Goal: Task Accomplishment & Management: Complete application form

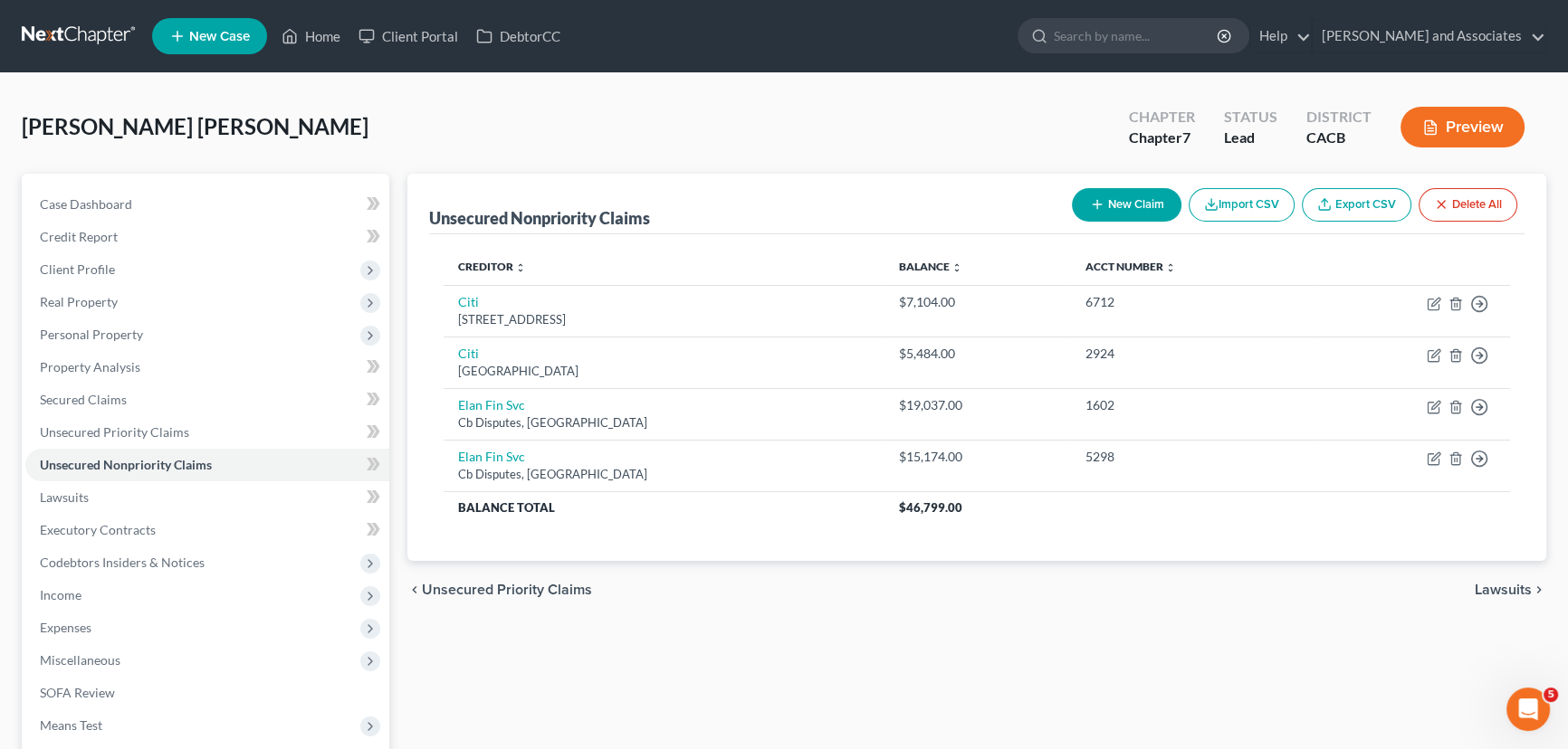
click at [102, 29] on link at bounding box center [80, 36] width 116 height 32
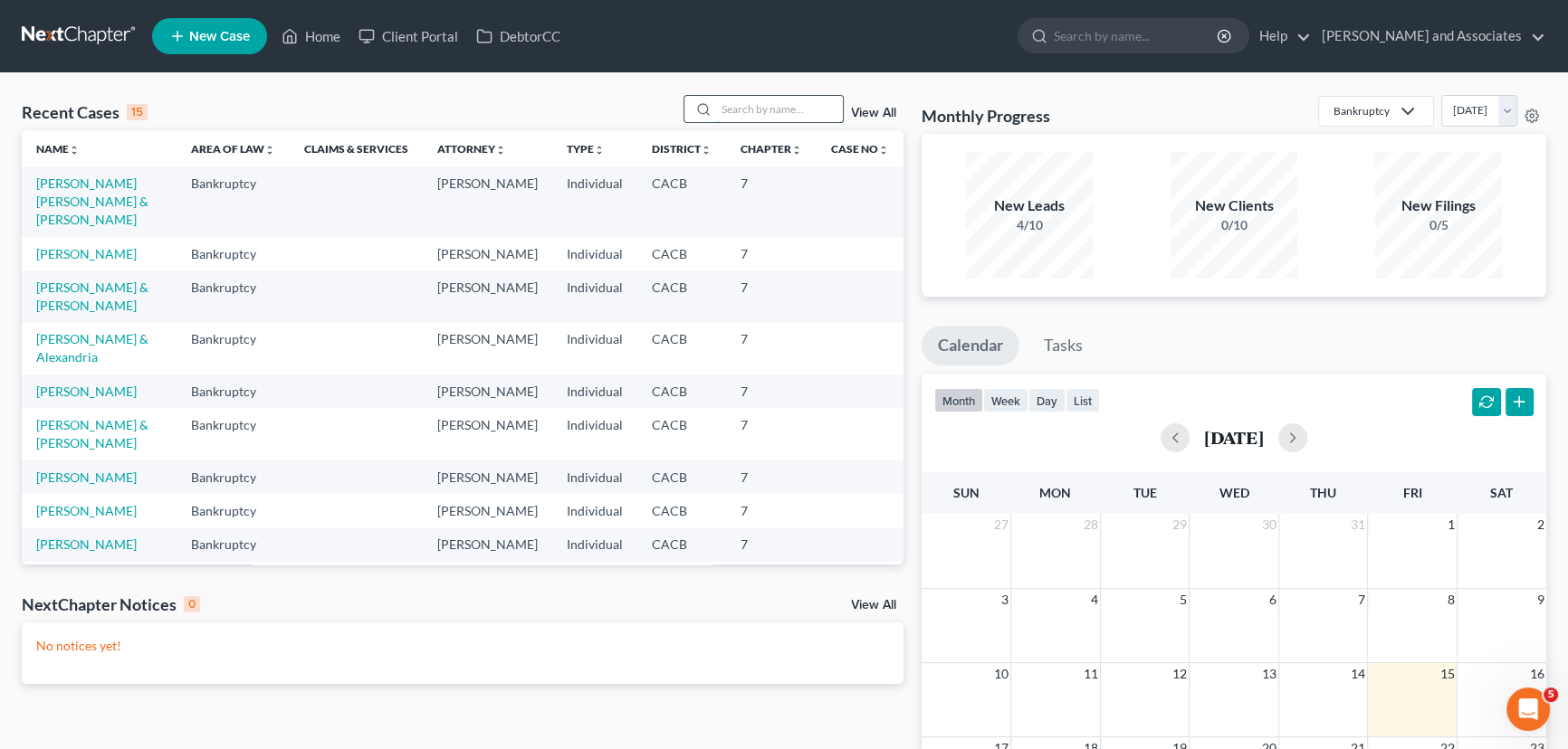
click at [759, 118] on input "search" at bounding box center [779, 109] width 126 height 26
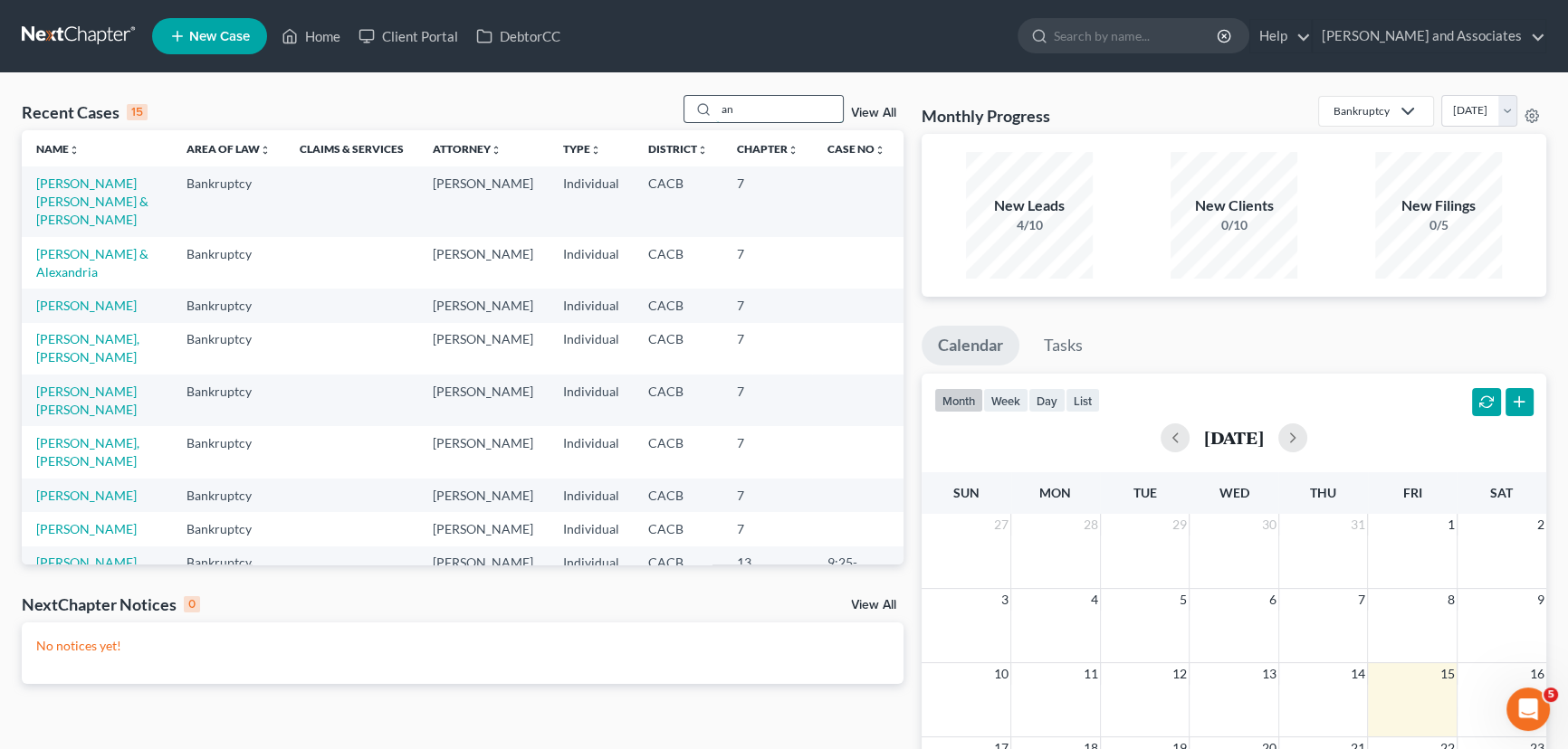
type input "a"
type input "[PERSON_NAME]"
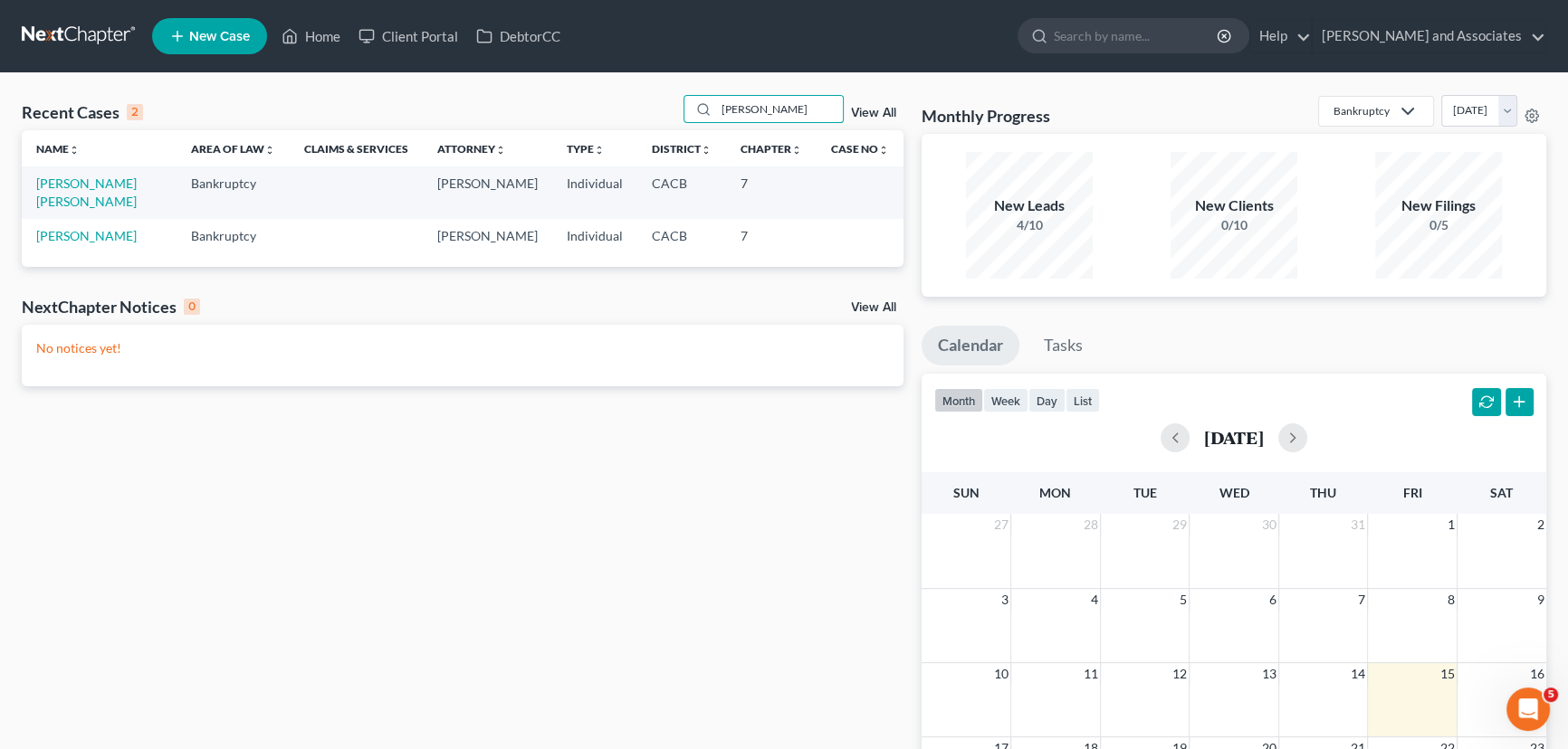
click at [239, 41] on span "New Case" at bounding box center [220, 36] width 61 height 14
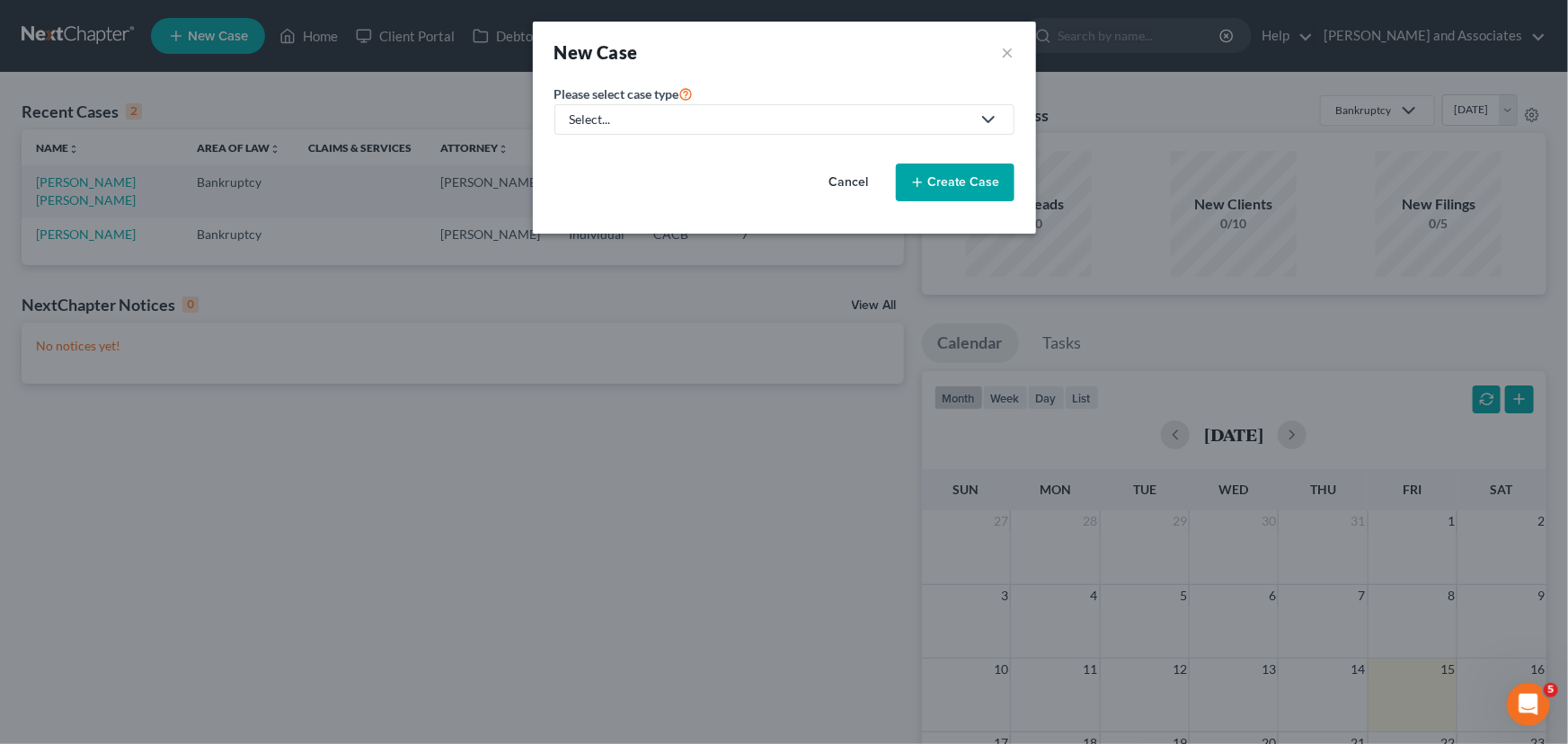
click at [710, 112] on div "Select..." at bounding box center [770, 120] width 401 height 18
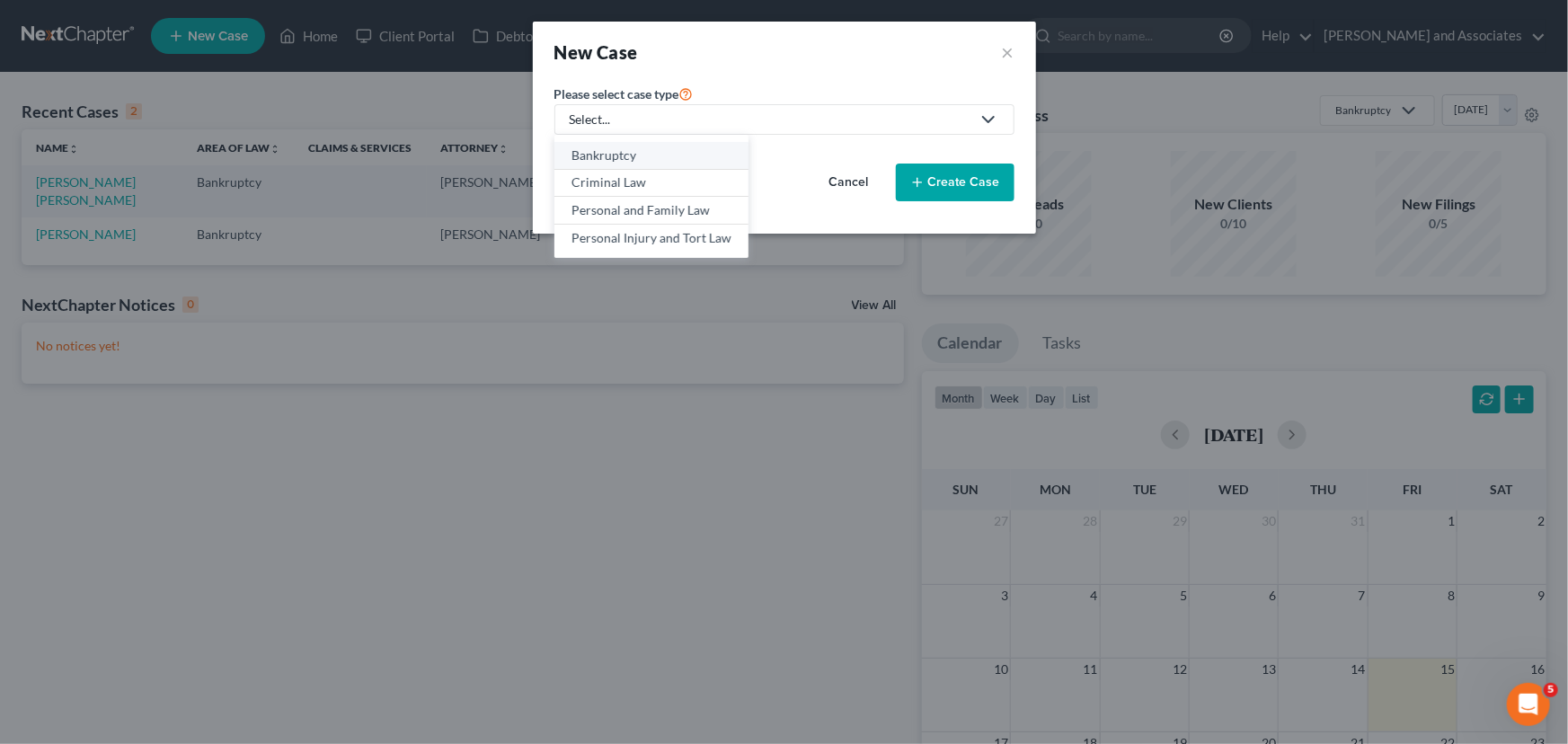
click at [674, 162] on div "Bankruptcy" at bounding box center [651, 156] width 160 height 18
select select "7"
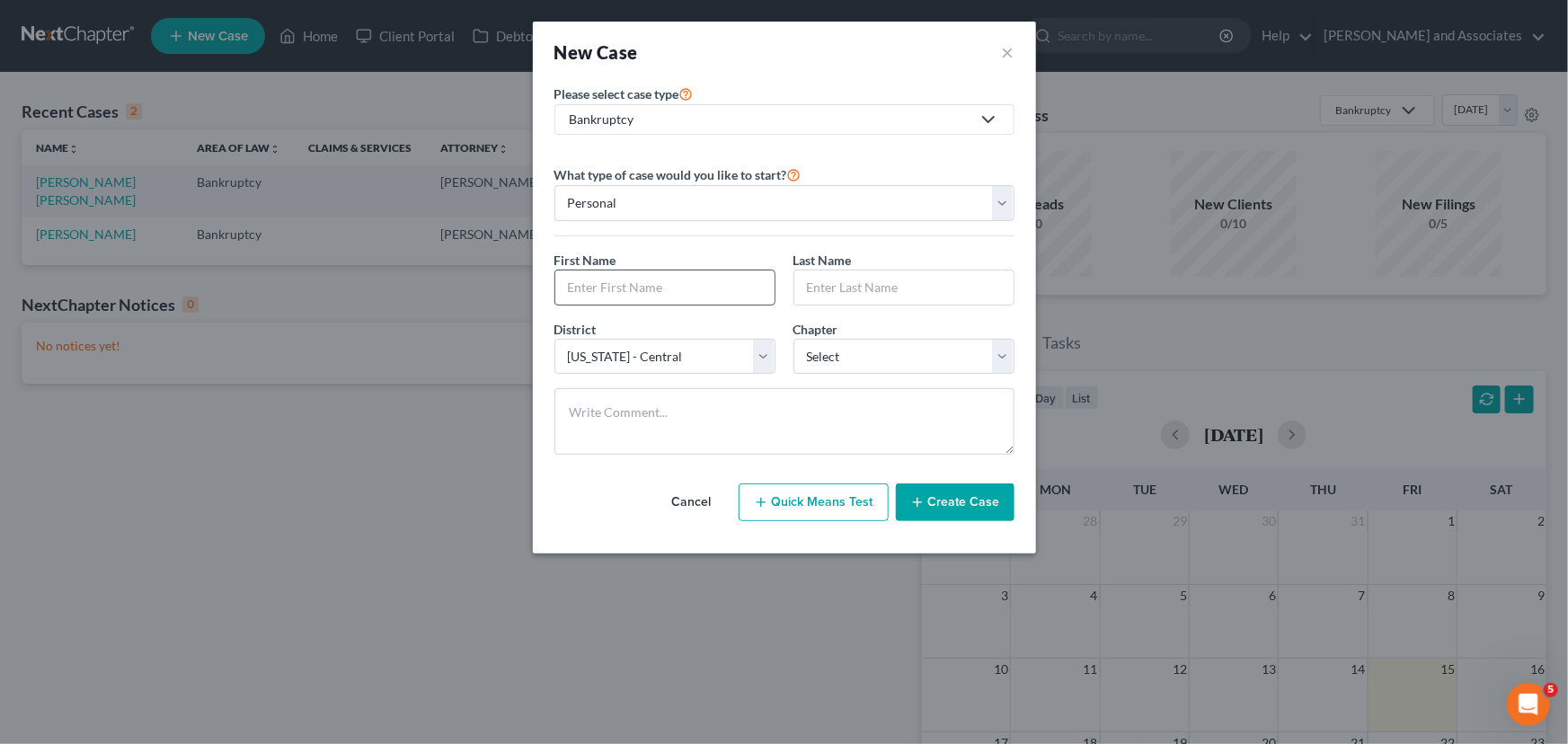
click at [622, 282] on input "text" at bounding box center [664, 287] width 219 height 34
type input "A"
type input "[PERSON_NAME]"
click at [920, 278] on input "text" at bounding box center [903, 287] width 219 height 34
type input "[PERSON_NAME]"
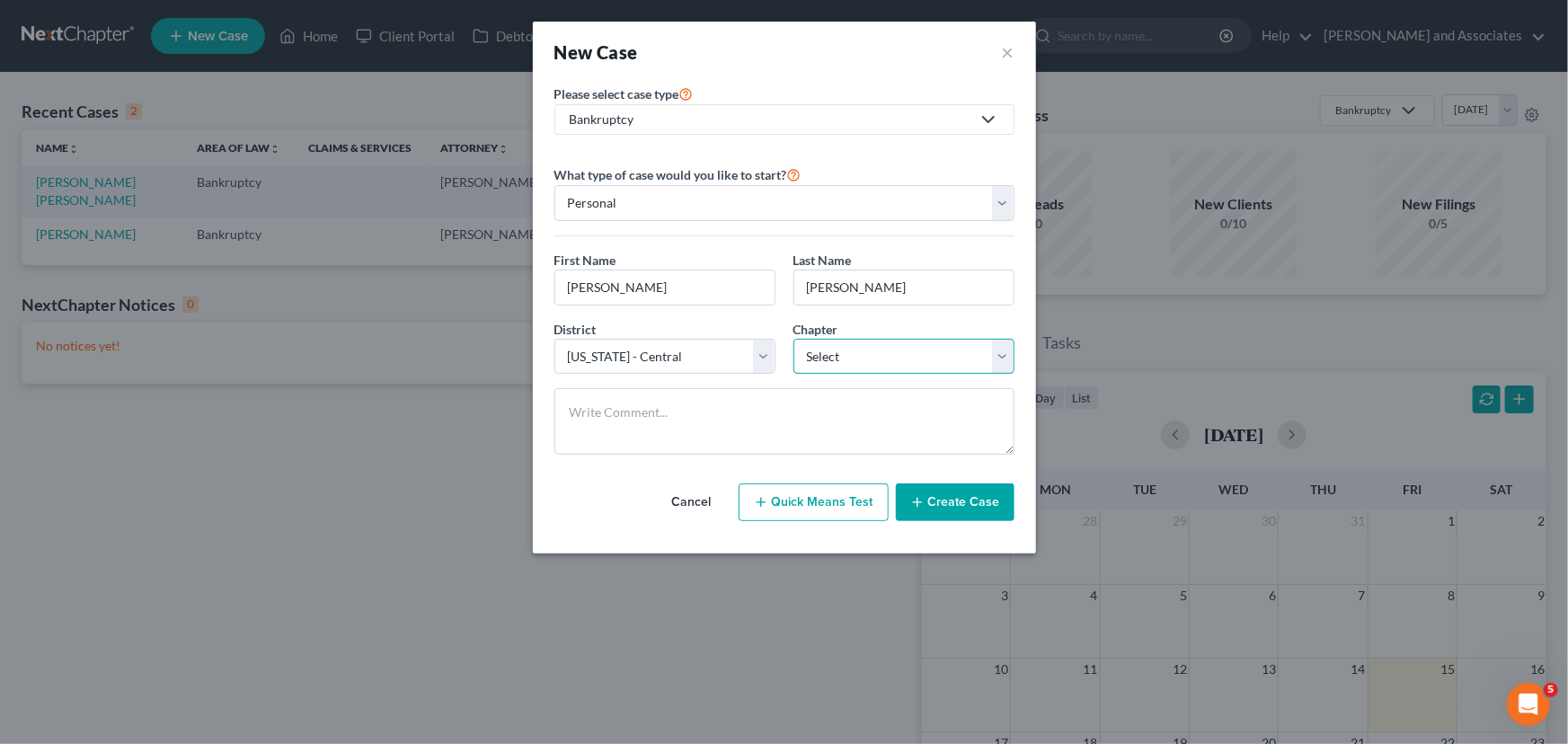
click at [867, 363] on select "Select 7 11 12 13" at bounding box center [903, 356] width 221 height 36
select select "0"
click at [793, 339] on select "Select 7 11 12 13" at bounding box center [903, 356] width 221 height 36
click at [797, 247] on div "What type of case would you like to start? Personal Business First Name * [PERS…" at bounding box center [784, 317] width 460 height 306
click at [949, 509] on button "Create Case" at bounding box center [954, 502] width 118 height 38
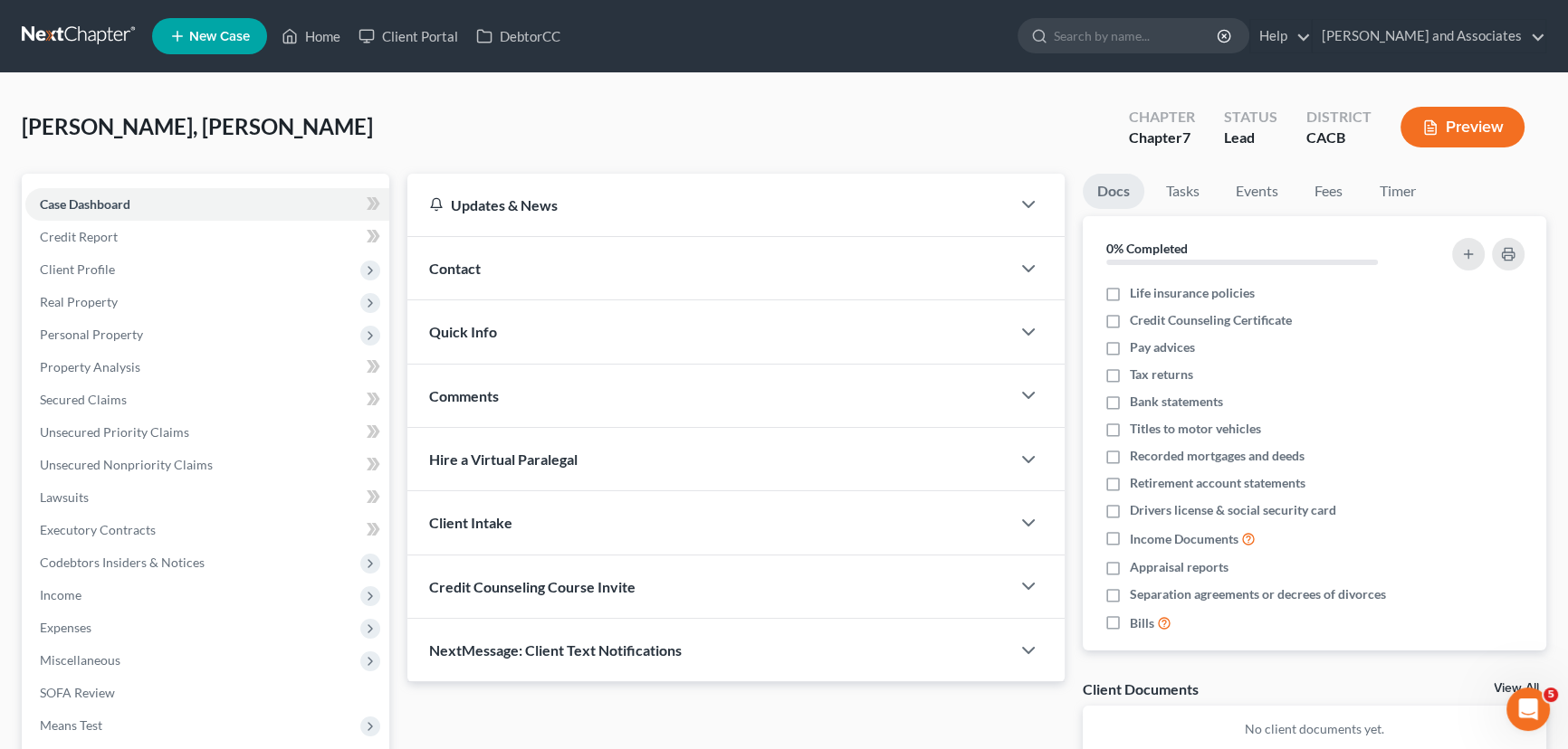
click at [854, 54] on ul "New Case Home Client Portal DebtorCC - No Result - See all results Or Press Ent…" at bounding box center [849, 36] width 1394 height 47
click at [168, 244] on link "Credit Report" at bounding box center [207, 236] width 364 height 32
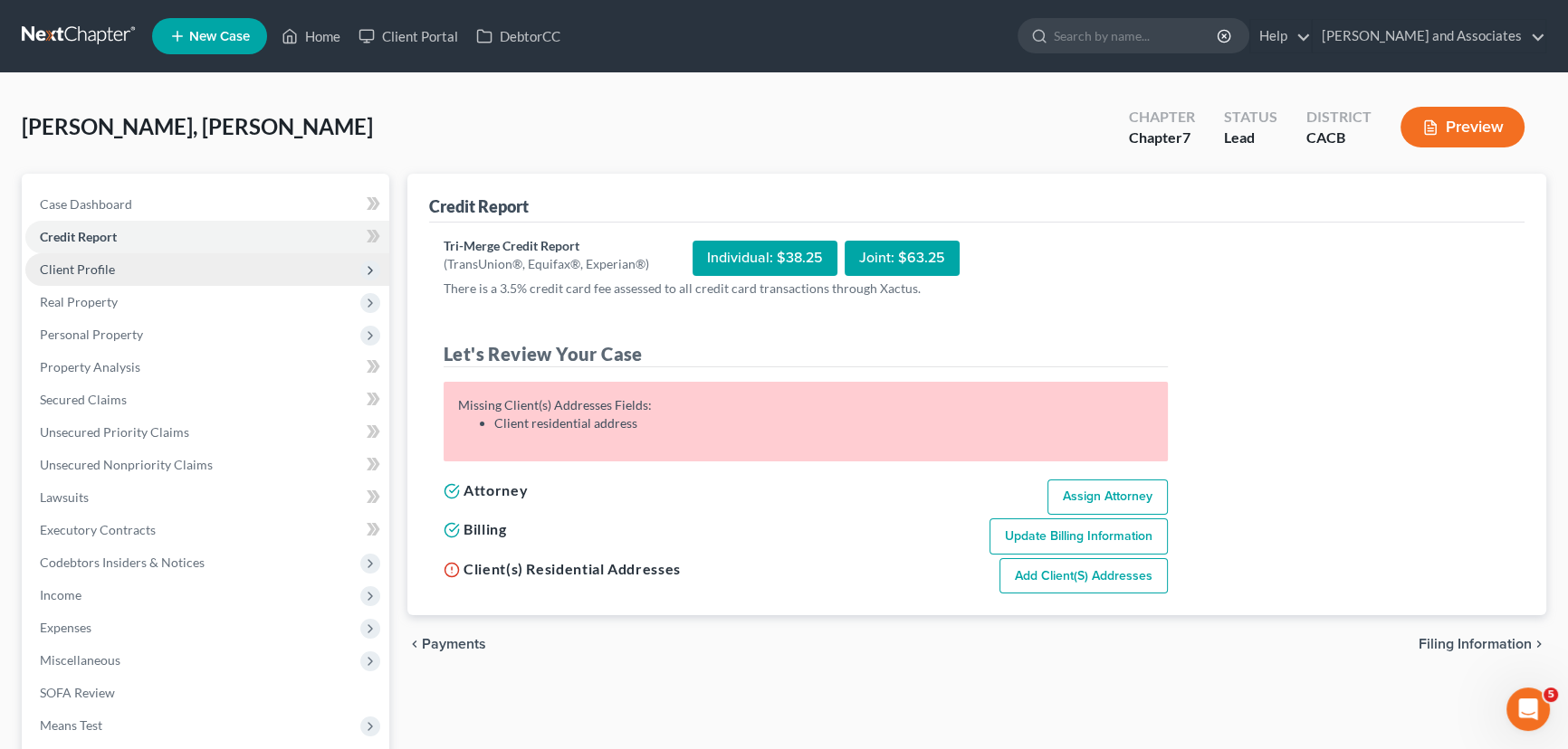
click at [109, 266] on span "Client Profile" at bounding box center [77, 268] width 75 height 16
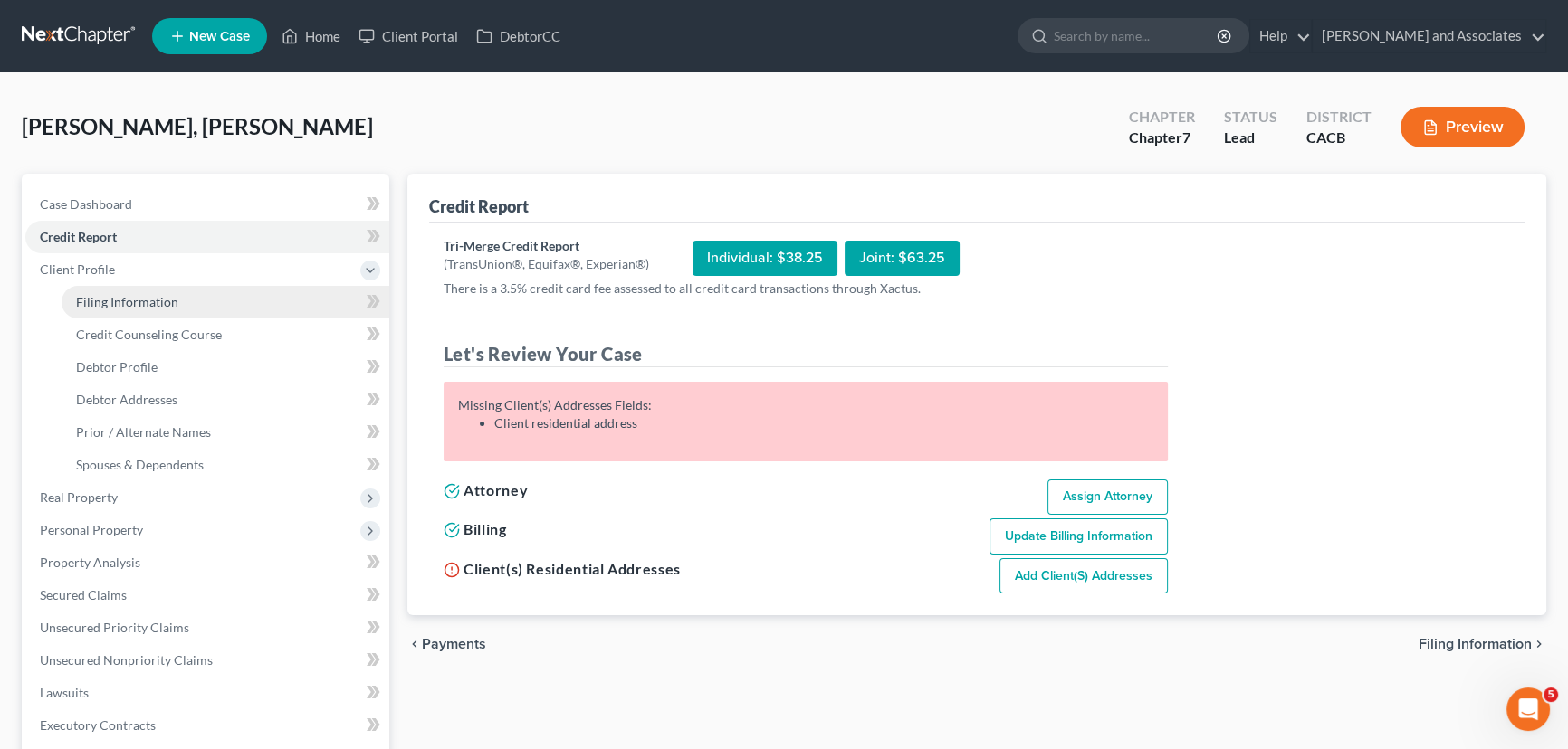
click at [198, 307] on link "Filing Information" at bounding box center [225, 302] width 328 height 32
select select "1"
select select "0"
select select "7"
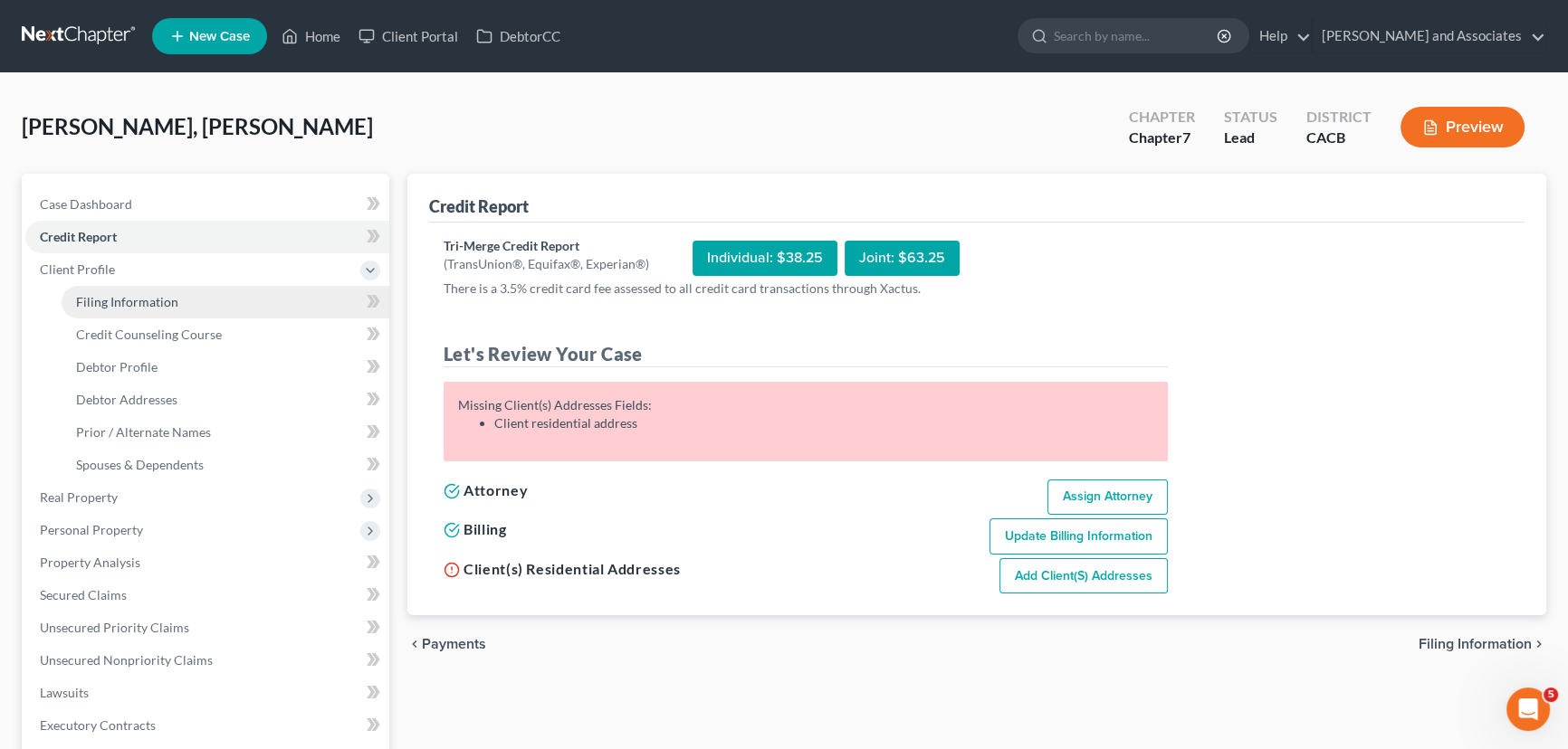
select select "4"
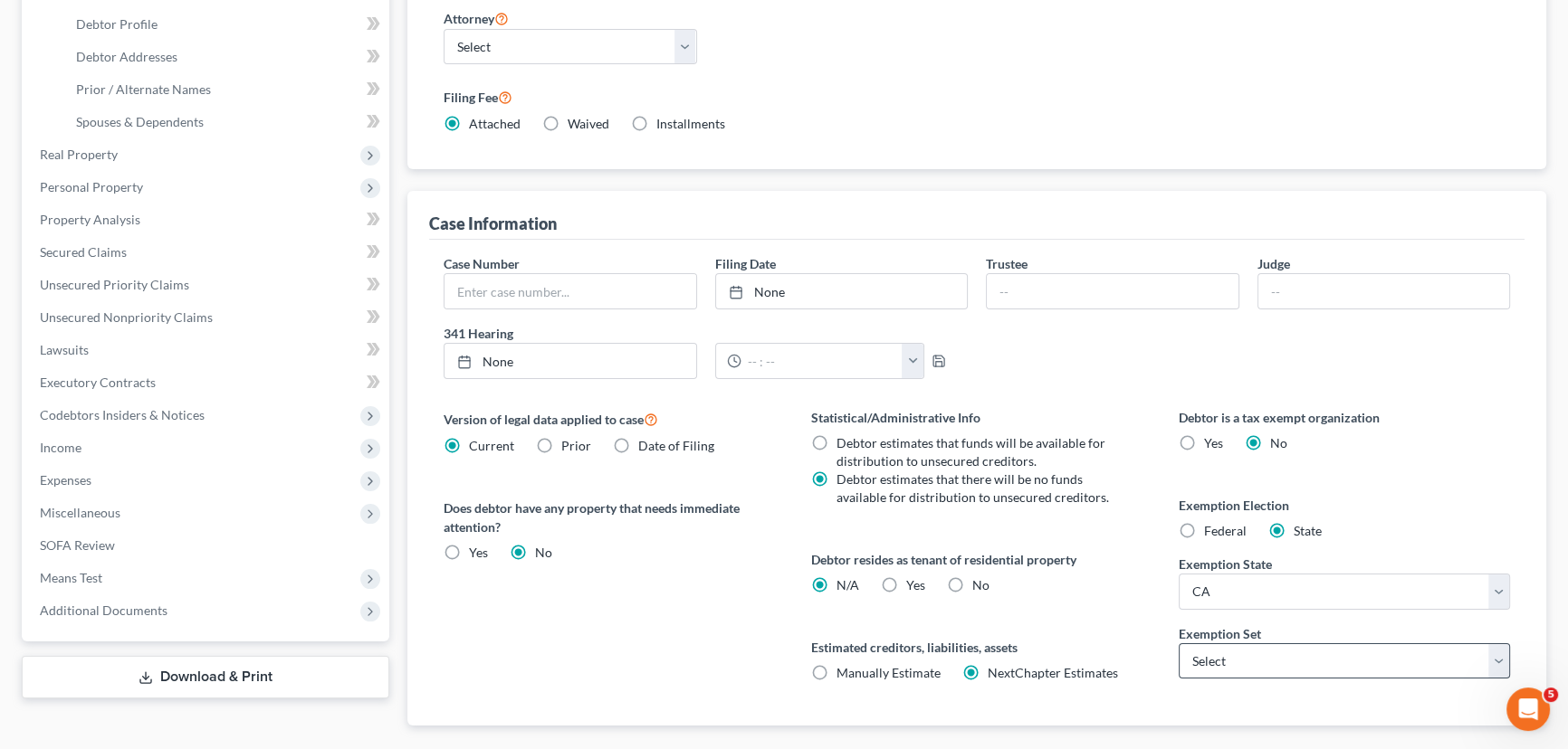
scroll to position [444, 0]
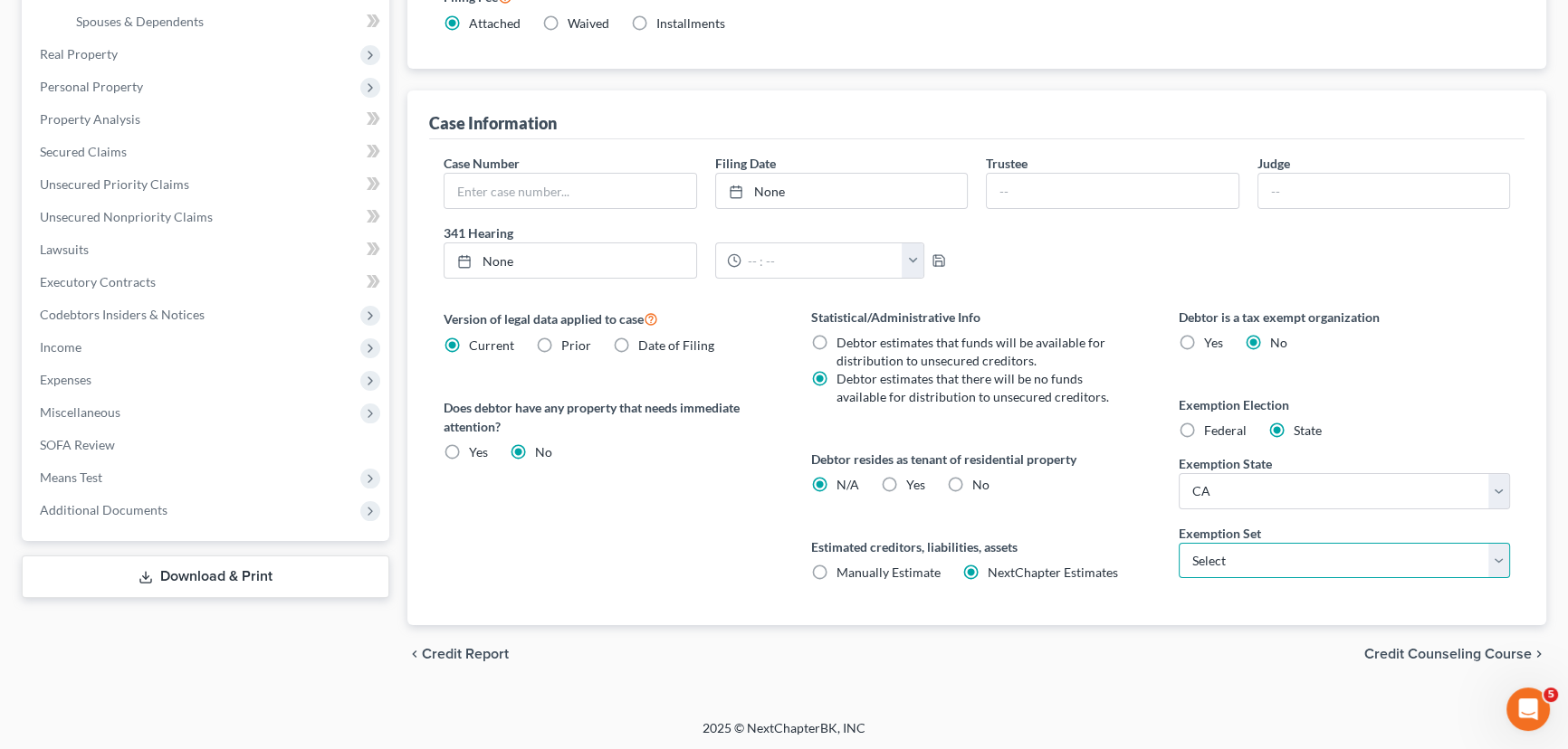
click at [1256, 548] on select "Select 703 704" at bounding box center [1344, 561] width 331 height 36
select select "0"
click at [1179, 543] on select "Select 703 704" at bounding box center [1344, 561] width 331 height 36
click at [1256, 489] on select "State [US_STATE] AK AR AZ CA CO CT DE DC [GEOGRAPHIC_DATA] [GEOGRAPHIC_DATA] GU…" at bounding box center [1344, 491] width 331 height 36
click at [1086, 443] on div "Statistical/Administrative Info Debtor estimates that funds will be available f…" at bounding box center [976, 467] width 367 height 317
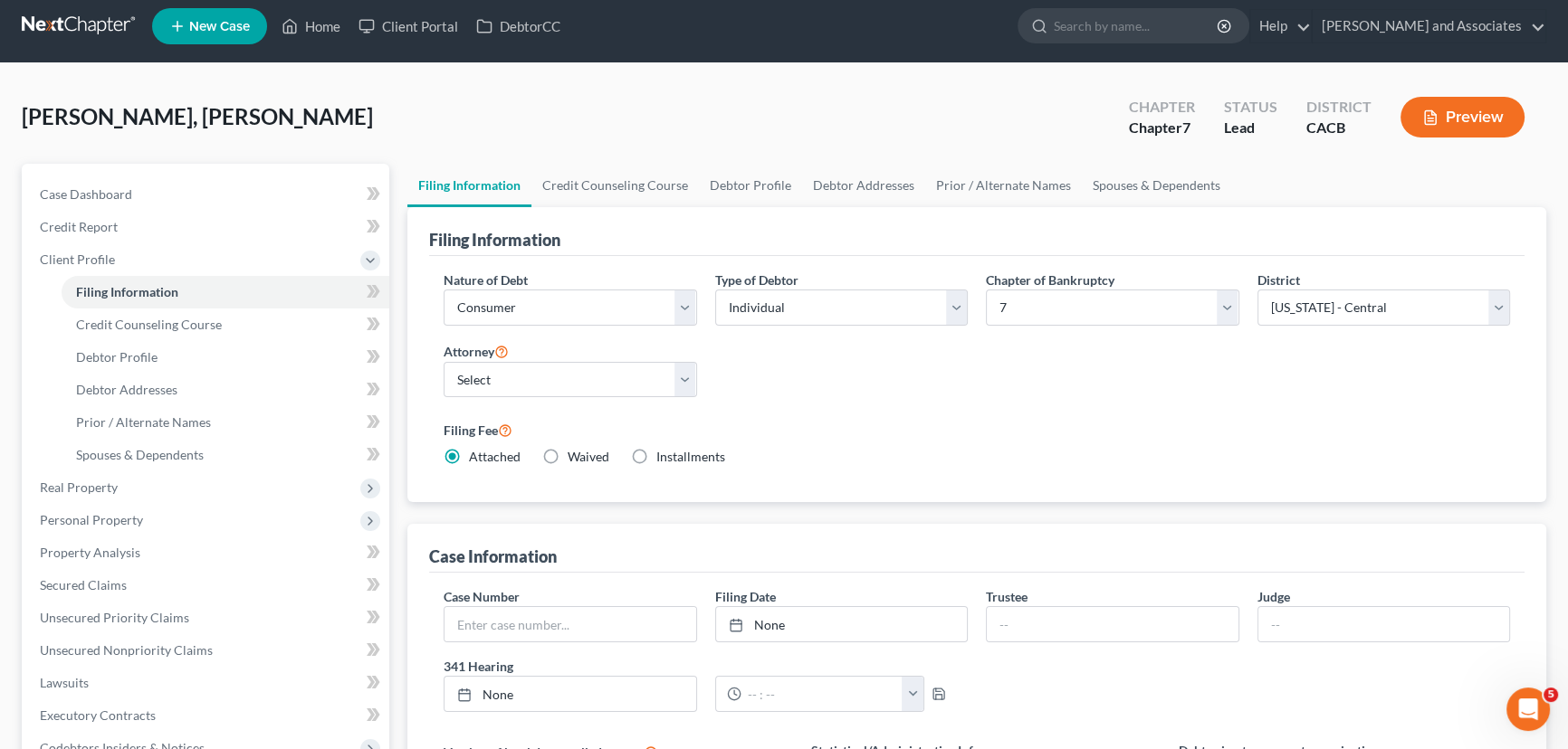
scroll to position [0, 0]
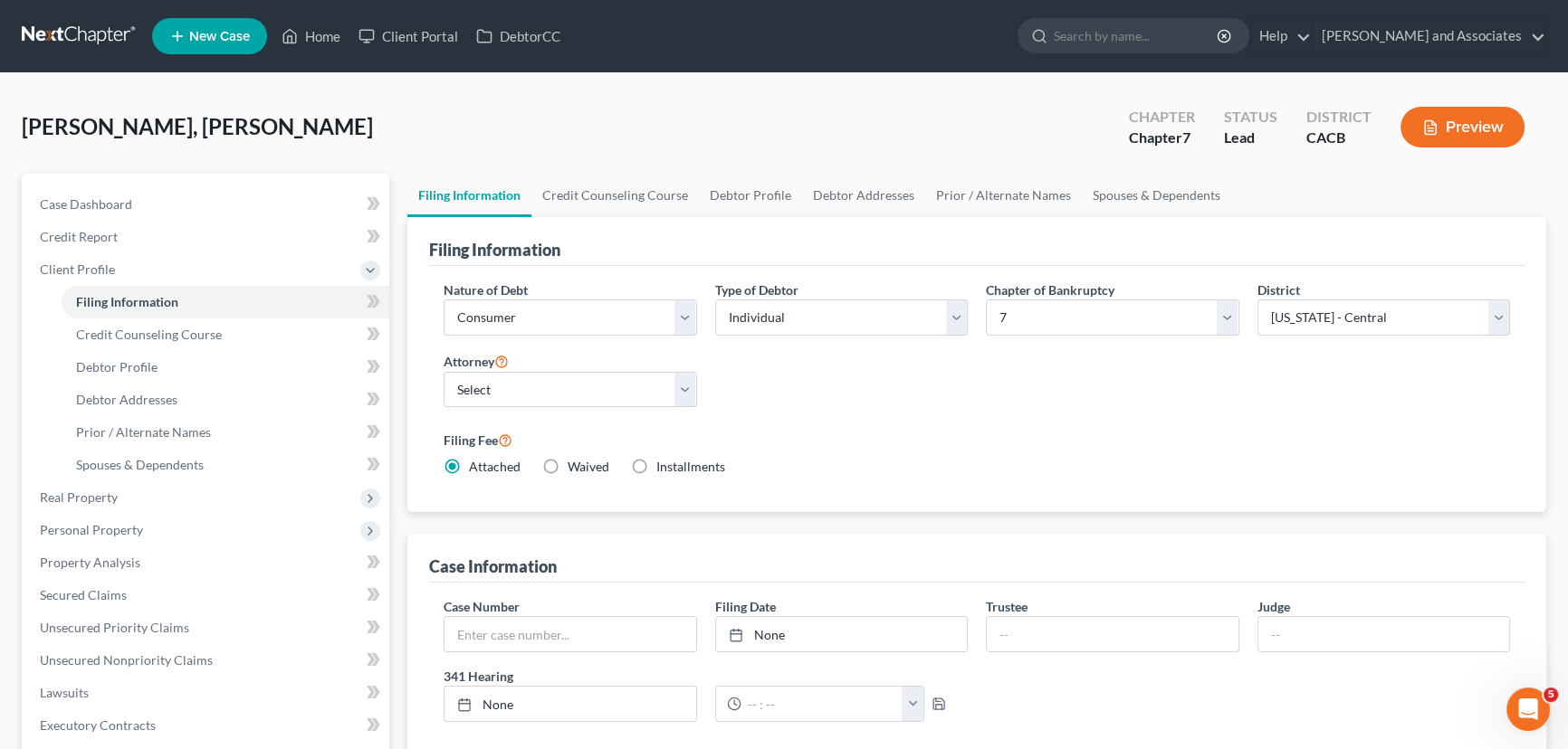
click at [790, 274] on div "Nature of Debt Select Business Consumer Other Nature of Business Select Clearin…" at bounding box center [976, 389] width 1095 height 247
click at [812, 310] on select "Select Individual Joint" at bounding box center [842, 317] width 254 height 36
select select "1"
click at [715, 300] on select "Select Individual Joint" at bounding box center [842, 317] width 254 height 36
click at [652, 201] on link "Credit Counseling Course" at bounding box center [615, 195] width 167 height 43
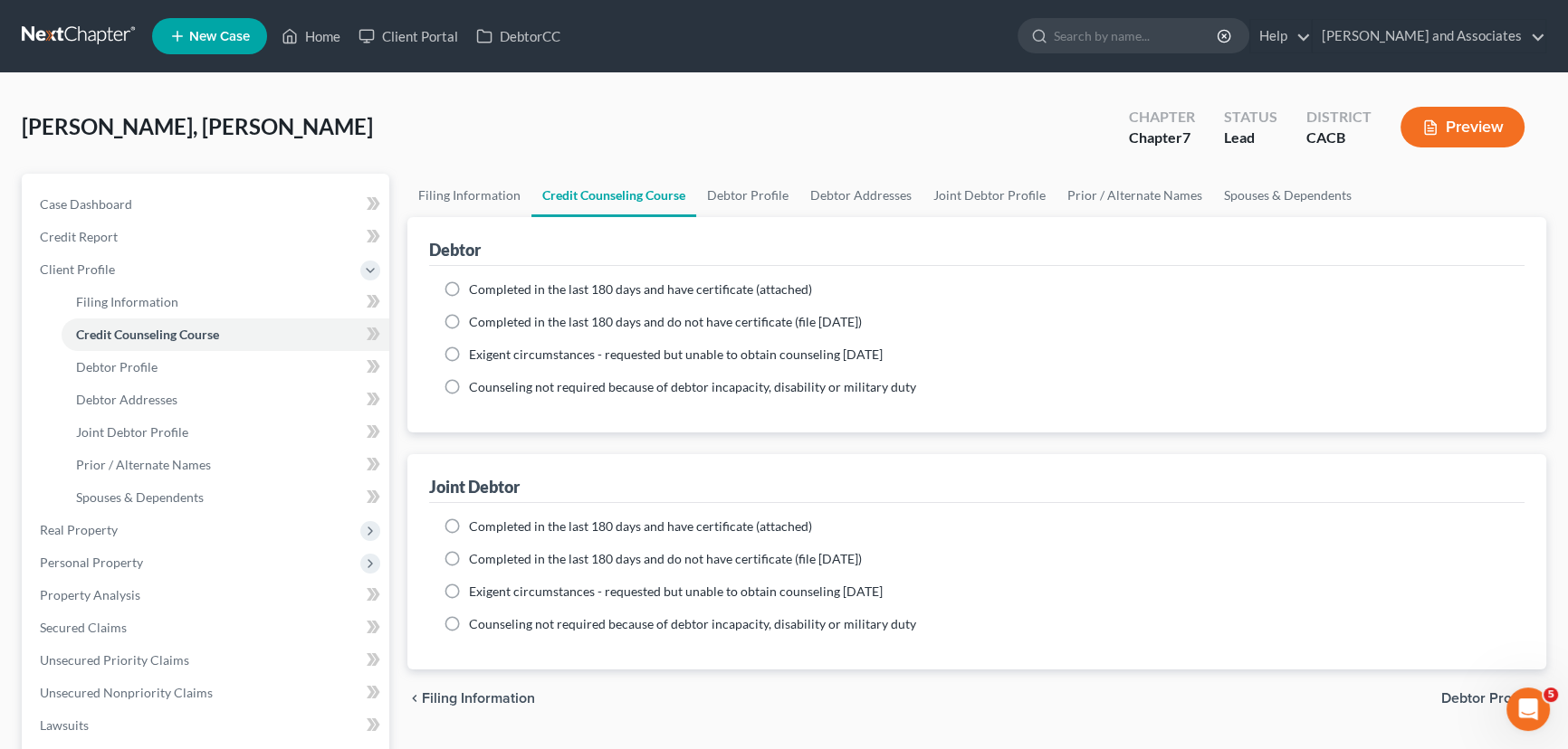
click at [531, 281] on span "Completed in the last 180 days and have certificate (attached)" at bounding box center [640, 289] width 343 height 16
click at [488, 281] on input "Completed in the last 180 days and have certificate (attached)" at bounding box center [482, 286] width 12 height 12
radio input "true"
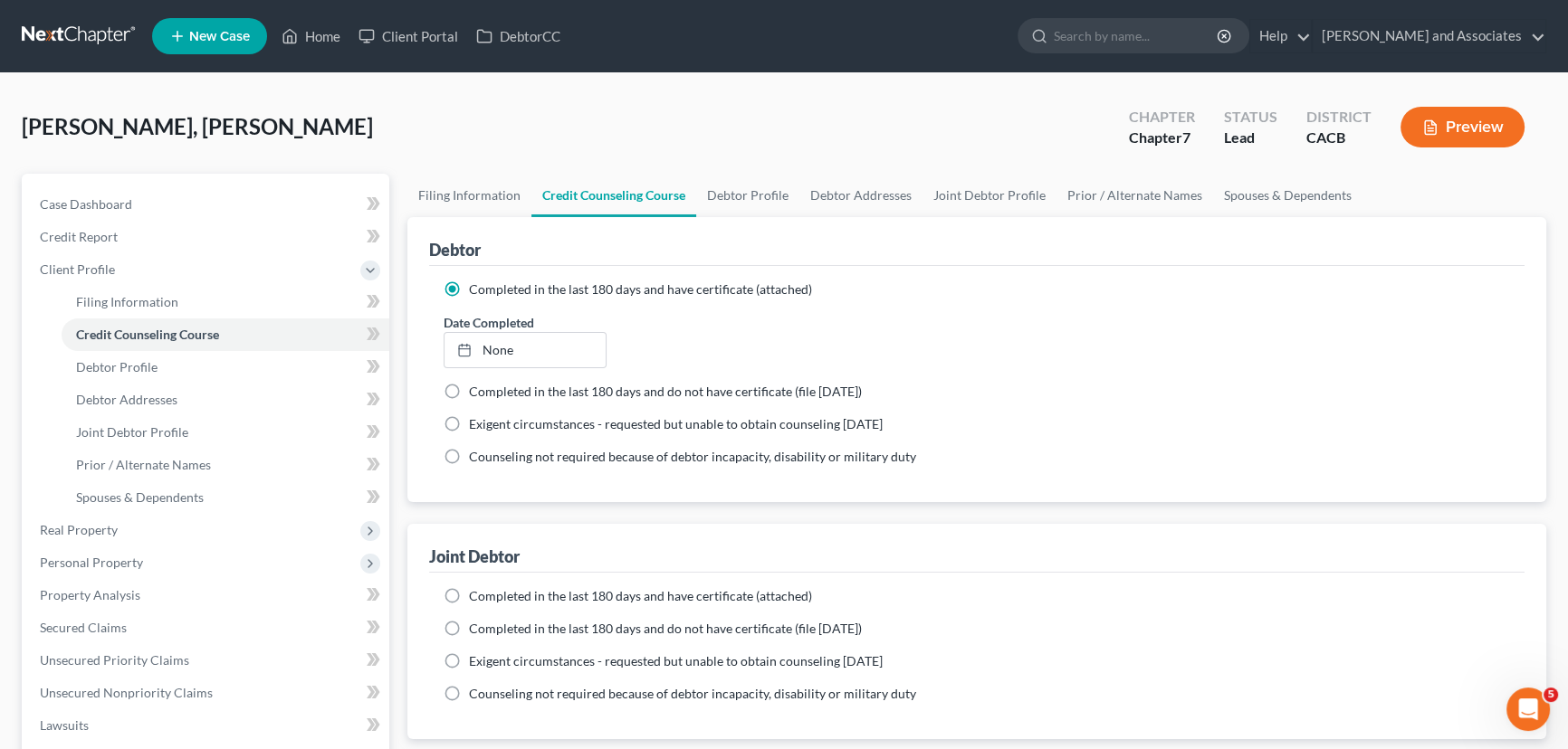
drag, startPoint x: 554, startPoint y: 593, endPoint x: 574, endPoint y: 556, distance: 42.1
click at [557, 588] on span "Completed in the last 180 days and have certificate (attached)" at bounding box center [640, 596] width 343 height 16
click at [488, 588] on input "Completed in the last 180 days and have certificate (attached)" at bounding box center [482, 593] width 12 height 12
radio input "true"
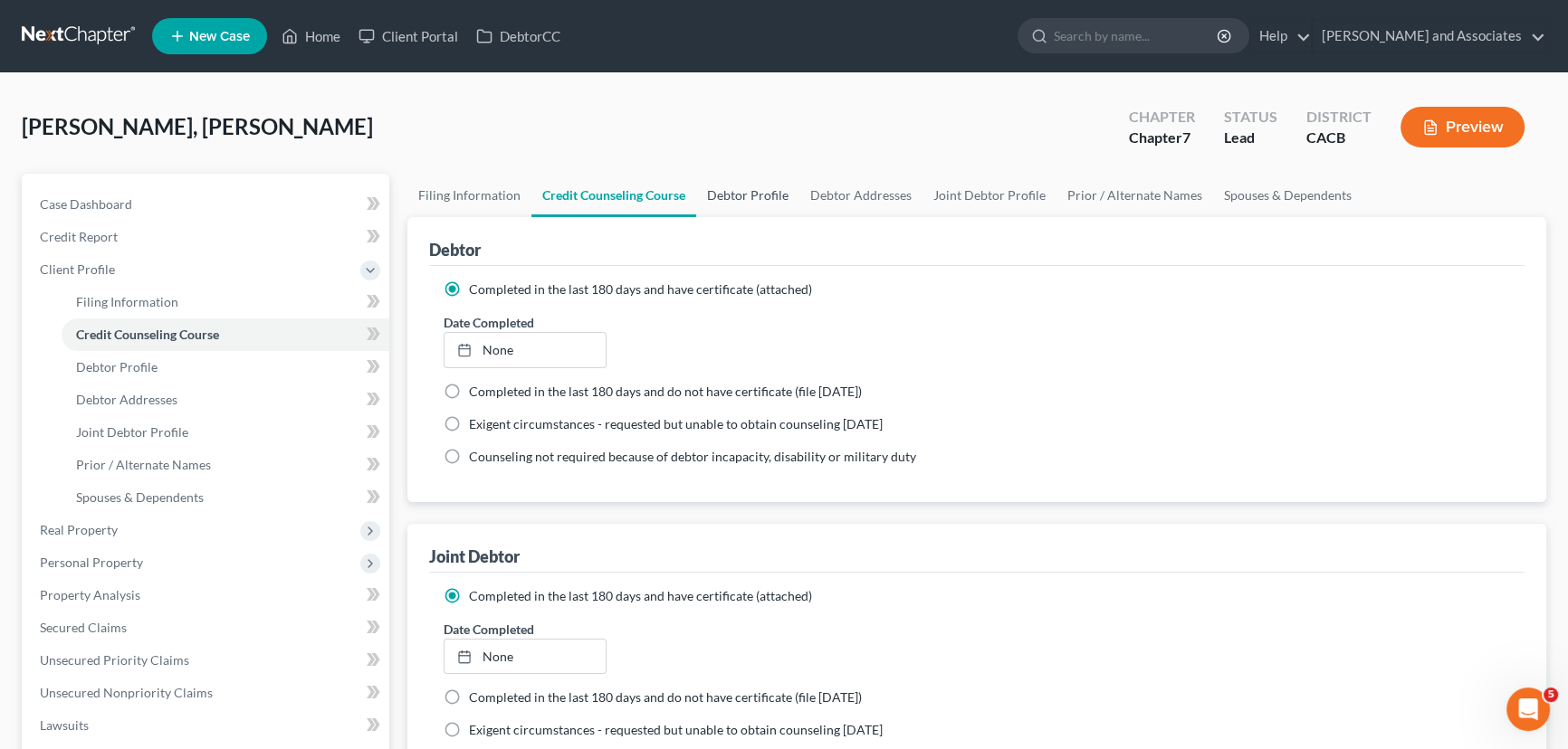
click at [765, 196] on link "Debtor Profile" at bounding box center [748, 195] width 103 height 43
select select "1"
select select "0"
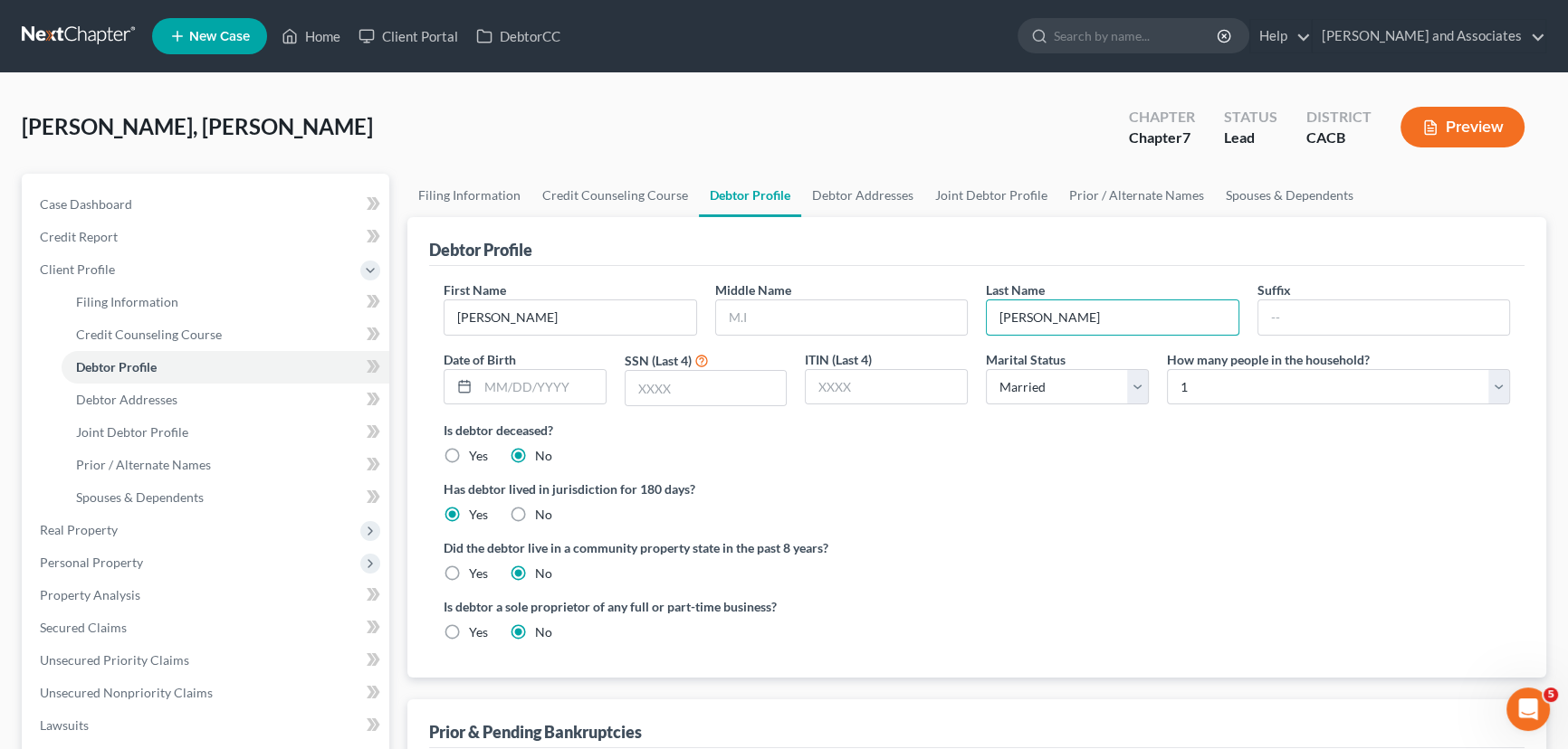
drag, startPoint x: 1066, startPoint y: 303, endPoint x: 936, endPoint y: 334, distance: 133.6
click at [936, 334] on div "First Name [PERSON_NAME] Middle Name Last Name [PERSON_NAME] Date of Birth SSN …" at bounding box center [976, 351] width 1084 height 140
type input "[PERSON_NAME]"
drag, startPoint x: 1153, startPoint y: 470, endPoint x: 1161, endPoint y: 463, distance: 10.6
click at [1155, 469] on ng-include "First Name [PERSON_NAME] Middle Name Last Name [PERSON_NAME] Date of Birth SSN …" at bounding box center [977, 468] width 1067 height 375
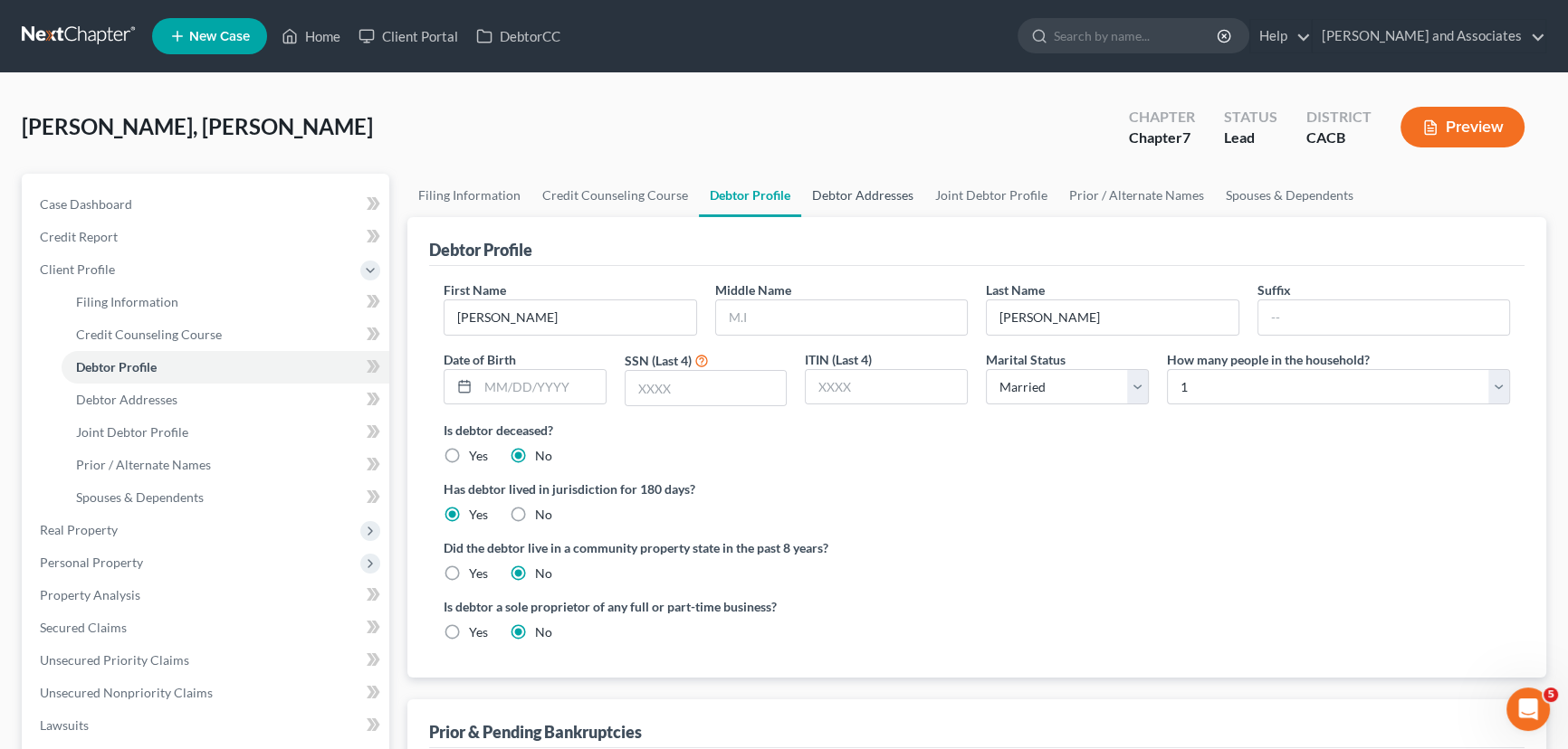
click at [880, 196] on link "Debtor Addresses" at bounding box center [862, 195] width 123 height 43
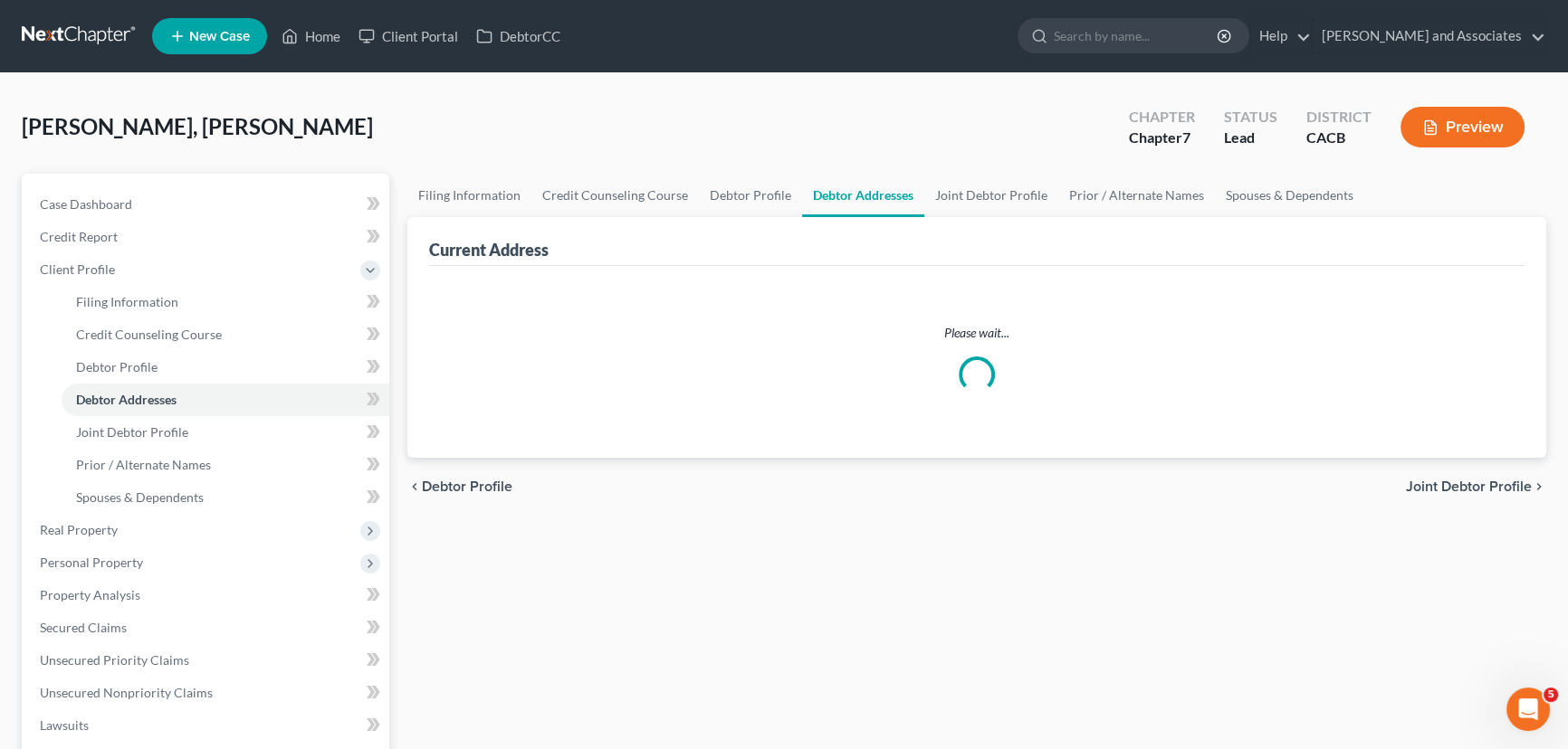
select select "0"
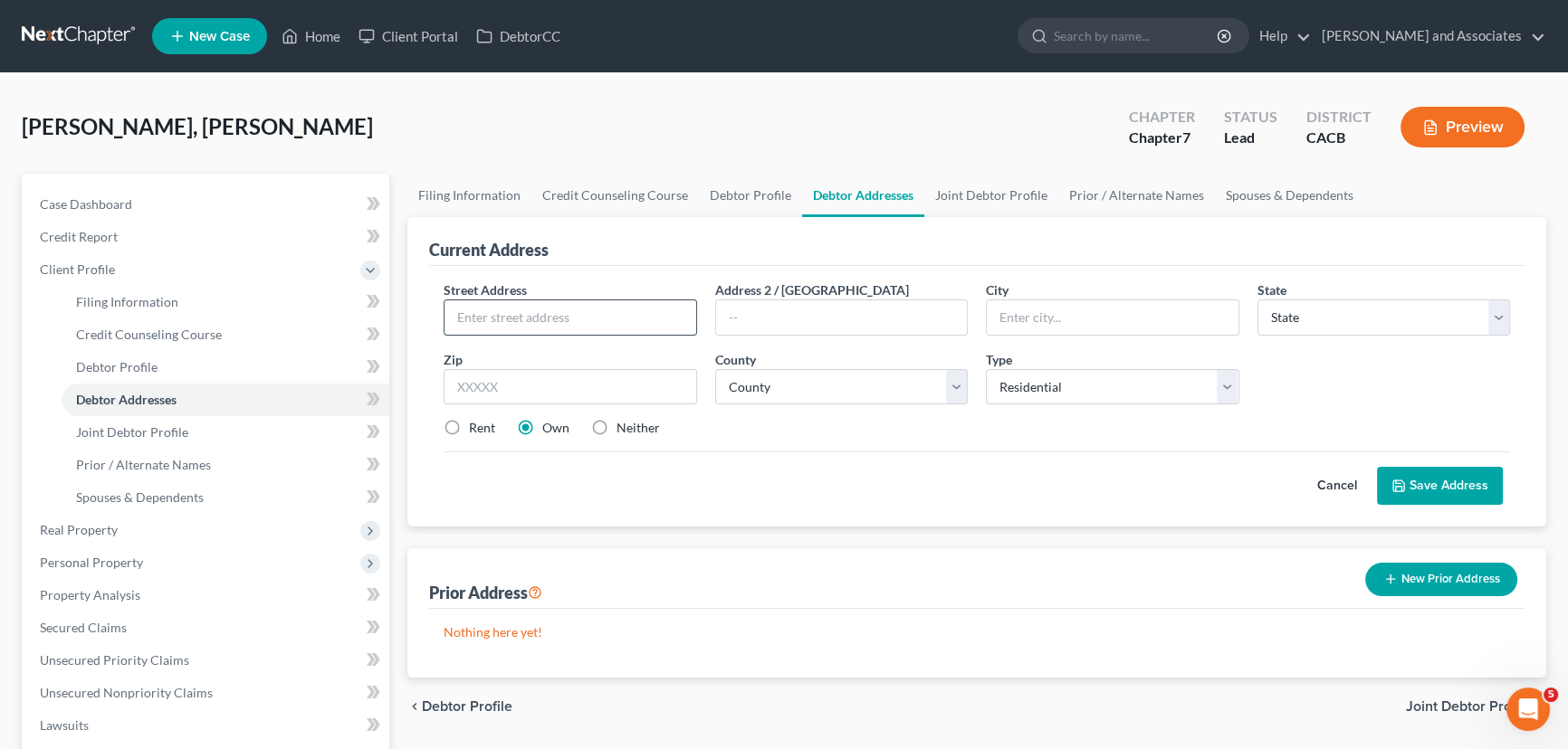
click at [605, 326] on input "text" at bounding box center [570, 317] width 252 height 34
type input "1642 Eucalyptus Dr"
drag, startPoint x: 473, startPoint y: 424, endPoint x: 478, endPoint y: 415, distance: 10.3
click at [473, 423] on label "Rent" at bounding box center [482, 428] width 26 height 18
click at [476, 423] on input "Rent" at bounding box center [482, 424] width 12 height 12
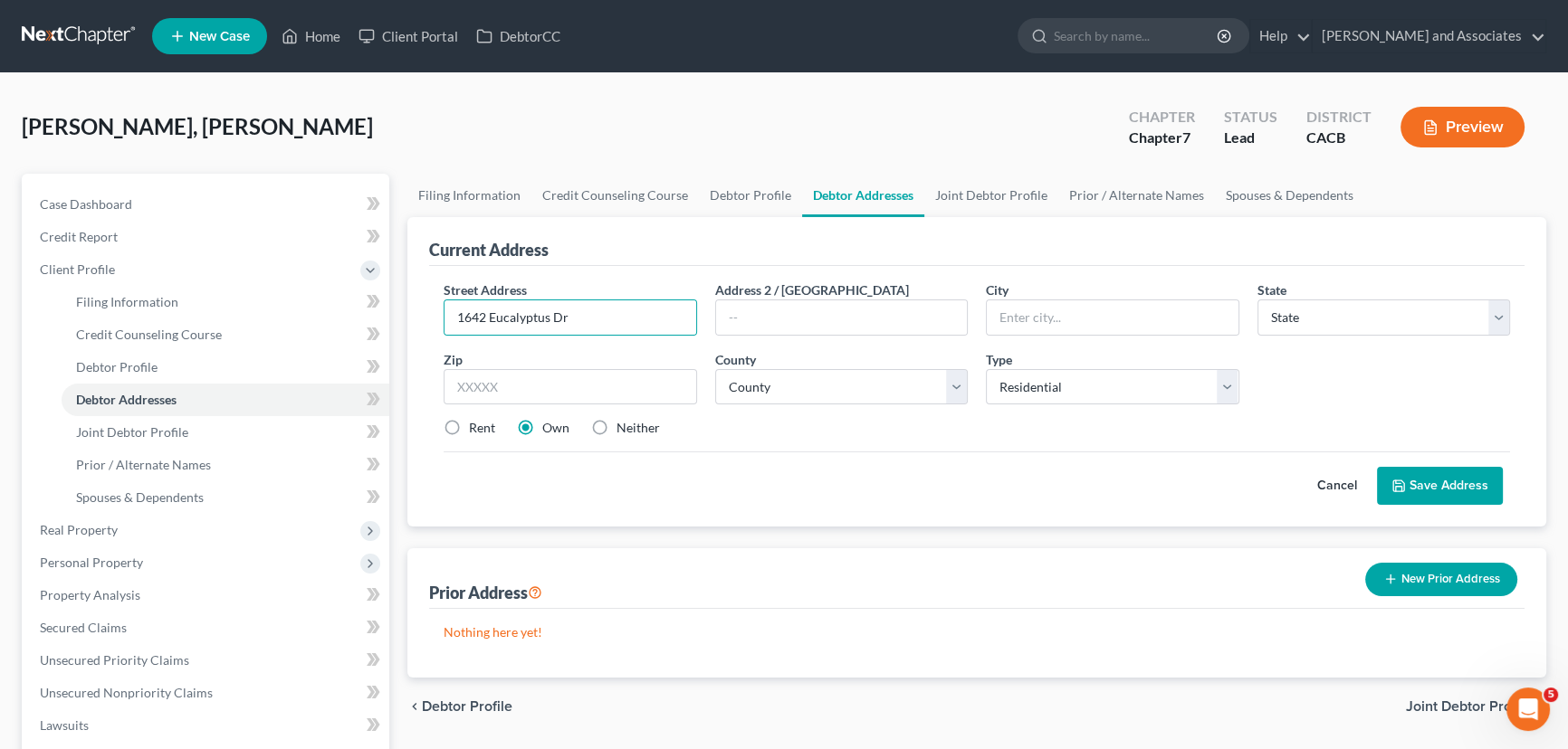
radio input "true"
click at [507, 392] on input "text" at bounding box center [570, 386] width 254 height 36
type input "93463"
drag, startPoint x: 785, startPoint y: 491, endPoint x: 784, endPoint y: 505, distance: 14.0
click at [784, 505] on div "Street Address * 1642 Eucalyptus Dr Address 2 / [GEOGRAPHIC_DATA] * State * Sta…" at bounding box center [976, 396] width 1095 height 261
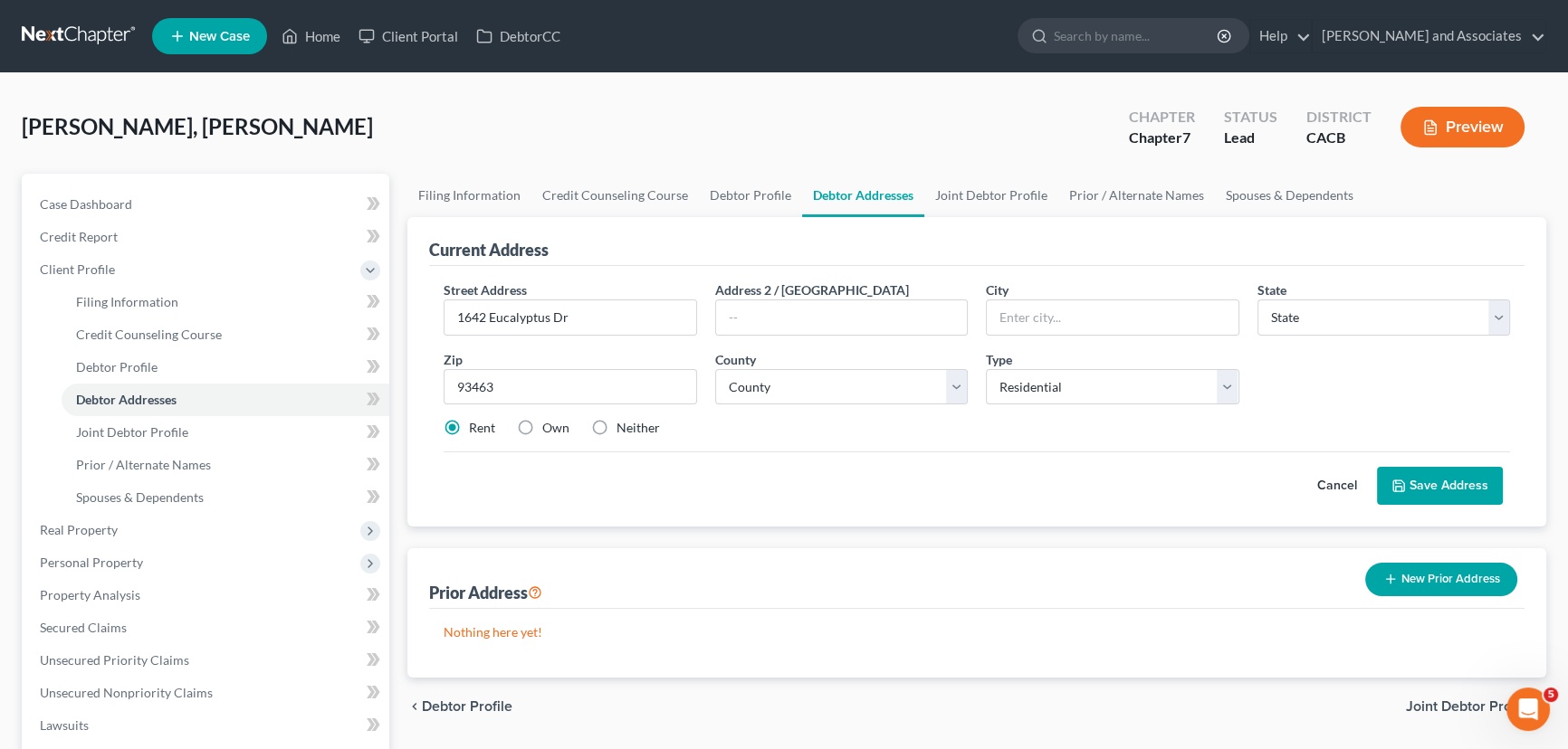
type input "Solvang"
select select "4"
click at [808, 392] on select "County" at bounding box center [842, 386] width 254 height 36
click at [833, 388] on select "County" at bounding box center [842, 386] width 254 height 36
click at [835, 388] on select "County [GEOGRAPHIC_DATA] [GEOGRAPHIC_DATA] [GEOGRAPHIC_DATA] [GEOGRAPHIC_DATA] …" at bounding box center [842, 386] width 254 height 36
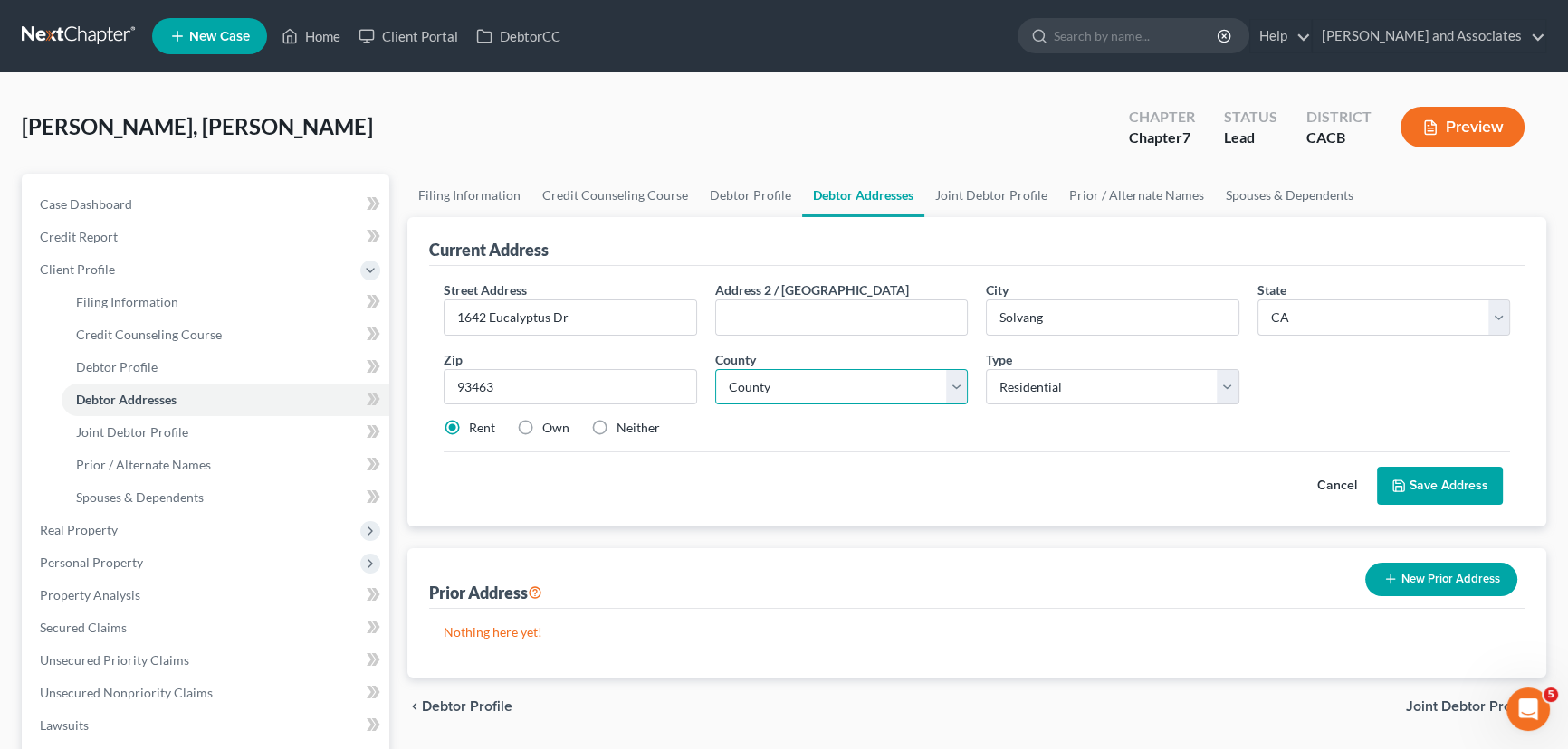
select select "41"
click at [715, 369] on select "County [GEOGRAPHIC_DATA] [GEOGRAPHIC_DATA] [GEOGRAPHIC_DATA] [GEOGRAPHIC_DATA] …" at bounding box center [842, 386] width 254 height 36
click at [1005, 460] on div "Cancel Save Address" at bounding box center [977, 478] width 1067 height 54
click at [1410, 490] on button "Save Address" at bounding box center [1440, 485] width 126 height 38
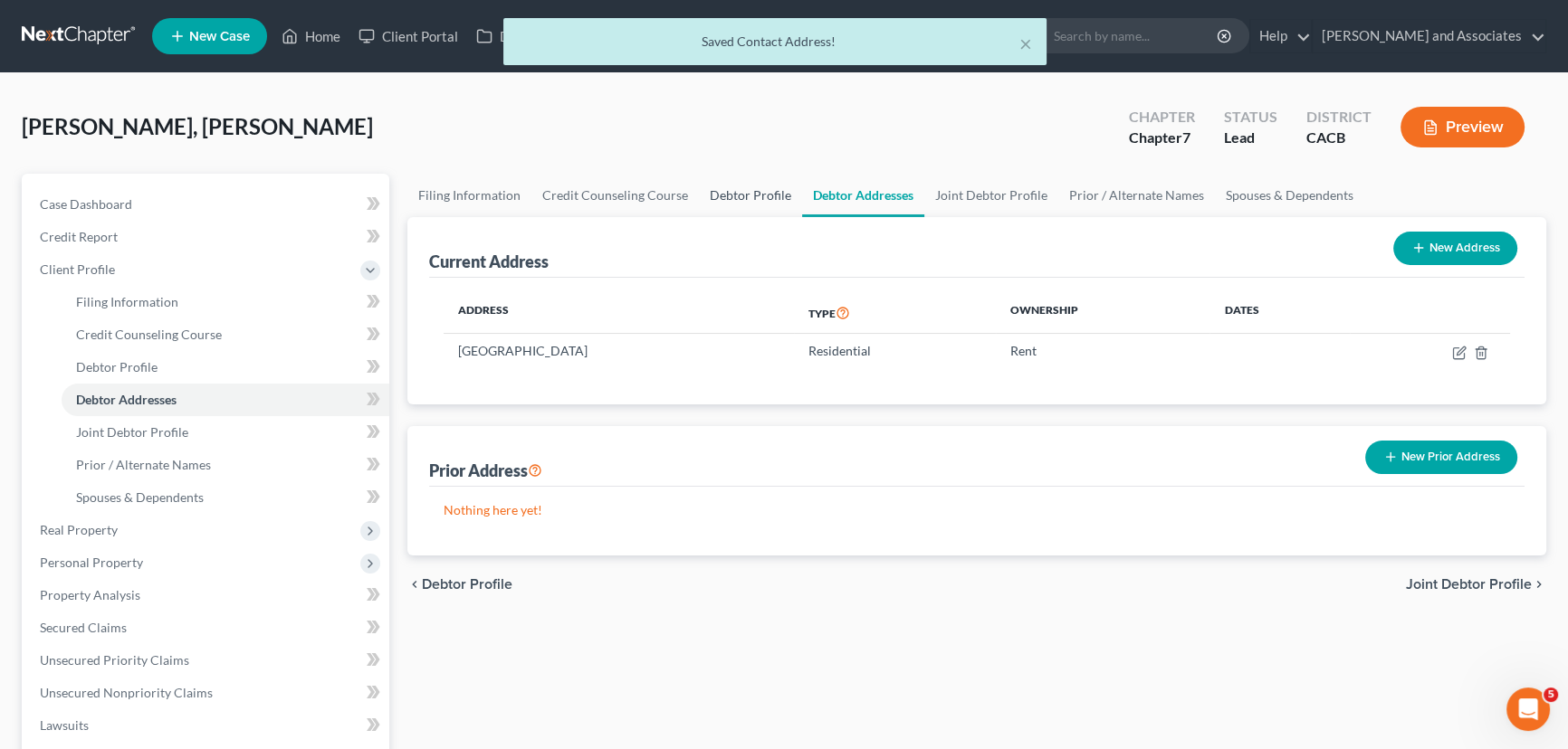
click at [778, 196] on link "Debtor Profile" at bounding box center [750, 195] width 103 height 43
select select "1"
select select "0"
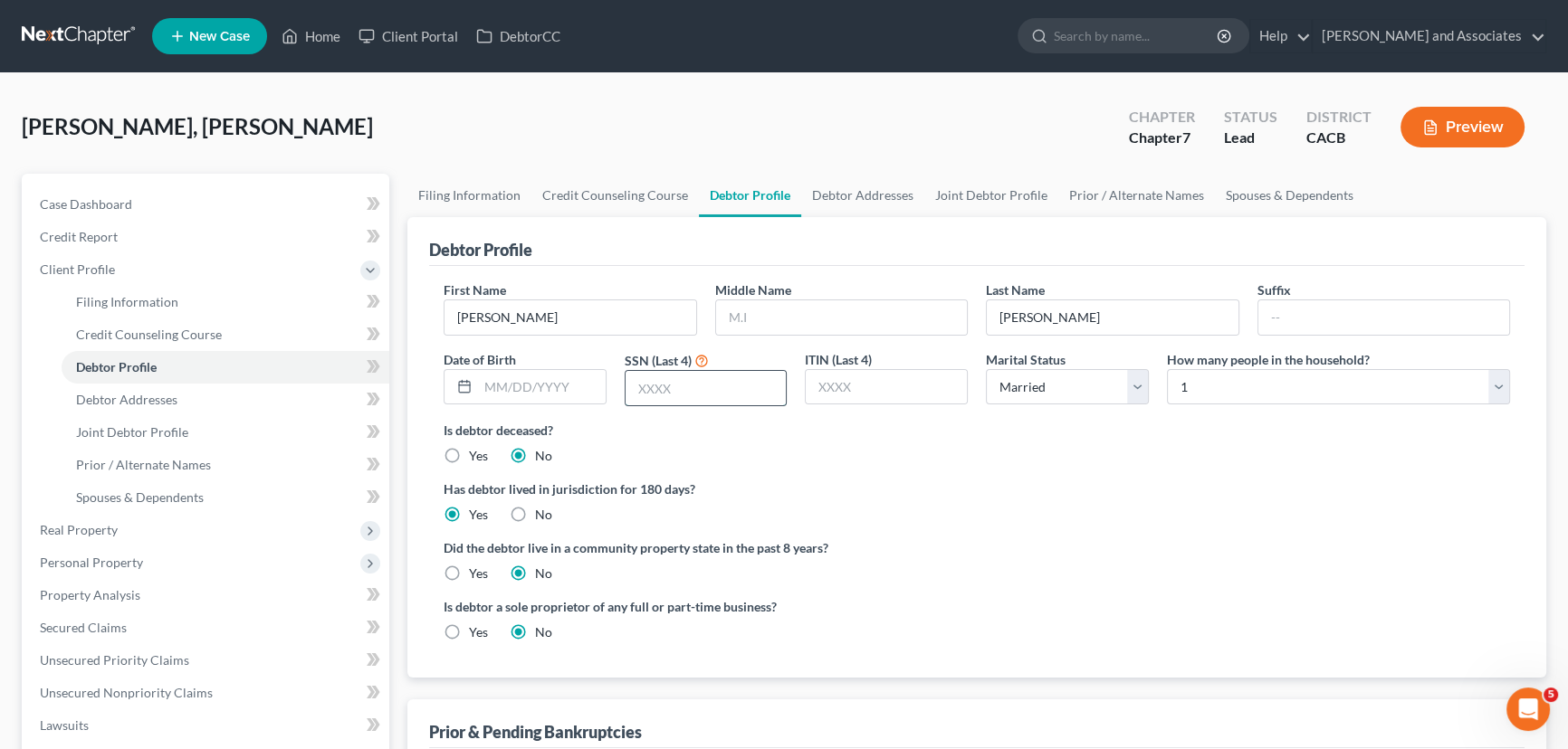
click at [719, 388] on input "text" at bounding box center [706, 387] width 162 height 34
type input "6971"
click at [850, 195] on link "Debtor Addresses" at bounding box center [862, 195] width 123 height 43
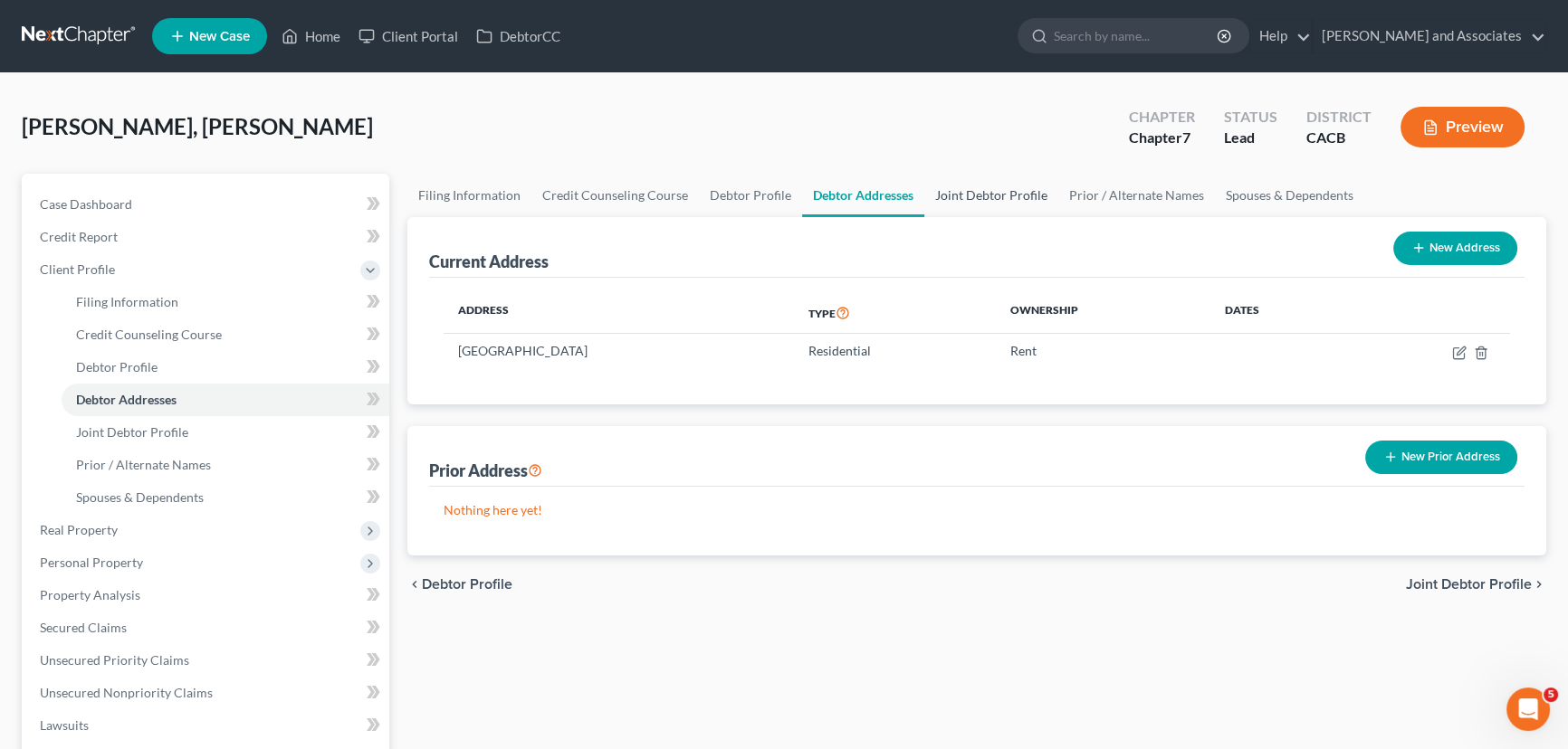
click at [962, 180] on link "Joint Debtor Profile" at bounding box center [991, 195] width 134 height 43
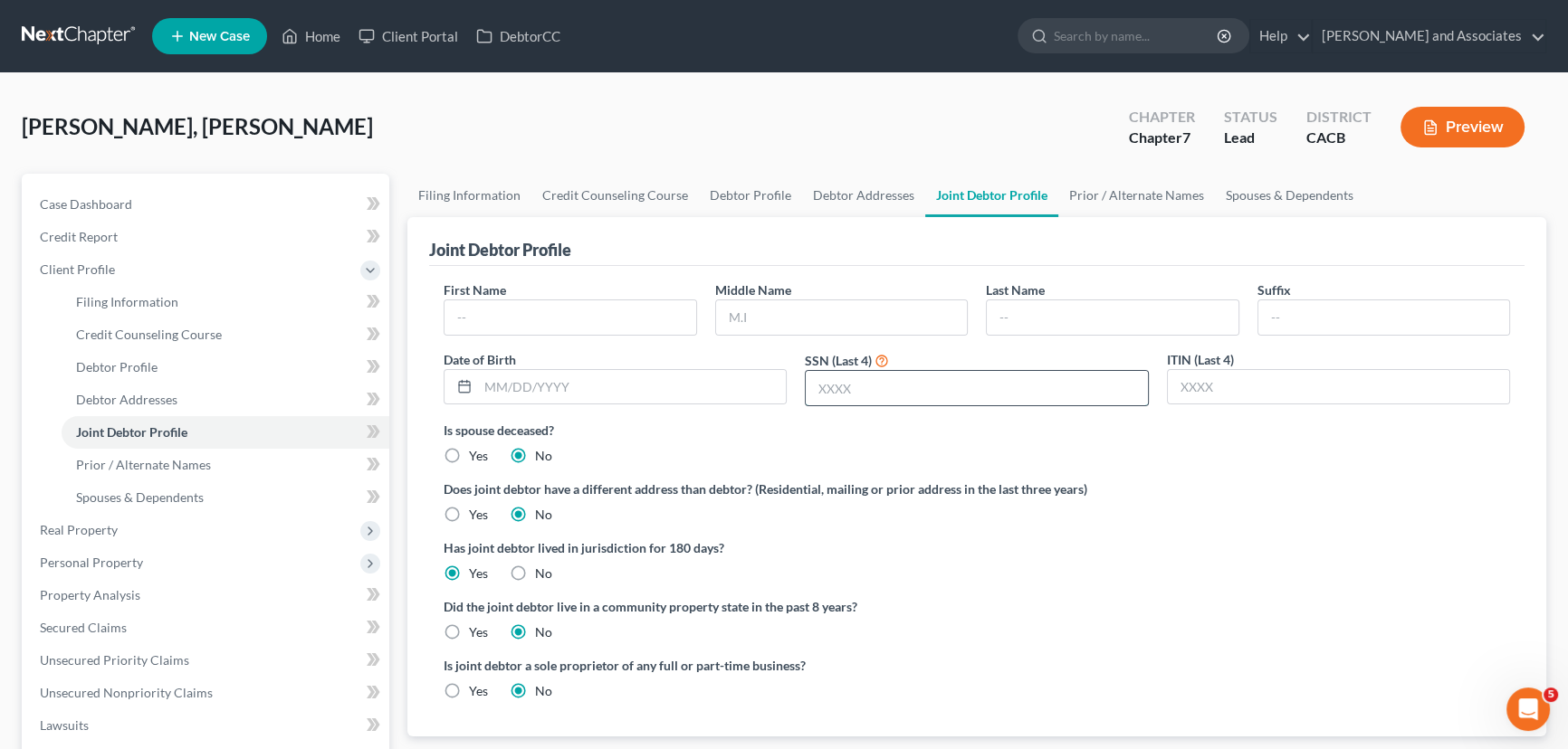
click at [914, 376] on input "text" at bounding box center [976, 387] width 341 height 34
type input "4709"
click at [878, 318] on input "text" at bounding box center [842, 317] width 252 height 34
type input "[PERSON_NAME]"
click at [566, 315] on input "text" at bounding box center [570, 317] width 252 height 34
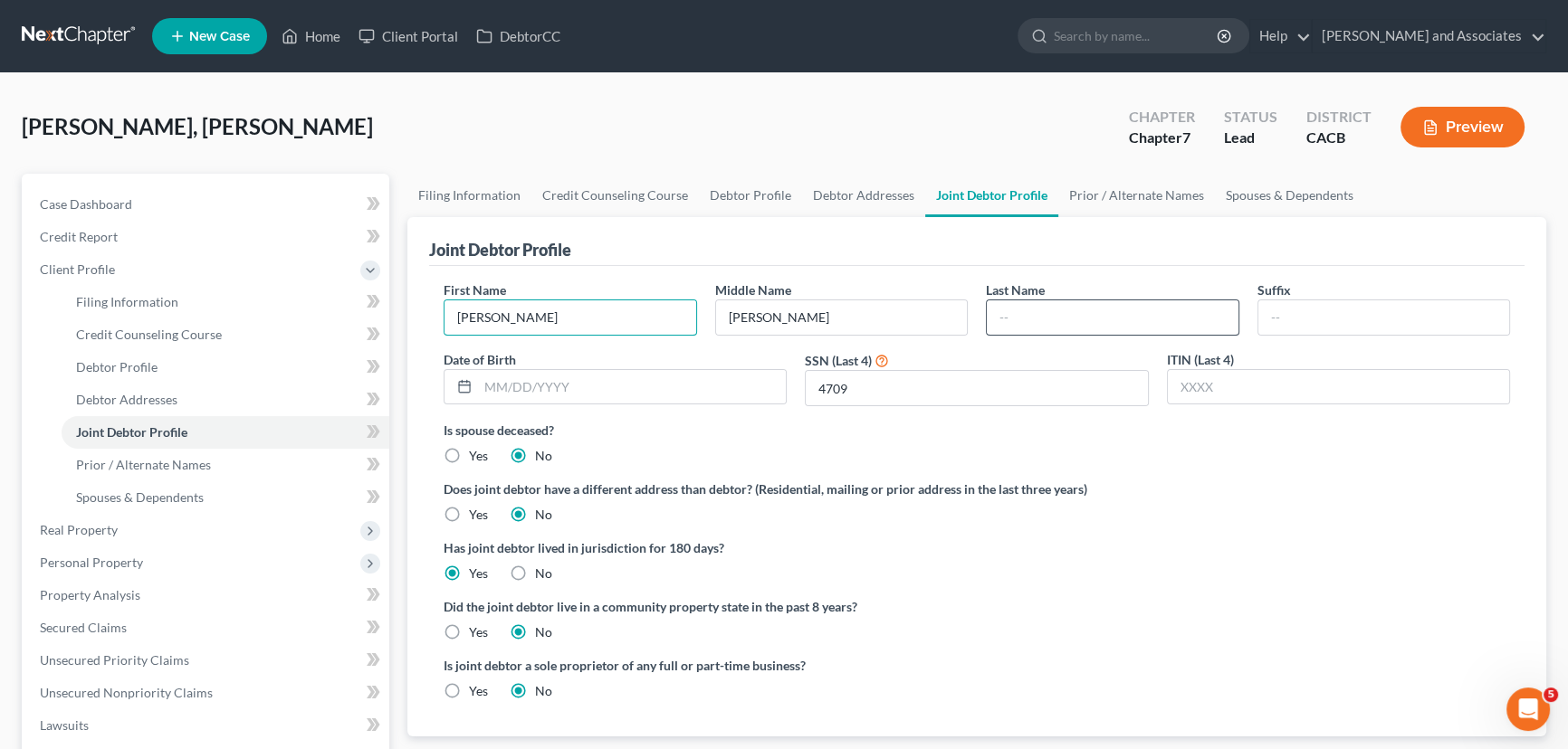
type input "[PERSON_NAME]"
click at [1192, 319] on input "text" at bounding box center [1112, 317] width 252 height 34
type input "[PERSON_NAME]"
click at [1238, 556] on div "Has joint debtor lived in jurisdiction for 180 days? Yes No Debtor must reside …" at bounding box center [977, 561] width 1067 height 44
click at [594, 386] on input "text" at bounding box center [632, 386] width 308 height 34
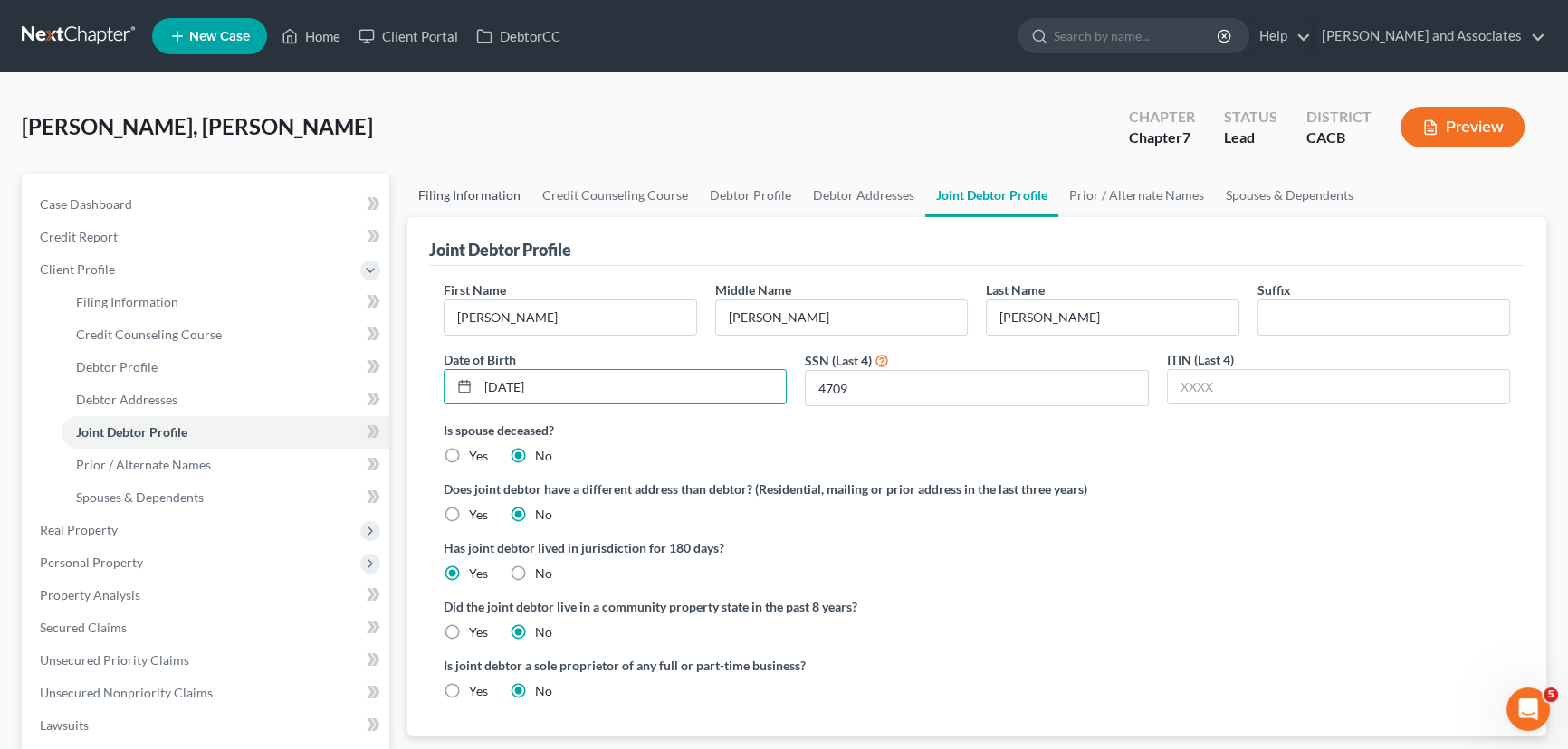
type input "[DATE]"
click at [147, 235] on link "Credit Report" at bounding box center [207, 236] width 364 height 32
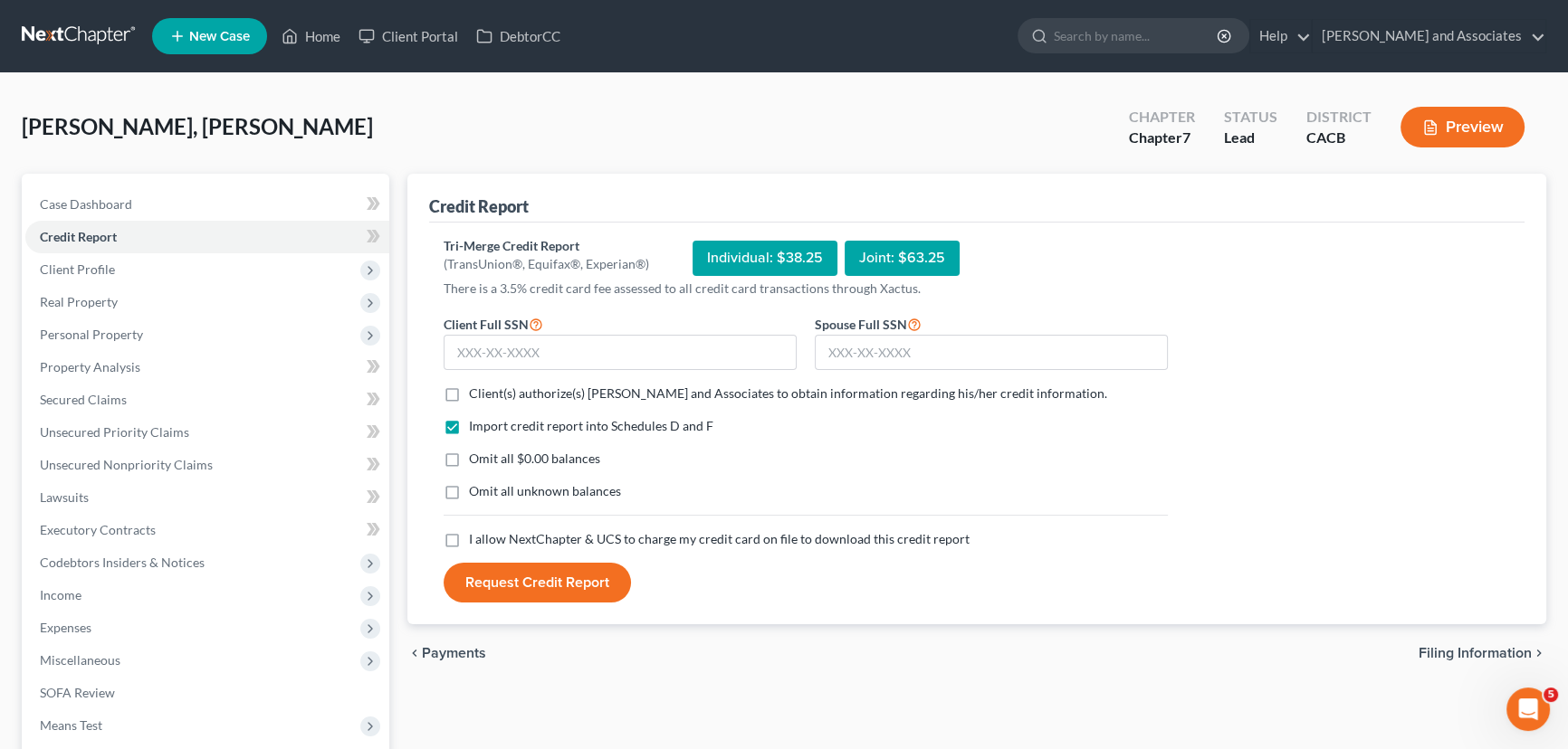
click at [469, 391] on label "Client(s) authorize(s) [PERSON_NAME] and Associates to obtain information regar…" at bounding box center [788, 394] width 639 height 18
click at [476, 391] on input "Client(s) authorize(s) [PERSON_NAME] and Associates to obtain information regar…" at bounding box center [482, 390] width 12 height 12
checkbox input "true"
click at [469, 452] on label "Omit all $0.00 balances" at bounding box center [534, 459] width 131 height 18
click at [476, 452] on input "Omit all $0.00 balances" at bounding box center [482, 456] width 12 height 12
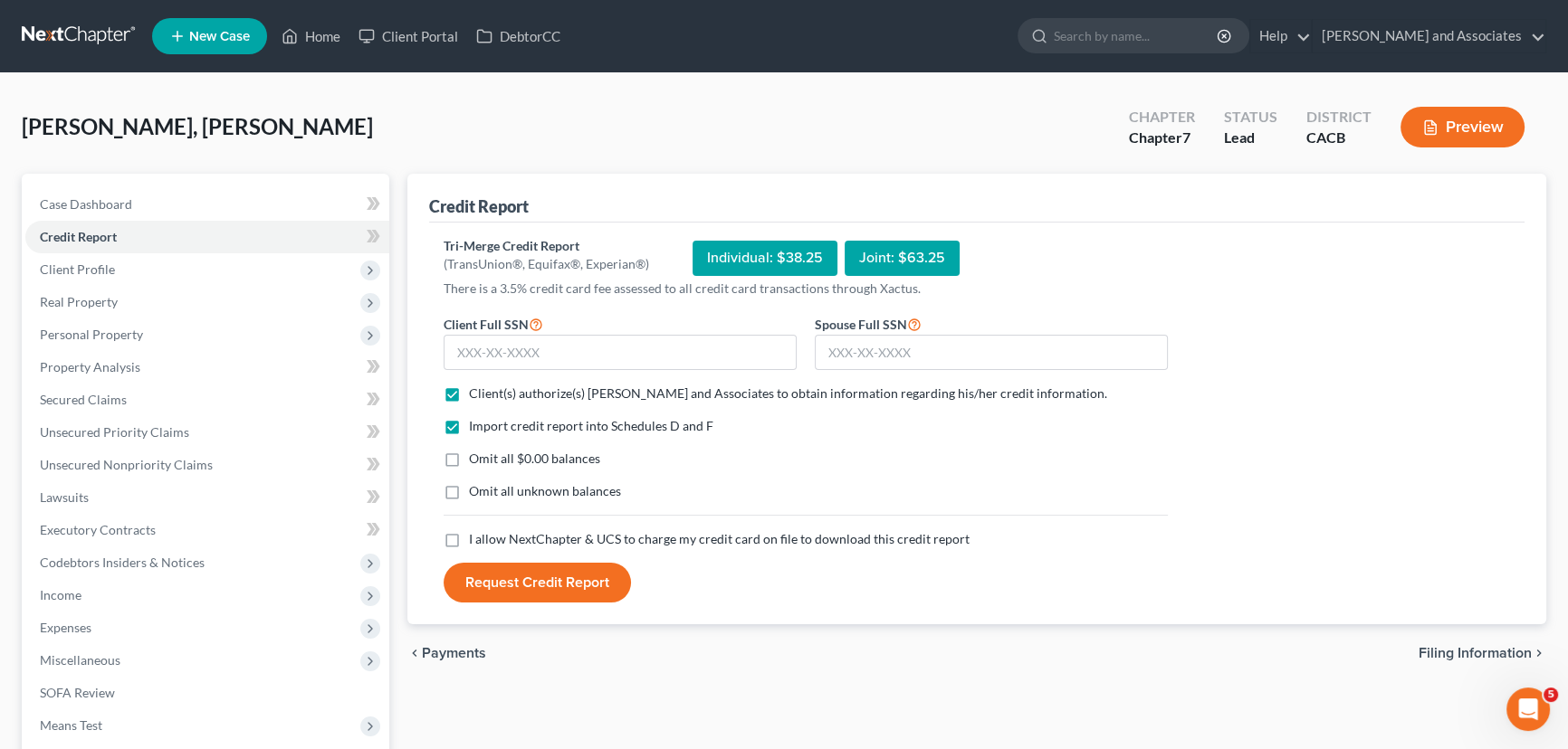
checkbox input "true"
click at [469, 490] on label "Omit all unknown balances" at bounding box center [545, 492] width 152 height 18
click at [476, 490] on input "Omit all unknown balances" at bounding box center [482, 488] width 12 height 12
checkbox input "true"
drag, startPoint x: 450, startPoint y: 534, endPoint x: 458, endPoint y: 489, distance: 45.7
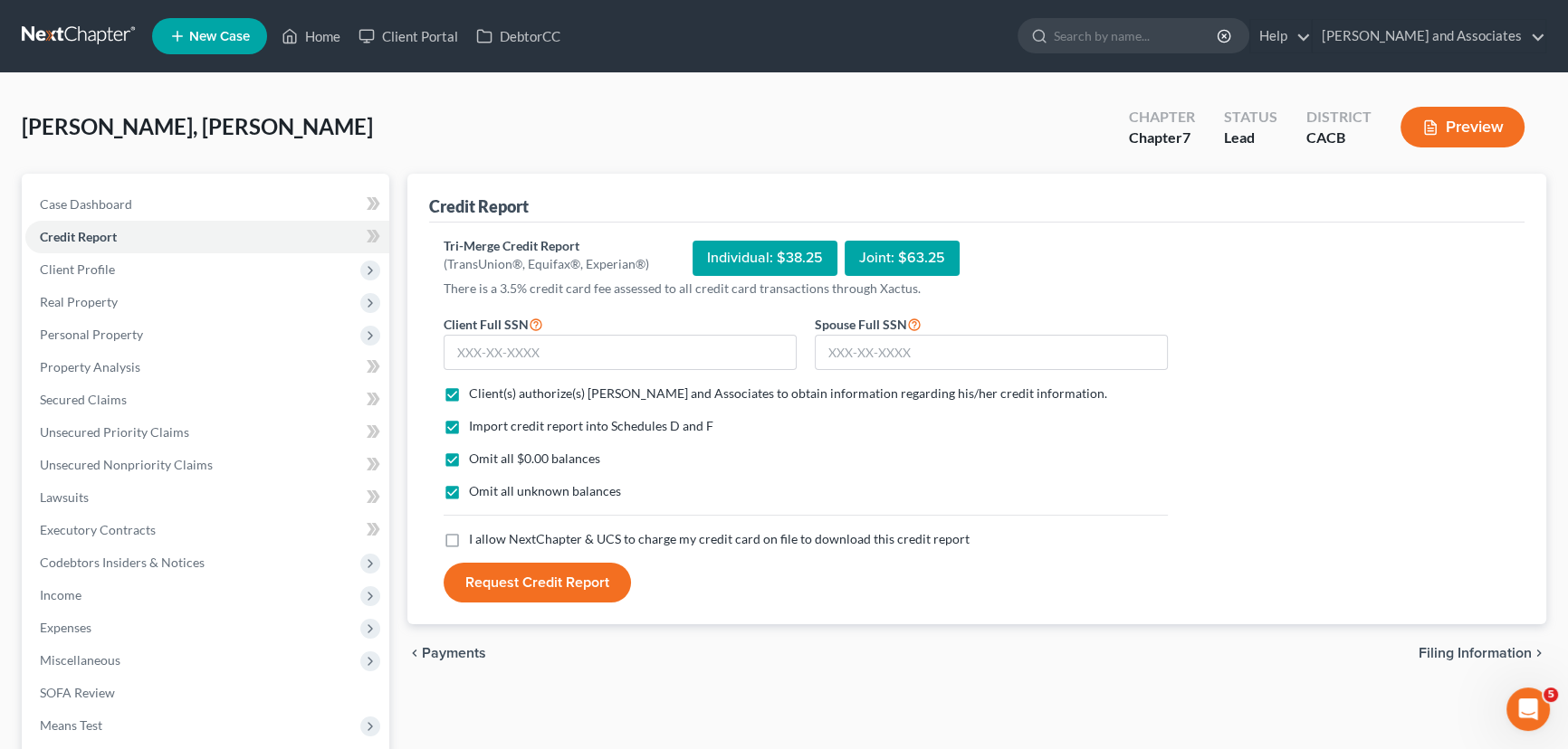
click at [469, 533] on label "I allow NextChapter & UCS to charge my credit card on file to download this cre…" at bounding box center [719, 540] width 500 height 18
click at [476, 533] on input "I allow NextChapter & UCS to charge my credit card on file to download this cre…" at bounding box center [482, 536] width 12 height 12
checkbox input "true"
click at [525, 359] on input "text" at bounding box center [620, 352] width 353 height 36
type input "602-05-6971"
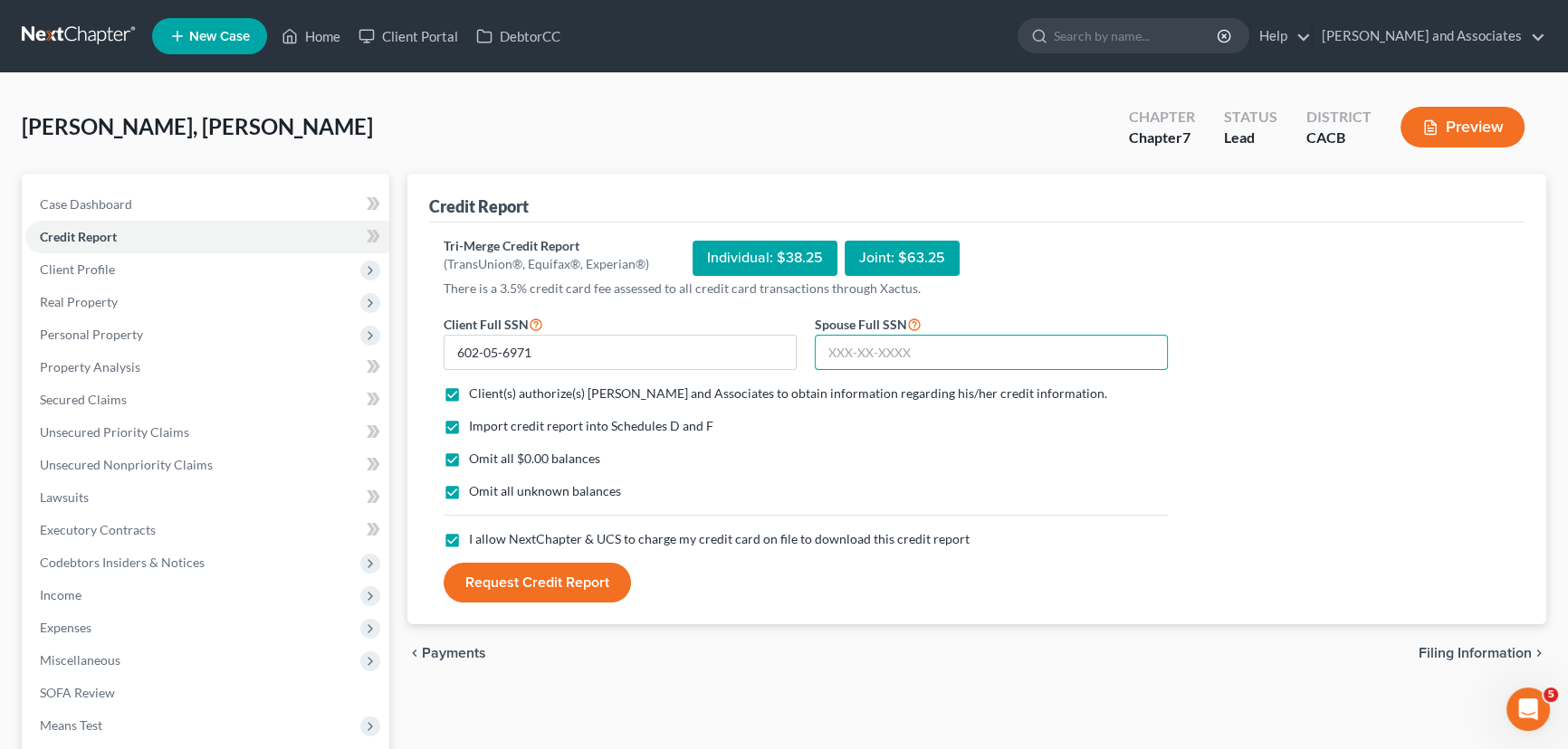
click at [903, 358] on input "text" at bounding box center [991, 352] width 353 height 36
type input "545-33-4709"
drag, startPoint x: 481, startPoint y: 615, endPoint x: 511, endPoint y: 594, distance: 36.6
click at [482, 612] on div "Tri-Merge Credit Report (TransUnion®, Equifax®, Experian®) Individual: $38.25 J…" at bounding box center [976, 423] width 1095 height 403
click at [518, 593] on button "Request Credit Report" at bounding box center [537, 582] width 187 height 40
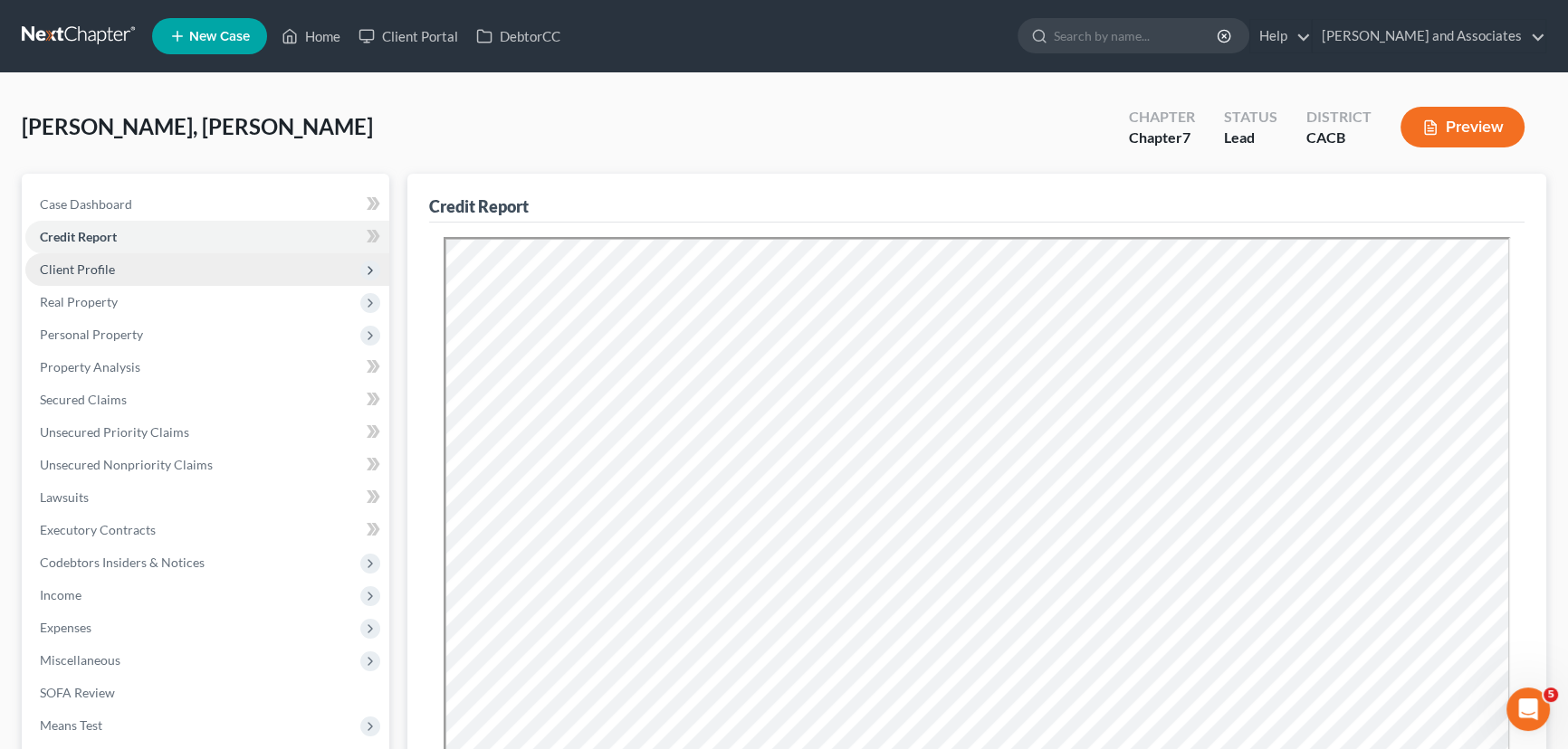
click at [168, 262] on span "Client Profile" at bounding box center [207, 269] width 364 height 32
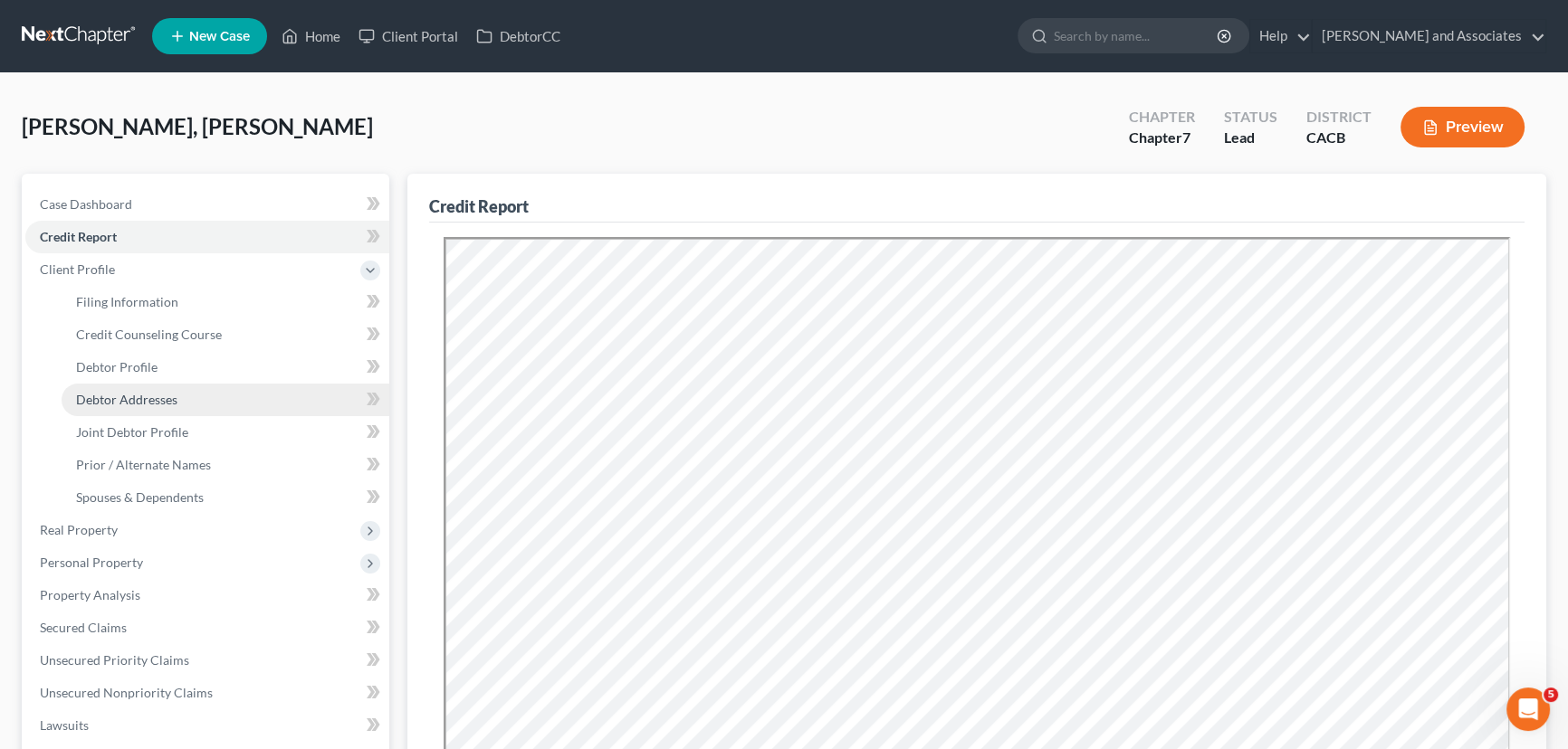
drag, startPoint x: 159, startPoint y: 396, endPoint x: 324, endPoint y: 415, distance: 166.1
click at [160, 396] on span "Debtor Addresses" at bounding box center [126, 399] width 102 height 16
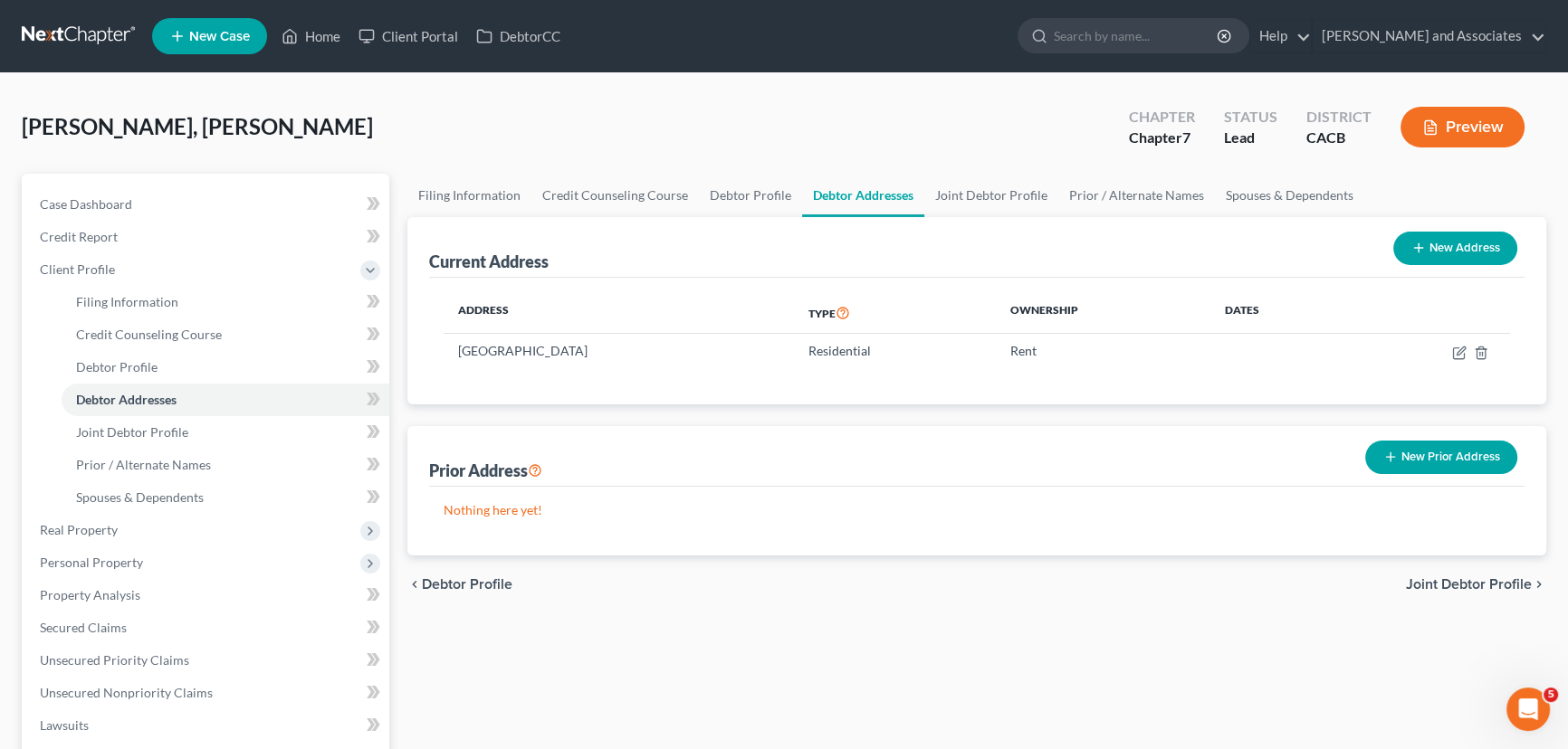
click at [1485, 447] on button "New Prior Address" at bounding box center [1441, 458] width 152 height 33
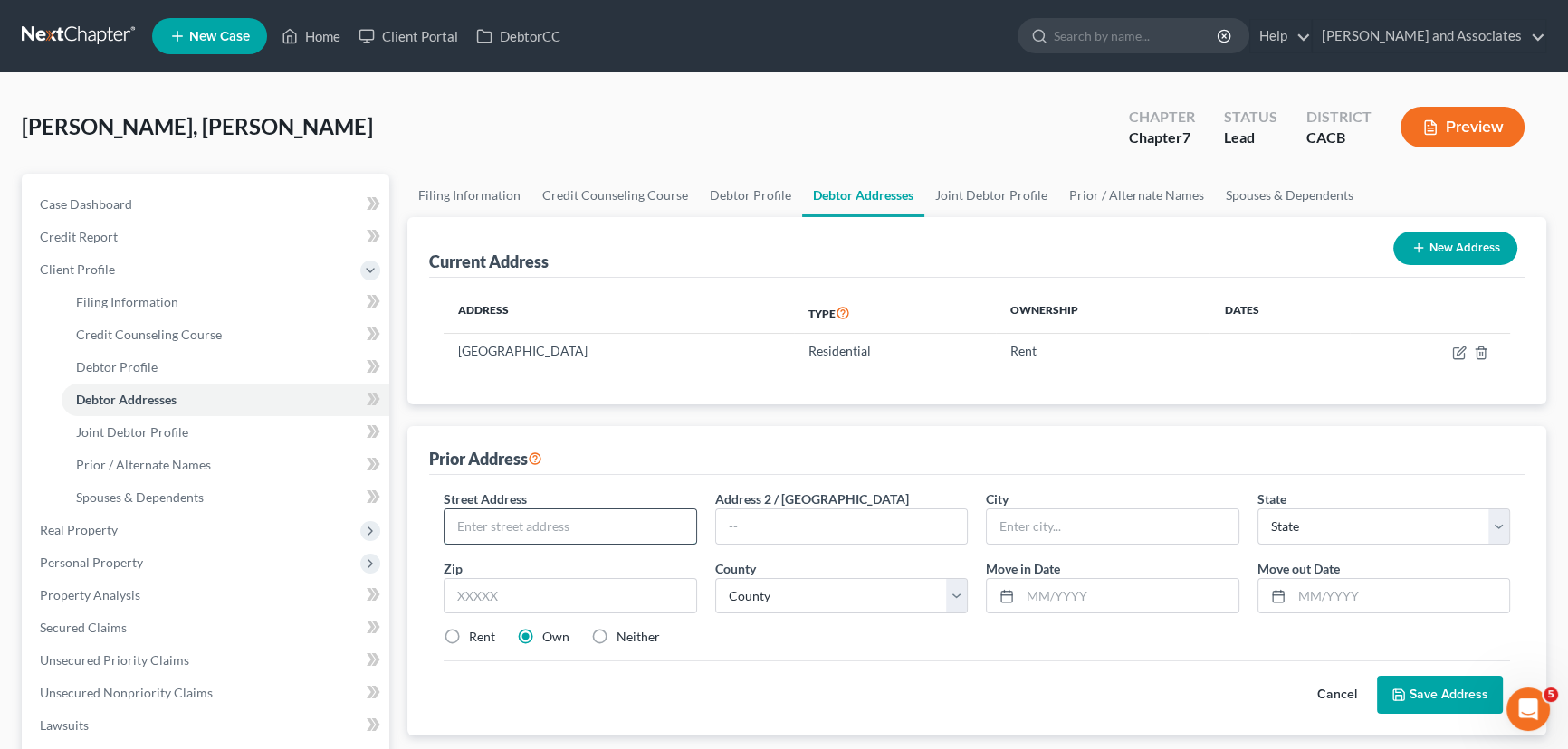
click at [571, 526] on input "text" at bounding box center [570, 526] width 252 height 34
type input "610 Main #A"
click at [588, 589] on input "text" at bounding box center [570, 596] width 254 height 36
type input "93440"
drag, startPoint x: 749, startPoint y: 656, endPoint x: 738, endPoint y: 648, distance: 13.6
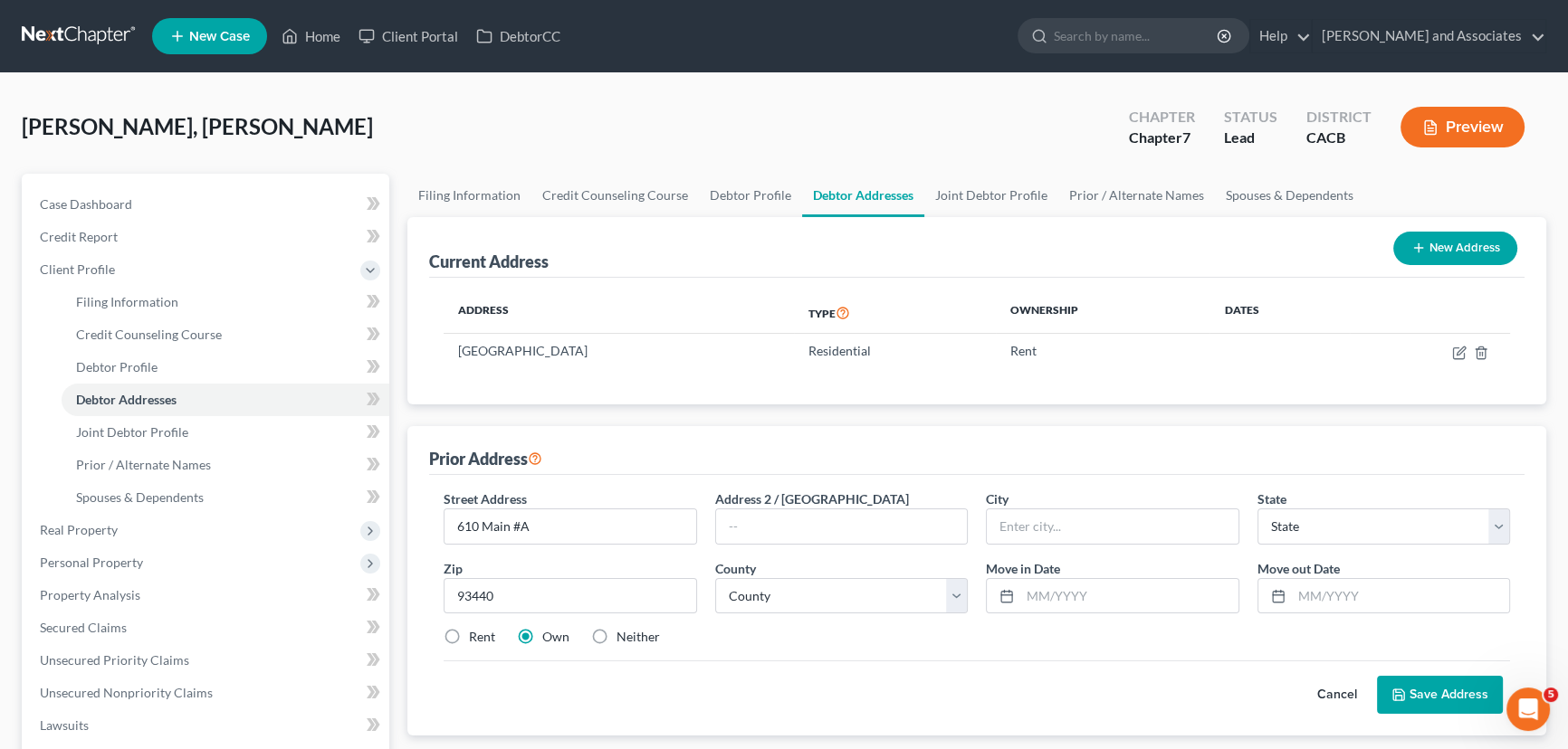
click at [751, 654] on div "Street Address * 610 Main #A Address 2 / [GEOGRAPHIC_DATA] * State * State [US_…" at bounding box center [976, 576] width 1084 height 172
type input "[GEOGRAPHIC_DATA]"
select select "4"
click at [469, 640] on label "Rent" at bounding box center [482, 637] width 26 height 18
click at [476, 640] on input "Rent" at bounding box center [482, 634] width 12 height 12
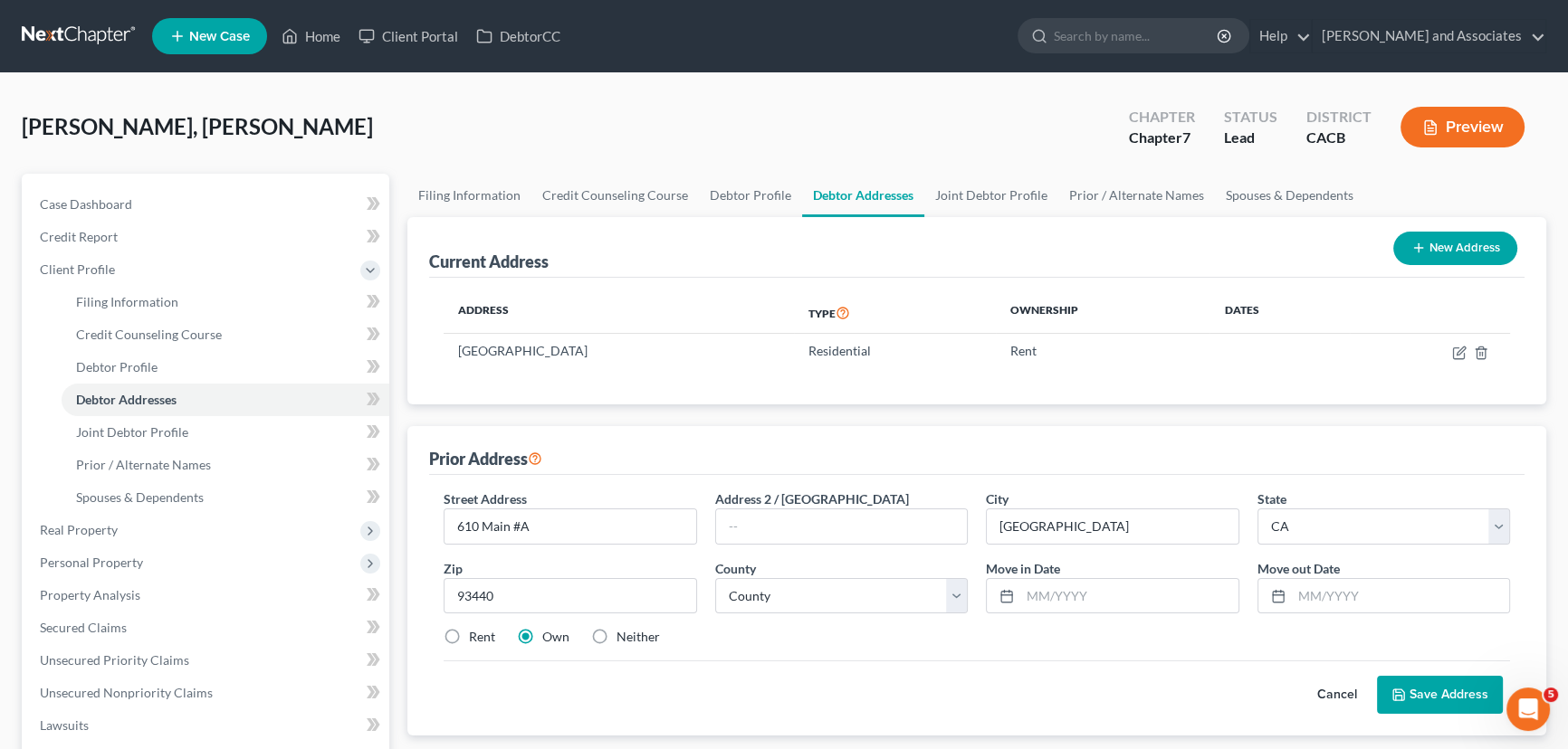
radio input "true"
drag, startPoint x: 933, startPoint y: 688, endPoint x: 940, endPoint y: 668, distance: 21.2
click at [935, 688] on div "Cancel Save Address" at bounding box center [977, 687] width 1067 height 54
click at [893, 579] on select "County [GEOGRAPHIC_DATA] [GEOGRAPHIC_DATA] [GEOGRAPHIC_DATA] [GEOGRAPHIC_DATA] …" at bounding box center [842, 596] width 254 height 36
select select "41"
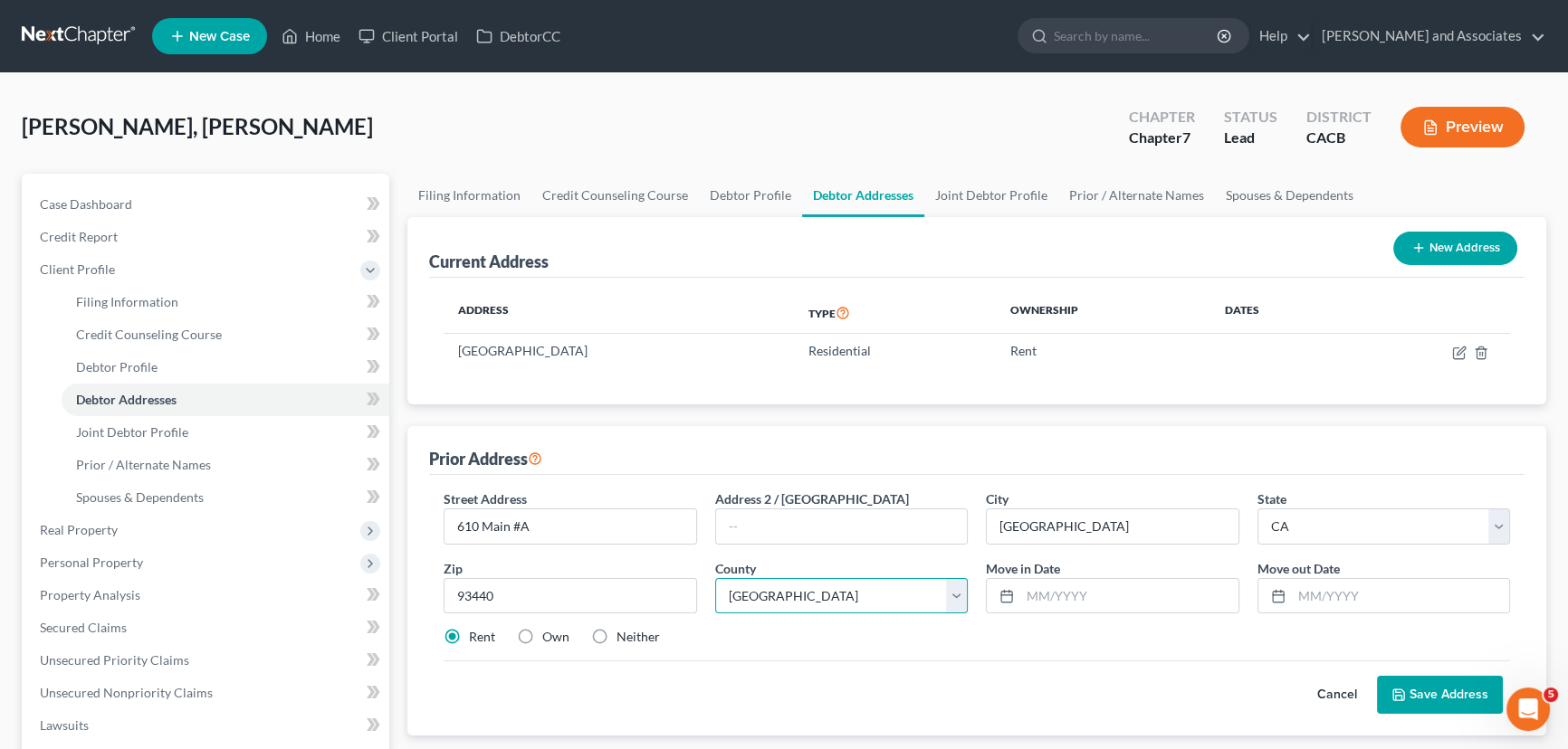
click at [715, 578] on select "County [GEOGRAPHIC_DATA] [GEOGRAPHIC_DATA] [GEOGRAPHIC_DATA] [GEOGRAPHIC_DATA] …" at bounding box center [842, 596] width 254 height 36
click at [1078, 595] on input "text" at bounding box center [1130, 596] width 218 height 34
type input "[DATE]"
click at [1400, 581] on input "text" at bounding box center [1401, 596] width 218 height 34
type input "[DATE]"
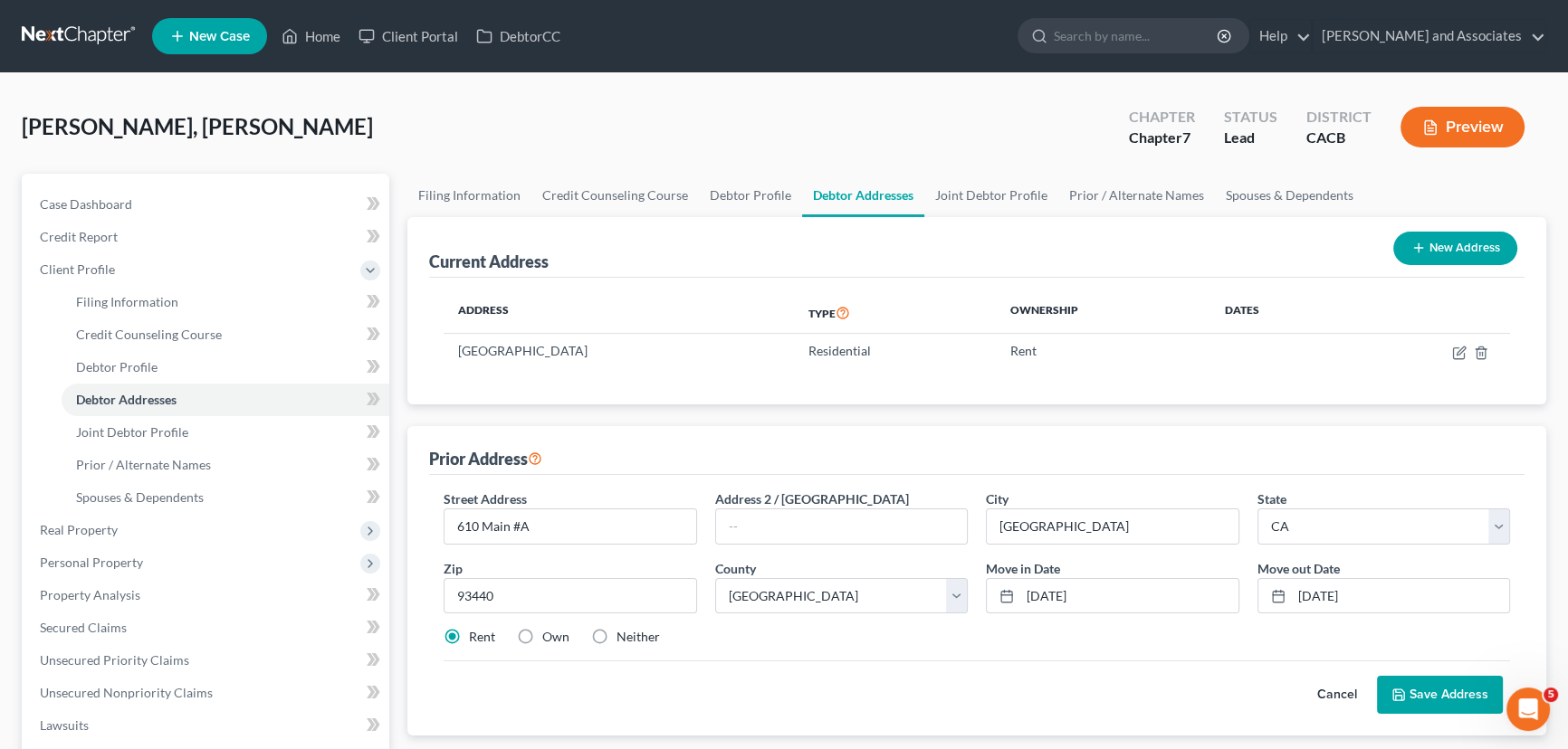
click at [1447, 690] on button "Save Address" at bounding box center [1440, 695] width 126 height 38
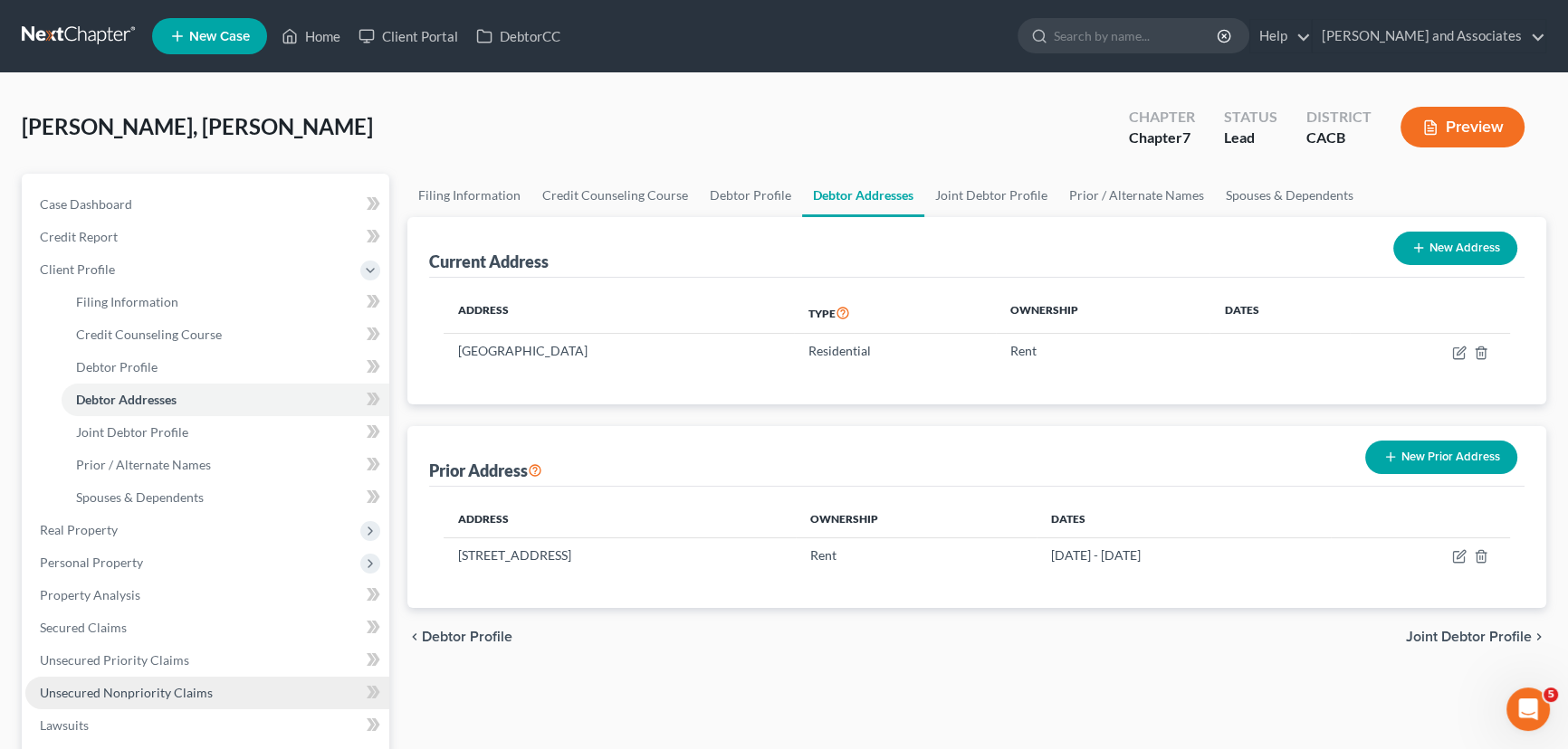
click at [165, 691] on span "Unsecured Nonpriority Claims" at bounding box center [126, 693] width 173 height 16
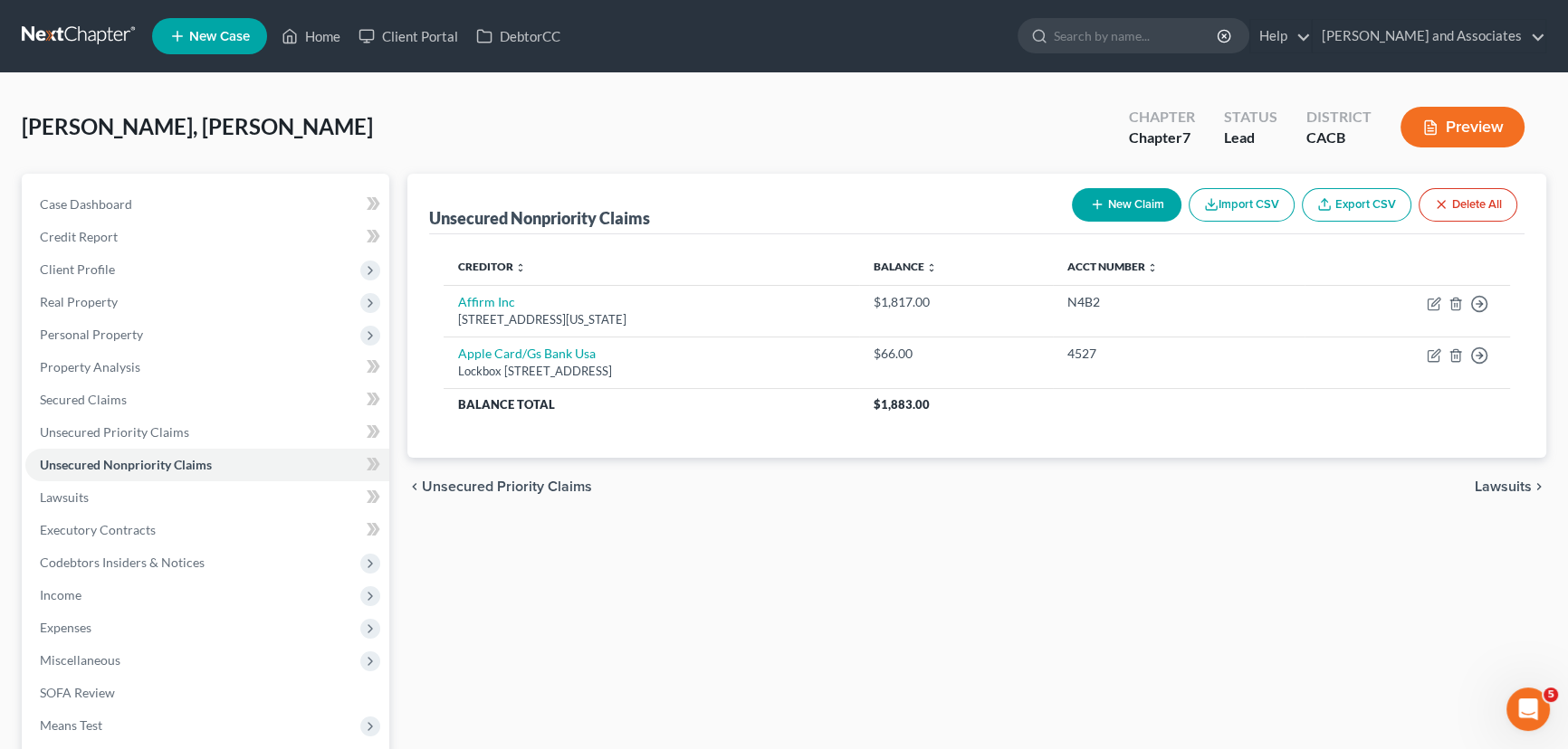
click at [1108, 202] on button "New Claim" at bounding box center [1126, 205] width 110 height 33
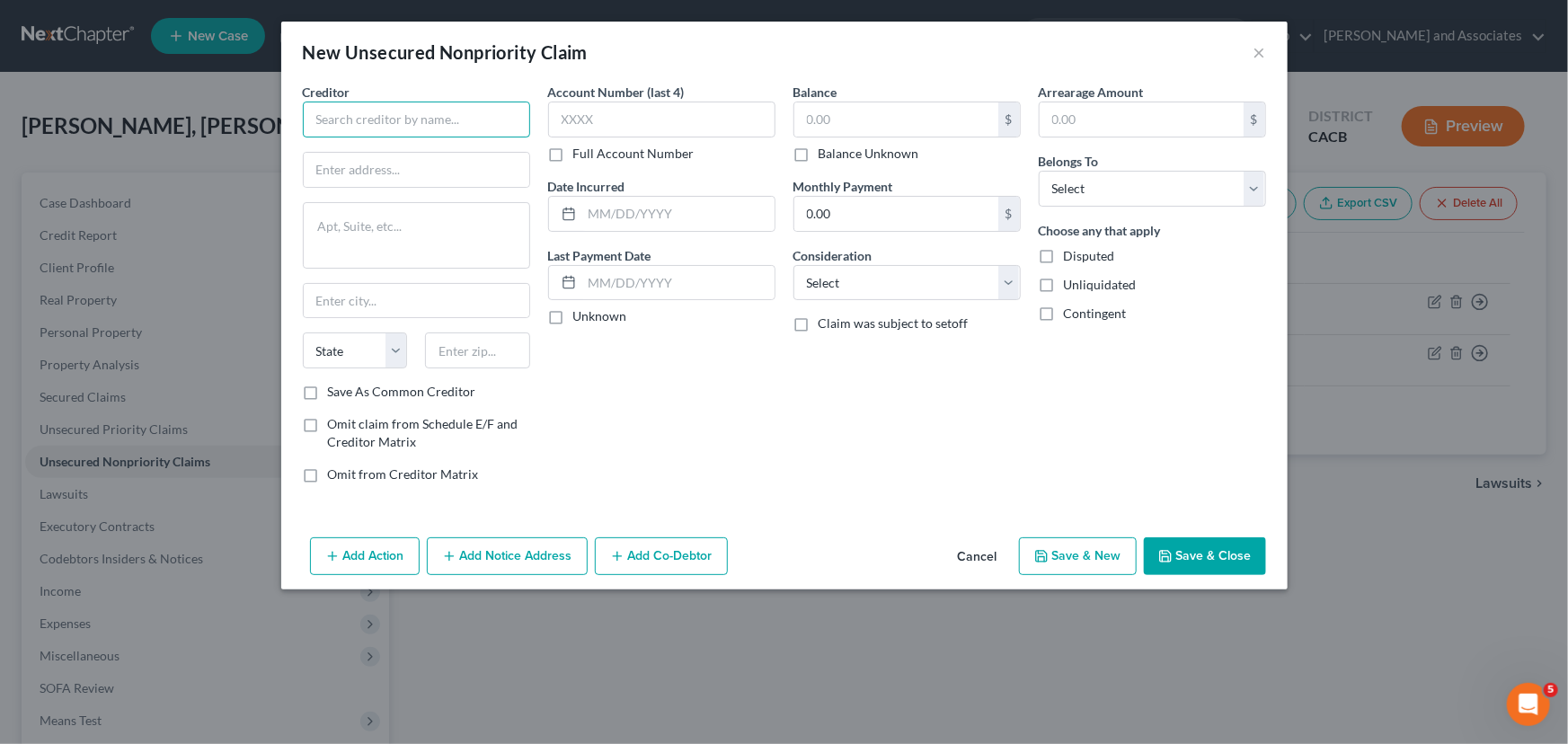
click at [397, 132] on input "text" at bounding box center [417, 119] width 227 height 36
click at [686, 126] on input "text" at bounding box center [661, 119] width 227 height 36
type input "Transworld Systems Inc."
type input "A661"
click at [850, 127] on input "text" at bounding box center [896, 119] width 204 height 34
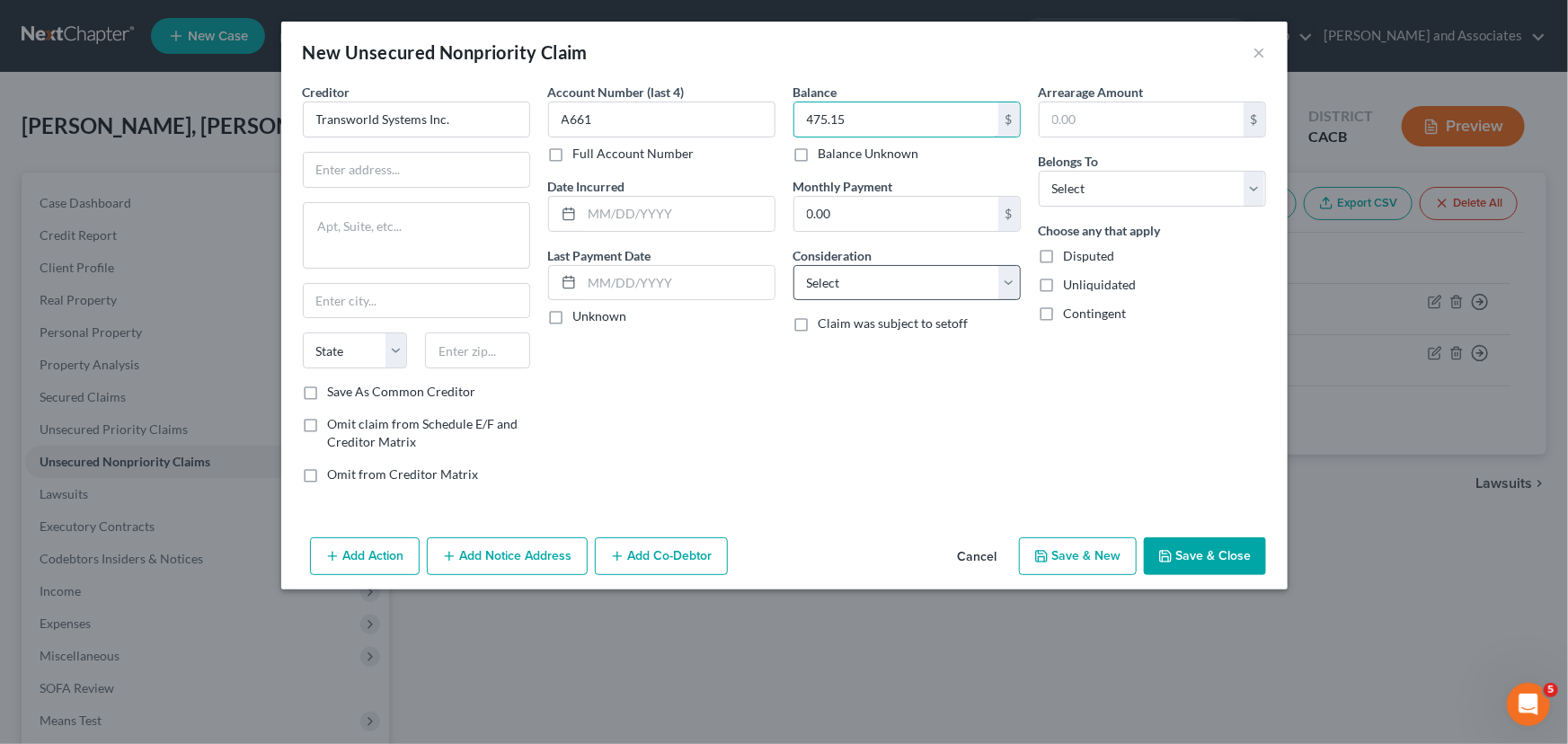
type input "475.15"
click at [912, 268] on select "Select Cable / Satellite Services Collection Agency Credit Card Debt Debt Couns…" at bounding box center [907, 282] width 227 height 36
select select "1"
click at [793, 265] on select "Select Cable / Satellite Services Collection Agency Credit Card Debt Debt Couns…" at bounding box center [907, 282] width 227 height 36
click at [1214, 198] on select "Select Debtor 1 Only Debtor 2 Only Debtor 1 And Debtor 2 Only At Least One Of T…" at bounding box center [1152, 188] width 227 height 36
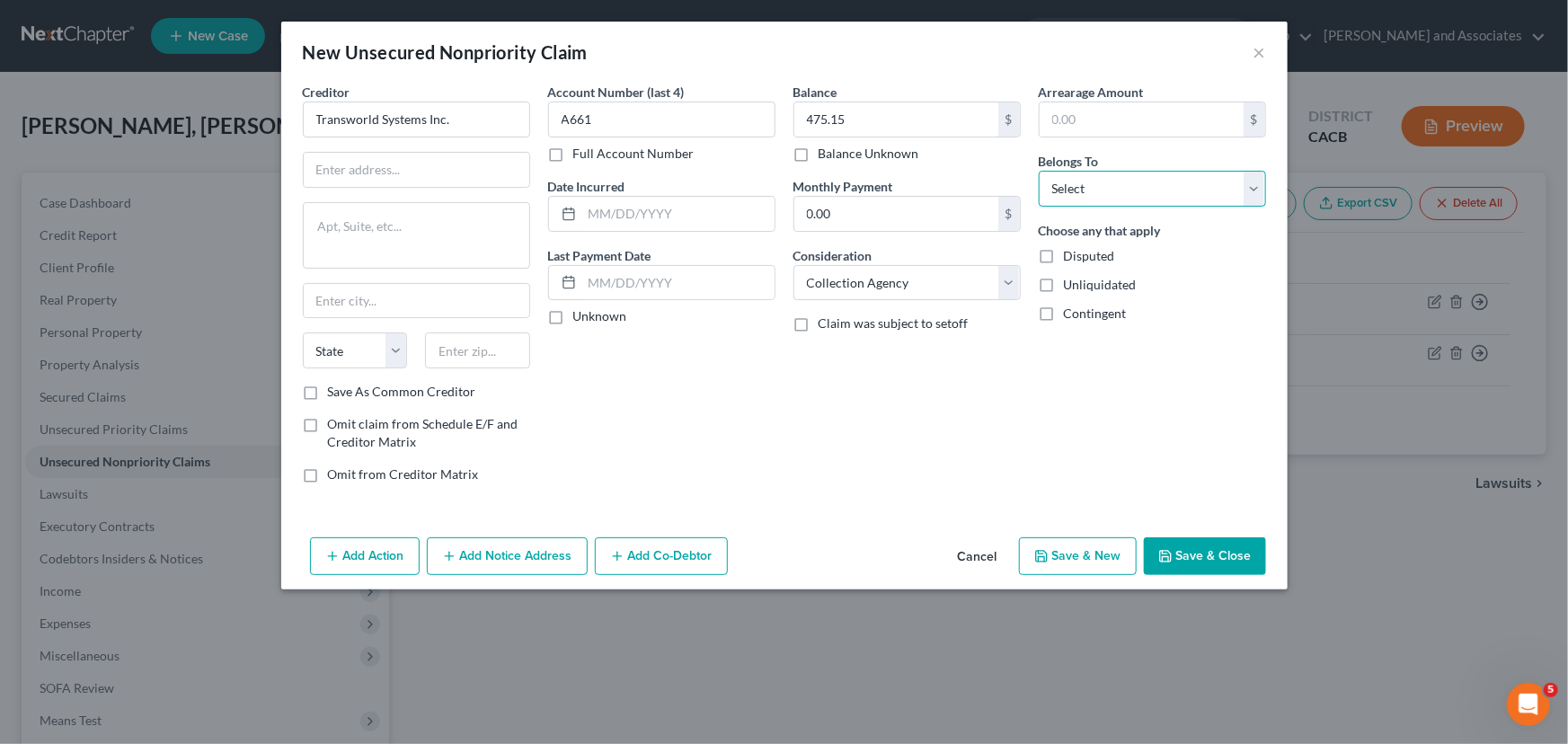
select select "1"
click at [1039, 170] on select "Select Debtor 1 Only Debtor 2 Only Debtor 1 And Debtor 2 Only At Least One Of T…" at bounding box center [1152, 188] width 227 height 36
click at [891, 403] on div "Balance 475.15 $ Balance Unknown Balance Undetermined 475.15 $ Balance Unknown …" at bounding box center [907, 290] width 245 height 415
click at [403, 173] on input "text" at bounding box center [417, 170] width 225 height 34
type input "PO Box 3002"
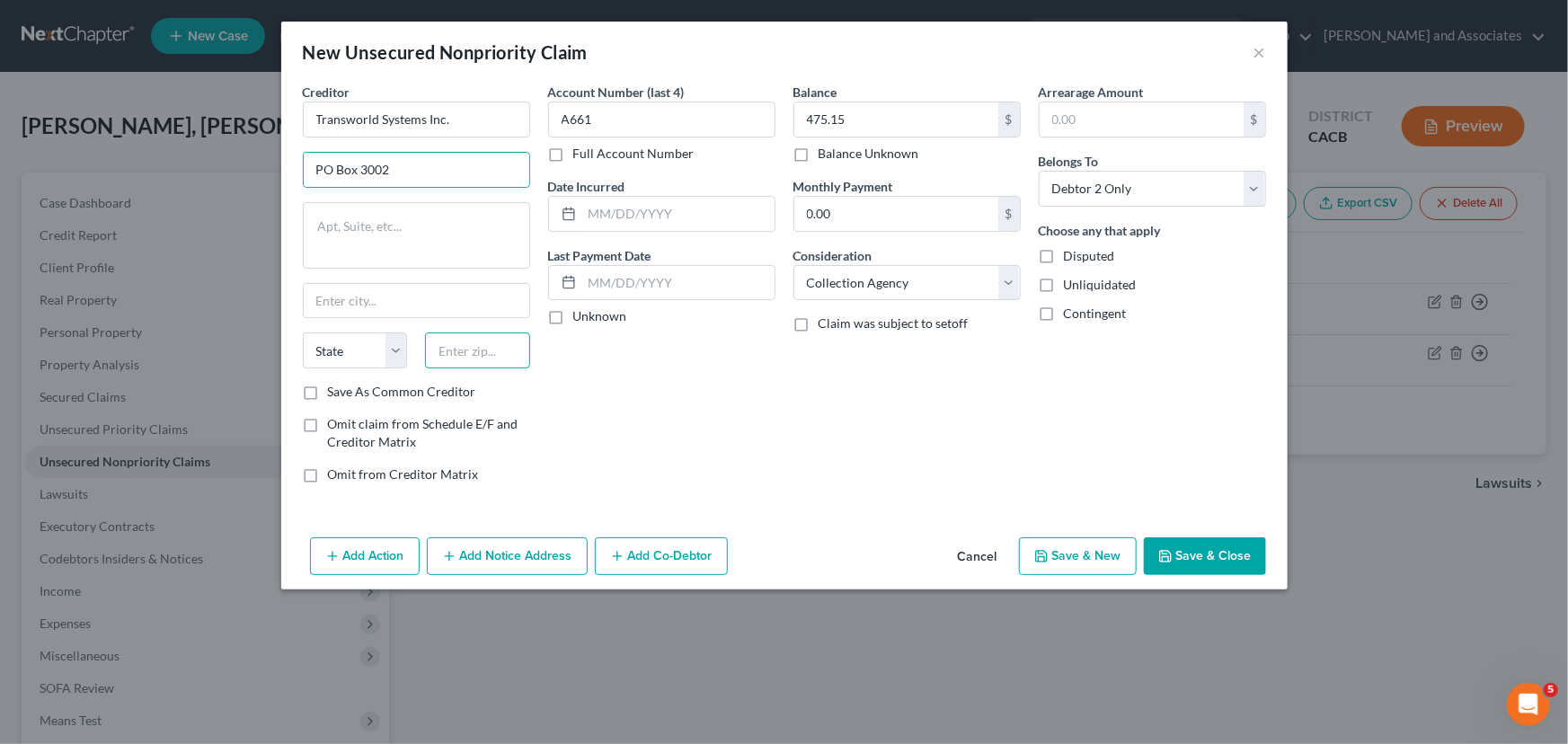
click at [473, 342] on input "text" at bounding box center [477, 350] width 105 height 36
type input "19460"
click at [702, 412] on div "Account Number (last 4) A661 Full Account Number Date Incurred Last Payment Dat…" at bounding box center [662, 290] width 245 height 415
type input "[GEOGRAPHIC_DATA]"
select select "39"
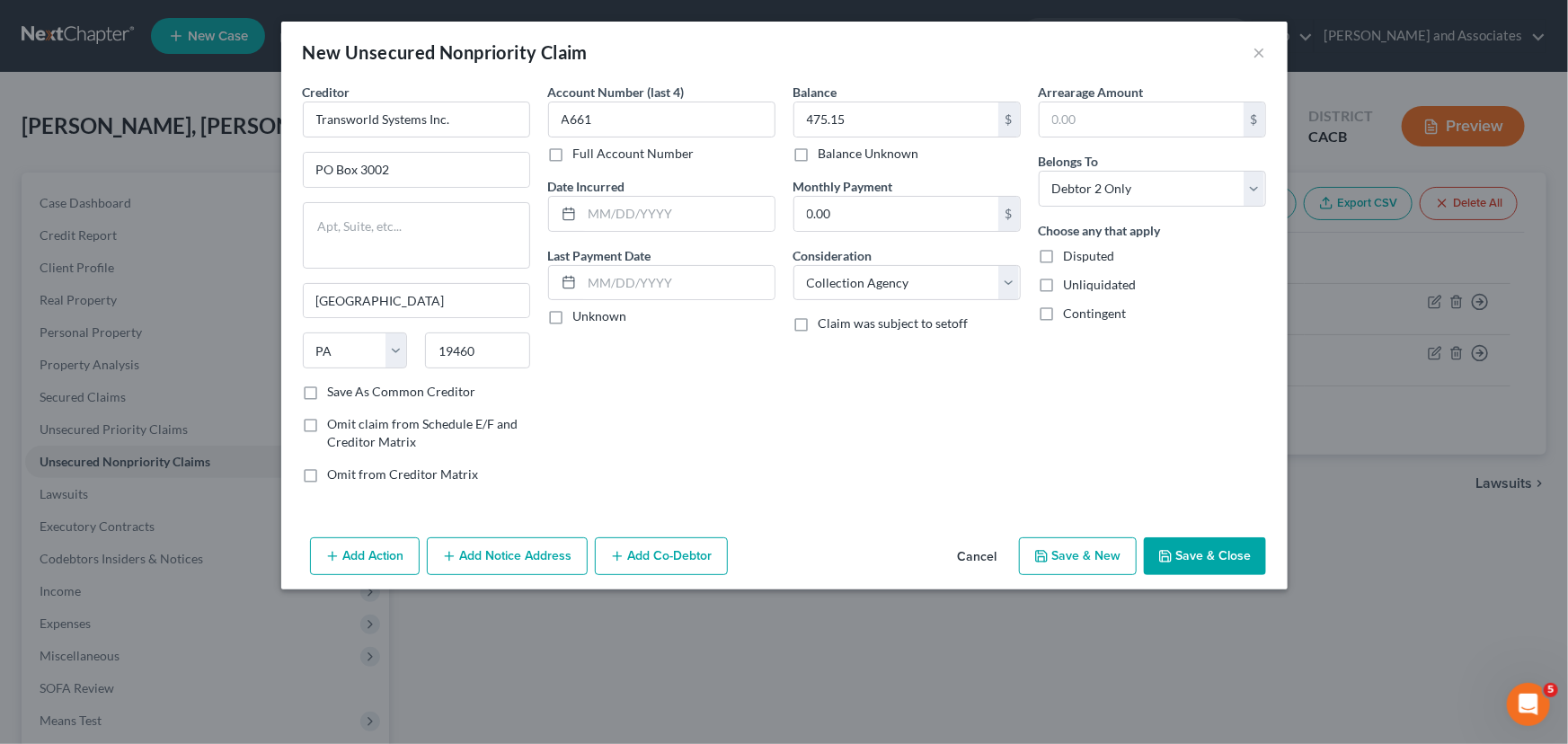
click at [1213, 552] on button "Save & Close" at bounding box center [1204, 556] width 122 height 38
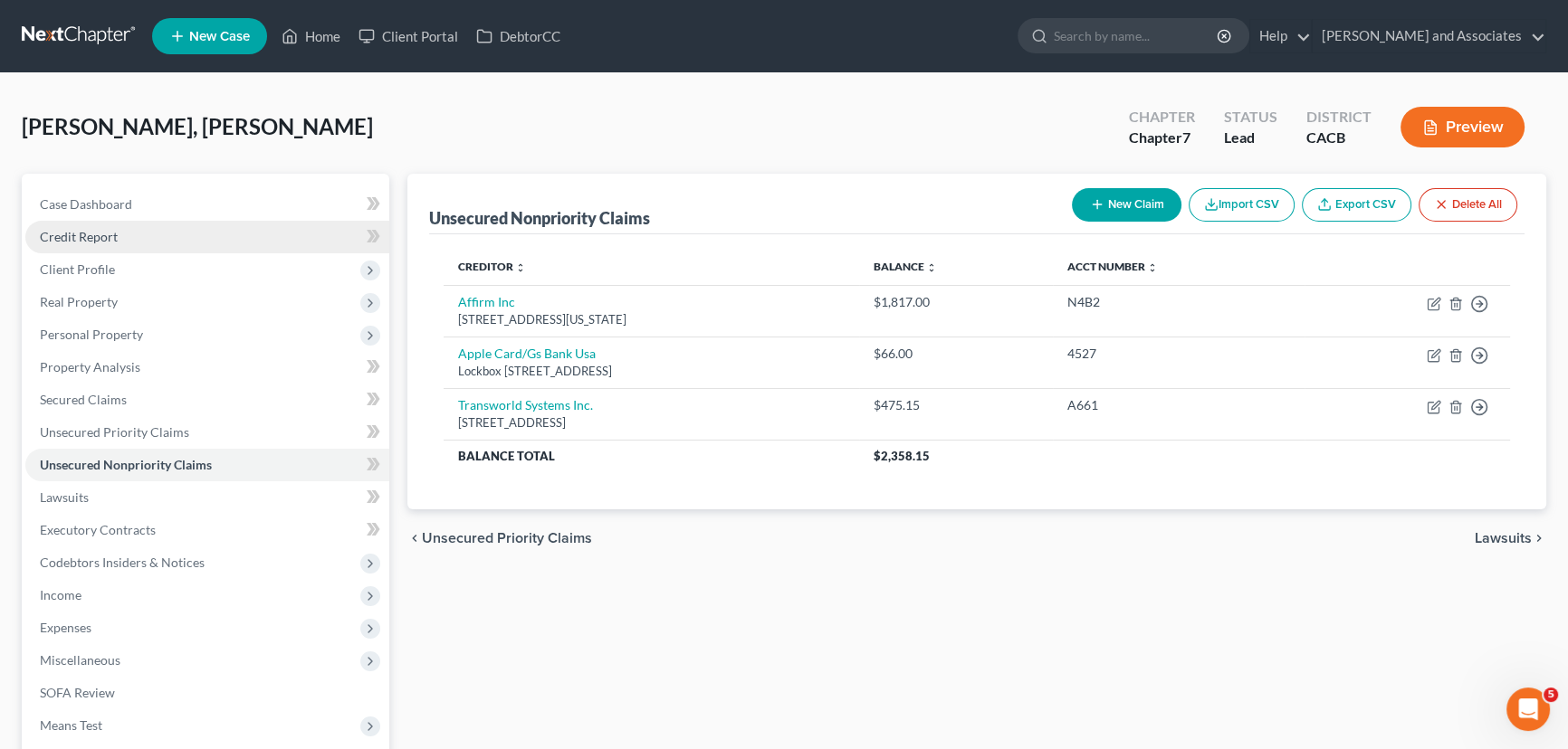
click at [194, 244] on link "Credit Report" at bounding box center [207, 236] width 364 height 32
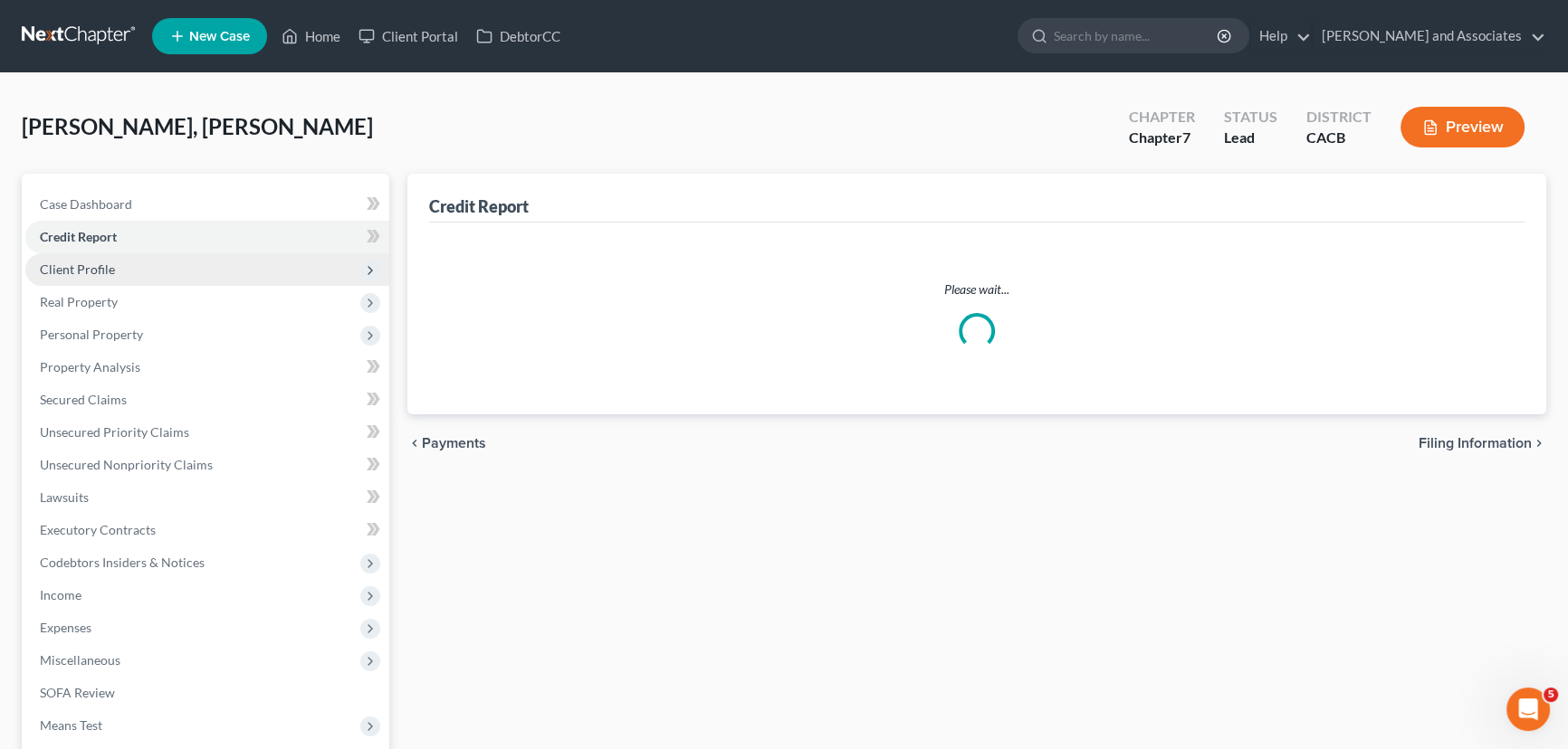
click at [203, 267] on span "Client Profile" at bounding box center [207, 269] width 364 height 32
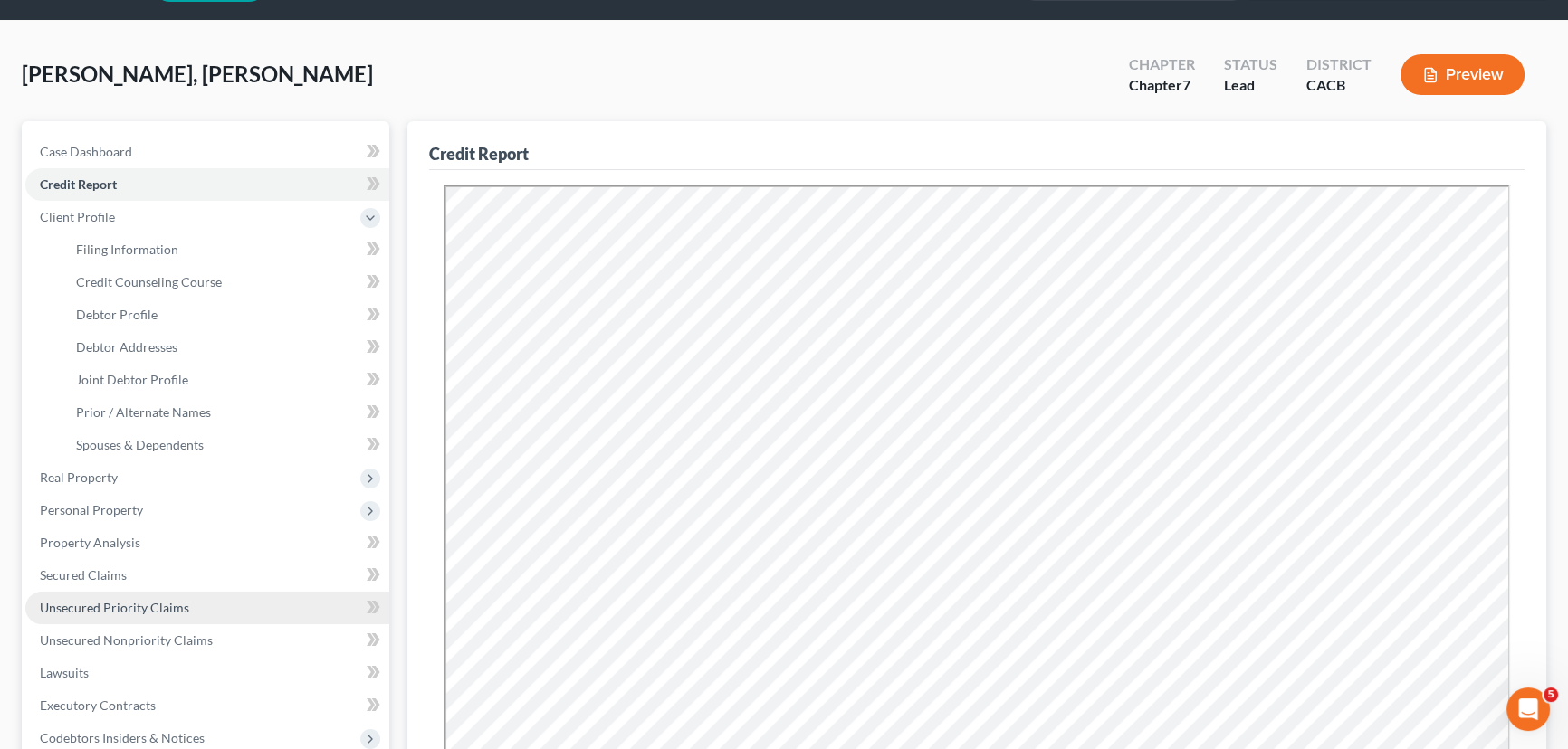
scroll to position [137, 0]
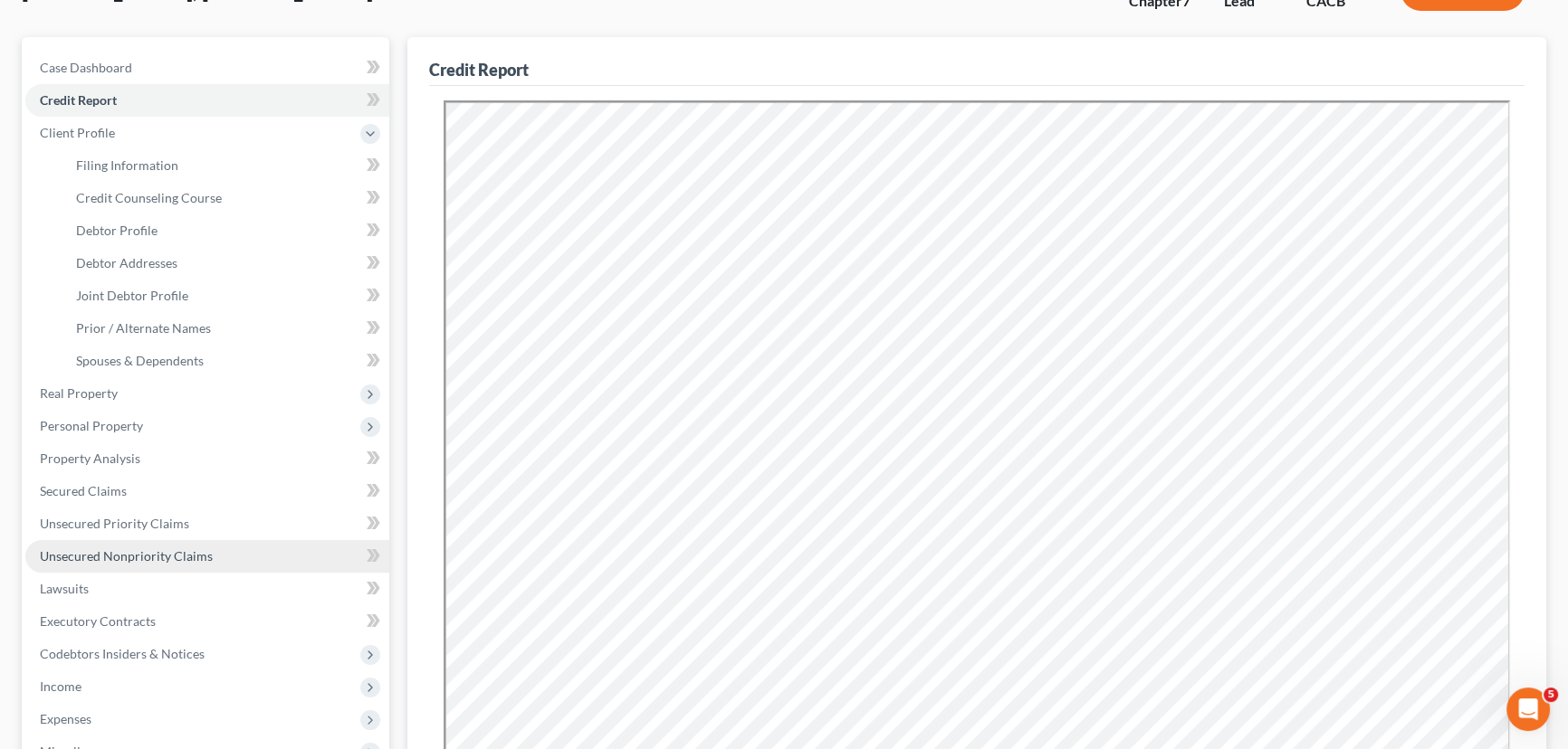
drag, startPoint x: 190, startPoint y: 547, endPoint x: 206, endPoint y: 545, distance: 16.1
click at [190, 548] on span "Unsecured Nonpriority Claims" at bounding box center [126, 555] width 173 height 16
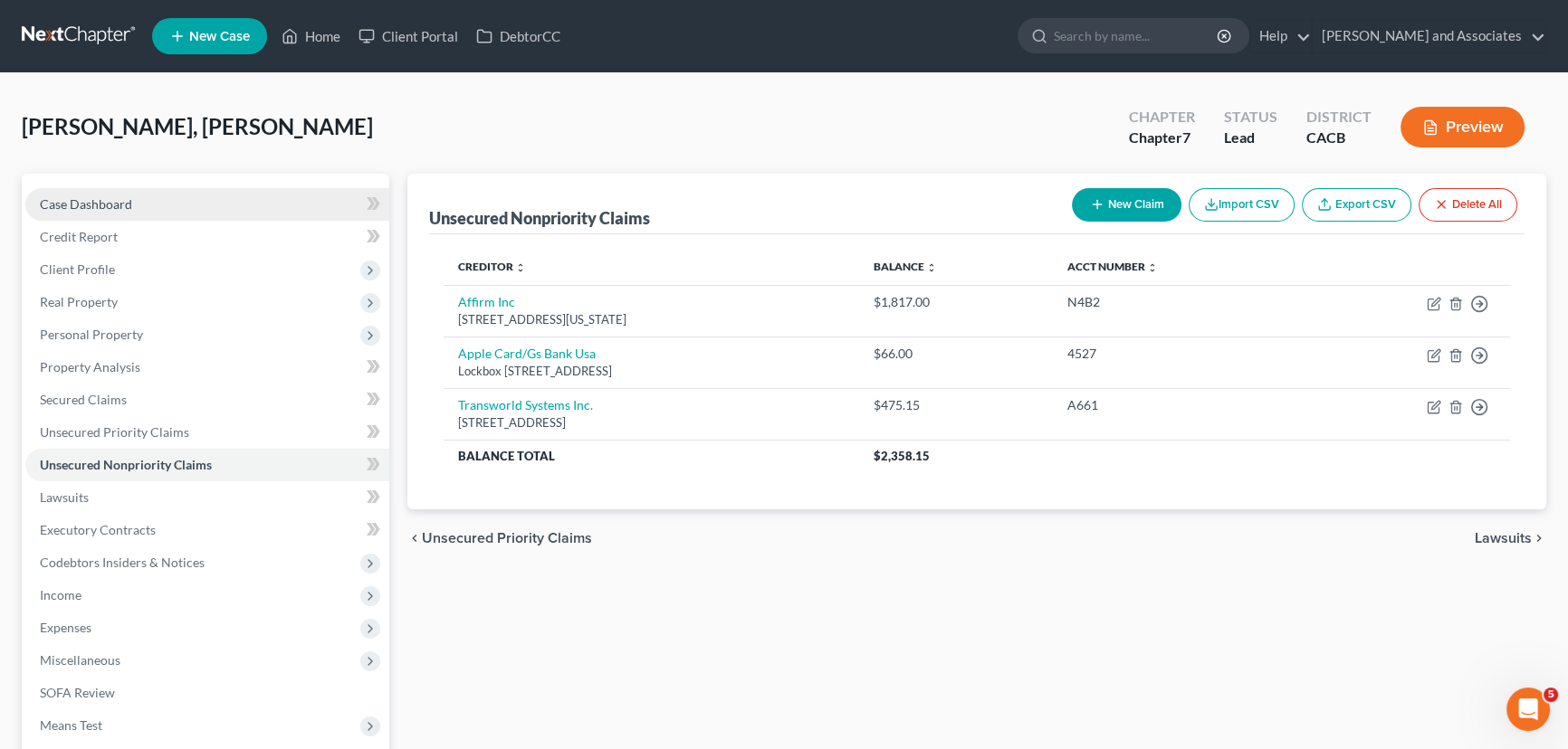
click at [174, 217] on link "Case Dashboard" at bounding box center [207, 204] width 364 height 32
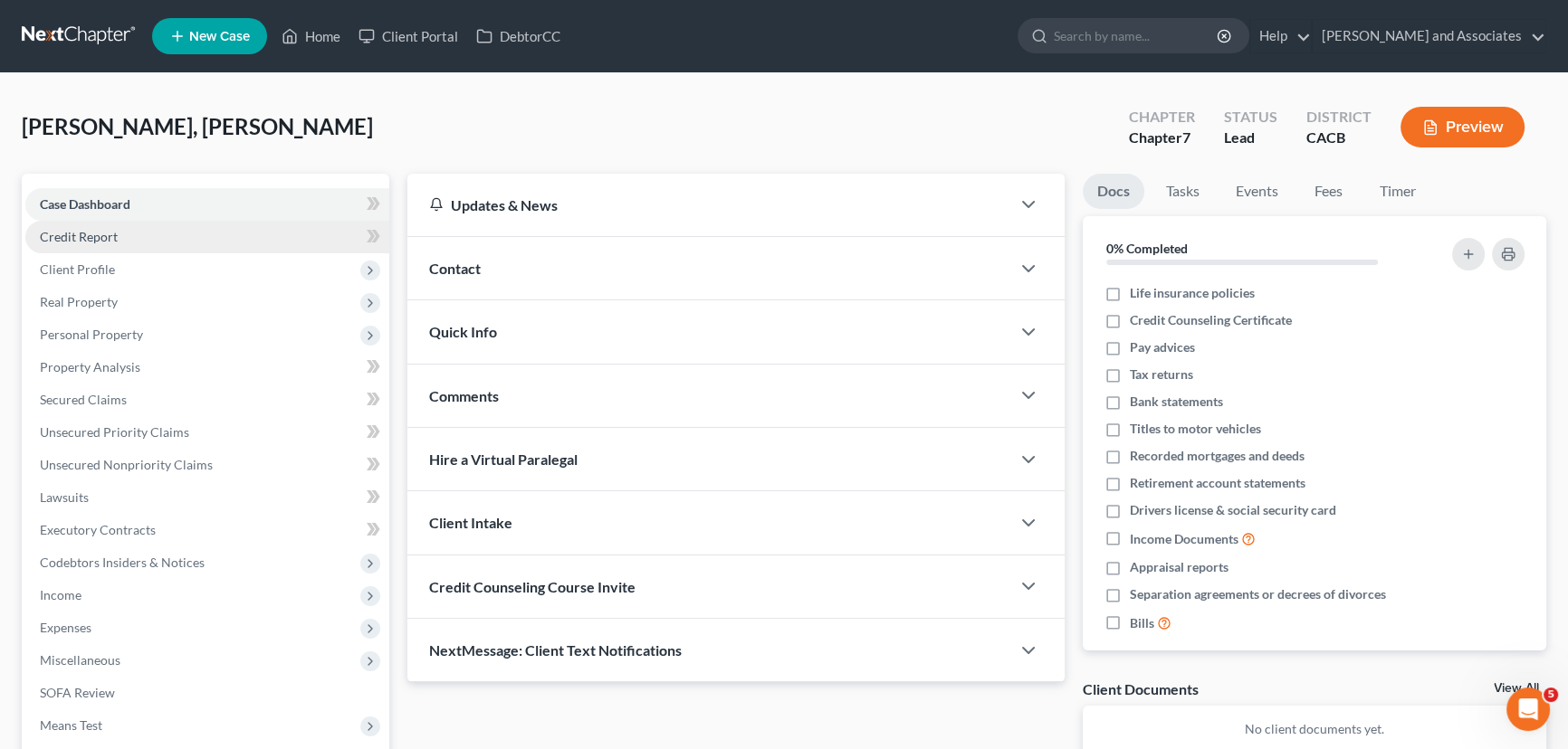
click at [174, 235] on link "Credit Report" at bounding box center [207, 236] width 364 height 32
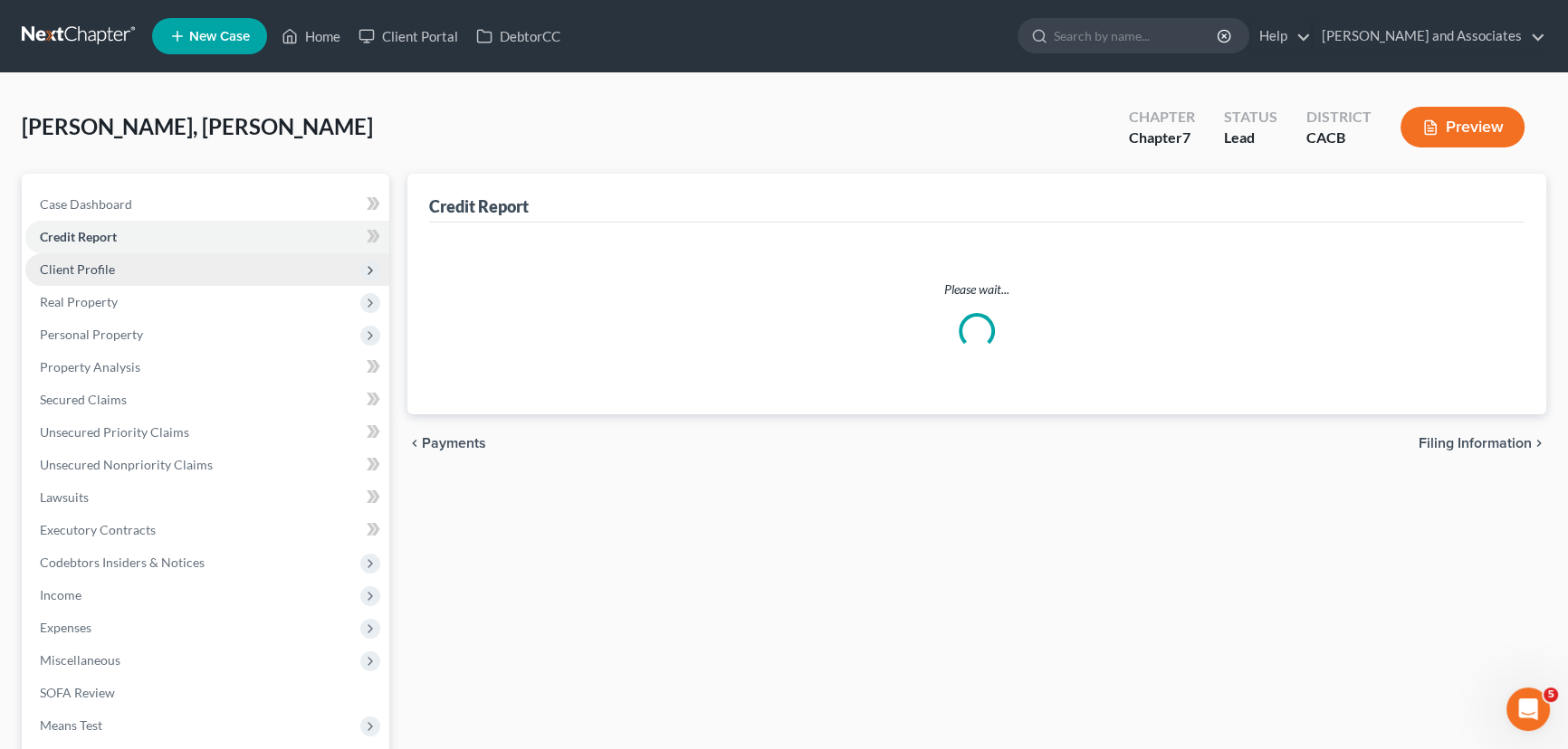
click at [174, 271] on span "Client Profile" at bounding box center [207, 269] width 364 height 32
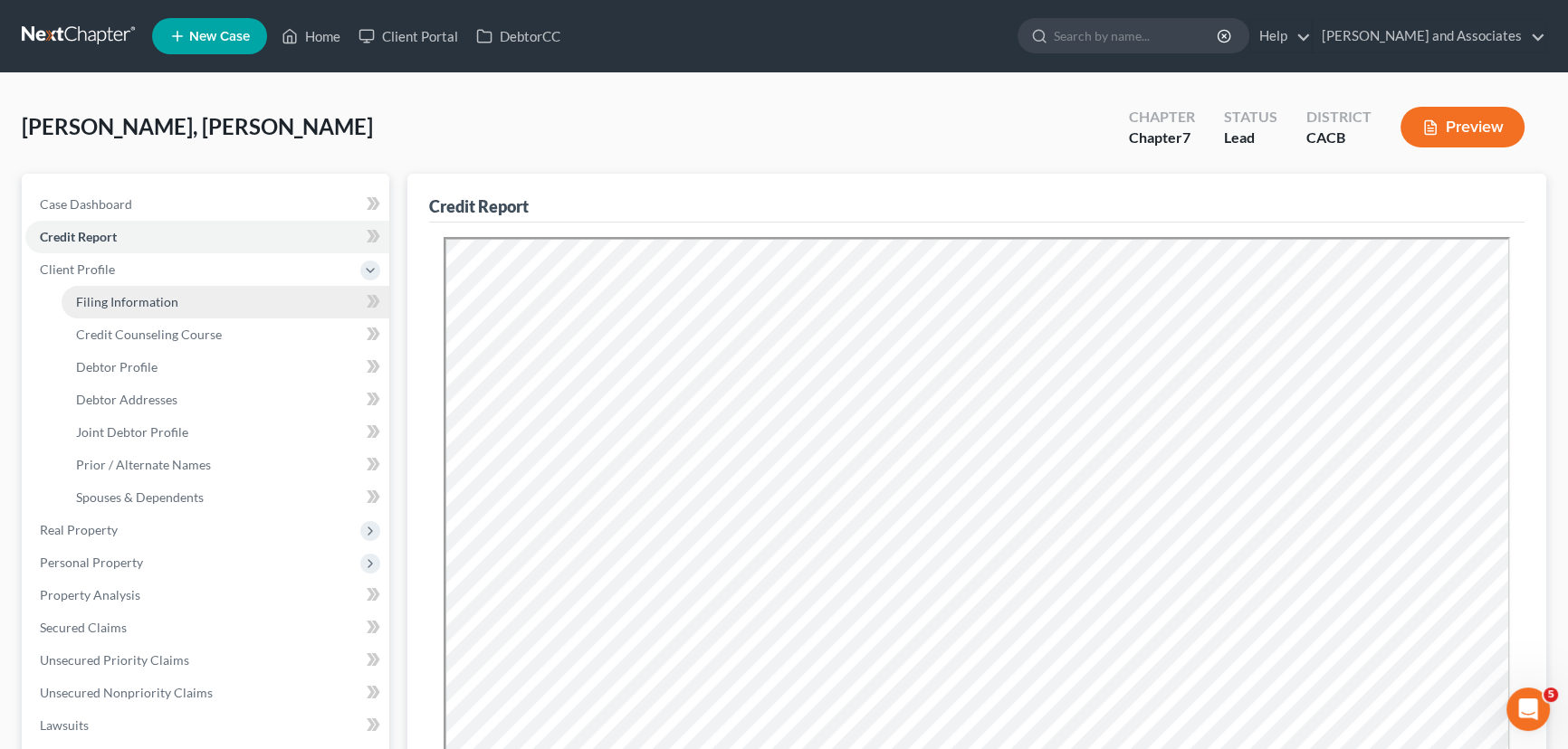
drag, startPoint x: 186, startPoint y: 293, endPoint x: 399, endPoint y: 291, distance: 213.0
click at [187, 293] on link "Filing Information" at bounding box center [225, 302] width 328 height 32
select select "1"
select select "0"
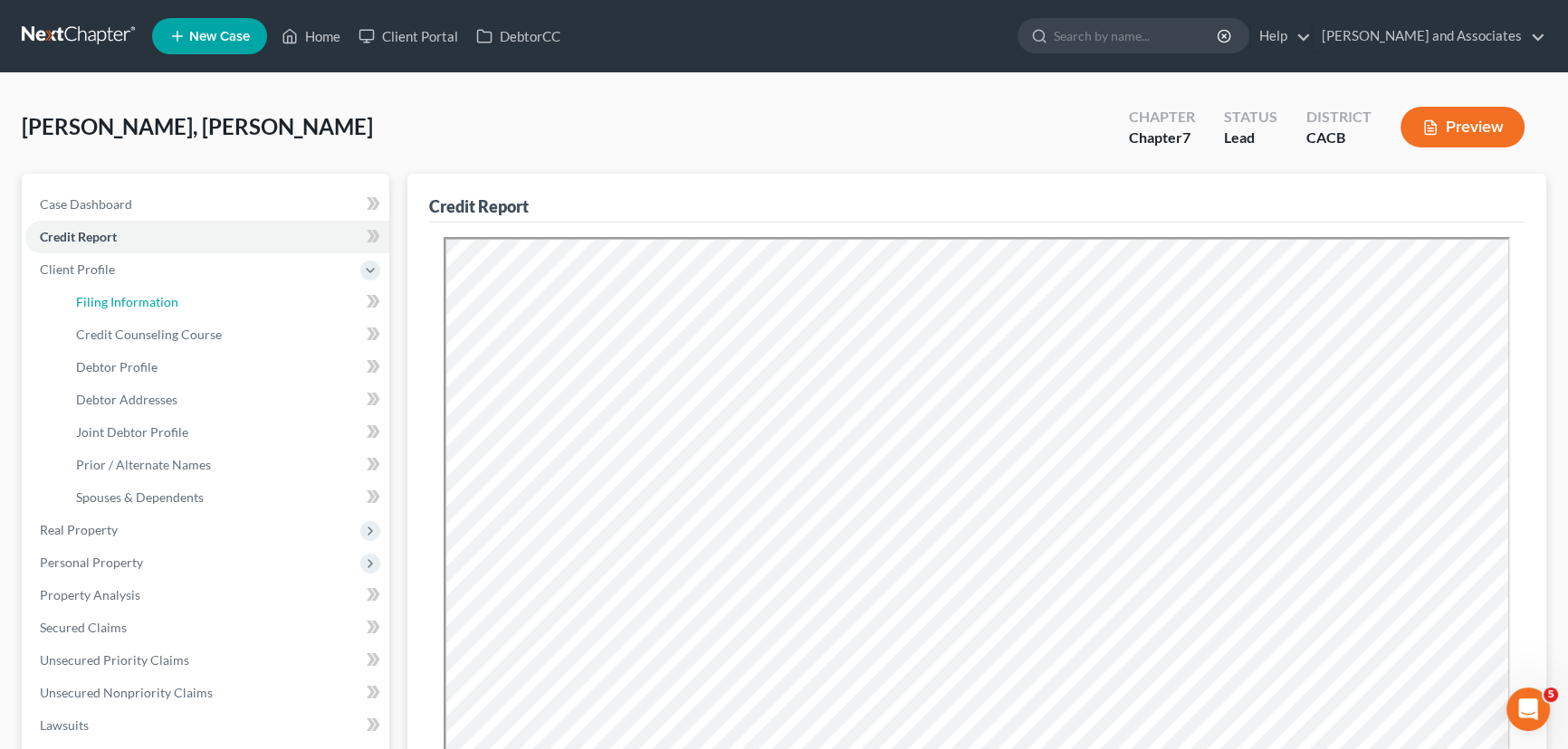
select select "7"
select select "0"
select select "4"
select select "0"
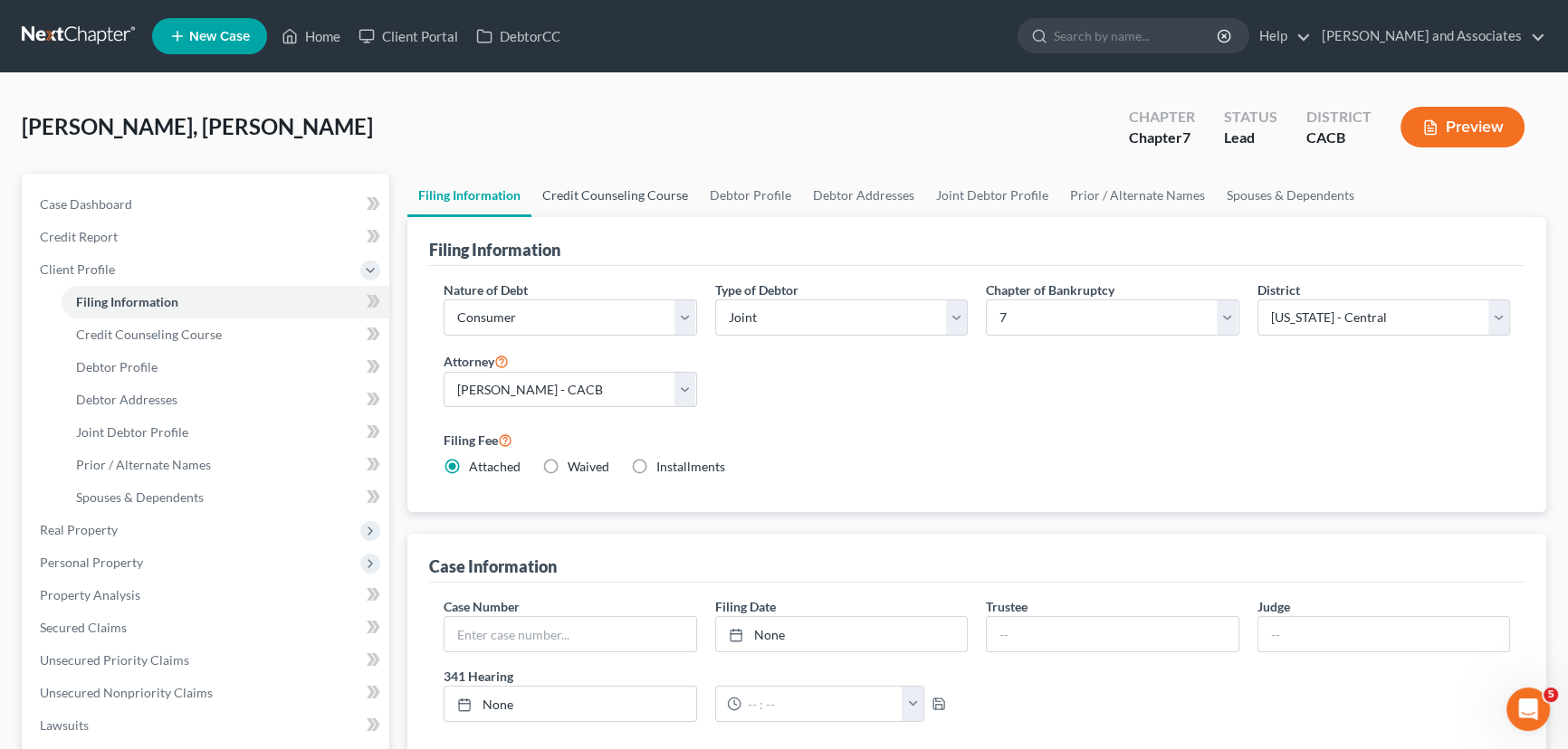
click at [618, 192] on link "Credit Counseling Course" at bounding box center [615, 195] width 167 height 43
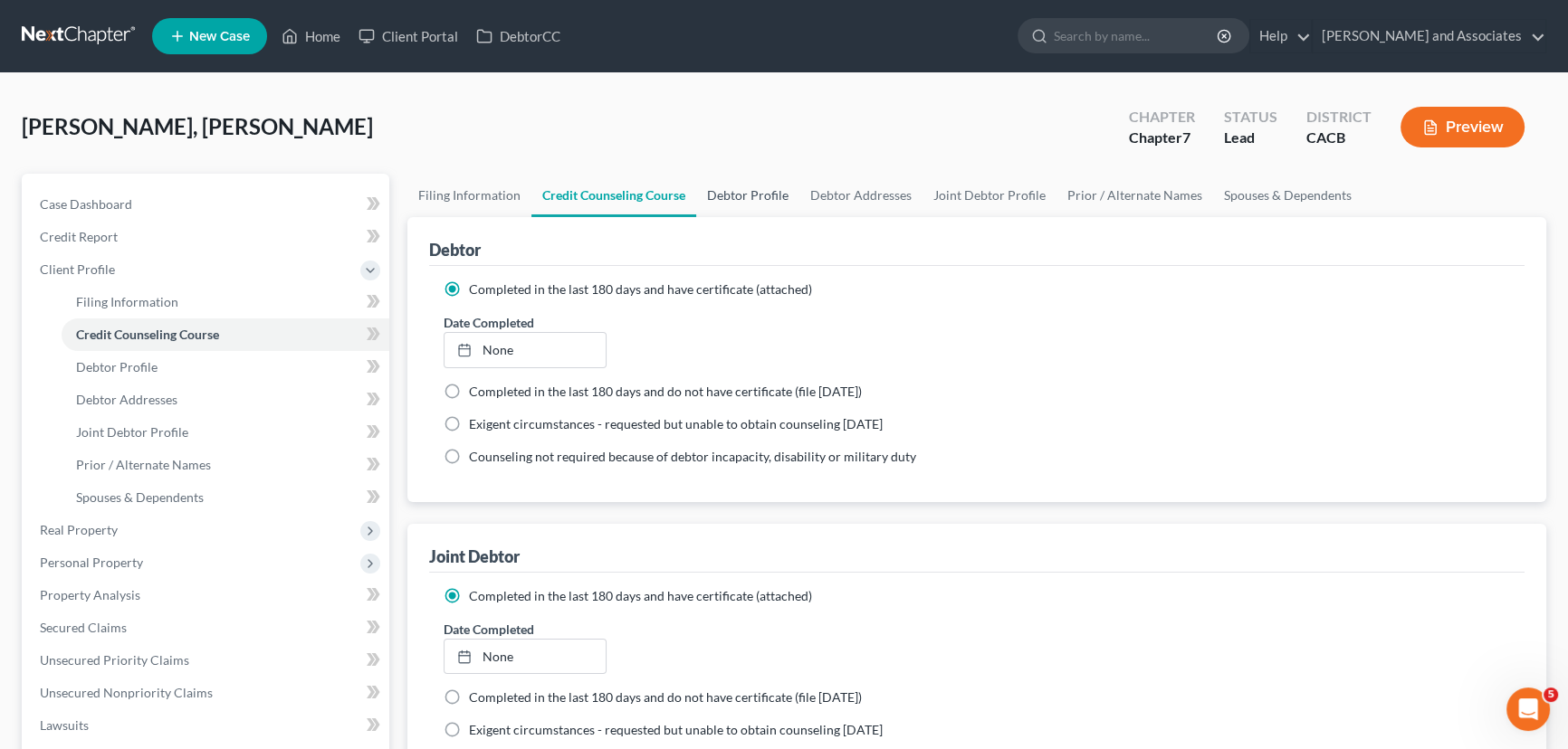
click at [778, 190] on link "Debtor Profile" at bounding box center [748, 195] width 103 height 43
select select "1"
select select "0"
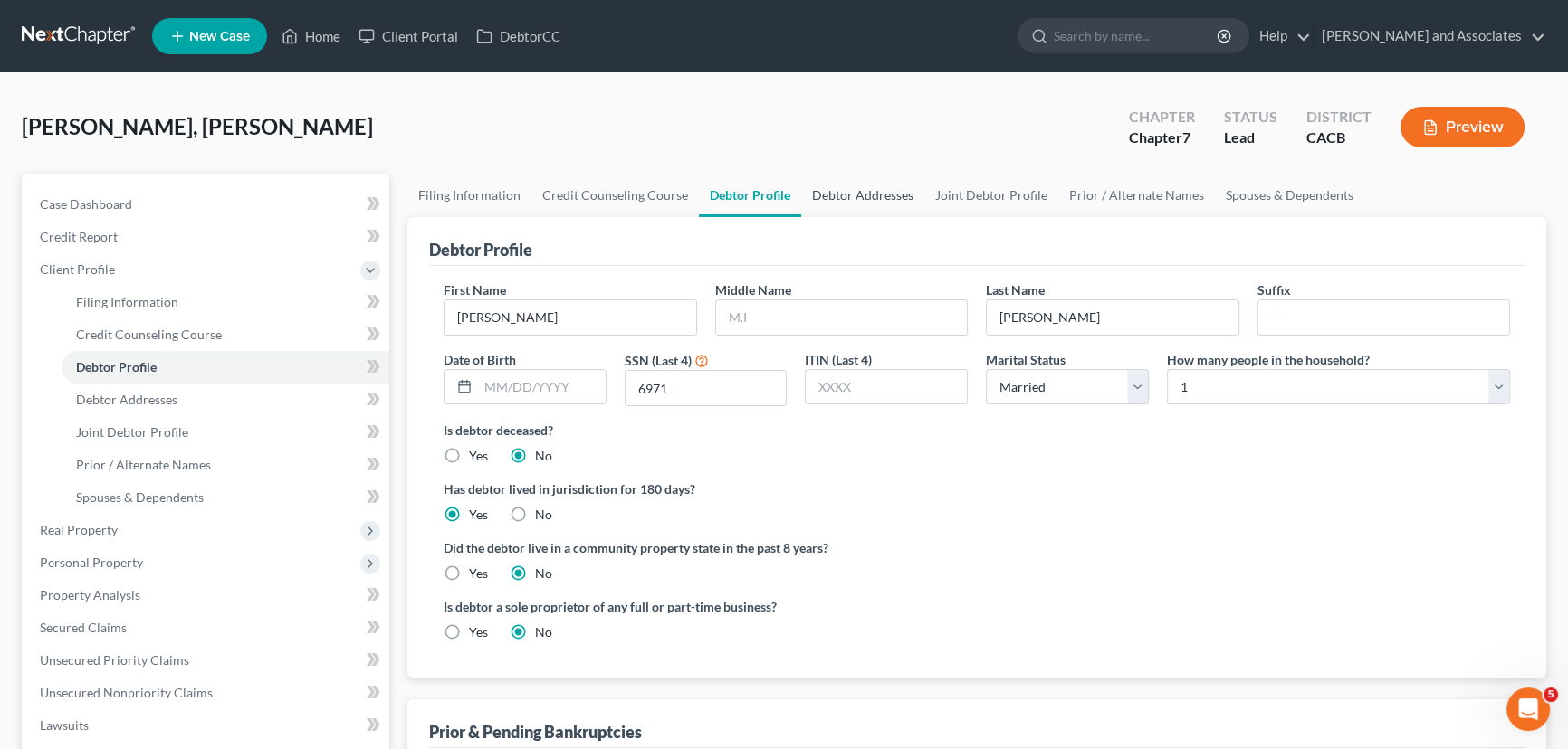
click at [848, 189] on link "Debtor Addresses" at bounding box center [862, 195] width 123 height 43
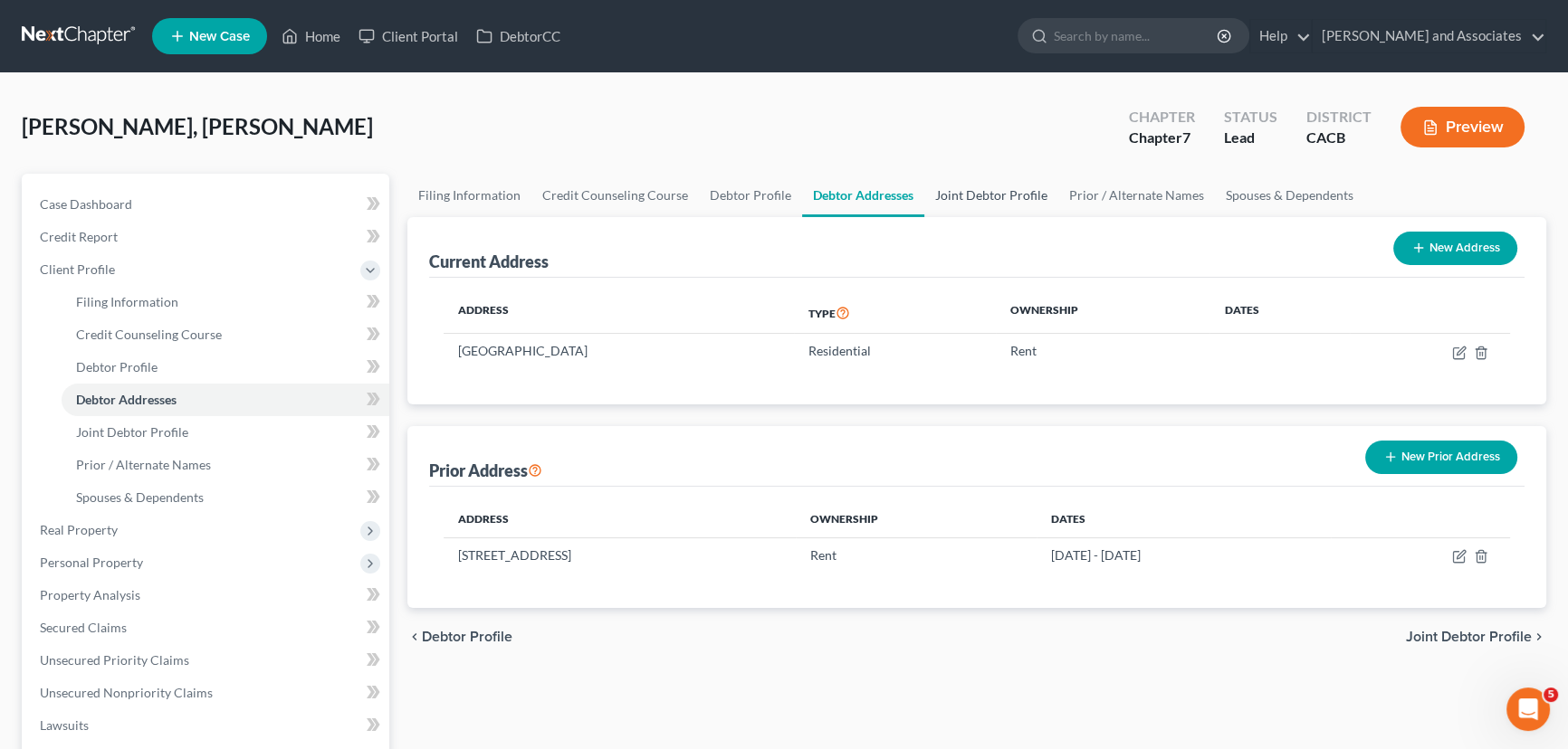
click at [947, 191] on link "Joint Debtor Profile" at bounding box center [991, 195] width 134 height 43
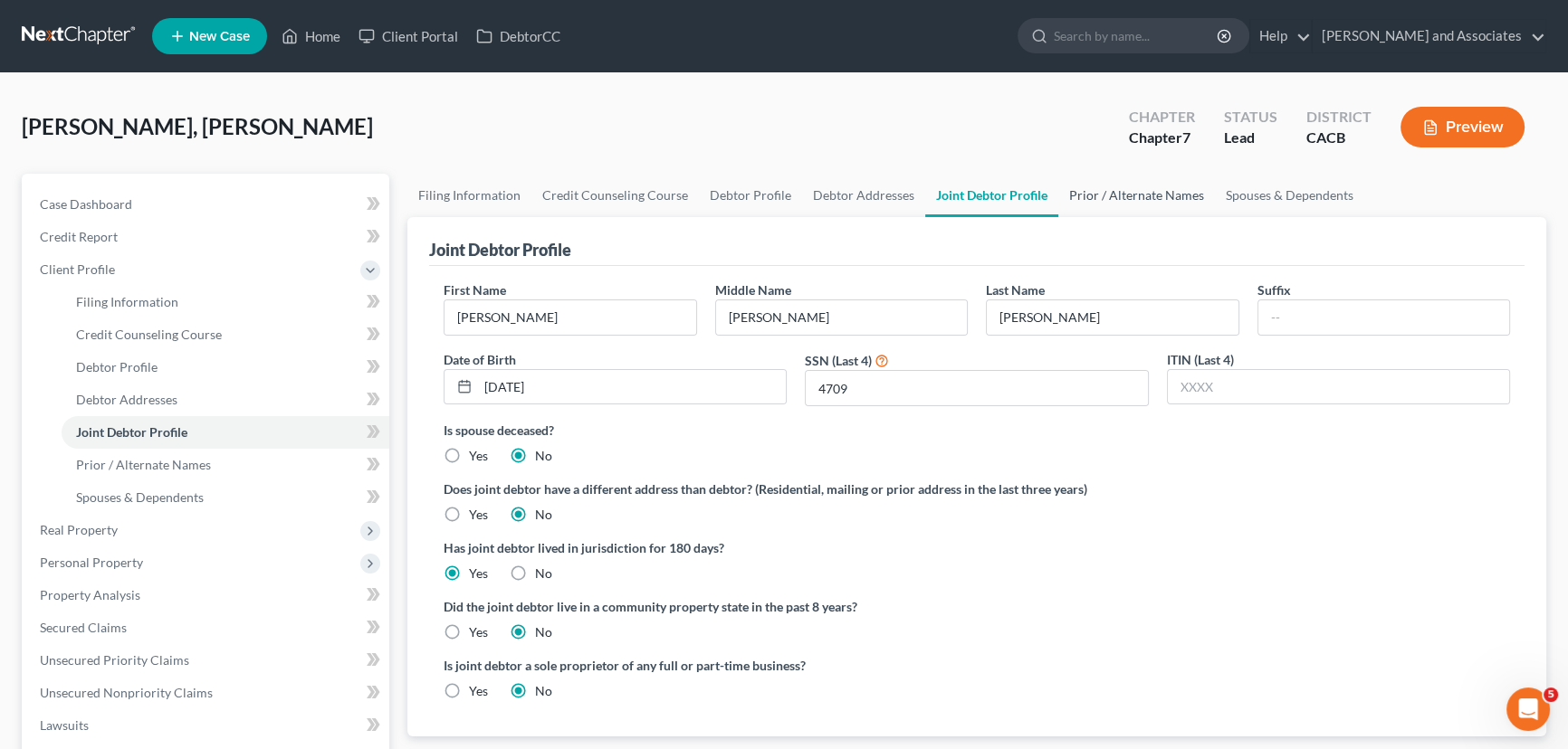
click at [1095, 190] on link "Prior / Alternate Names" at bounding box center [1137, 195] width 157 height 43
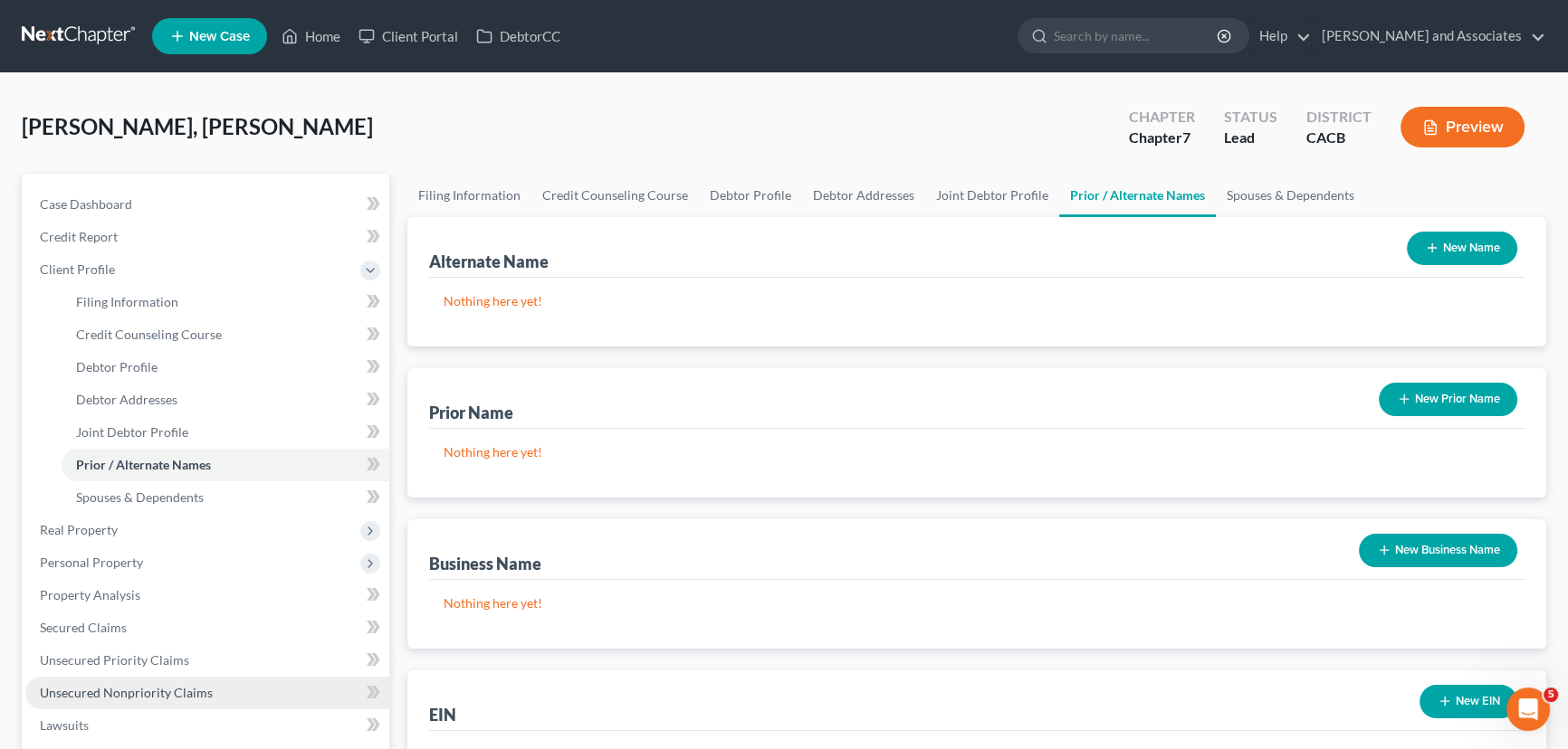
click at [159, 686] on span "Unsecured Nonpriority Claims" at bounding box center [126, 693] width 173 height 16
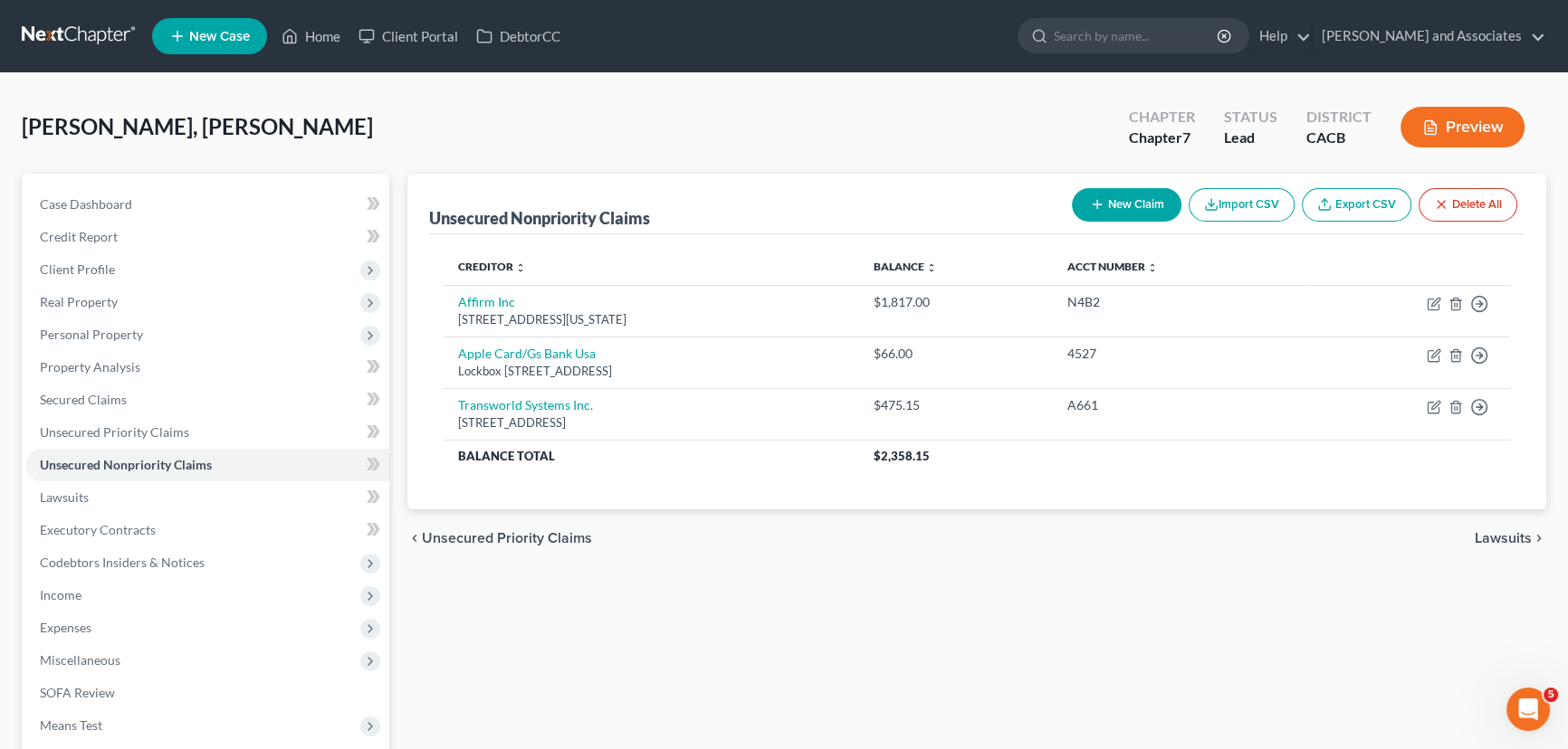
click at [1152, 202] on button "New Claim" at bounding box center [1126, 205] width 110 height 33
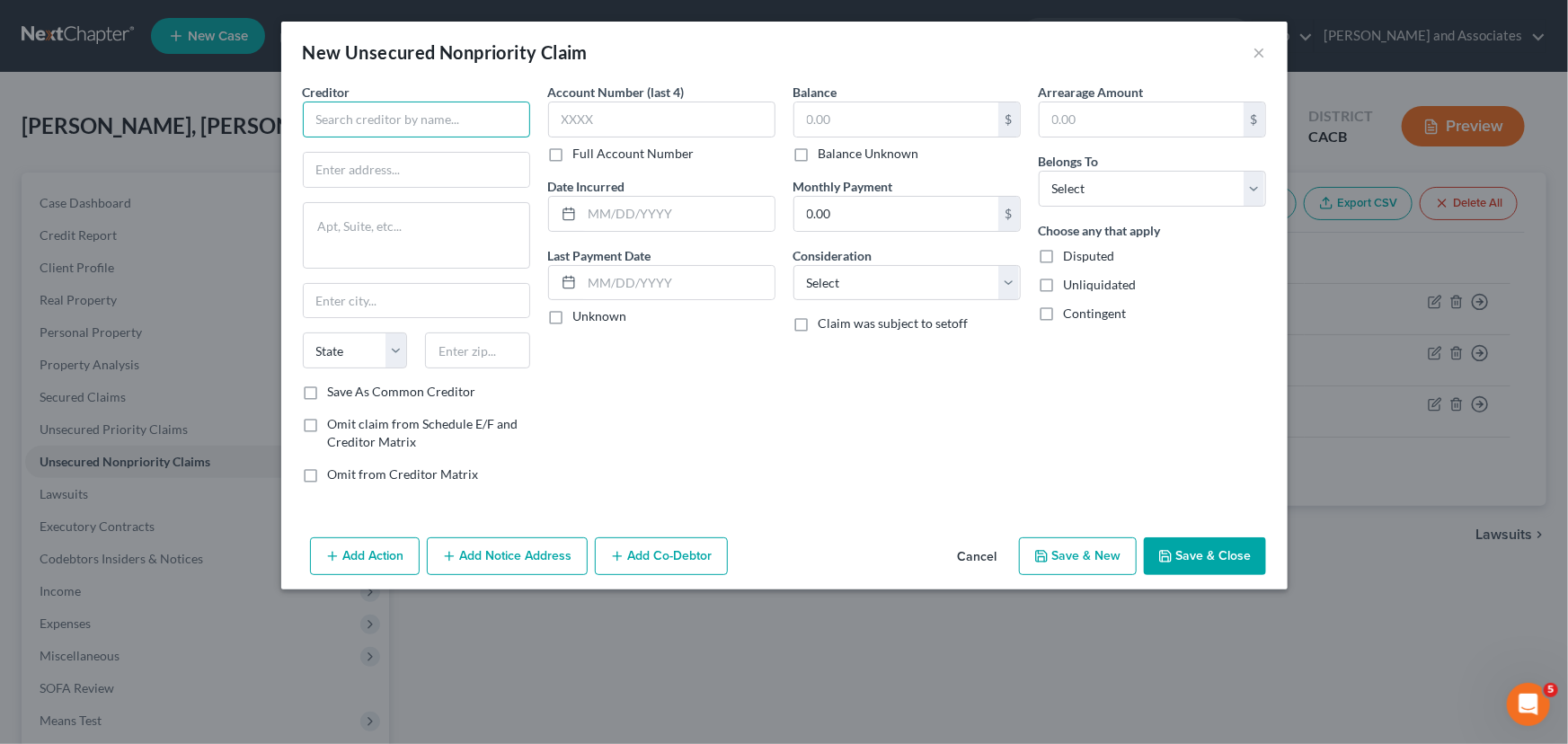
click at [426, 115] on input "text" at bounding box center [417, 119] width 227 height 36
type input "Cottage Health"
click at [361, 155] on input "text" at bounding box center [417, 170] width 225 height 34
type input "PO Box 748644"
click at [472, 344] on input "text" at bounding box center [477, 350] width 105 height 36
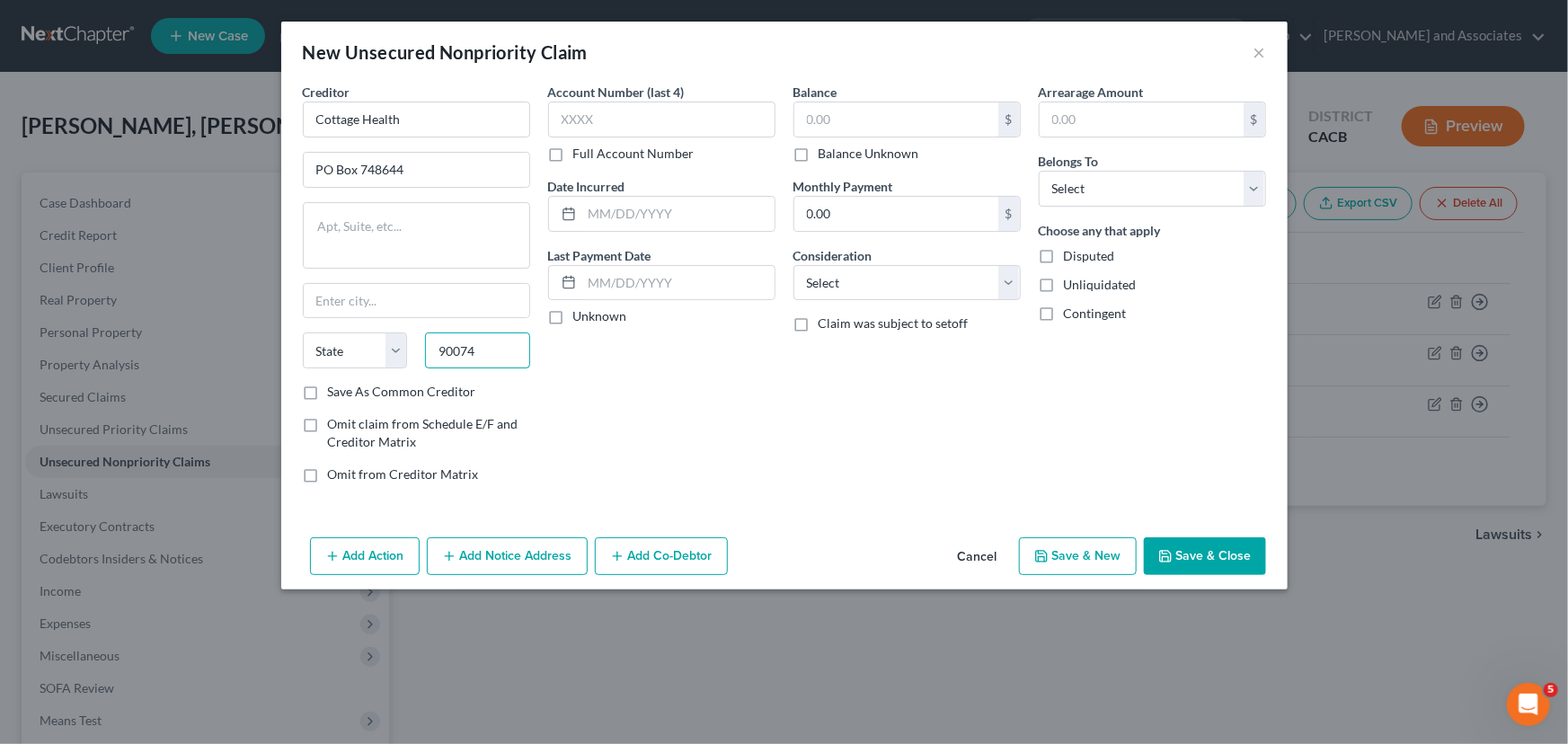
type input "90074"
click at [848, 398] on div "Balance $ Balance Unknown Balance Undetermined $ Balance Unknown Monthly Paymen…" at bounding box center [907, 290] width 245 height 415
type input "[GEOGRAPHIC_DATA]"
select select "4"
click at [580, 149] on label "Full Account Number" at bounding box center [634, 154] width 121 height 18
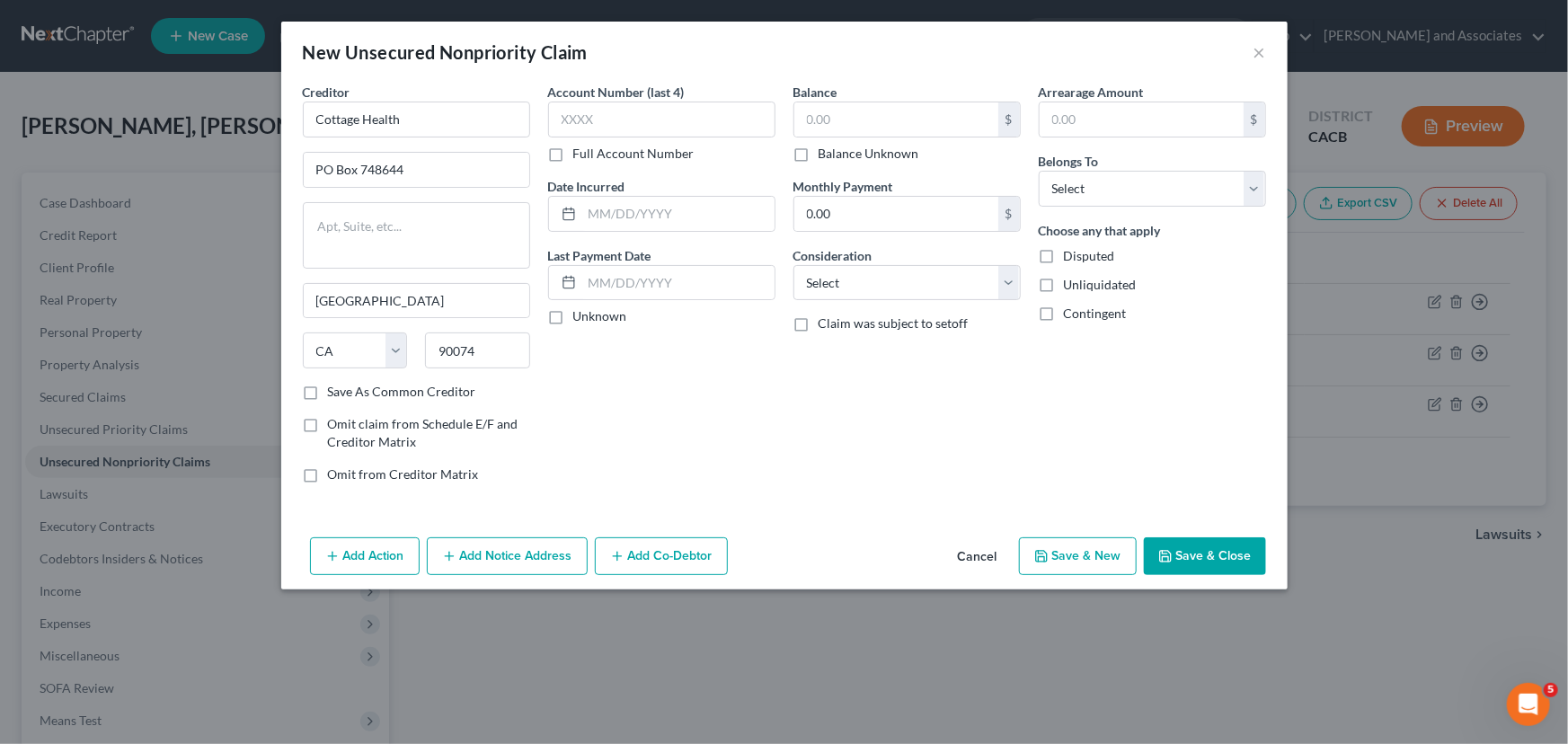
click at [581, 149] on input "Full Account Number" at bounding box center [586, 150] width 12 height 12
click at [600, 121] on input "text" at bounding box center [661, 119] width 227 height 36
type input "416952"
click at [864, 125] on input "text" at bounding box center [896, 119] width 204 height 34
type input "3,217.85"
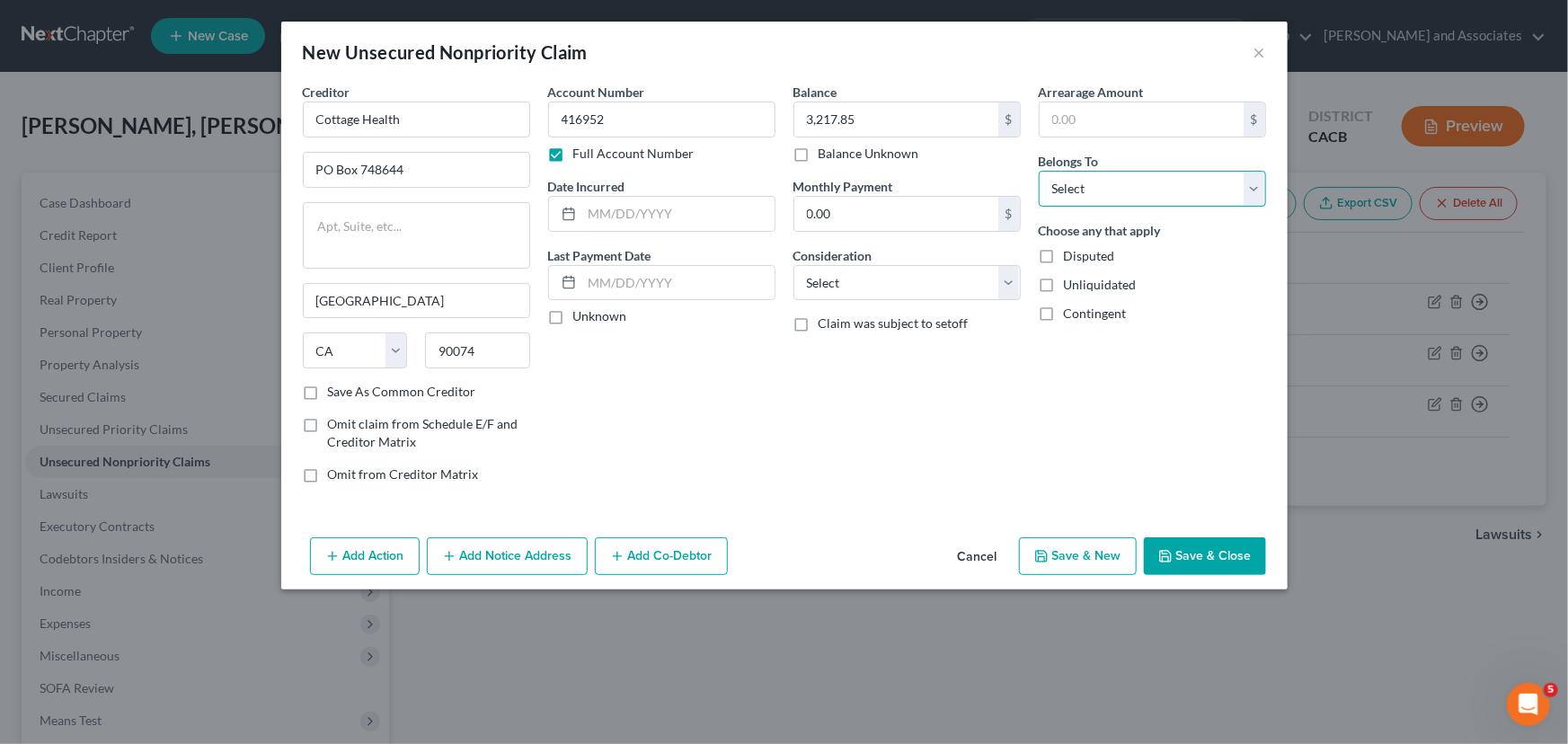
drag, startPoint x: 1147, startPoint y: 174, endPoint x: 1146, endPoint y: 186, distance: 12.0
click at [1147, 174] on select "Select Debtor 1 Only Debtor 2 Only Debtor 1 And Debtor 2 Only At Least One Of T…" at bounding box center [1152, 188] width 227 height 36
select select "0"
click at [1039, 170] on select "Select Debtor 1 Only Debtor 2 Only Debtor 1 And Debtor 2 Only At Least One Of T…" at bounding box center [1152, 188] width 227 height 36
click at [973, 284] on select "Select Cable / Satellite Services Collection Agency Credit Card Debt Debt Couns…" at bounding box center [907, 282] width 227 height 36
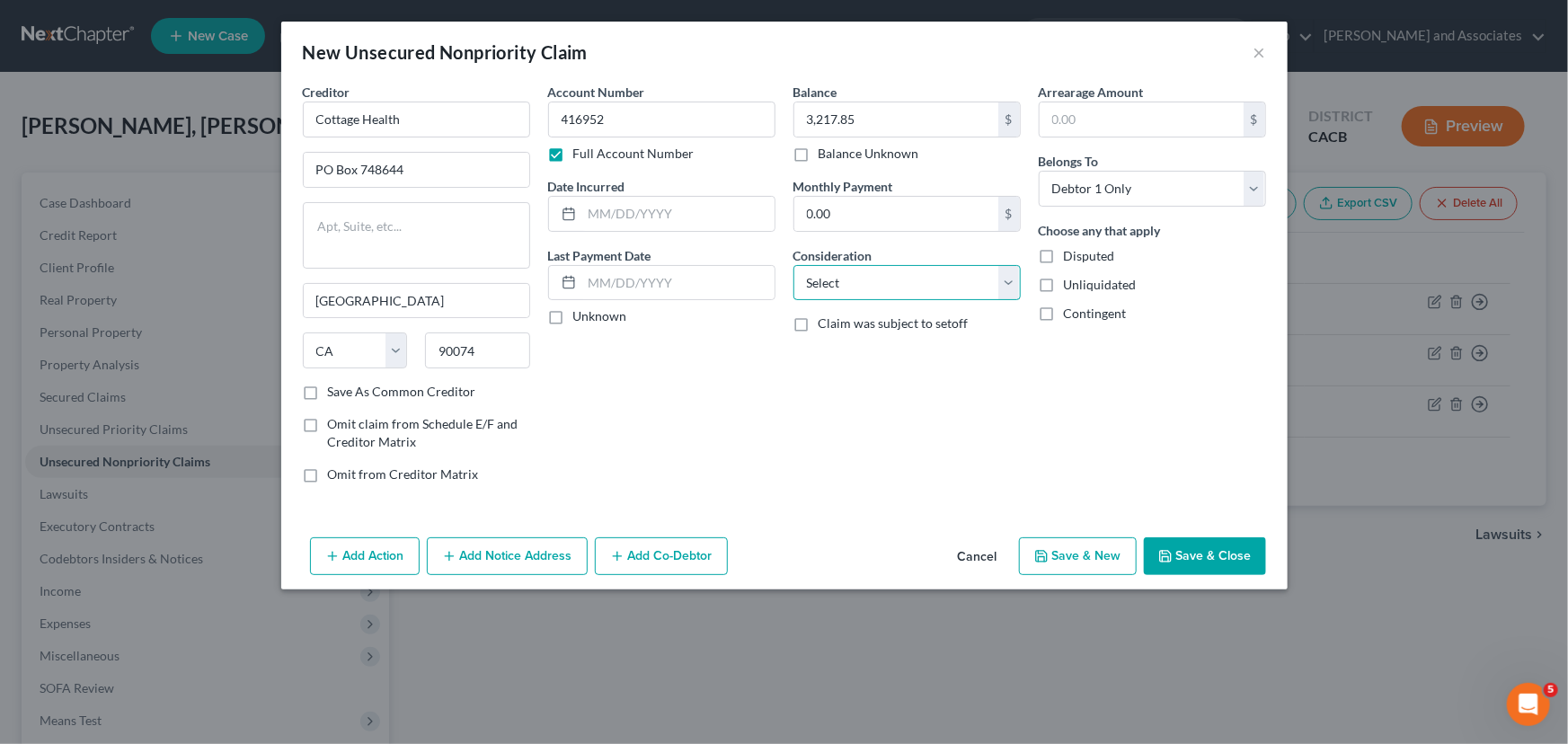
select select "9"
click at [793, 265] on select "Select Cable / Satellite Services Collection Agency Credit Card Debt Debt Couns…" at bounding box center [907, 282] width 227 height 36
click at [1240, 553] on button "Save & Close" at bounding box center [1204, 556] width 122 height 38
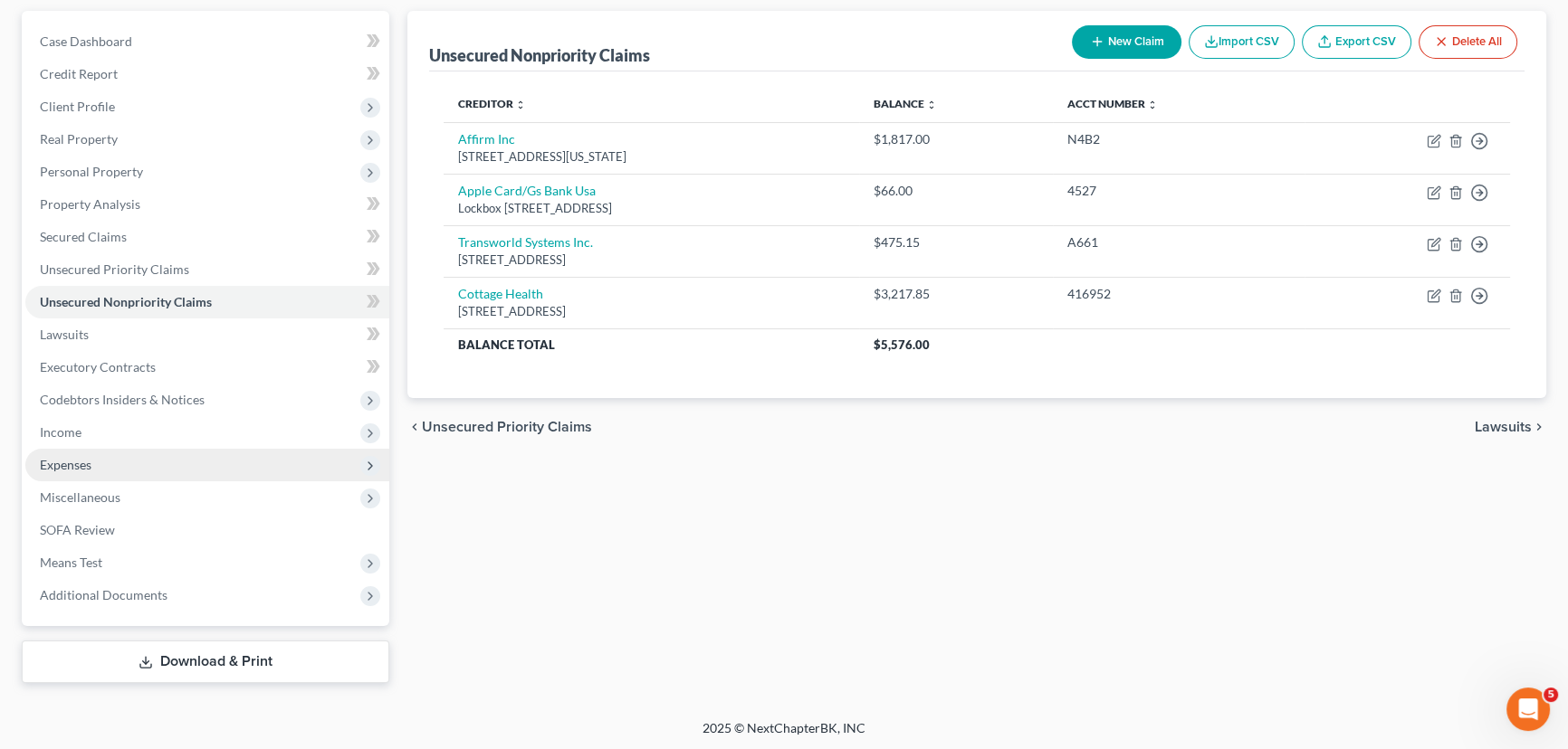
scroll to position [163, 0]
click at [138, 443] on span "Income" at bounding box center [207, 432] width 364 height 32
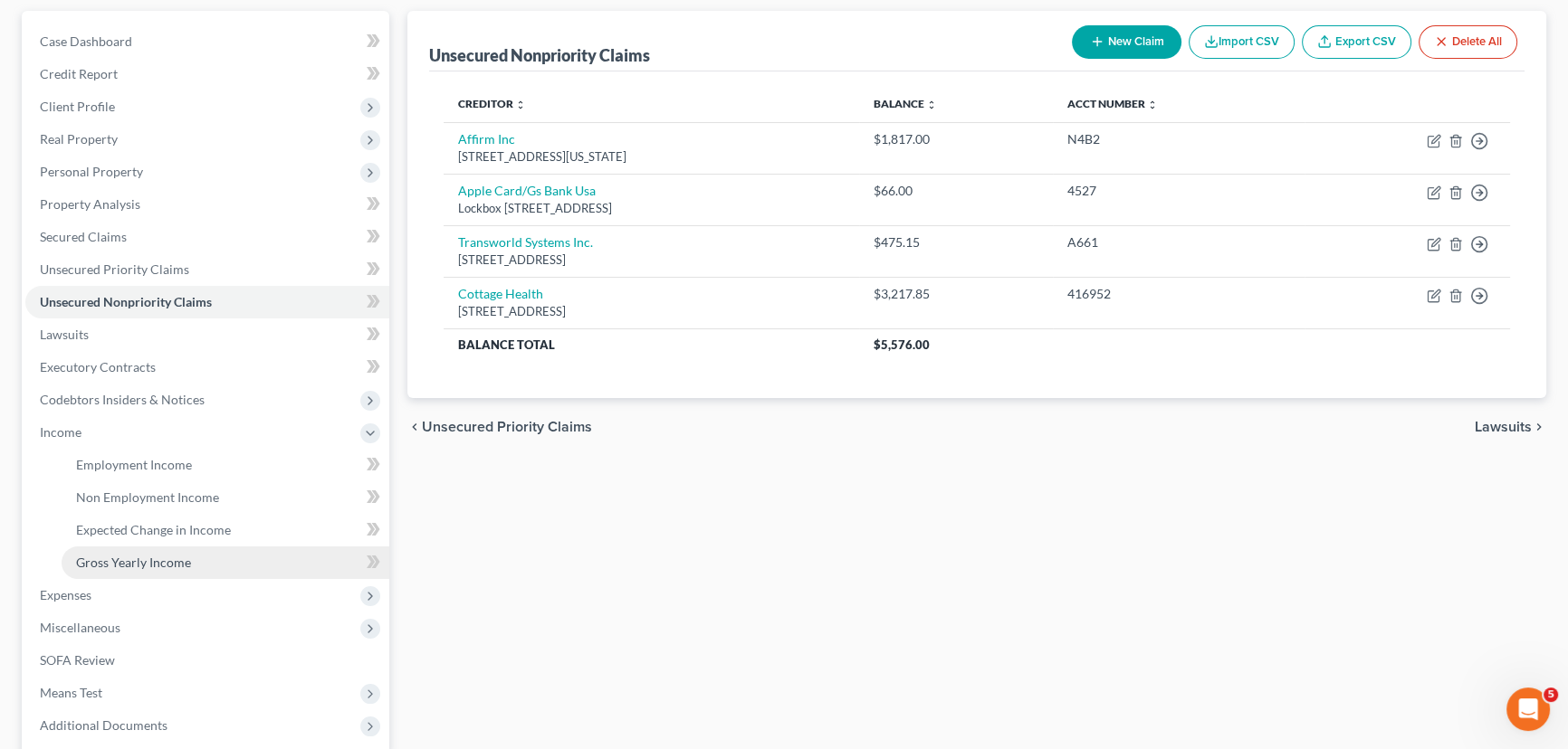
click at [144, 565] on span "Gross Yearly Income" at bounding box center [133, 562] width 115 height 16
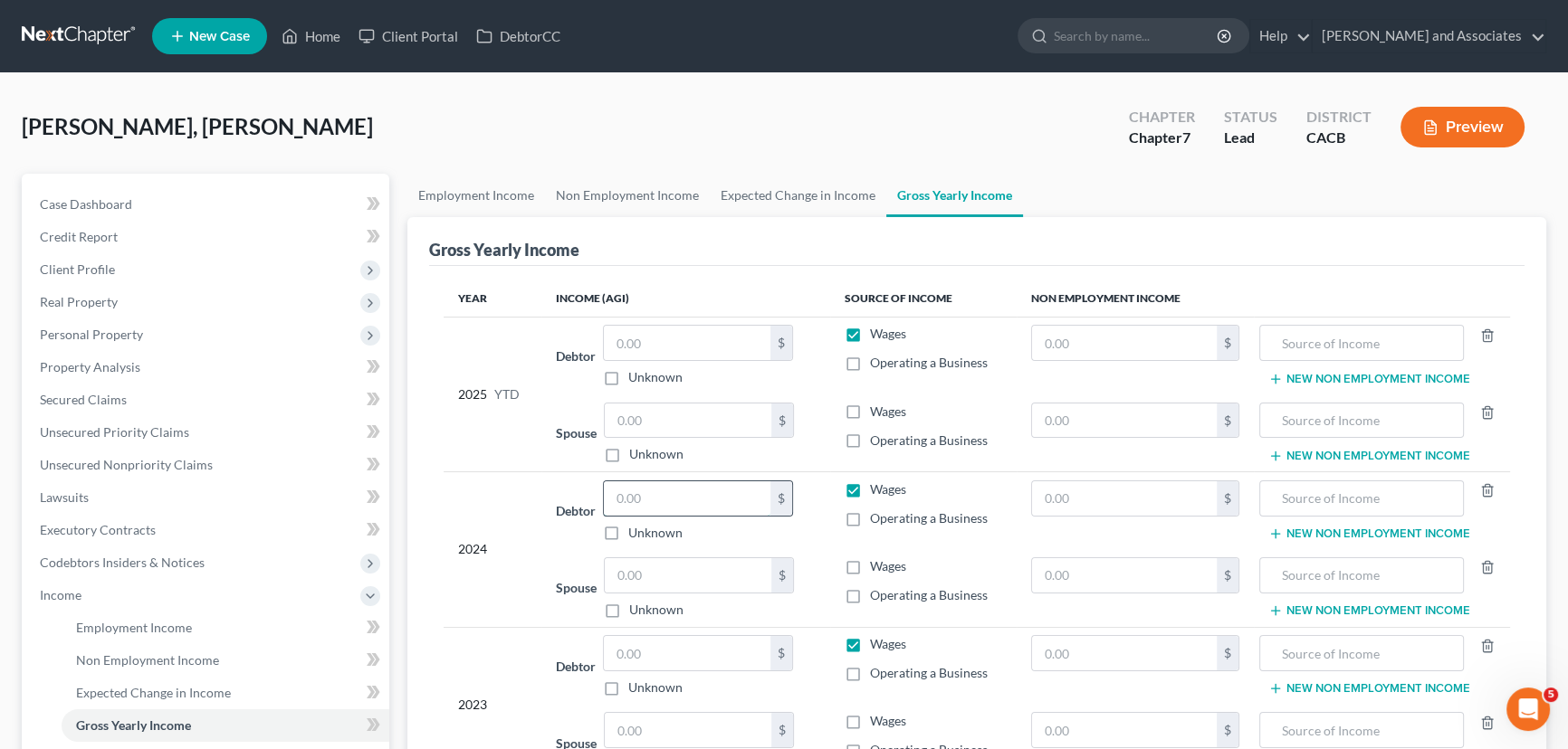
click at [686, 498] on input "text" at bounding box center [687, 498] width 166 height 34
type input "66,633"
click at [587, 512] on label "Debtor" at bounding box center [575, 510] width 40 height 19
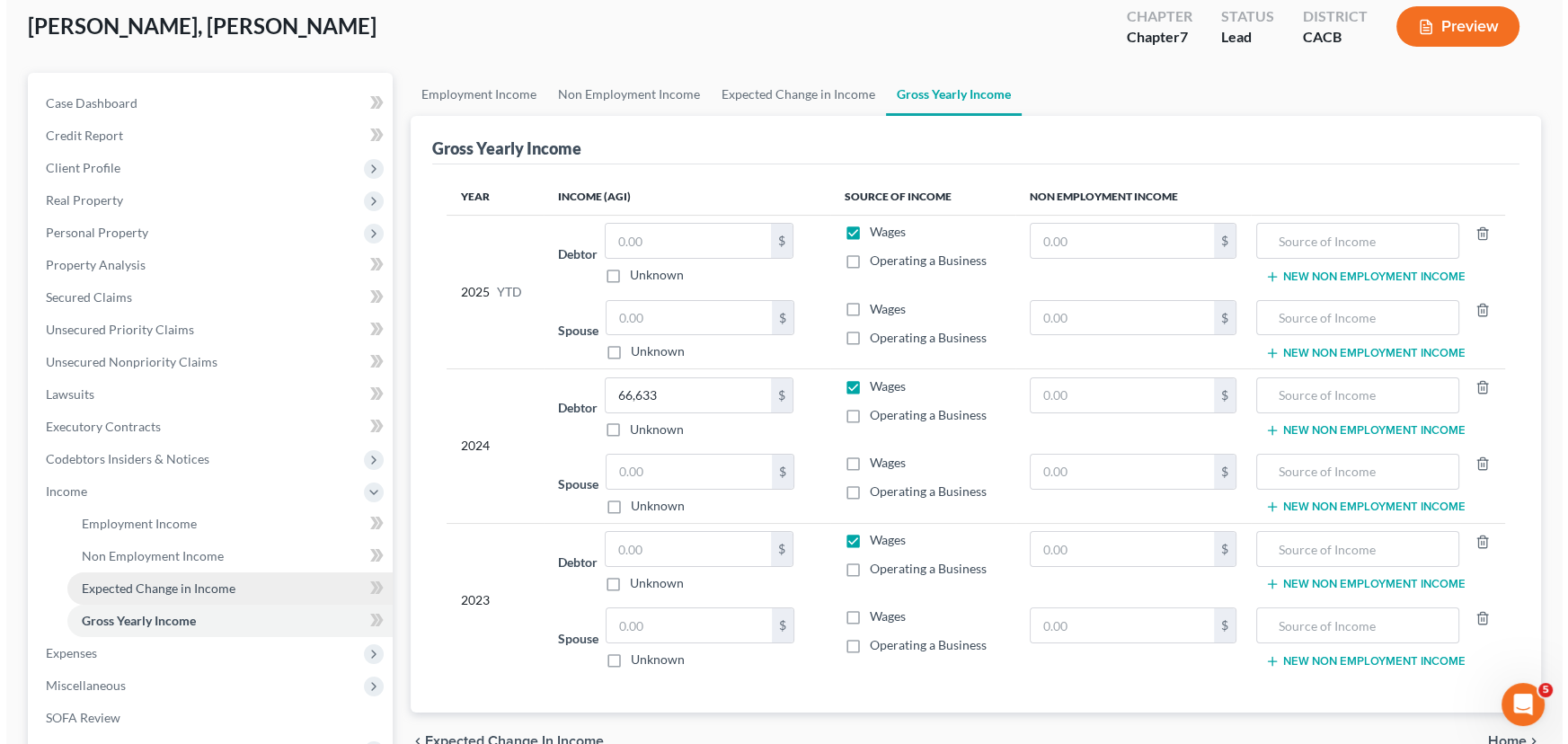
scroll to position [136, 0]
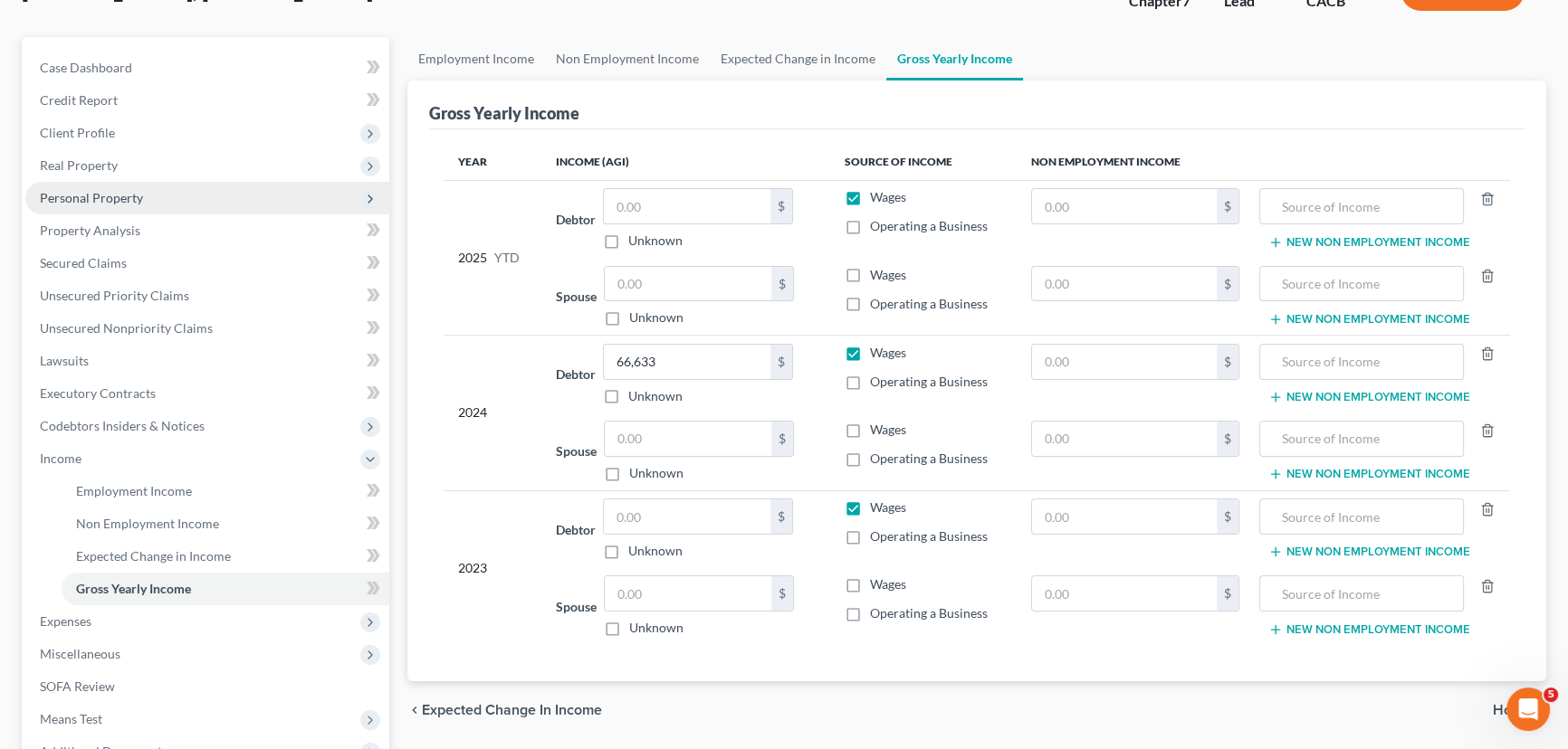
click at [208, 201] on span "Personal Property" at bounding box center [207, 197] width 364 height 32
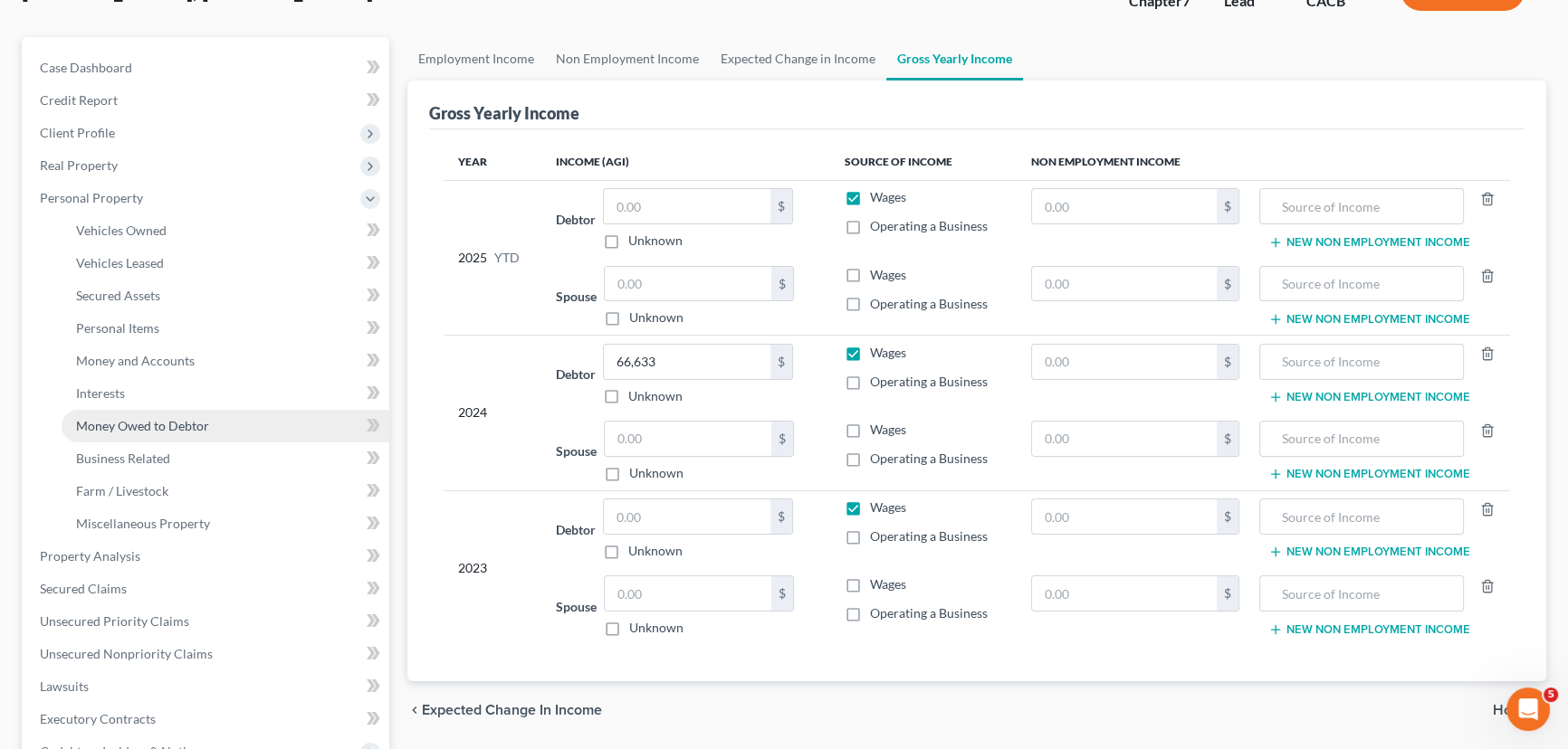
click at [216, 420] on link "Money Owed to Debtor" at bounding box center [225, 425] width 328 height 32
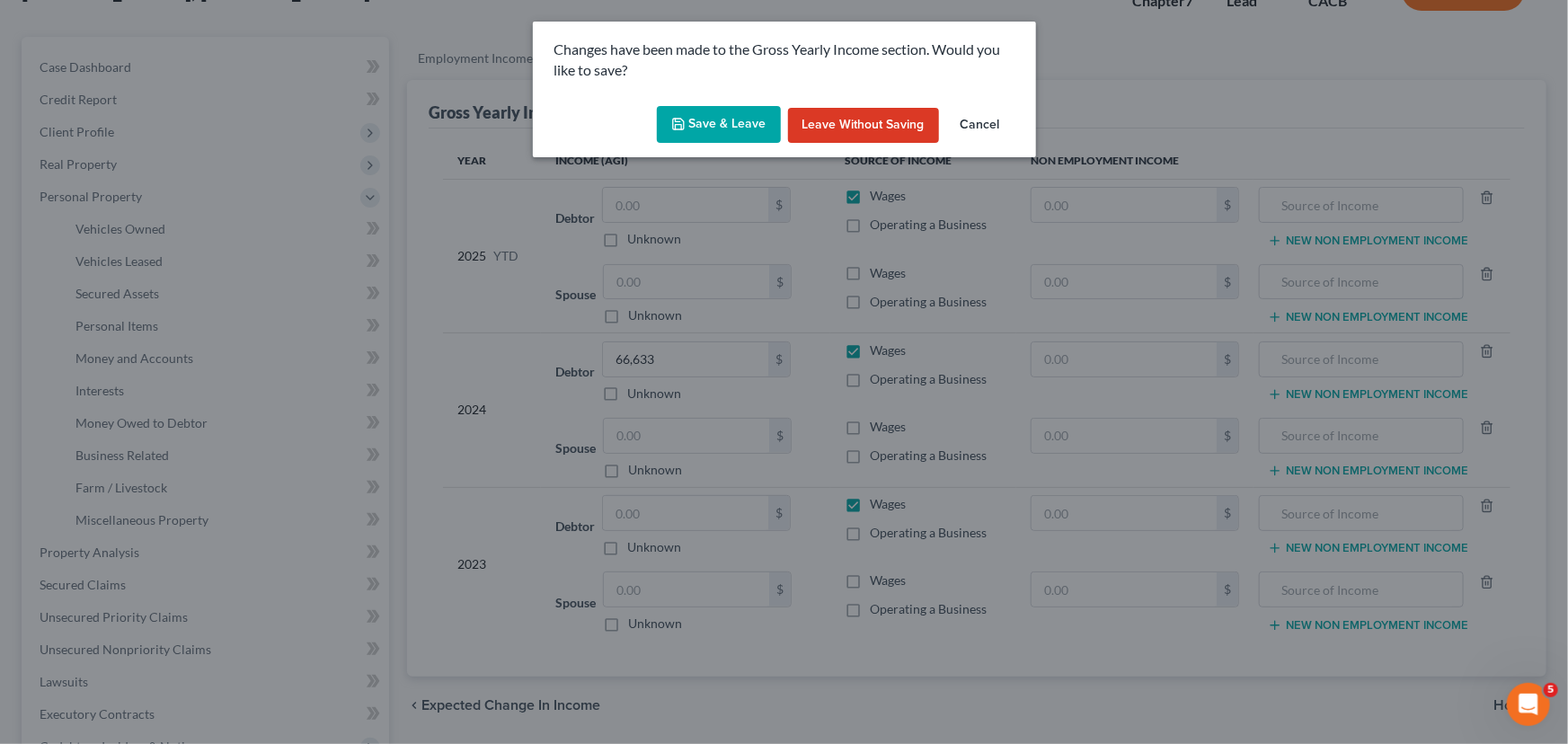
drag, startPoint x: 735, startPoint y: 131, endPoint x: 1086, endPoint y: 157, distance: 352.0
click at [735, 131] on button "Save & Leave" at bounding box center [718, 125] width 124 height 38
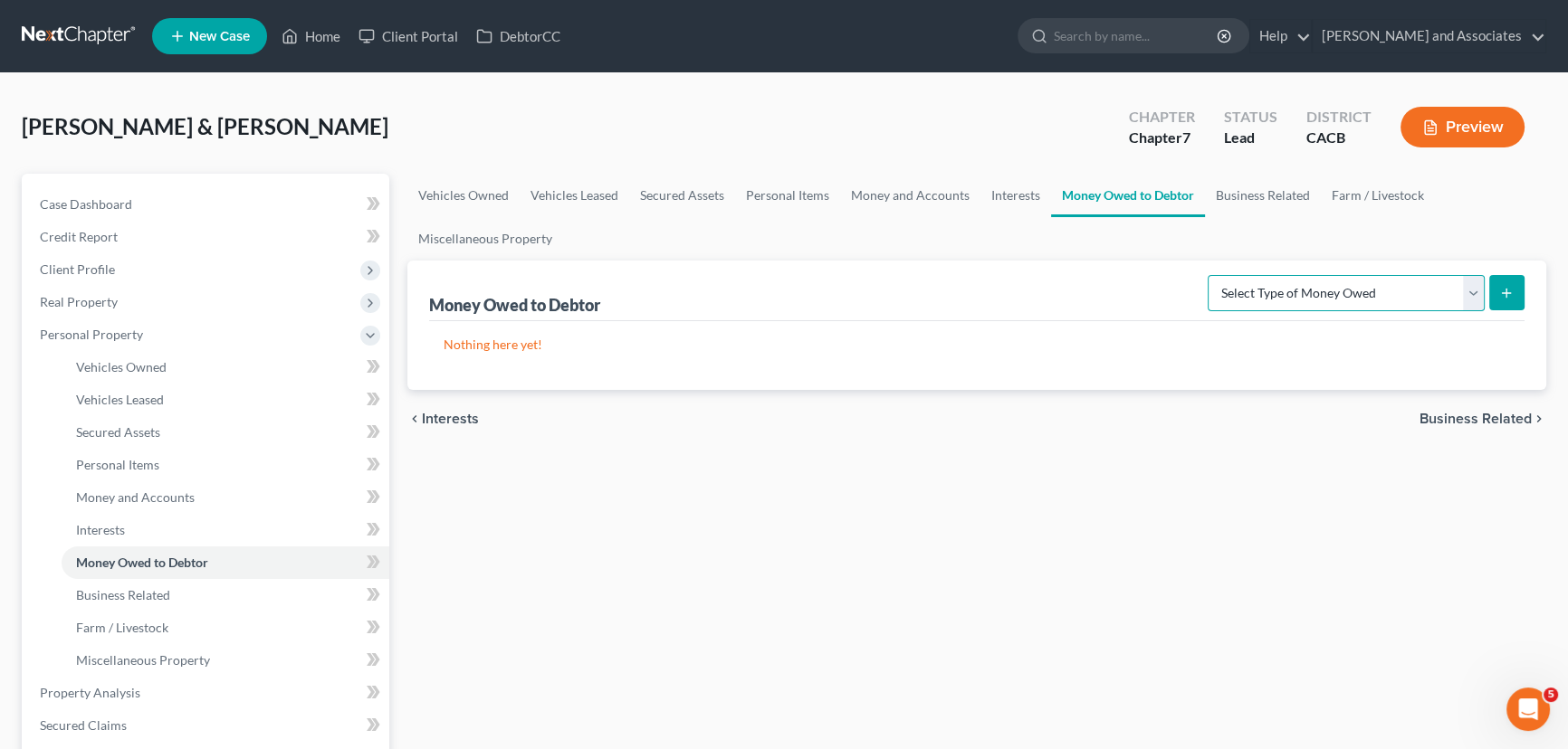
click at [1315, 286] on select "Select Type of Money Owed Accounts Receivable Alimony Child Support Claims Agai…" at bounding box center [1347, 292] width 277 height 36
select select "expected_tax_refund"
click at [1212, 275] on select "Select Type of Money Owed Accounts Receivable Alimony Child Support Claims Agai…" at bounding box center [1347, 292] width 277 height 36
click at [1513, 277] on button "submit" at bounding box center [1507, 292] width 35 height 35
select select "0"
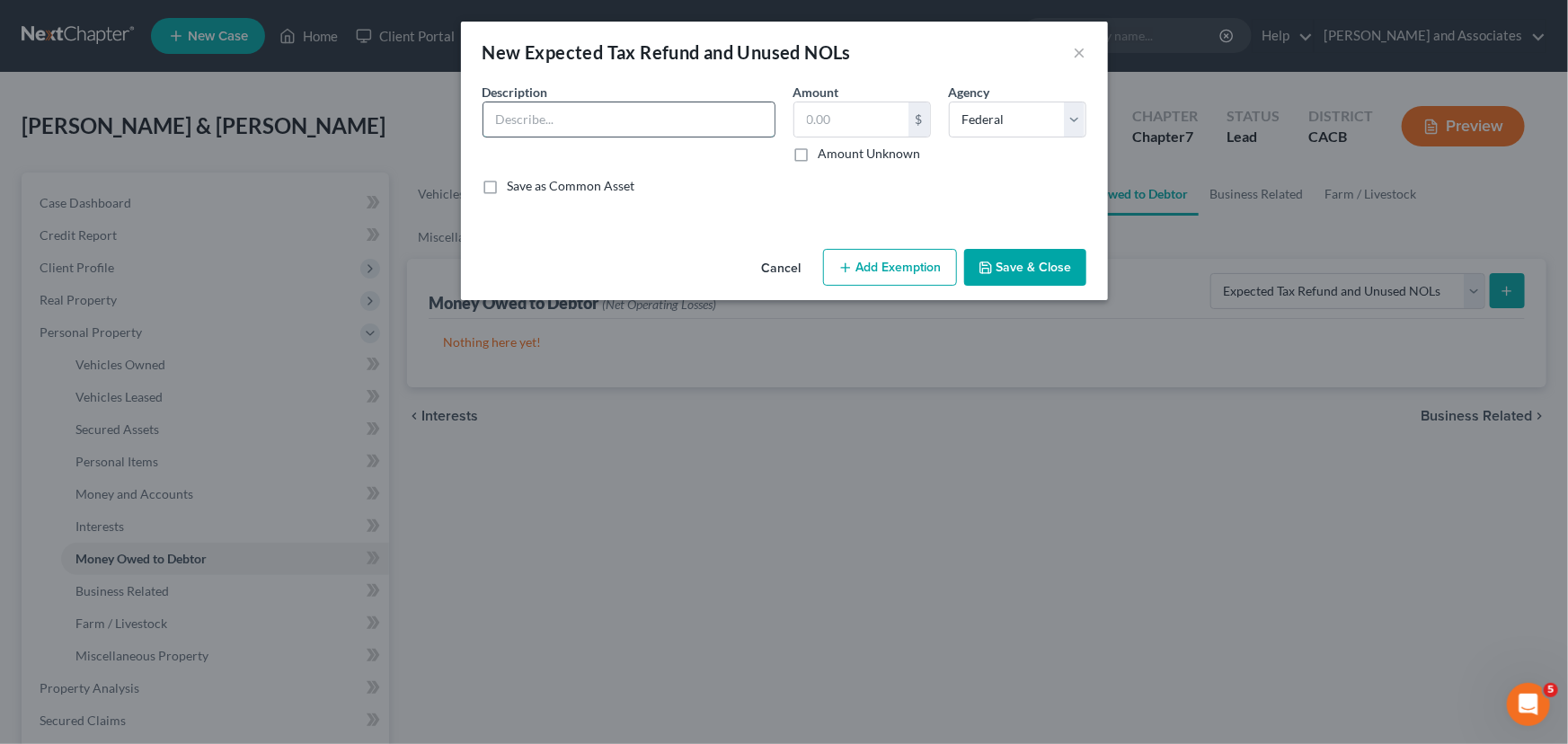
click at [698, 120] on input "text" at bounding box center [629, 119] width 291 height 34
type input "Expecting 2025 Tax Refund- Federal"
drag, startPoint x: 955, startPoint y: 182, endPoint x: 939, endPoint y: 159, distance: 28.0
click at [956, 181] on div "Save as Common Asset" at bounding box center [784, 186] width 604 height 18
click at [852, 121] on input "text" at bounding box center [851, 119] width 114 height 34
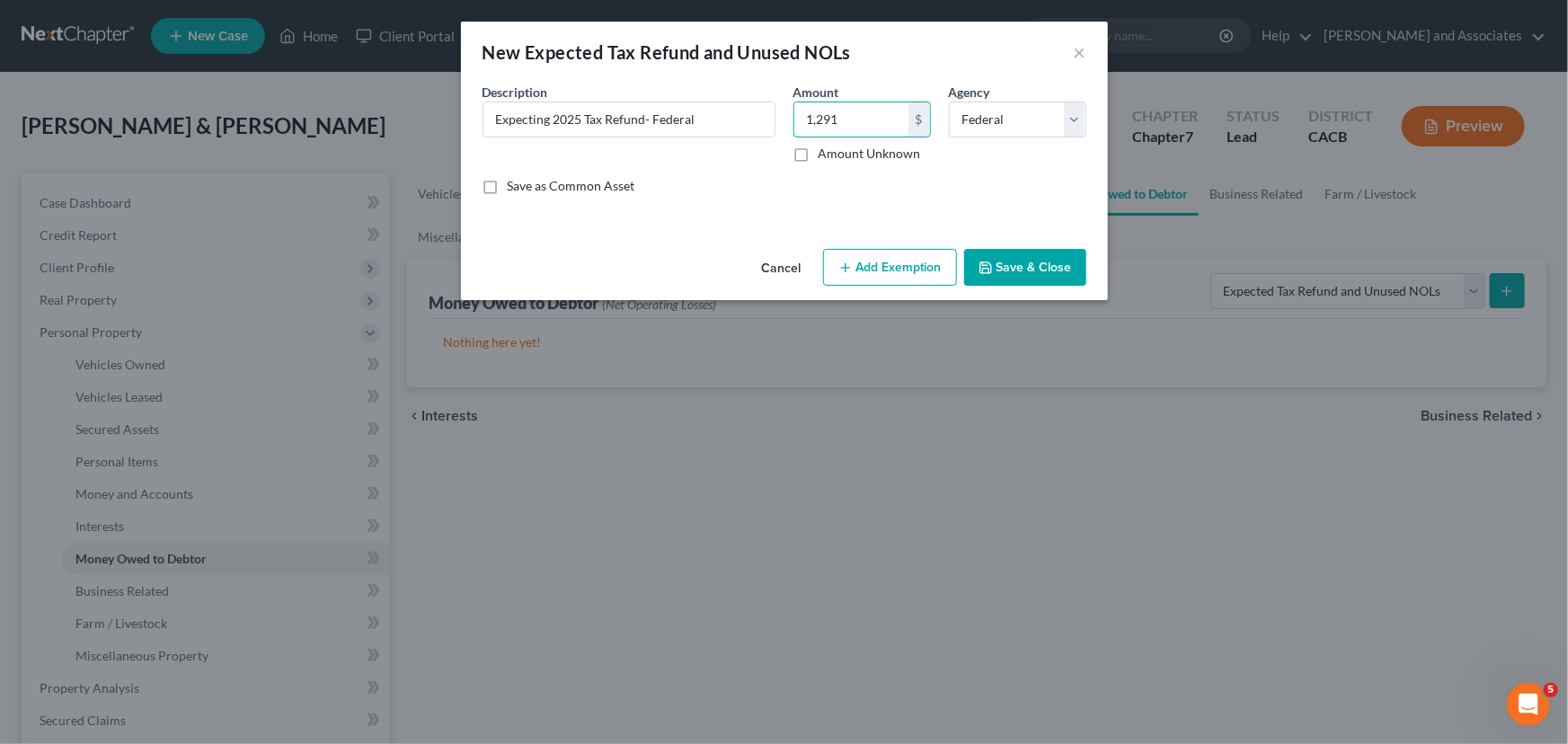
type input "1,291"
drag, startPoint x: 892, startPoint y: 268, endPoint x: 892, endPoint y: 280, distance: 12.0
click at [892, 268] on button "Add Exemption" at bounding box center [890, 268] width 134 height 38
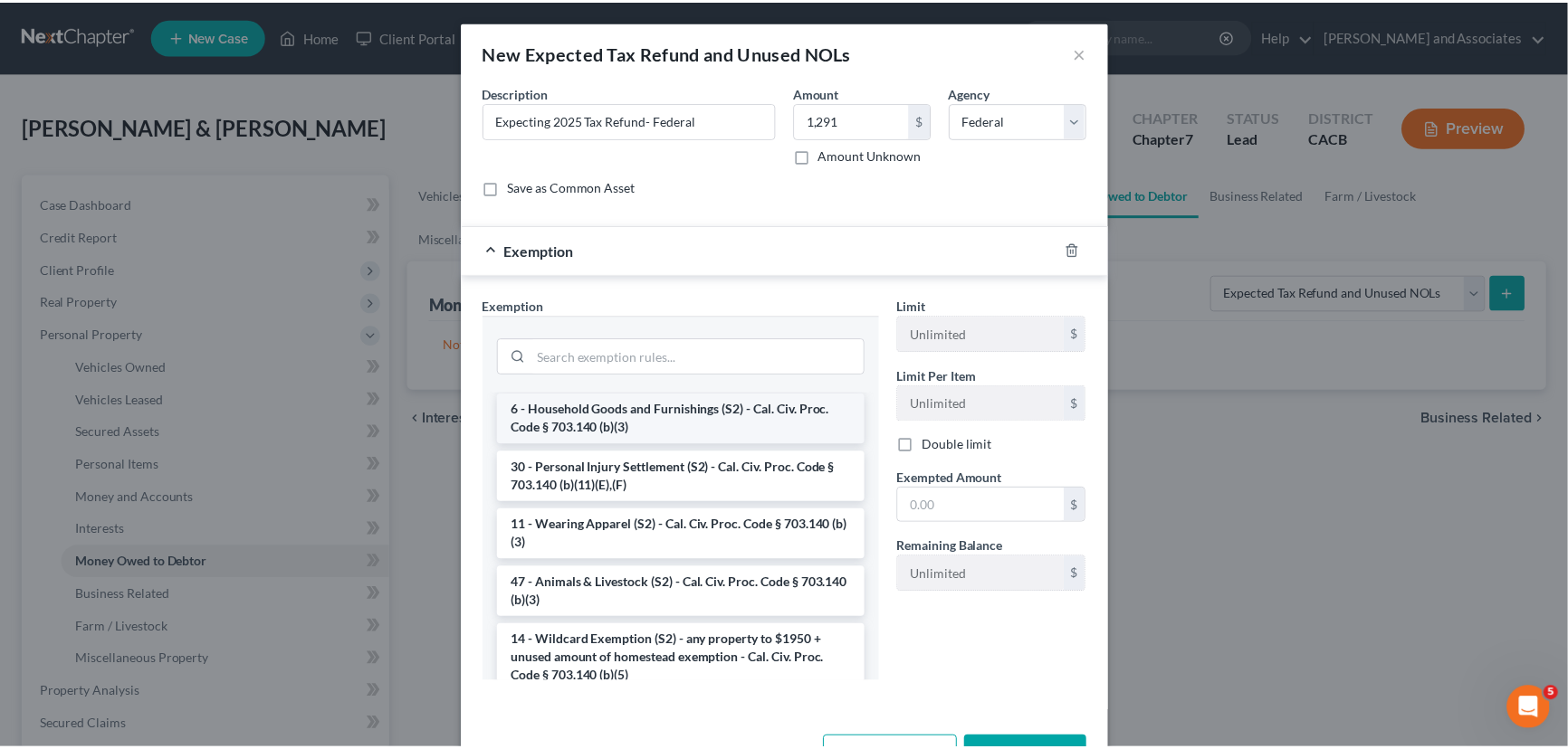
scroll to position [959, 0]
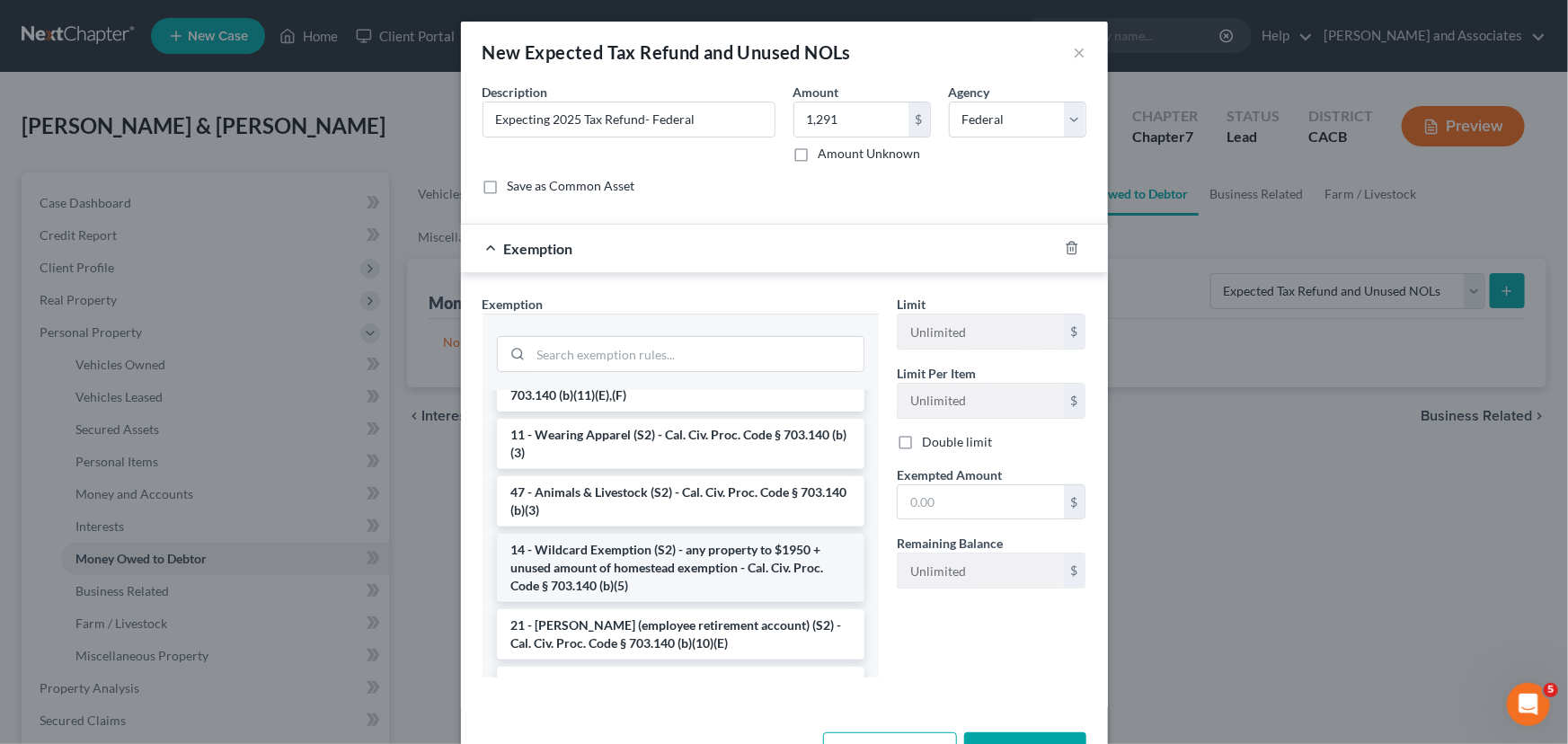
click at [657, 602] on li "14 - Wildcard Exemption (S2) - any property to $1950 + unused amount of homeste…" at bounding box center [680, 568] width 367 height 69
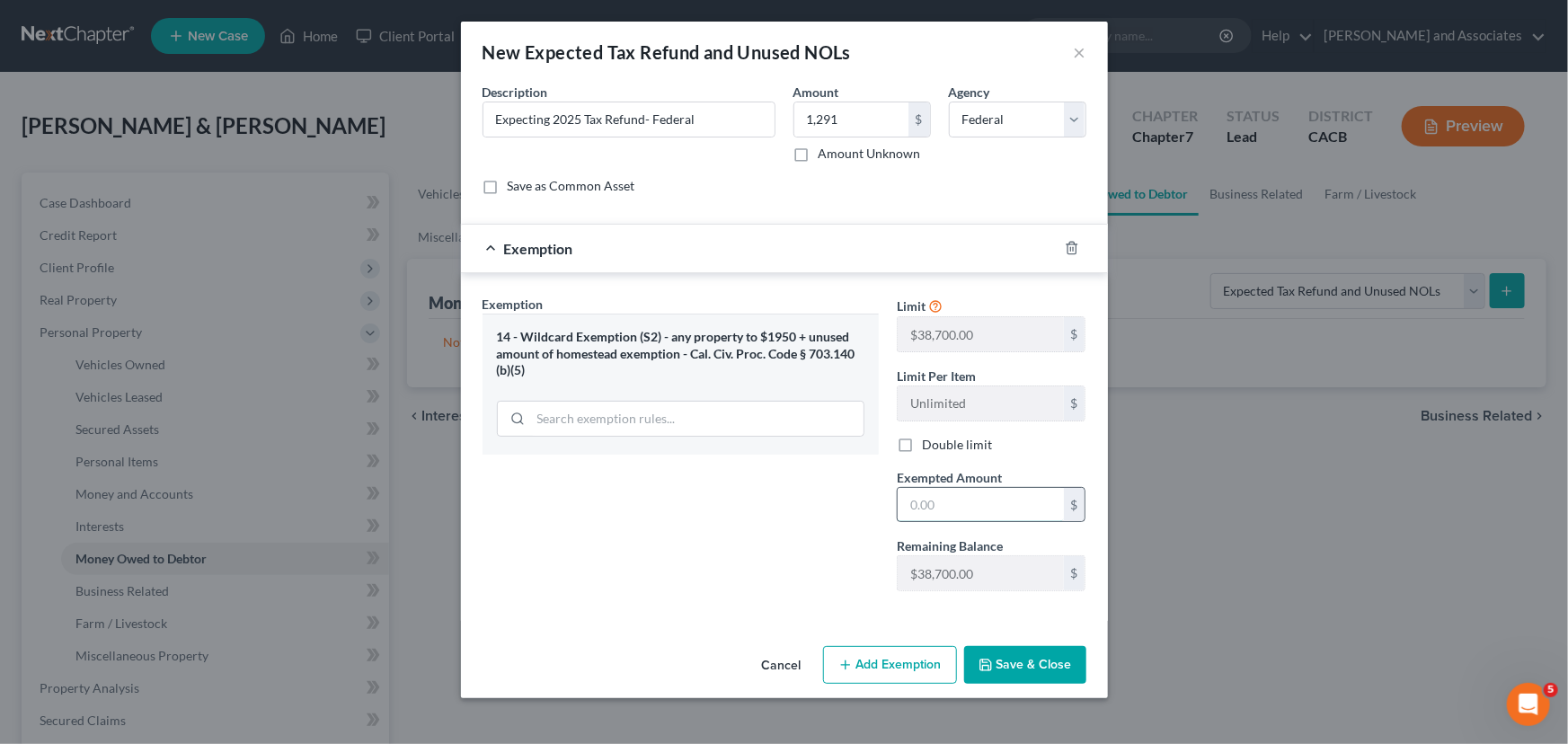
click at [954, 503] on input "text" at bounding box center [980, 505] width 166 height 34
type input "1,291"
click at [1033, 662] on button "Save & Close" at bounding box center [1025, 664] width 122 height 38
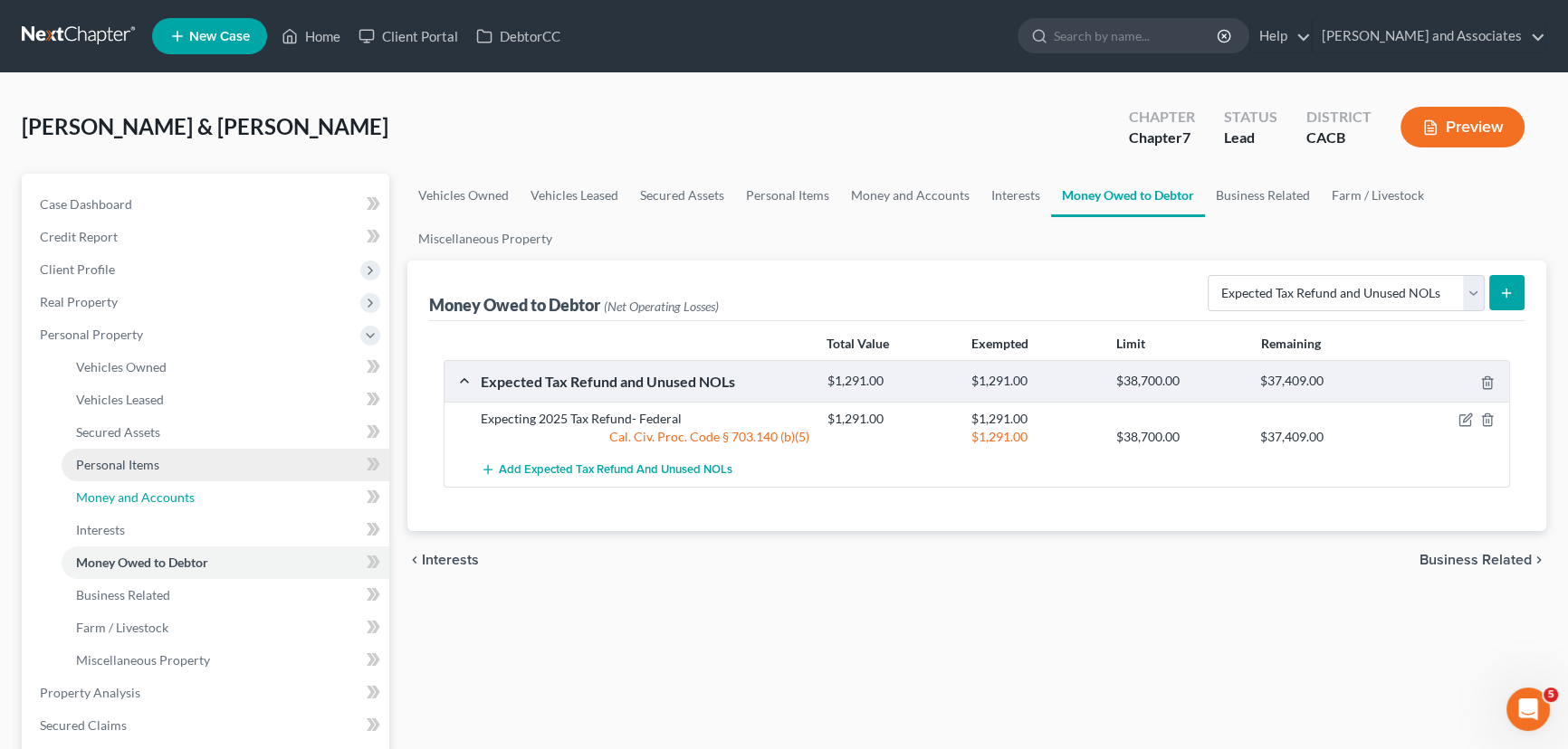
click at [282, 493] on link "Money and Accounts" at bounding box center [225, 497] width 328 height 32
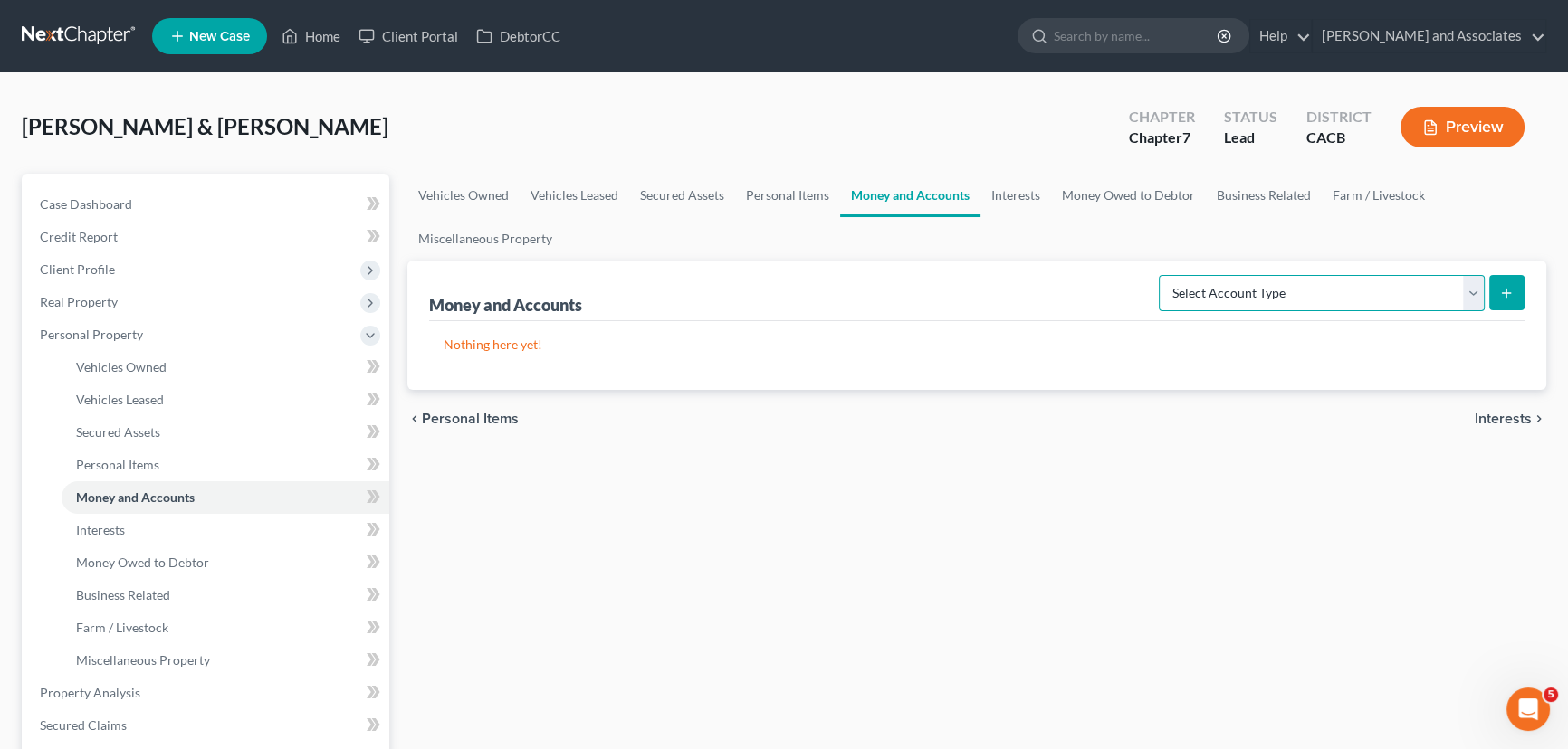
click at [1377, 293] on select "Select Account Type Brokerage Cash on Hand Certificates of Deposit Checking Acc…" at bounding box center [1322, 292] width 326 height 36
select select "checking"
click at [1163, 275] on select "Select Account Type Brokerage Cash on Hand Certificates of Deposit Checking Acc…" at bounding box center [1322, 292] width 326 height 36
click at [1494, 280] on button "submit" at bounding box center [1507, 292] width 35 height 35
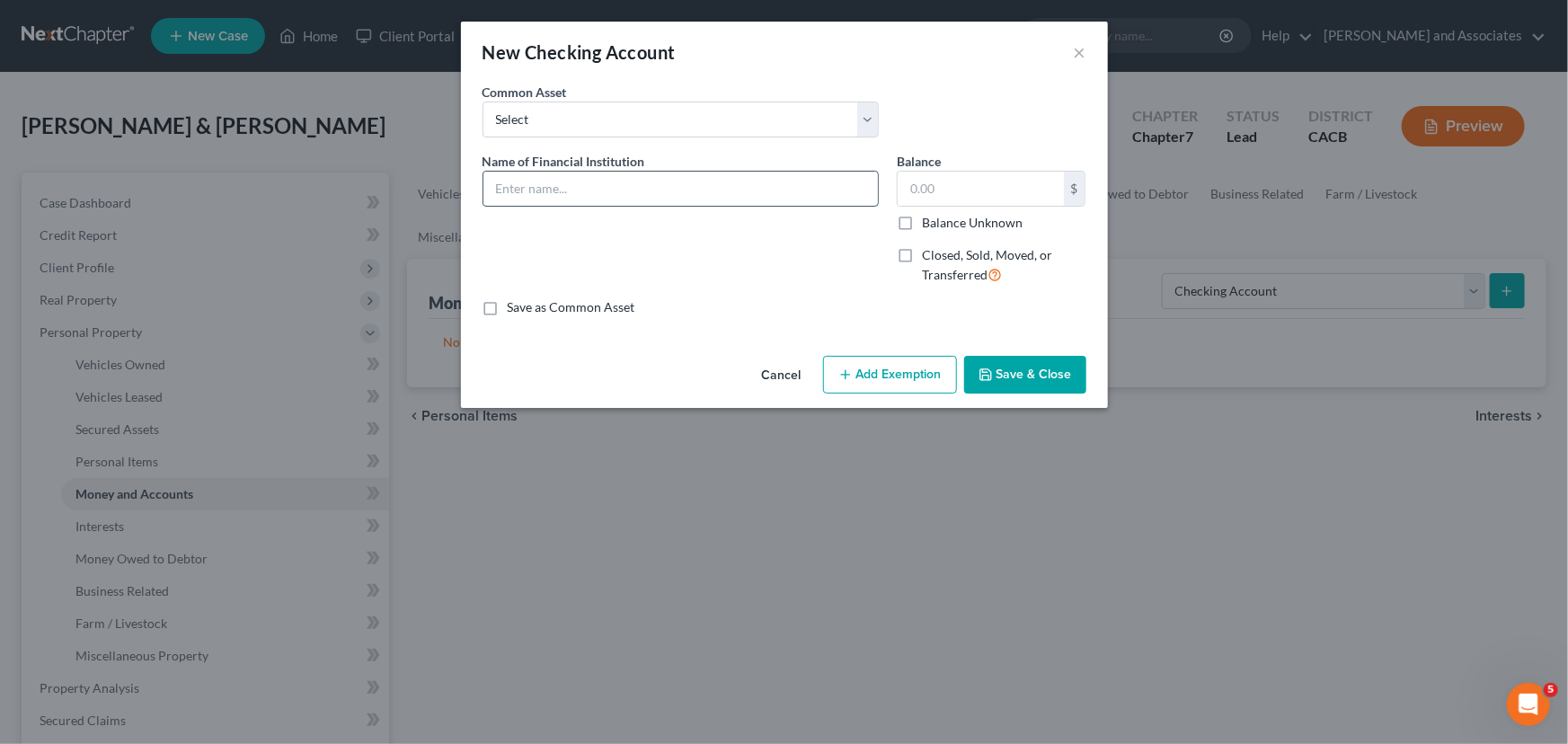
click at [584, 192] on input "text" at bounding box center [681, 188] width 395 height 34
type input "Mechanics Bank #8011"
click at [964, 202] on input "text" at bounding box center [980, 188] width 166 height 34
type input "2,162.96"
click at [1012, 361] on button "Save & Close" at bounding box center [1025, 374] width 122 height 38
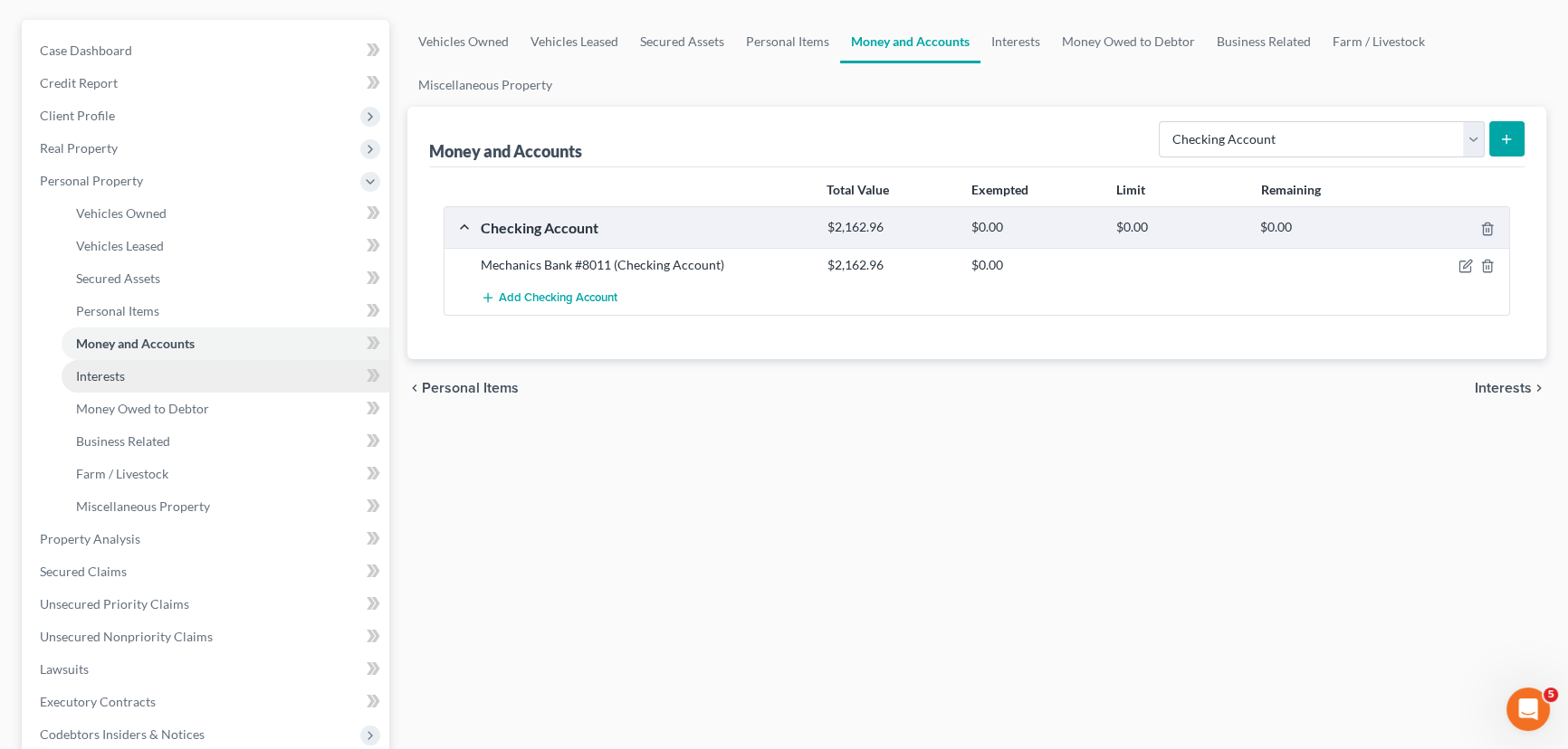
scroll to position [273, 0]
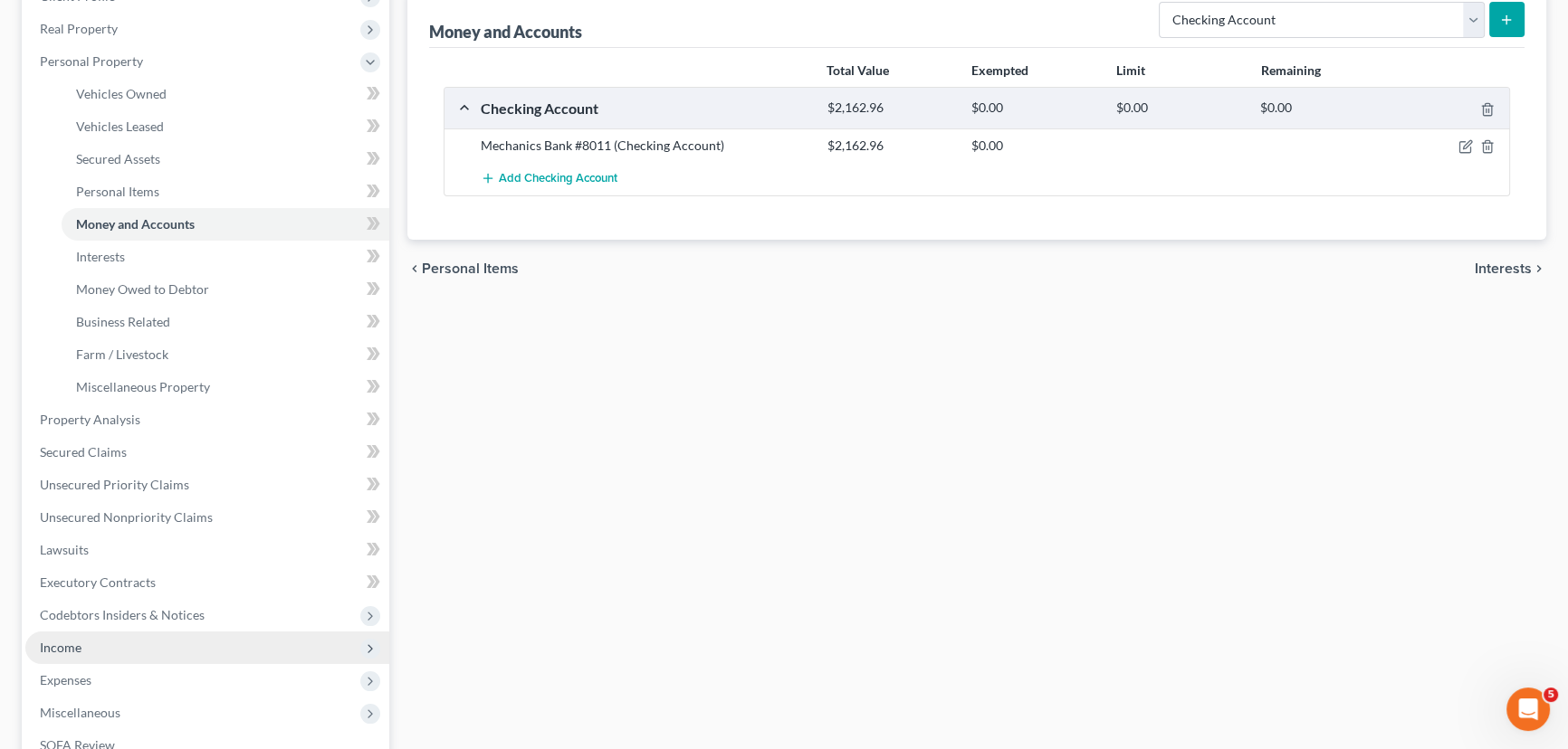
click at [142, 652] on span "Income" at bounding box center [207, 648] width 364 height 32
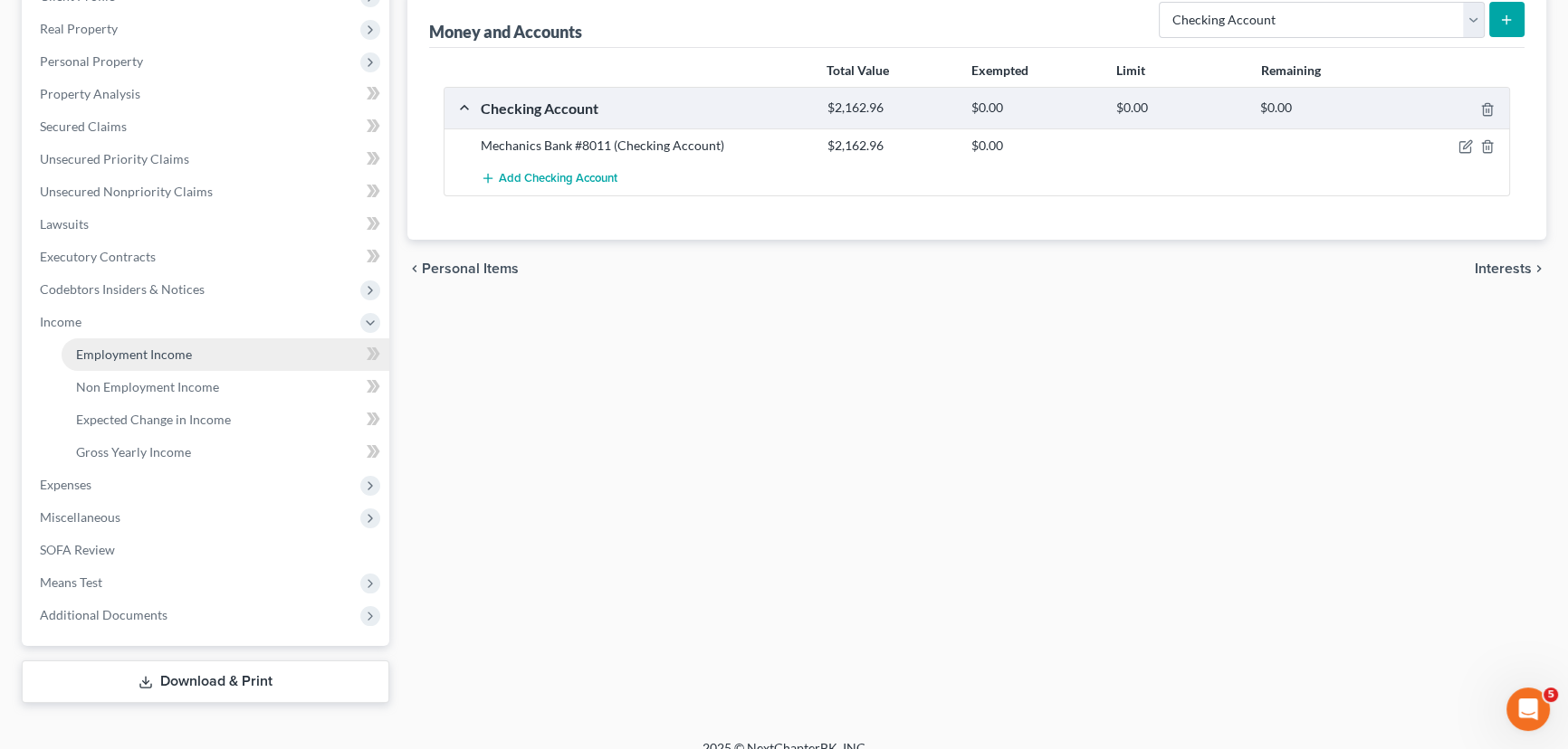
click at [198, 353] on link "Employment Income" at bounding box center [225, 354] width 328 height 32
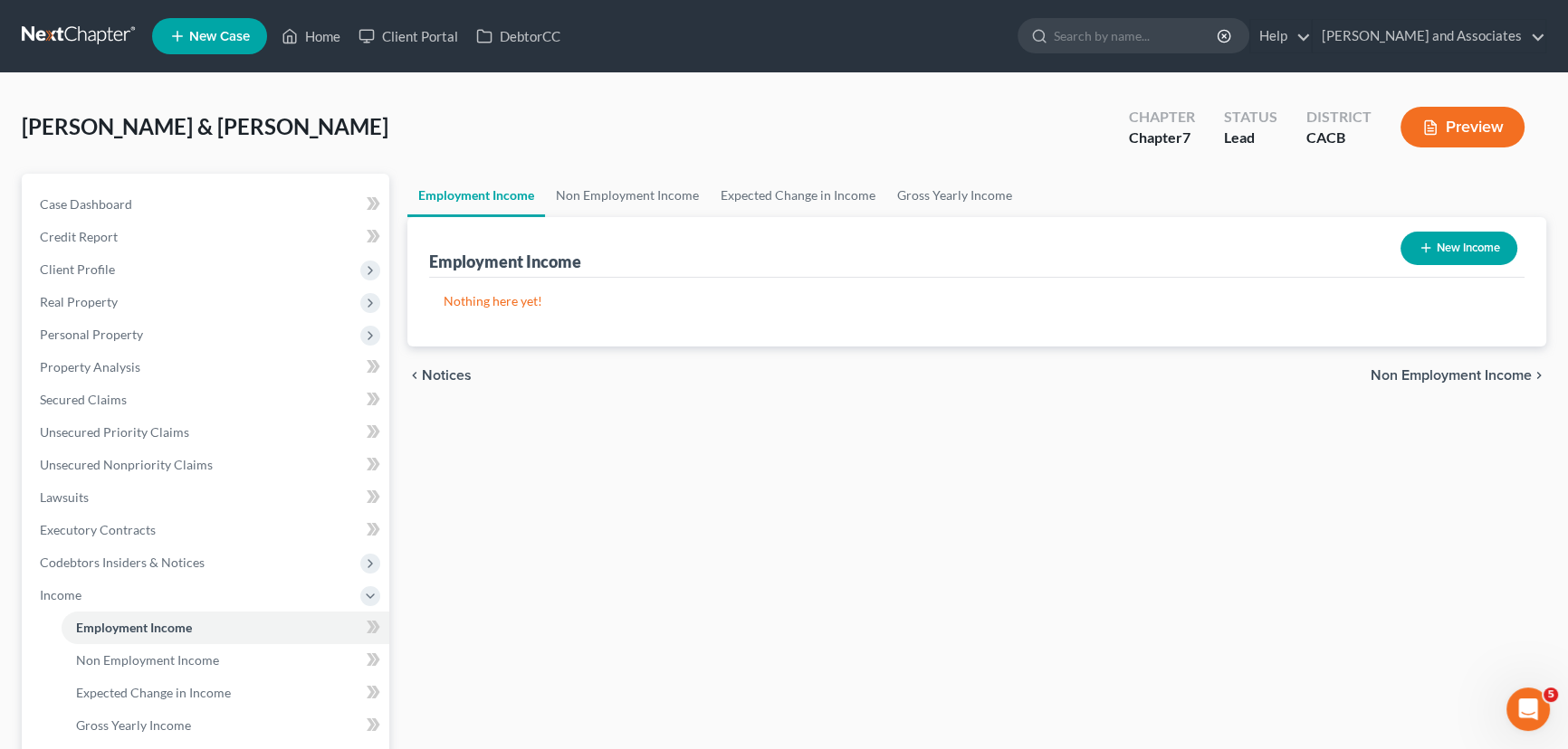
click at [1442, 246] on button "New Income" at bounding box center [1459, 248] width 117 height 33
select select "0"
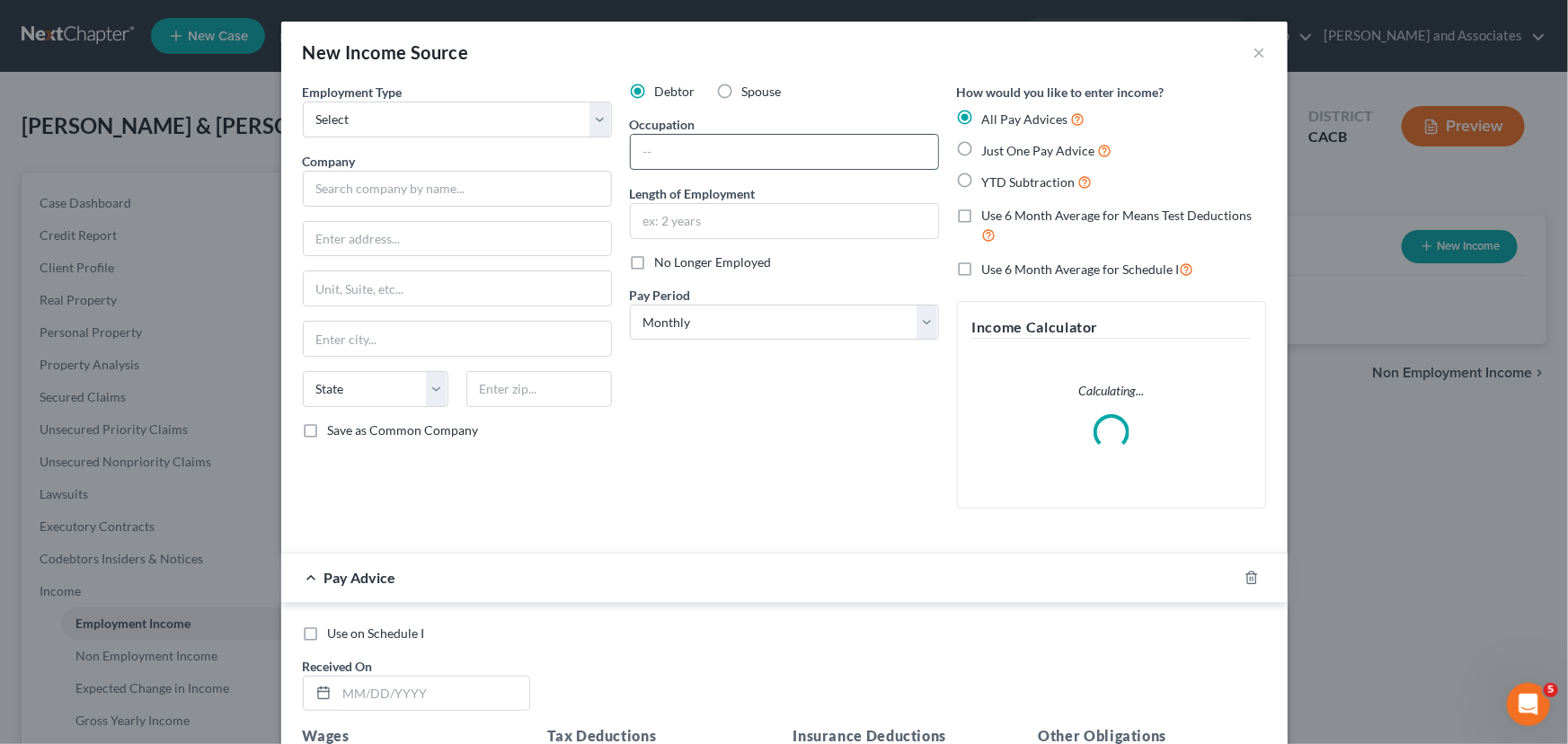
click at [793, 148] on input "text" at bounding box center [784, 151] width 307 height 34
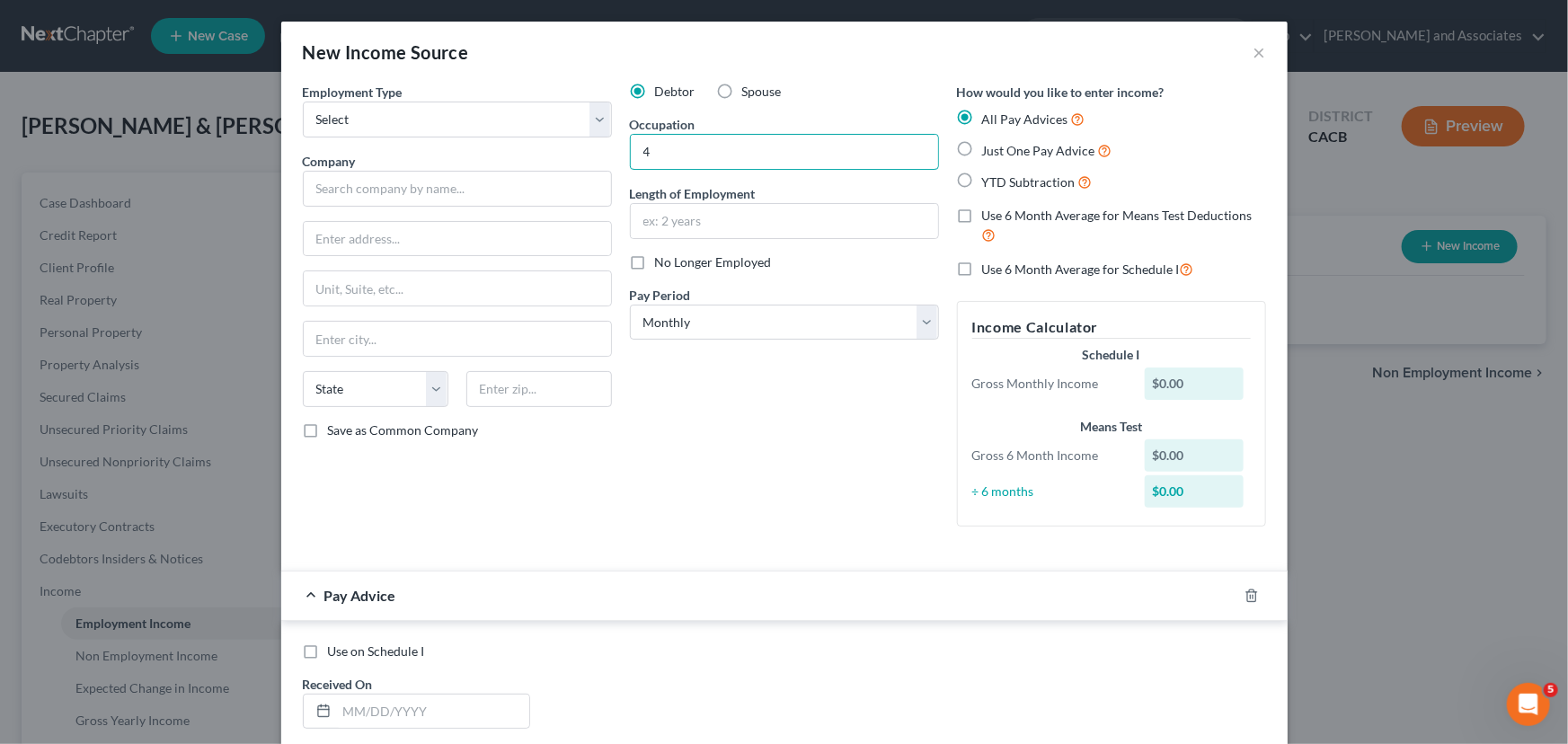
type input "4"
type input "Deli Supervisor"
click at [746, 222] on input "text" at bounding box center [784, 221] width 307 height 34
type input "4 years"
click at [430, 124] on select "Select Full or [DEMOGRAPHIC_DATA] Employment Self Employment" at bounding box center [457, 119] width 309 height 36
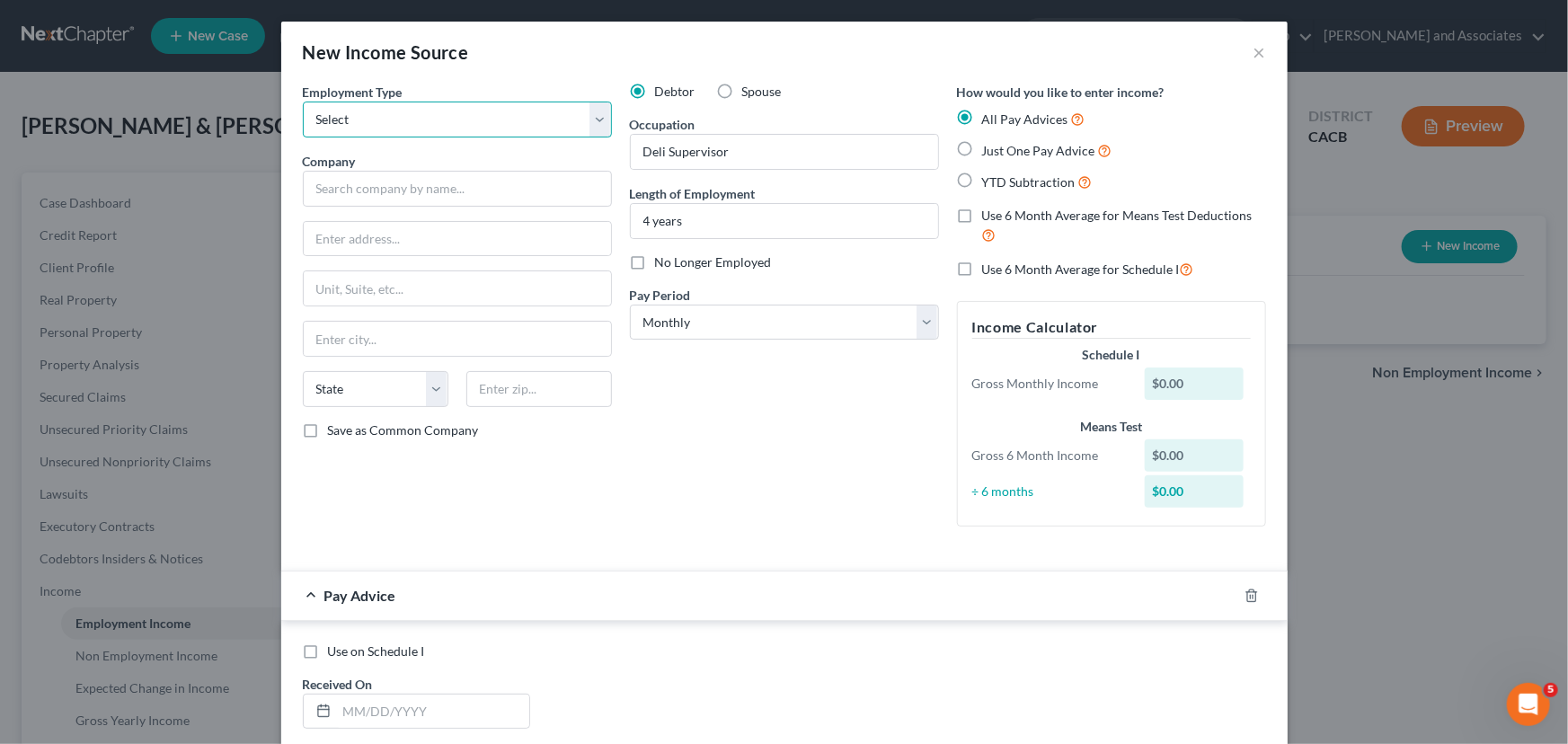
select select "0"
click at [303, 102] on select "Select Full or [DEMOGRAPHIC_DATA] Employment Self Employment" at bounding box center [457, 119] width 309 height 36
click at [742, 86] on label "Spouse" at bounding box center [761, 92] width 39 height 18
click at [749, 86] on input "Spouse" at bounding box center [755, 88] width 12 height 12
radio input "true"
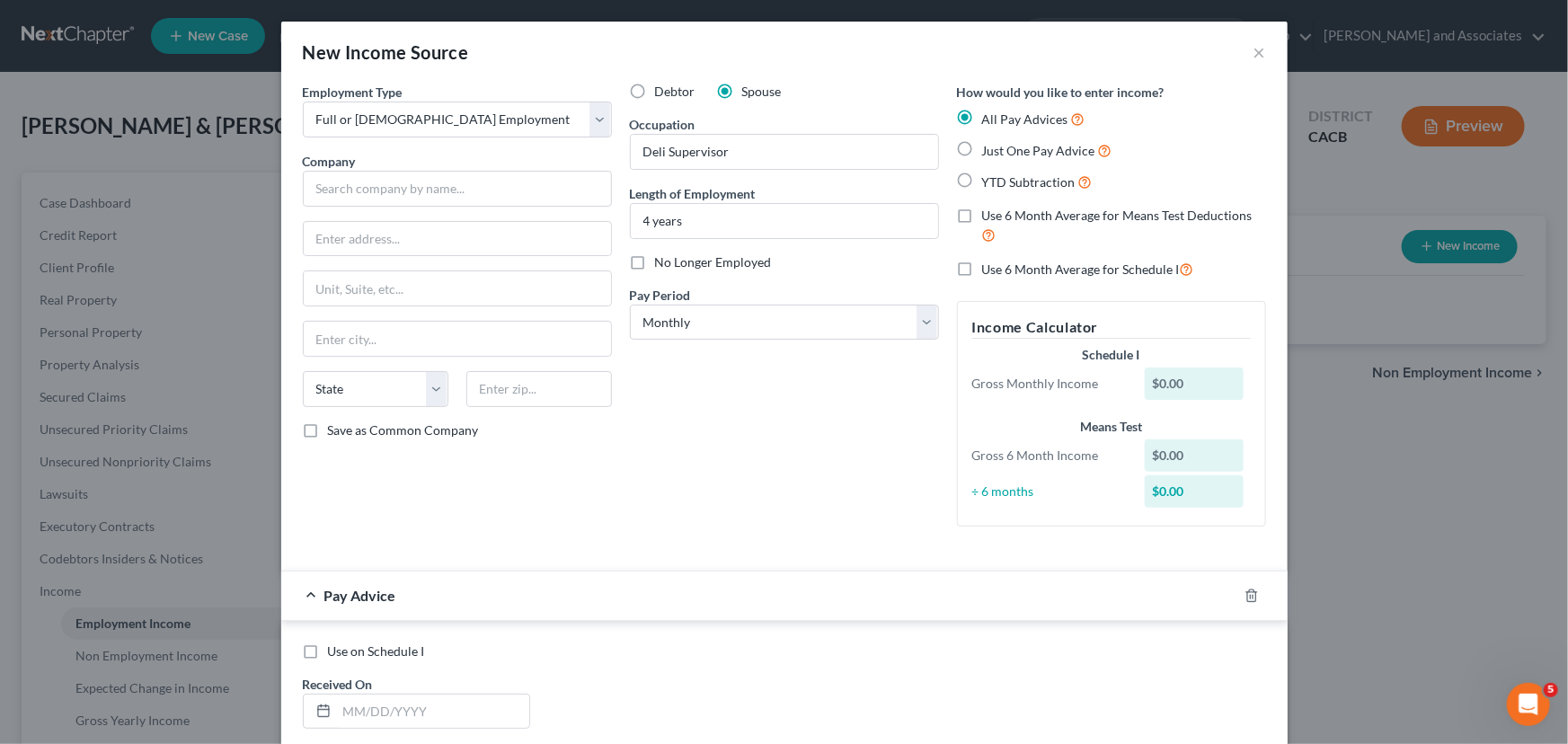
click at [506, 165] on div "Company *" at bounding box center [457, 180] width 309 height 55
click at [495, 182] on input "text" at bounding box center [457, 188] width 309 height 36
type input "New Frontiers Holding Inc"
click at [421, 235] on input "text" at bounding box center [457, 238] width 307 height 34
type input "1984 Old Mission Dr"
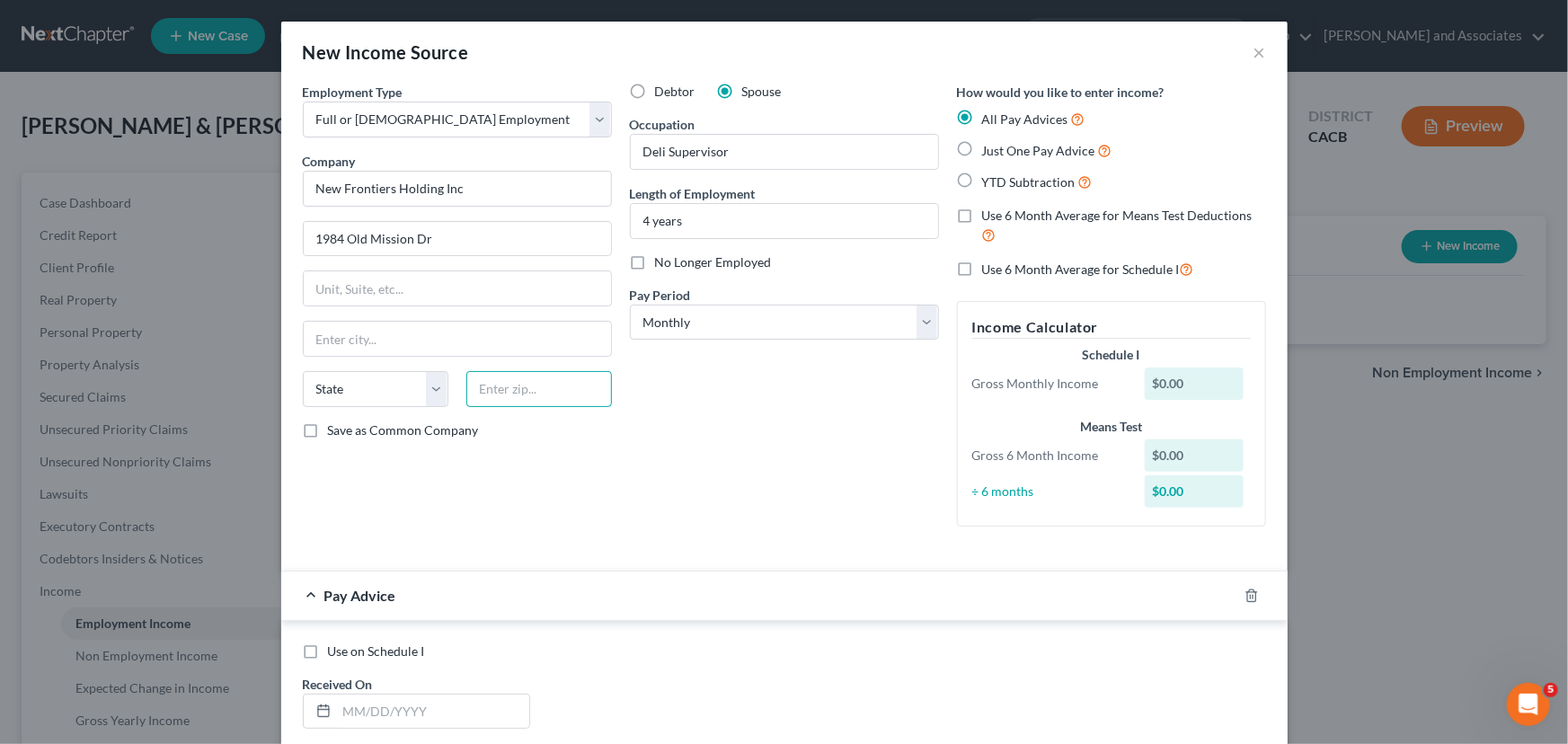
click at [553, 390] on input "text" at bounding box center [539, 388] width 146 height 36
type input "93463"
click at [635, 463] on div "Debtor Spouse Occupation Deli Supervisor Length of Employment 4 years No Longer…" at bounding box center [784, 312] width 327 height 458
type input "Solvang"
select select "4"
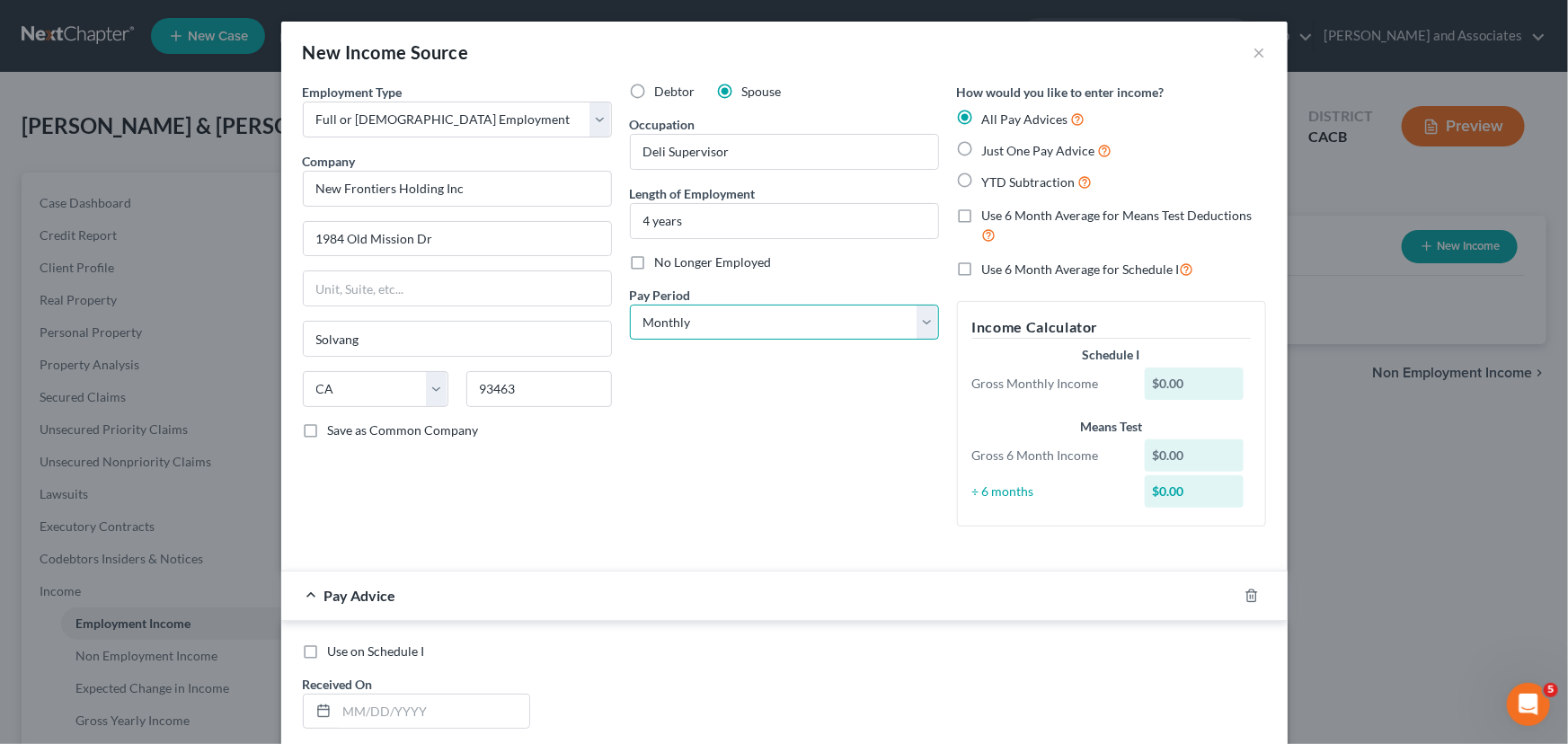
click at [780, 323] on select "Select Monthly Twice Monthly Every Other Week Weekly" at bounding box center [784, 323] width 309 height 36
select select "3"
click at [630, 305] on select "Select Monthly Twice Monthly Every Other Week Weekly" at bounding box center [784, 323] width 309 height 36
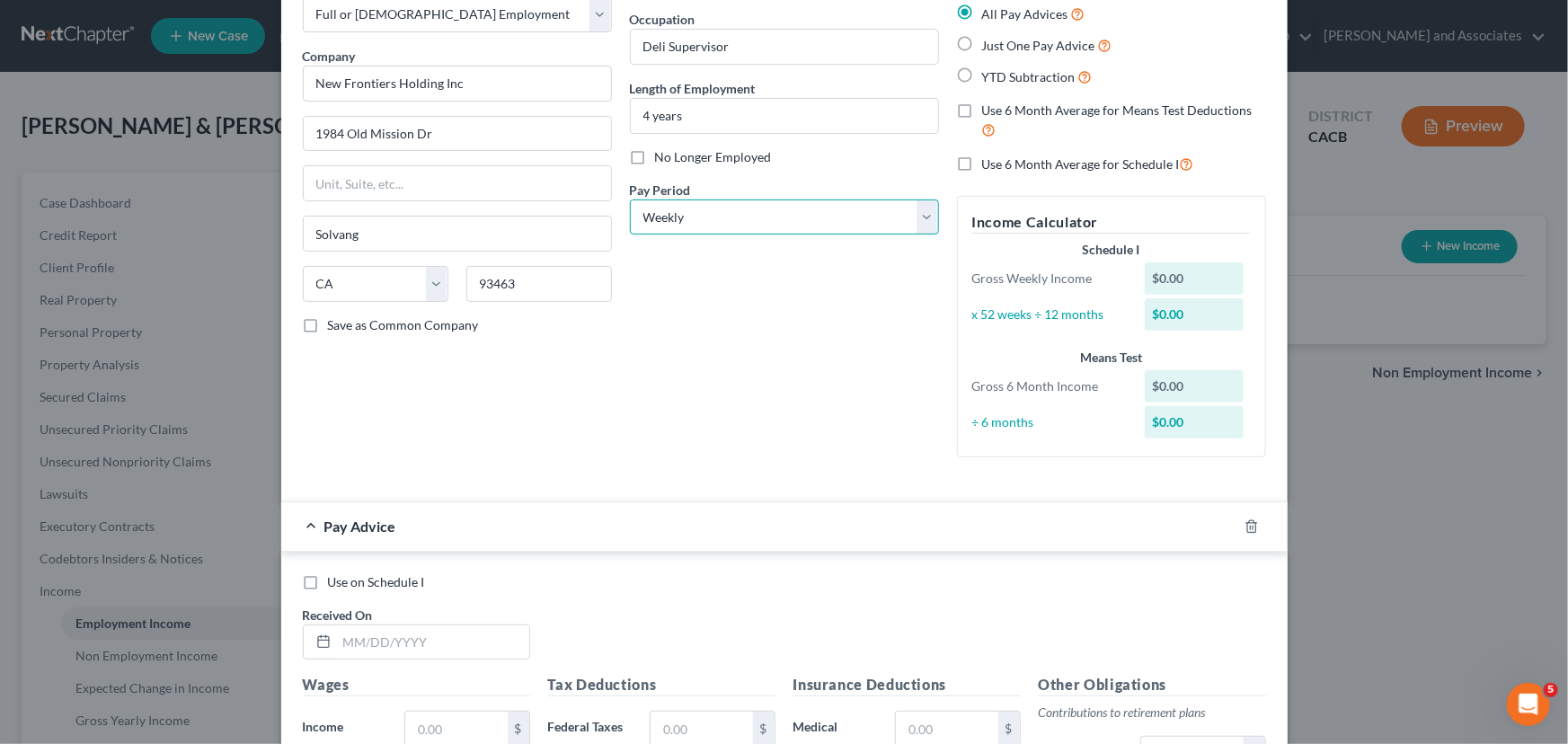
scroll to position [136, 0]
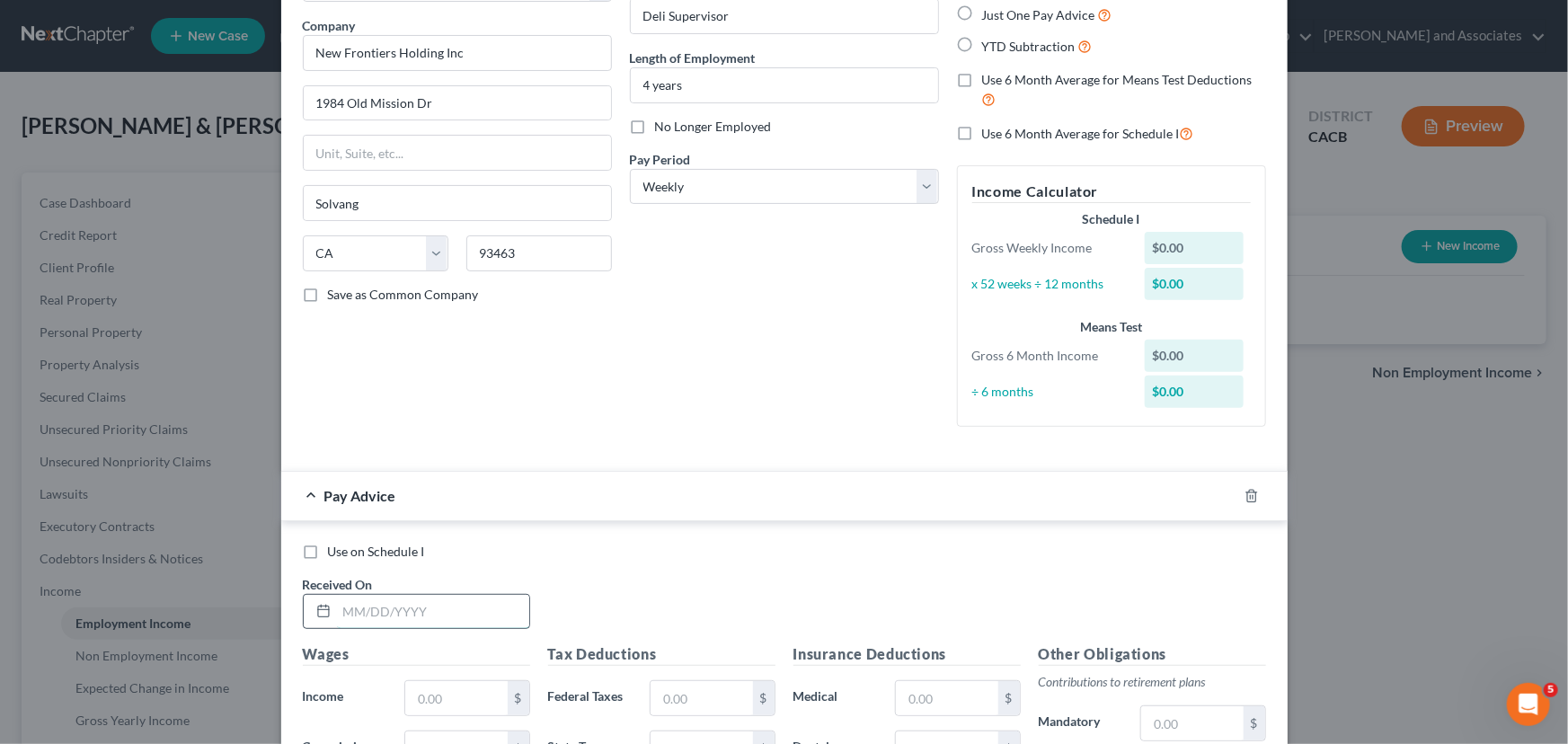
click at [416, 622] on input "text" at bounding box center [433, 611] width 192 height 34
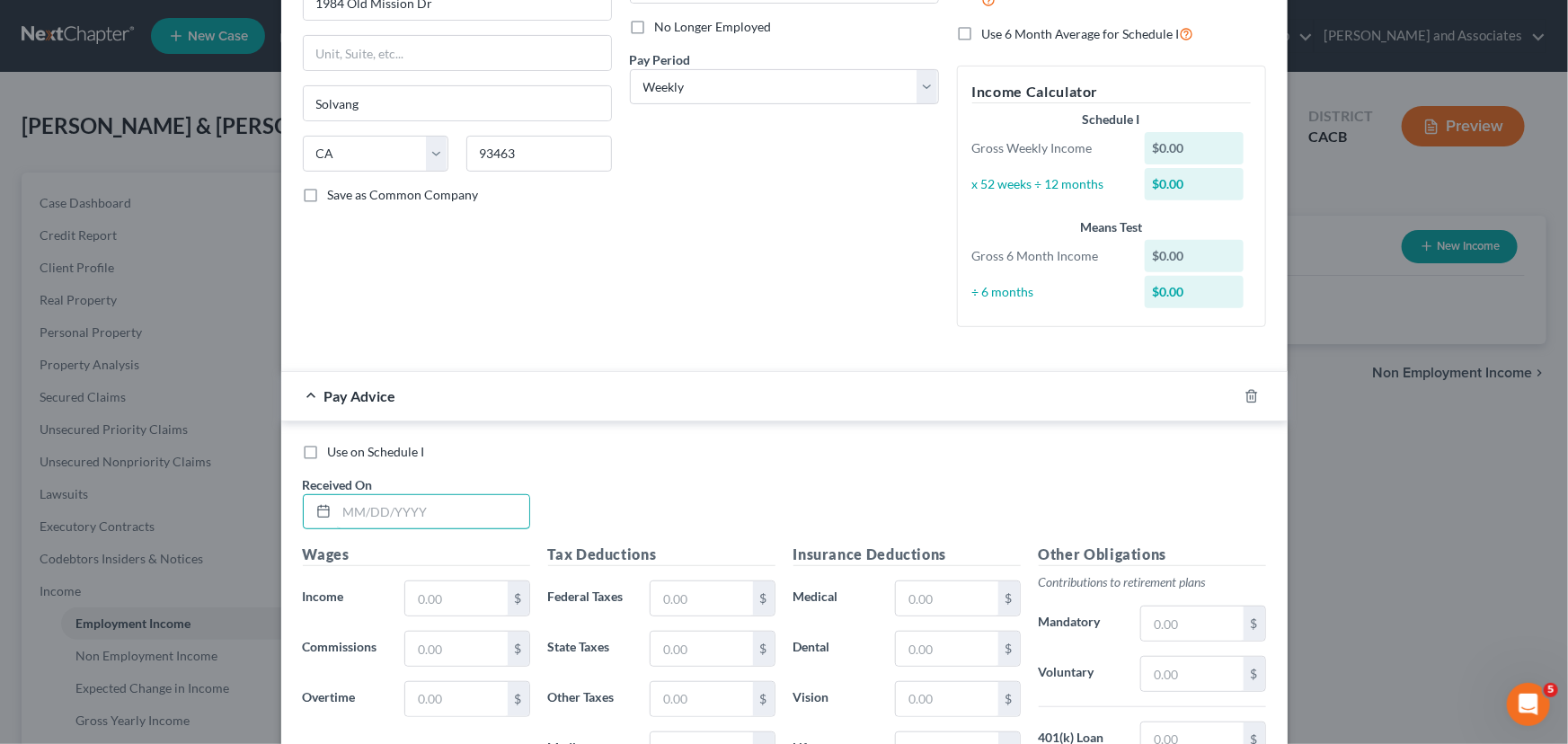
scroll to position [271, 0]
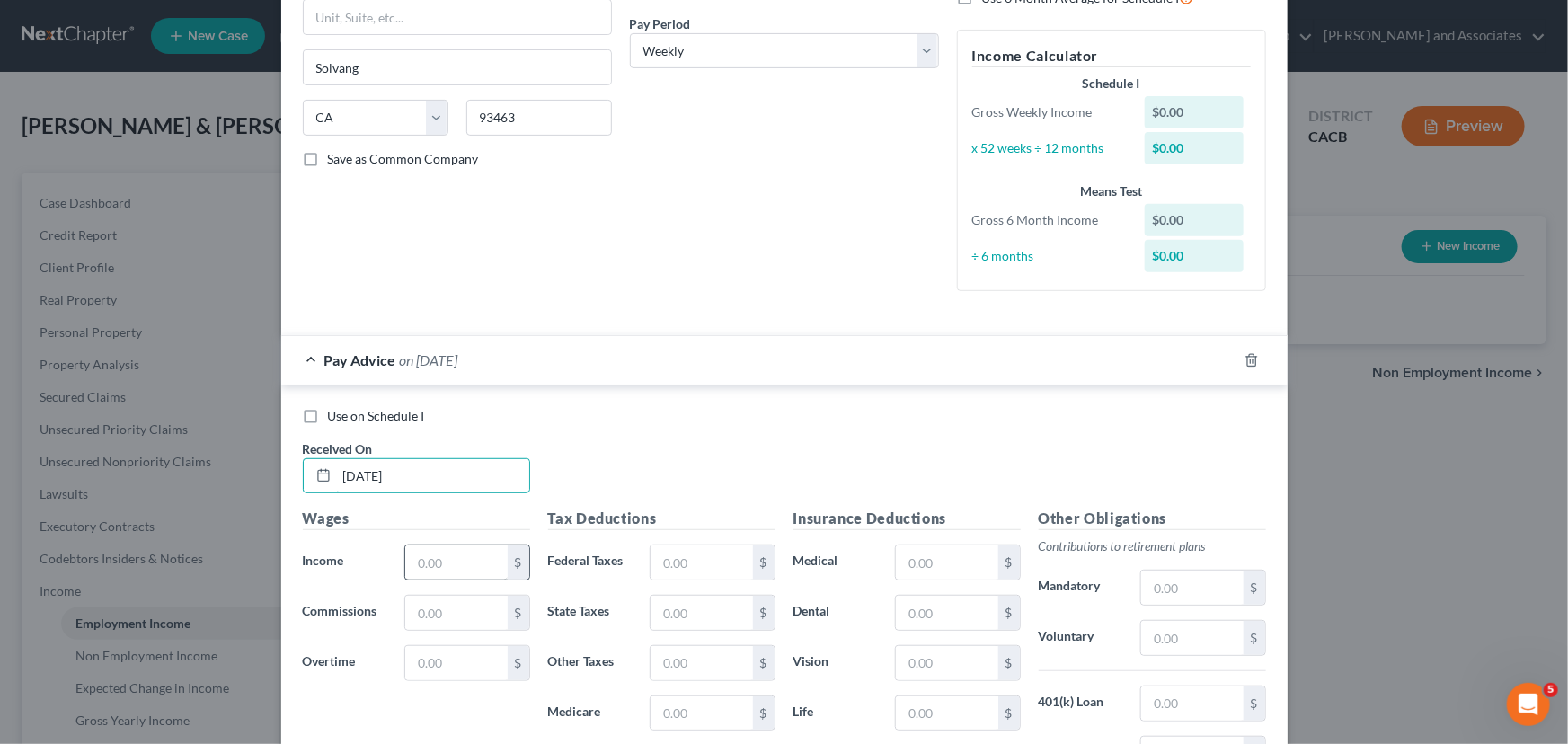
type input "[DATE]"
click at [447, 553] on input "text" at bounding box center [455, 562] width 102 height 34
type input "600.60"
click at [686, 559] on input "text" at bounding box center [701, 562] width 102 height 34
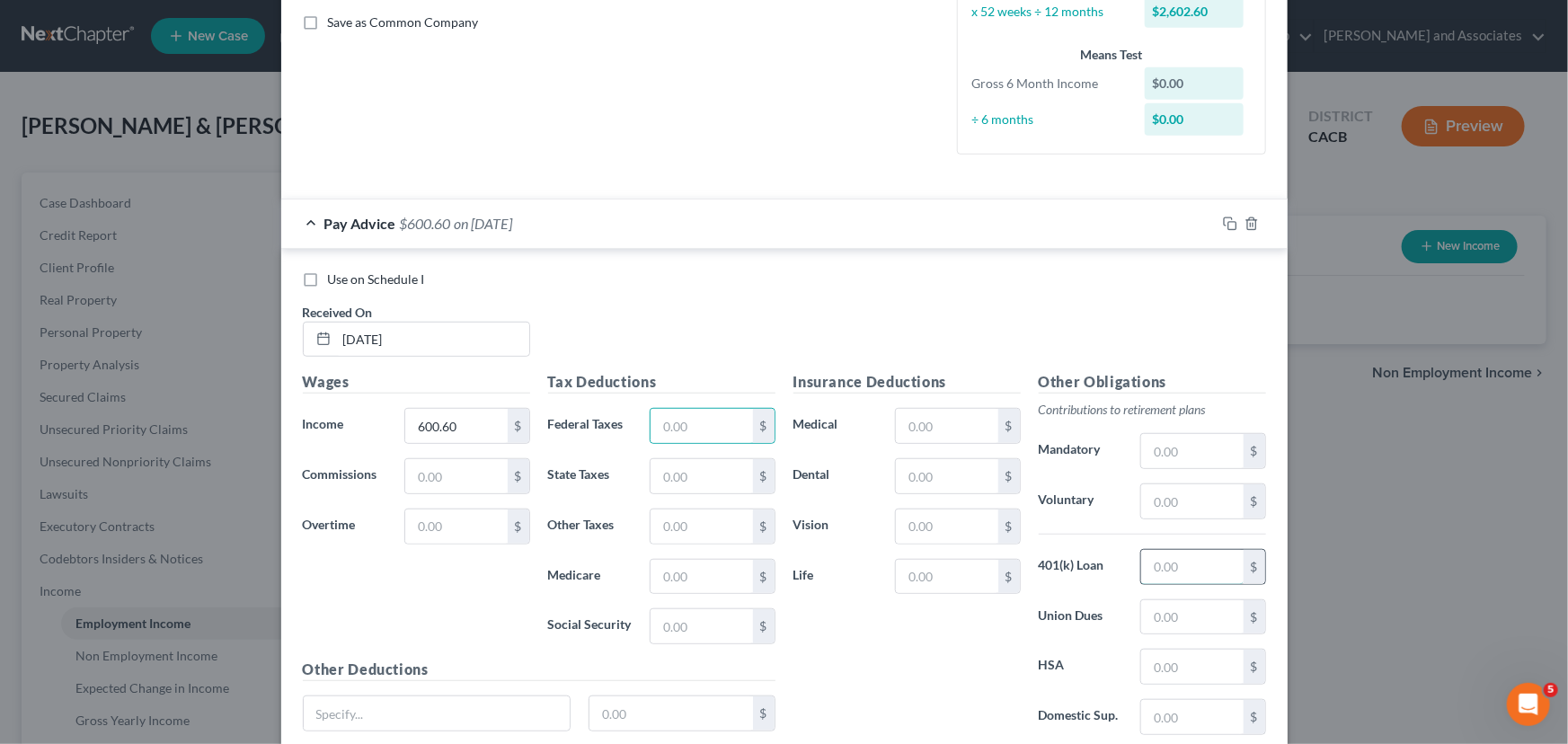
click at [1165, 564] on input "text" at bounding box center [1192, 566] width 102 height 34
type input "18.02"
click at [931, 491] on input "text" at bounding box center [946, 476] width 102 height 34
type input "12.08"
click at [954, 431] on input "text" at bounding box center [946, 425] width 102 height 34
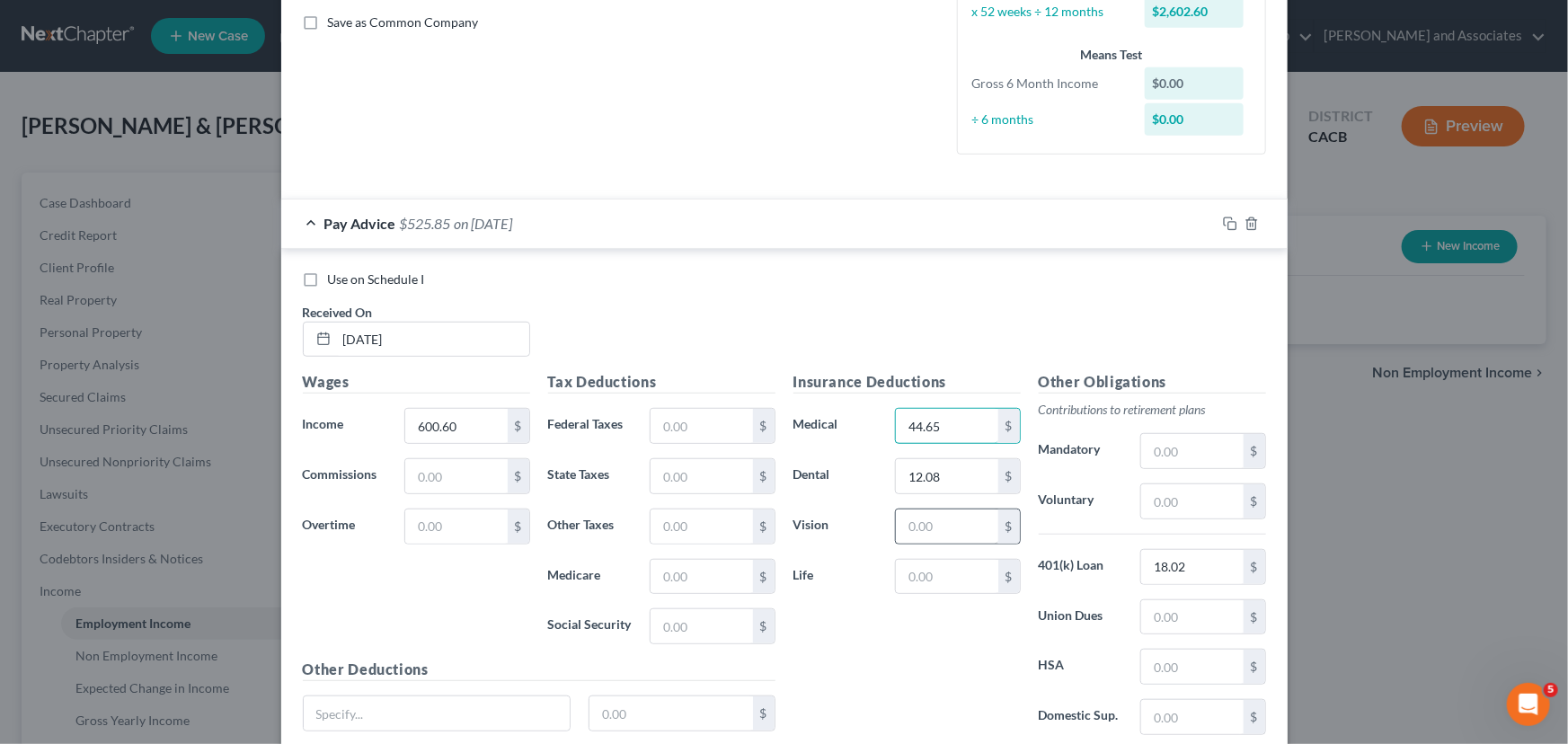
type input "44.65"
click at [953, 534] on input "text" at bounding box center [946, 526] width 102 height 34
type input "2.54"
click at [692, 429] on input "text" at bounding box center [701, 425] width 102 height 34
type input "25"
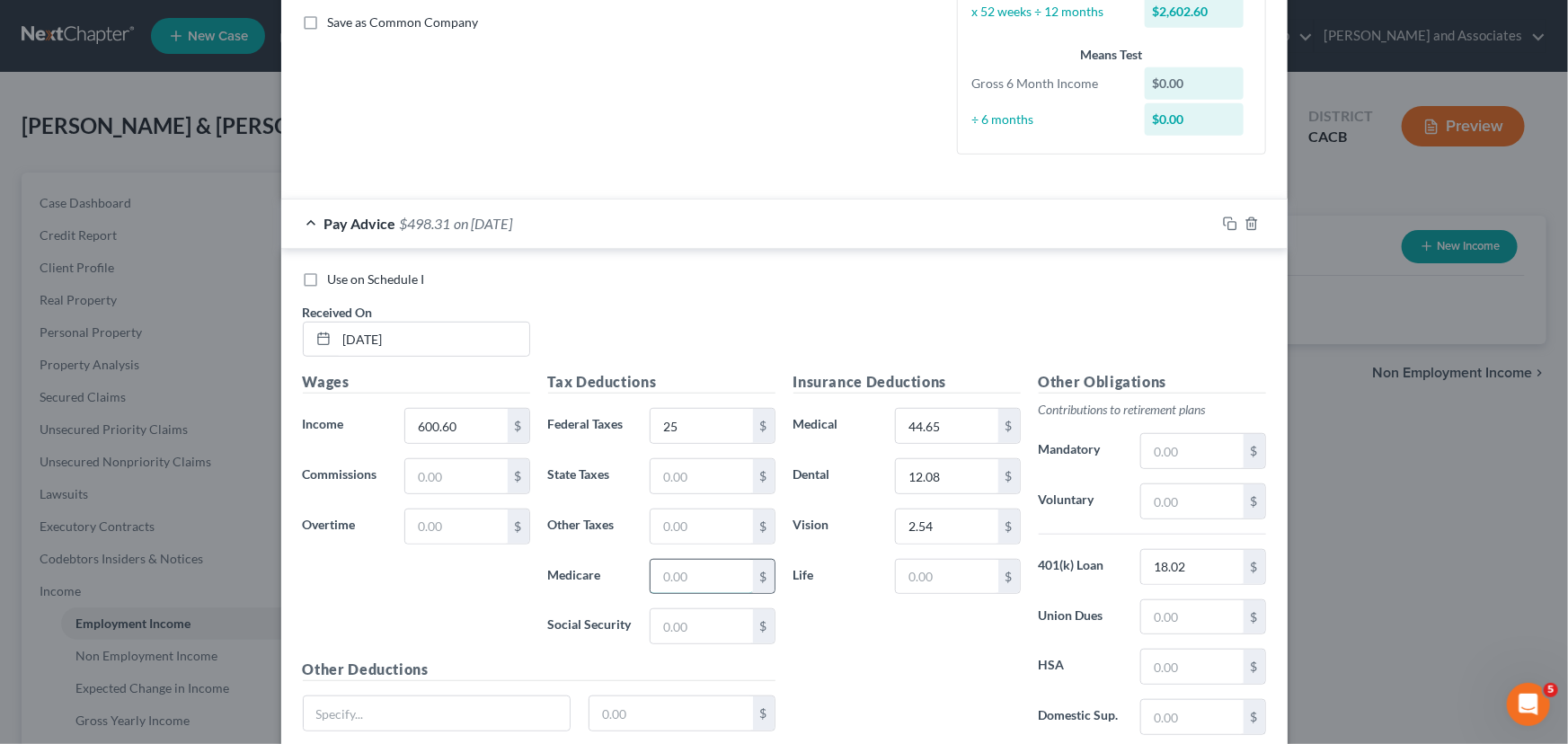
click at [699, 581] on input "text" at bounding box center [701, 576] width 102 height 34
type input "7.85"
click at [705, 624] on input "text" at bounding box center [701, 626] width 102 height 34
type input "33.56"
click at [683, 467] on input "text" at bounding box center [701, 476] width 102 height 34
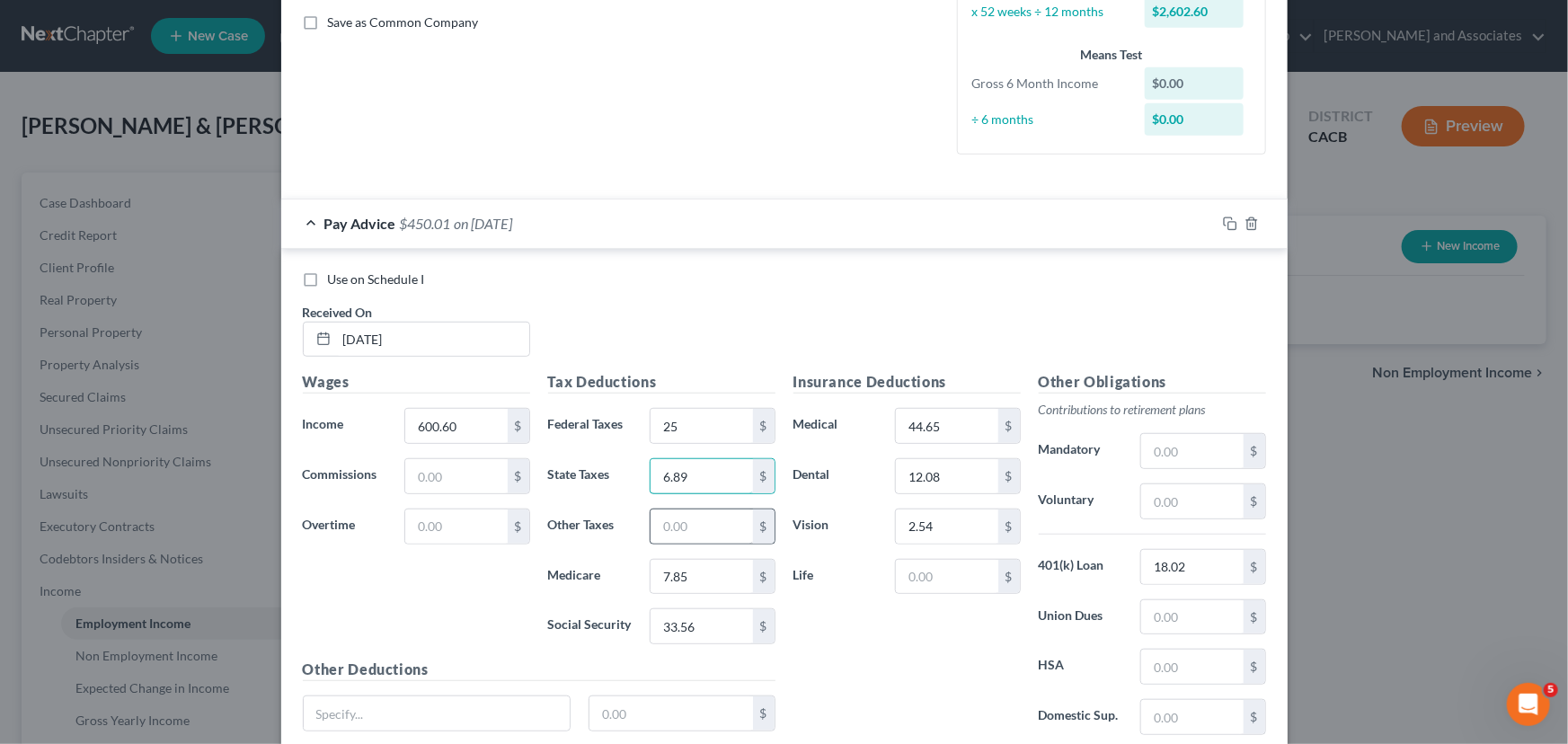
type input "6.89"
click at [690, 536] on input "text" at bounding box center [701, 526] width 102 height 34
type input "6.50"
click at [340, 229] on span "Pay Advice" at bounding box center [360, 223] width 71 height 17
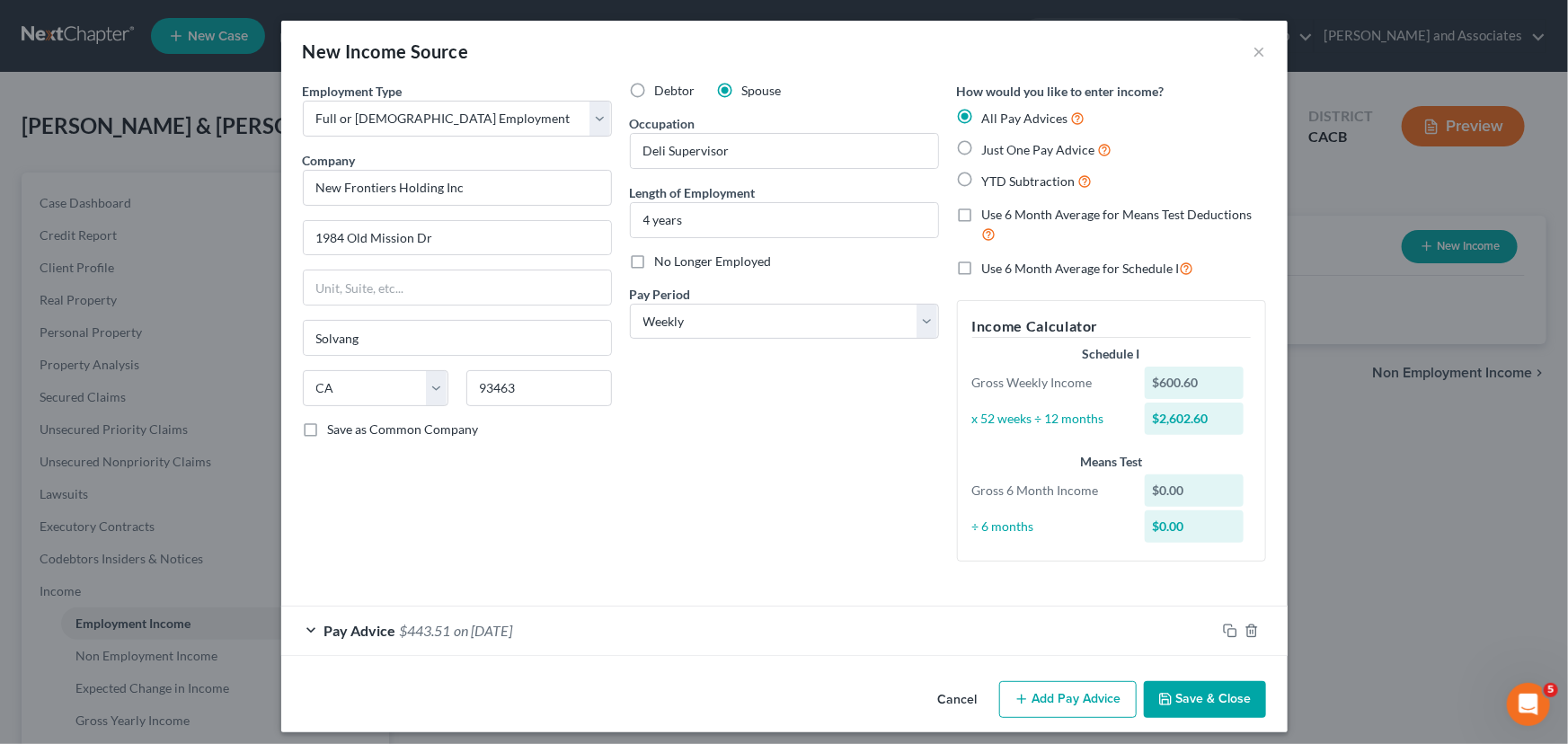
scroll to position [0, 0]
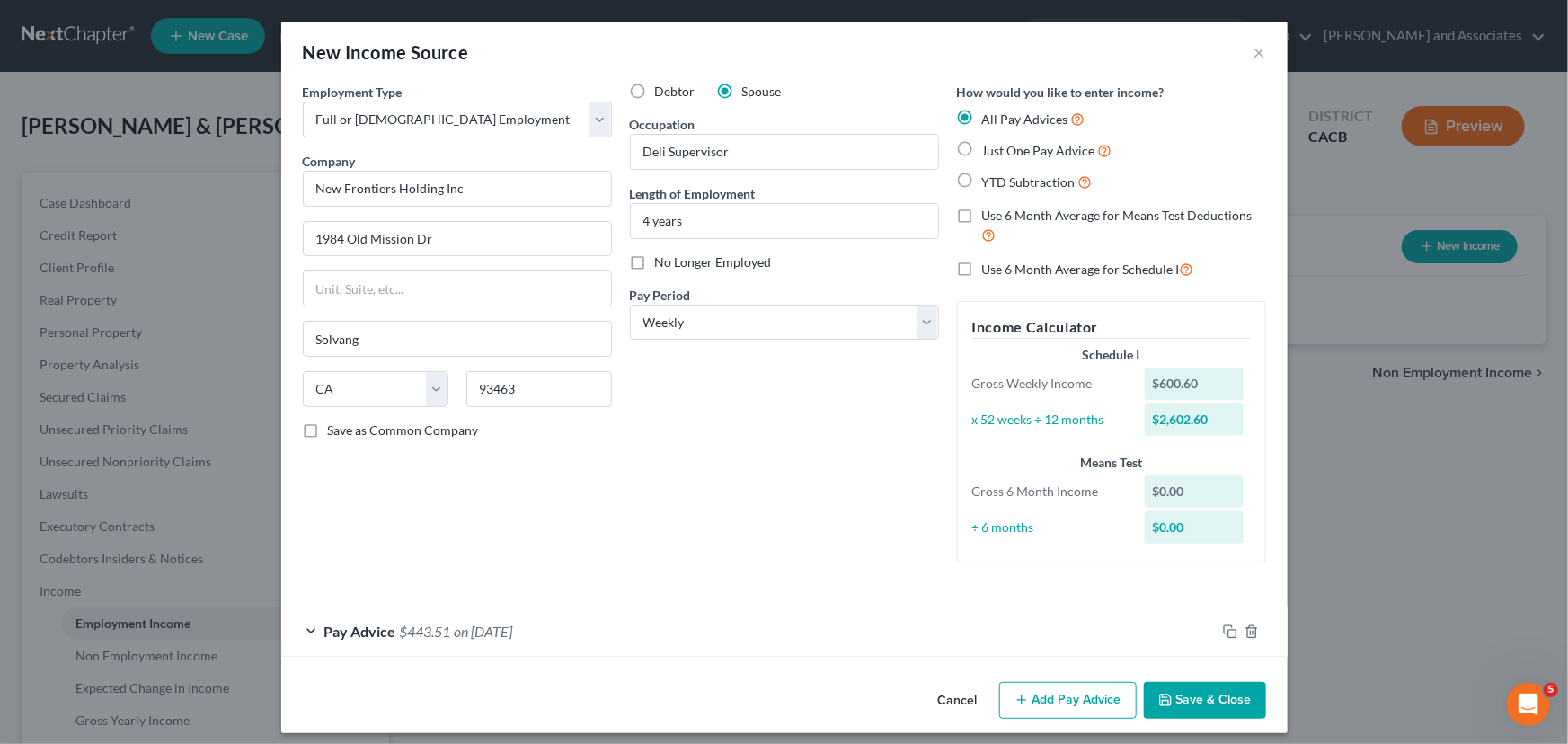
click at [1040, 692] on button "Add Pay Advice" at bounding box center [1068, 701] width 137 height 38
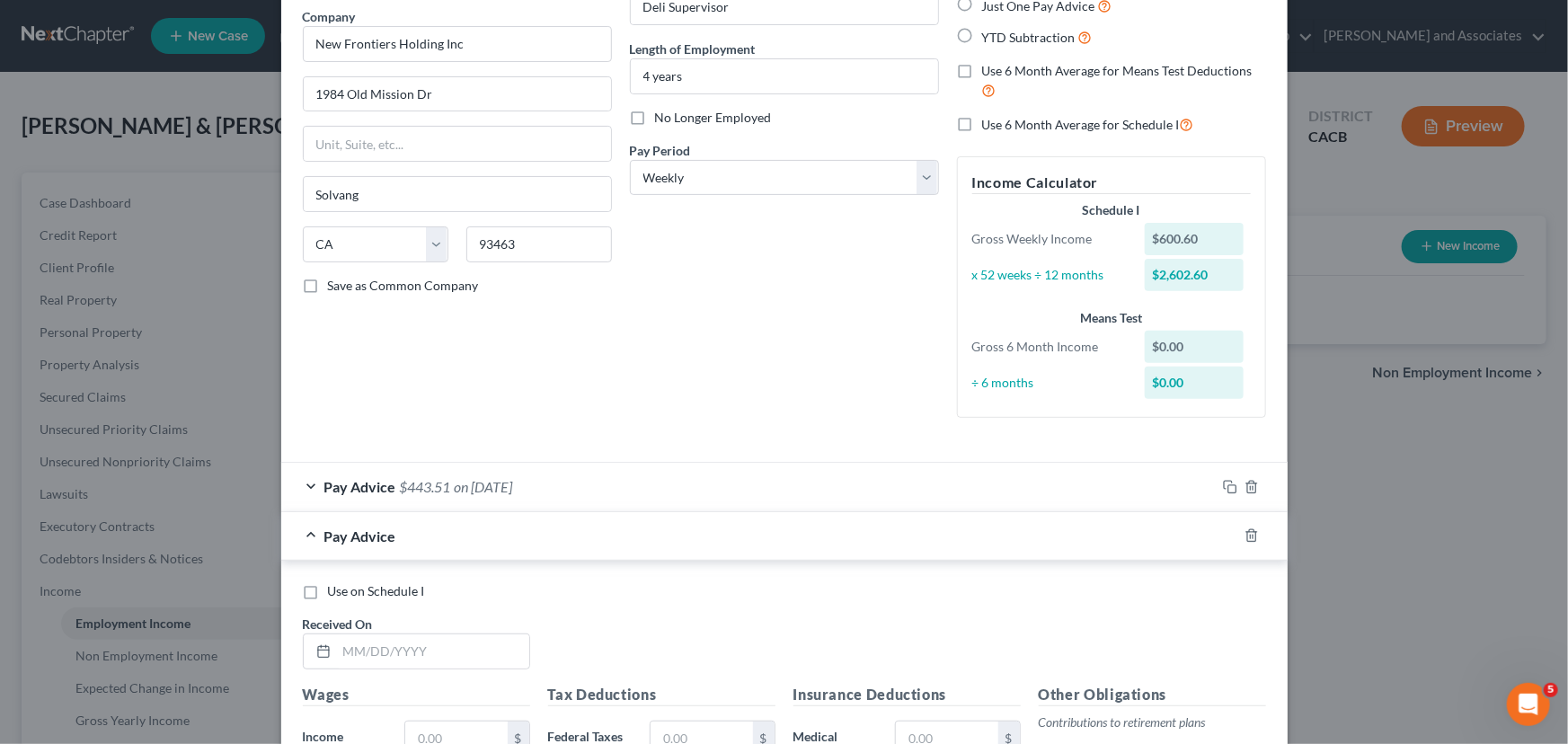
scroll to position [408, 0]
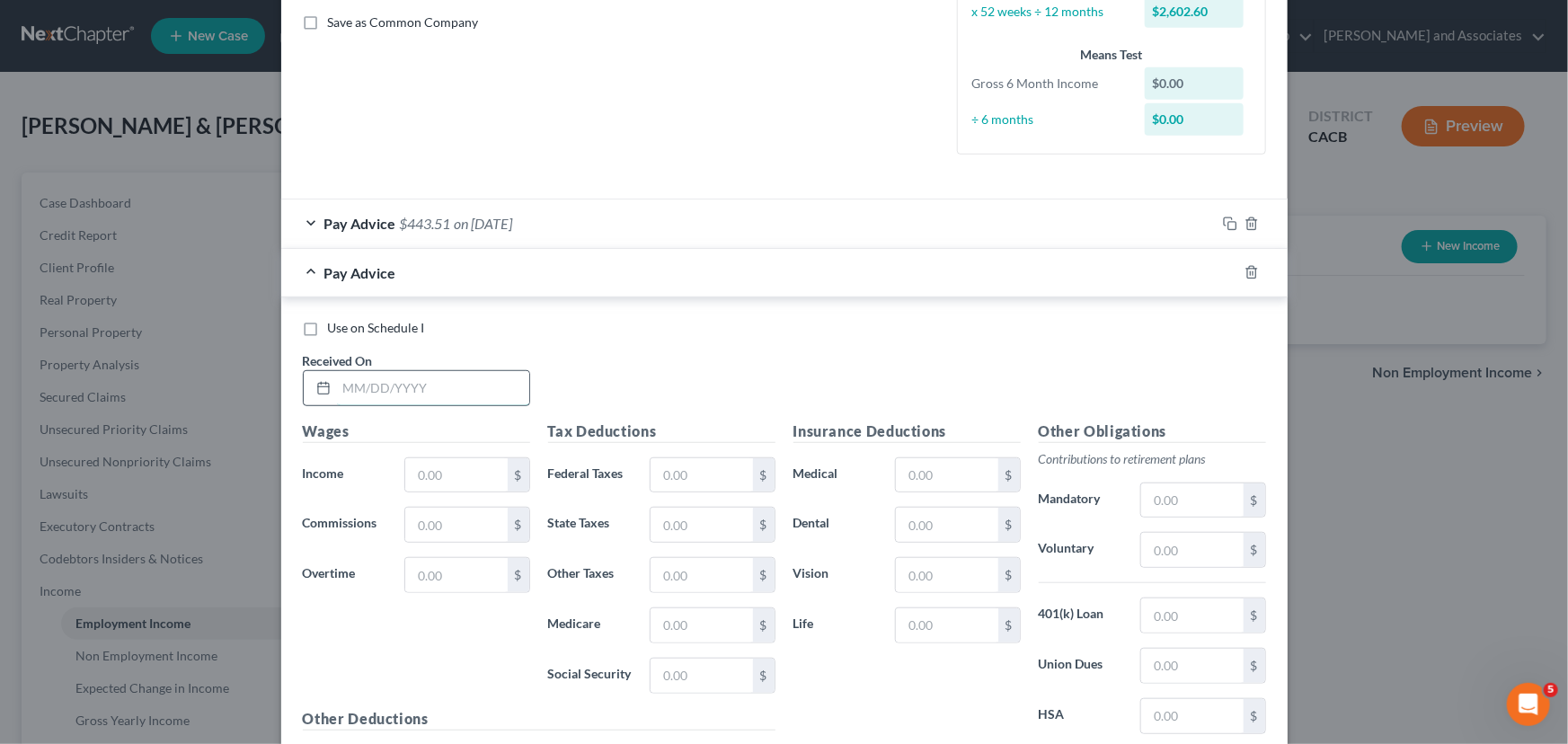
click at [383, 376] on input "text" at bounding box center [433, 388] width 192 height 34
type input "[DATE]"
click at [448, 473] on input "text" at bounding box center [455, 475] width 102 height 34
type input "702.10"
click at [1177, 623] on input "text" at bounding box center [1192, 615] width 102 height 34
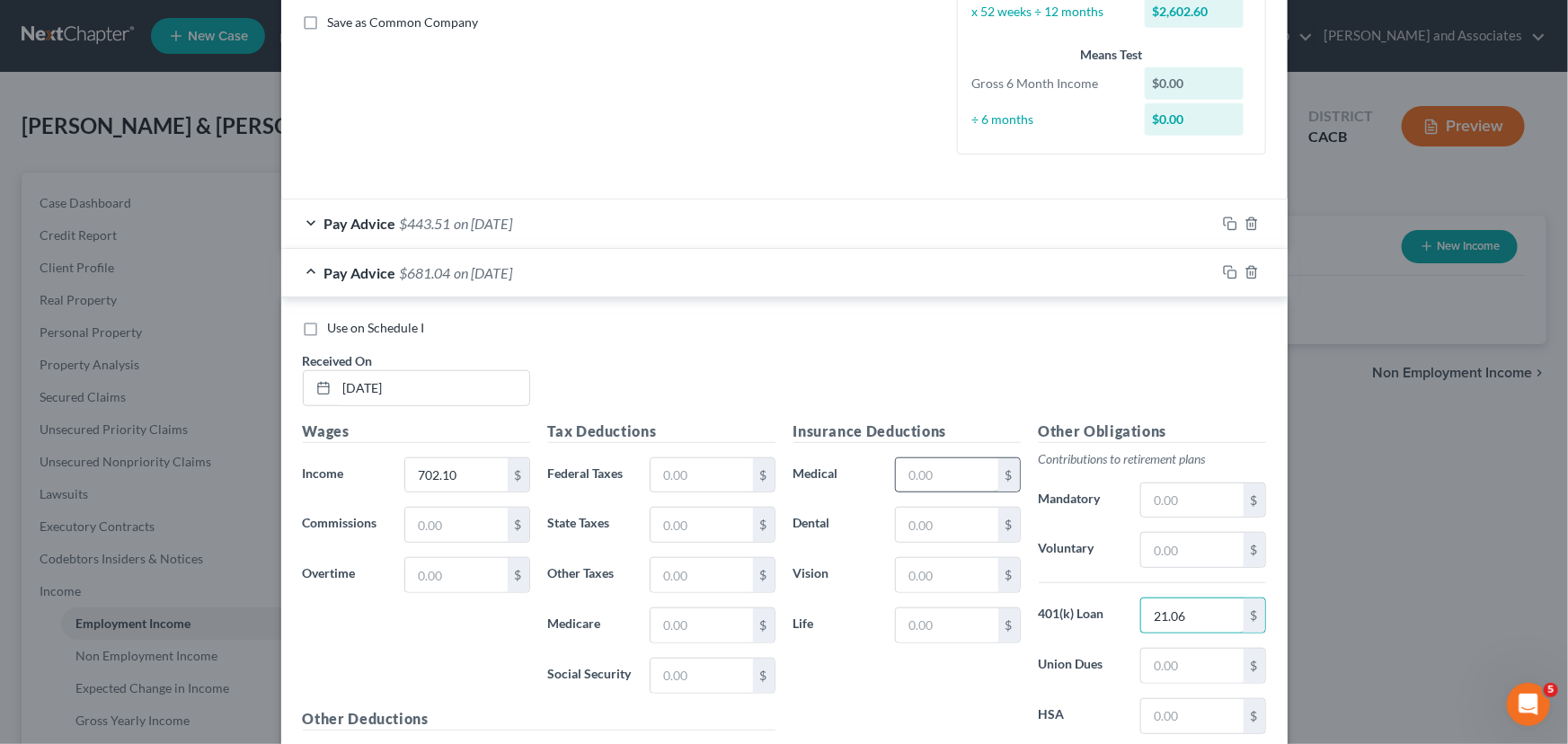
type input "21.06"
click at [948, 473] on input "text" at bounding box center [946, 475] width 102 height 34
type input "12.08"
click at [947, 532] on input "text" at bounding box center [946, 524] width 102 height 34
type input "44.65"
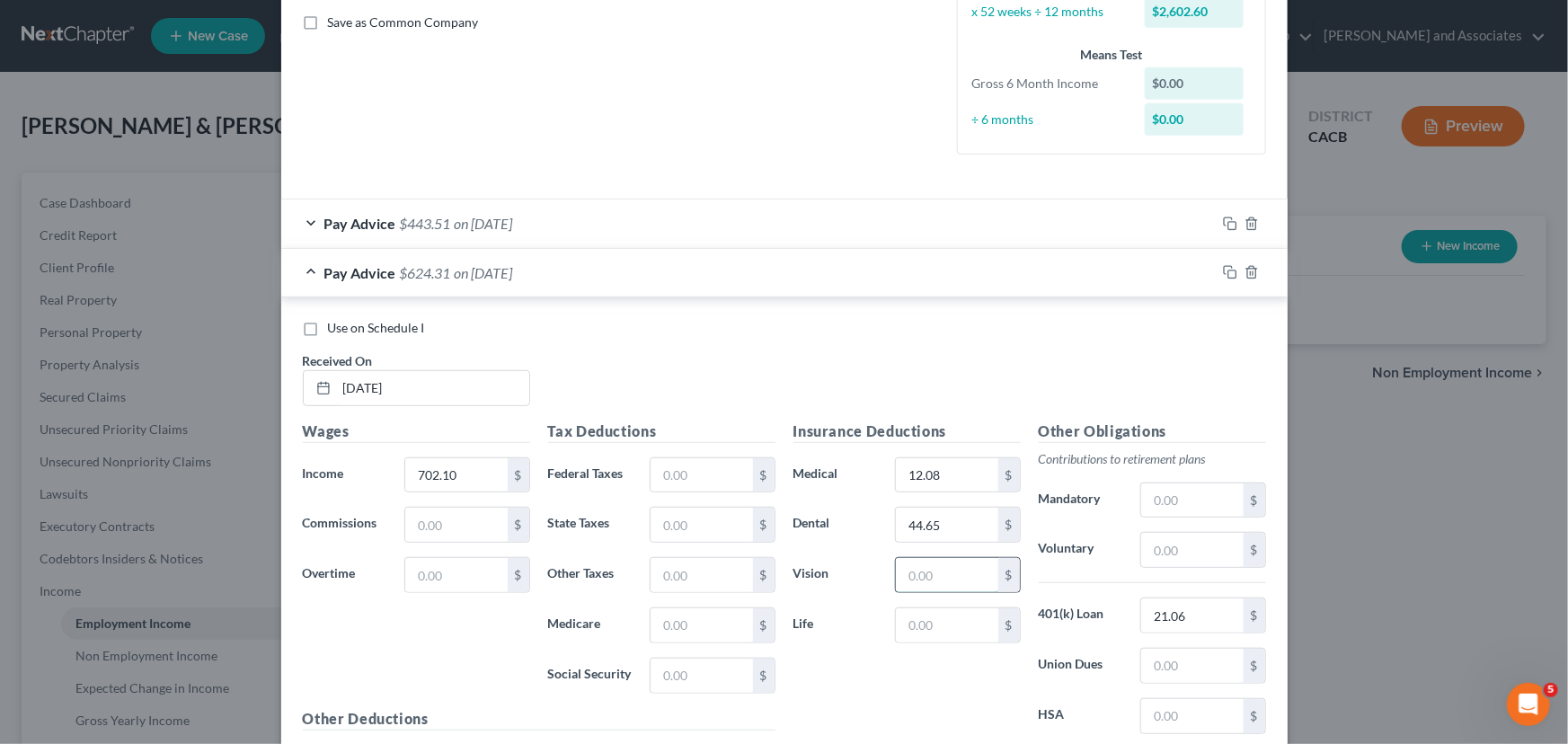
click at [946, 574] on input "text" at bounding box center [946, 574] width 102 height 34
type input "2.54"
click at [700, 472] on input "text" at bounding box center [701, 475] width 102 height 34
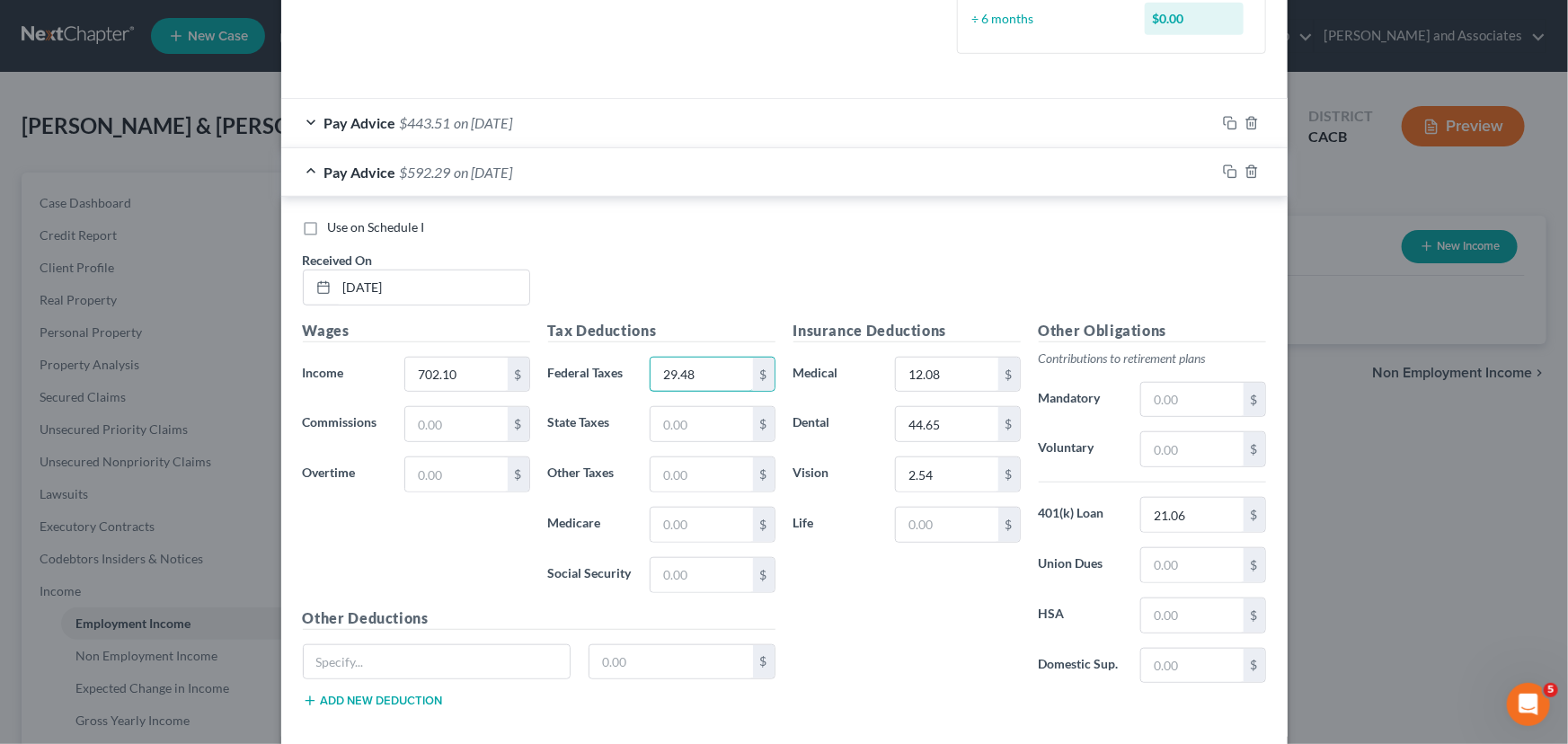
scroll to position [544, 0]
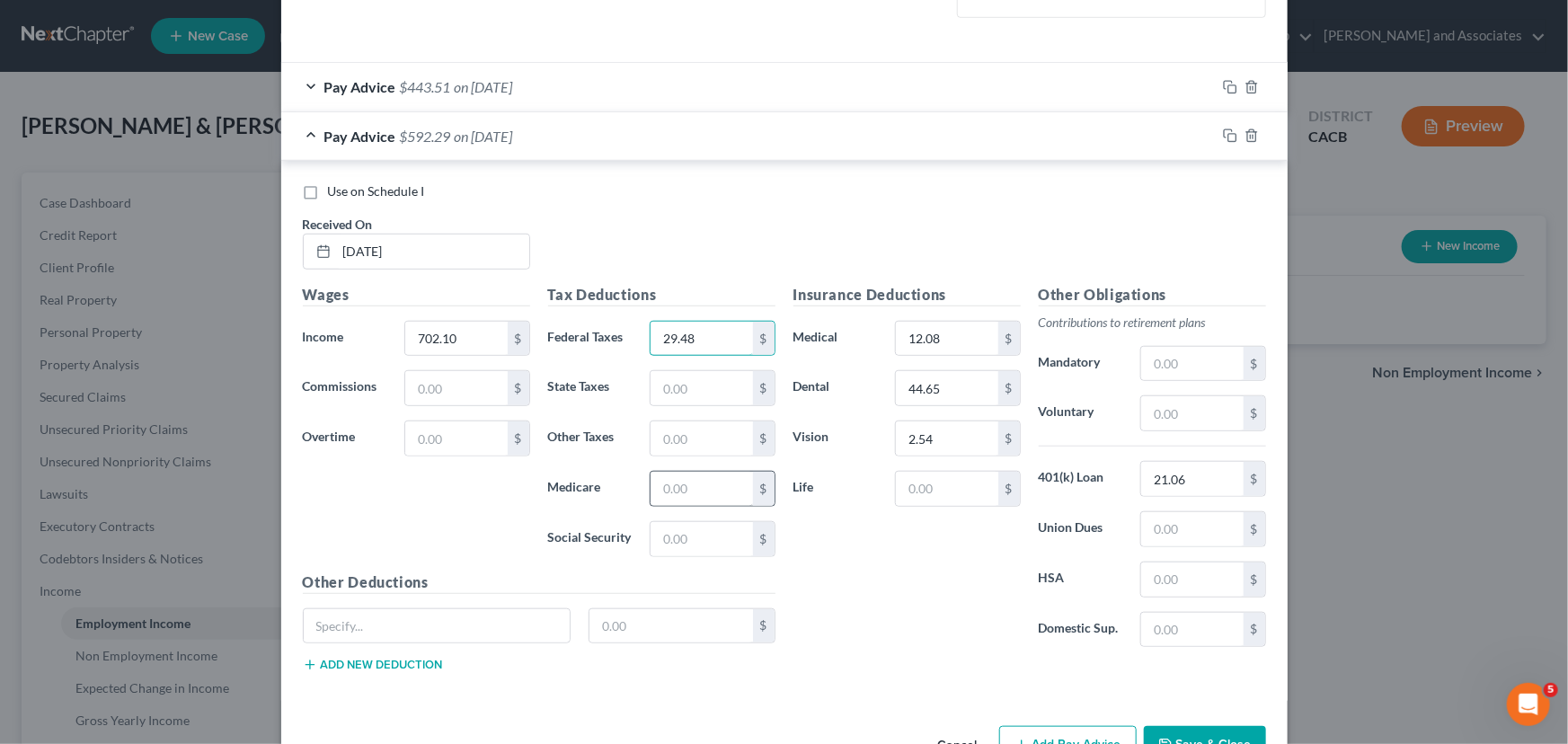
type input "29.48"
click at [701, 490] on input "text" at bounding box center [701, 488] width 102 height 34
type input "9.32"
click at [689, 542] on input "text" at bounding box center [701, 539] width 102 height 34
type input "39.86"
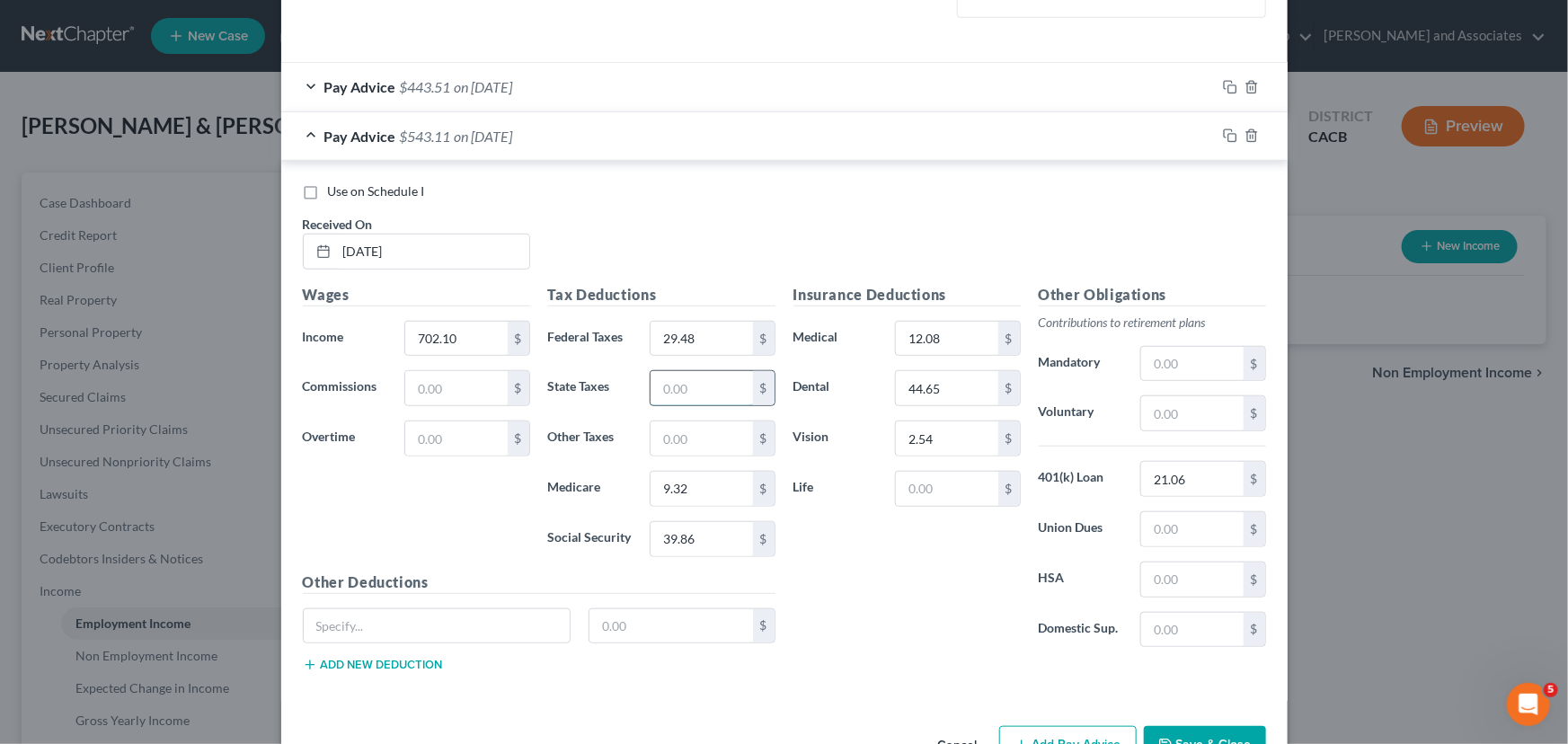
click at [720, 399] on input "text" at bounding box center [701, 388] width 102 height 34
type input "9.61"
drag, startPoint x: 710, startPoint y: 429, endPoint x: 721, endPoint y: 424, distance: 12.1
click at [712, 429] on input "text" at bounding box center [701, 438] width 102 height 34
type input "7.71"
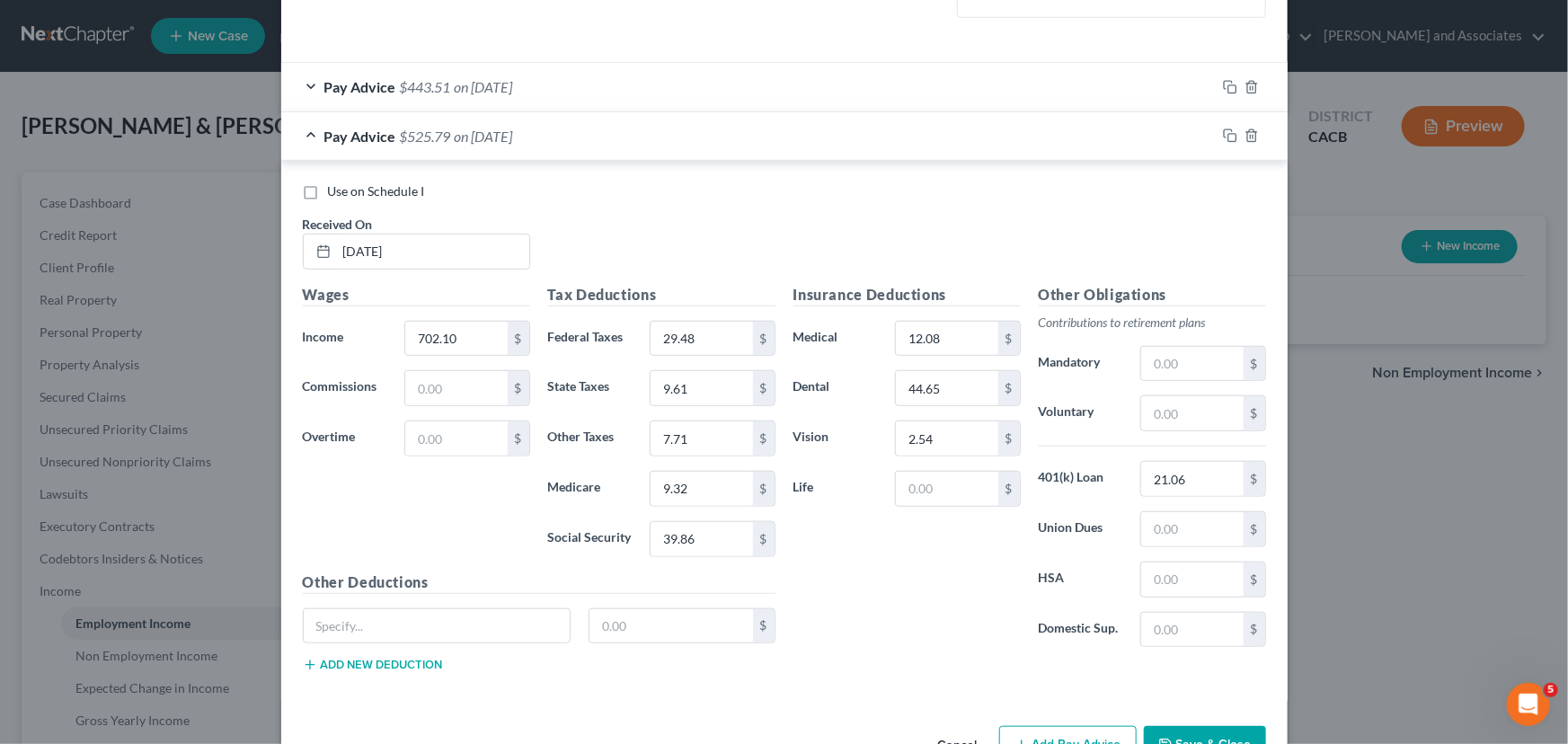
click at [371, 140] on span "Pay Advice" at bounding box center [360, 136] width 71 height 17
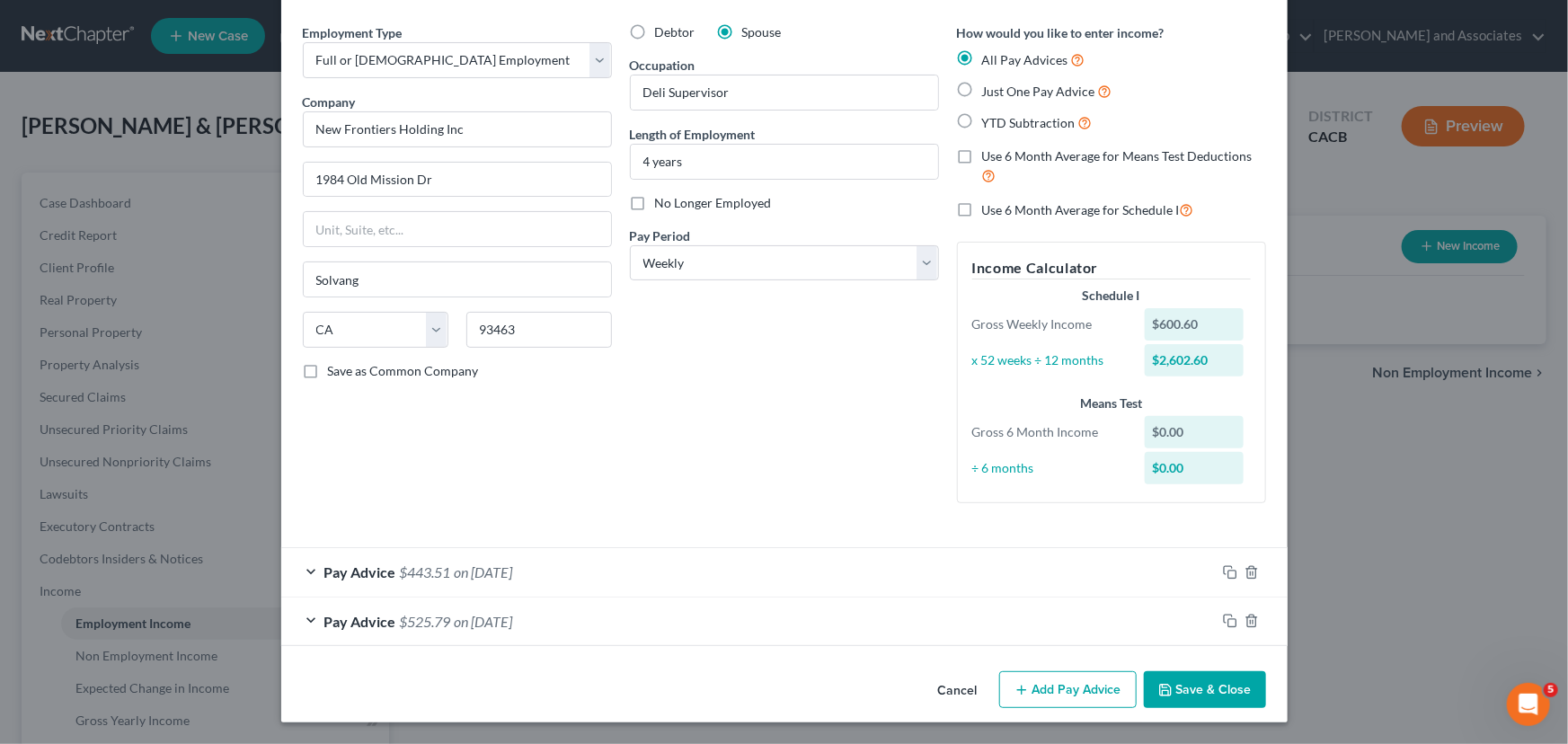
scroll to position [59, 0]
click at [1070, 675] on button "Add Pay Advice" at bounding box center [1068, 691] width 137 height 38
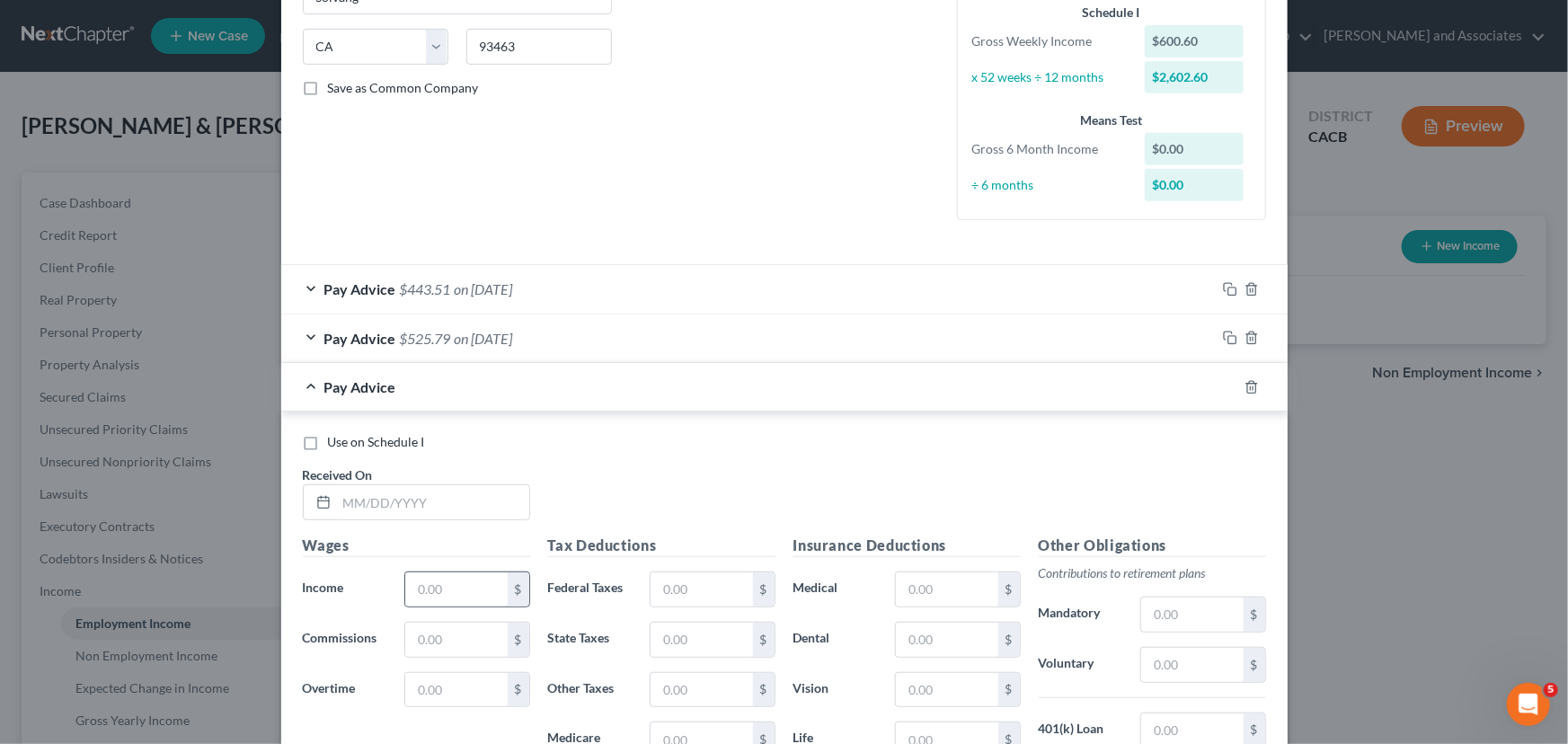
scroll to position [379, 0]
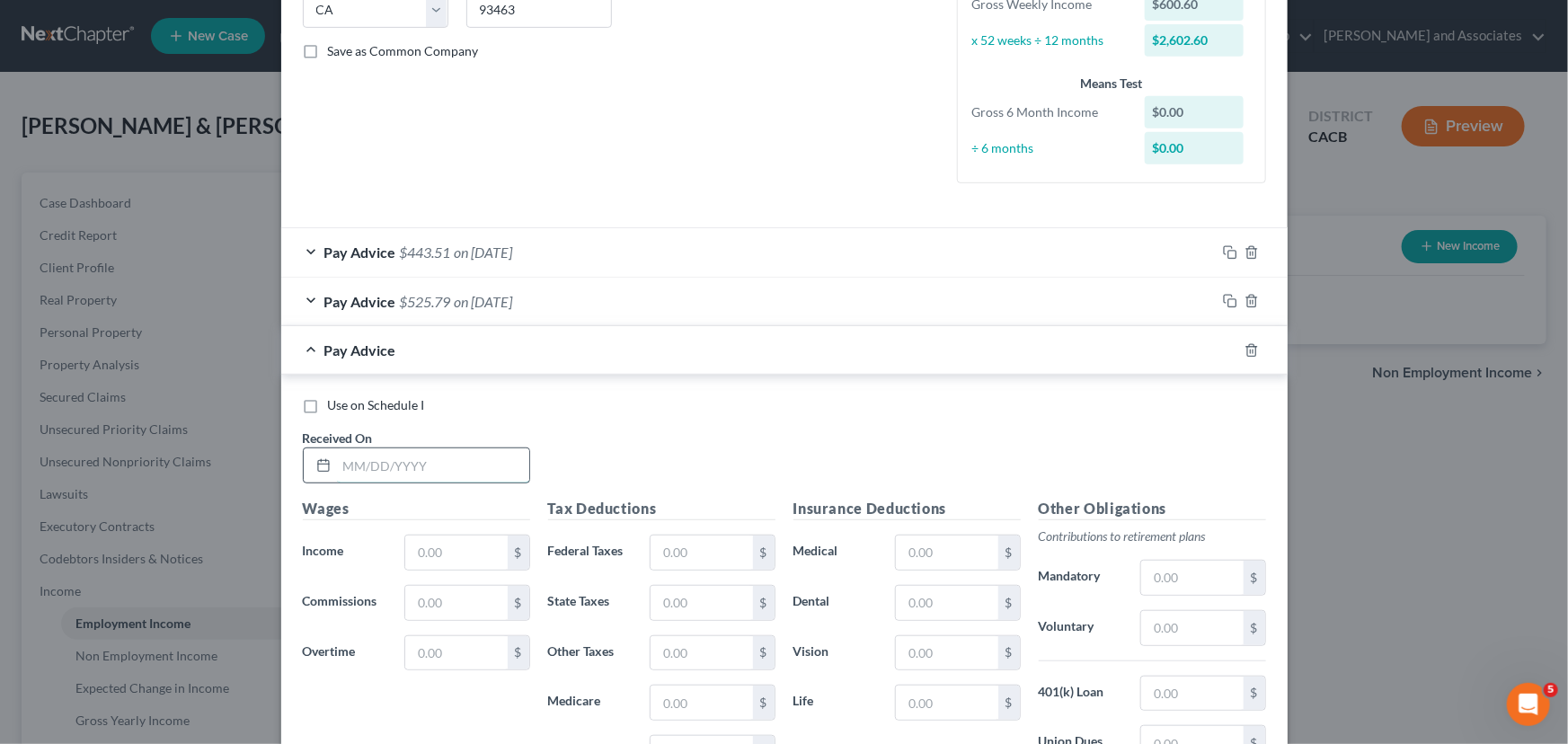
click at [441, 466] on input "text" at bounding box center [433, 465] width 192 height 34
type input "[DATE]"
click at [447, 555] on input "text" at bounding box center [455, 553] width 102 height 34
type input "550.20"
click at [1222, 692] on input "text" at bounding box center [1192, 694] width 102 height 34
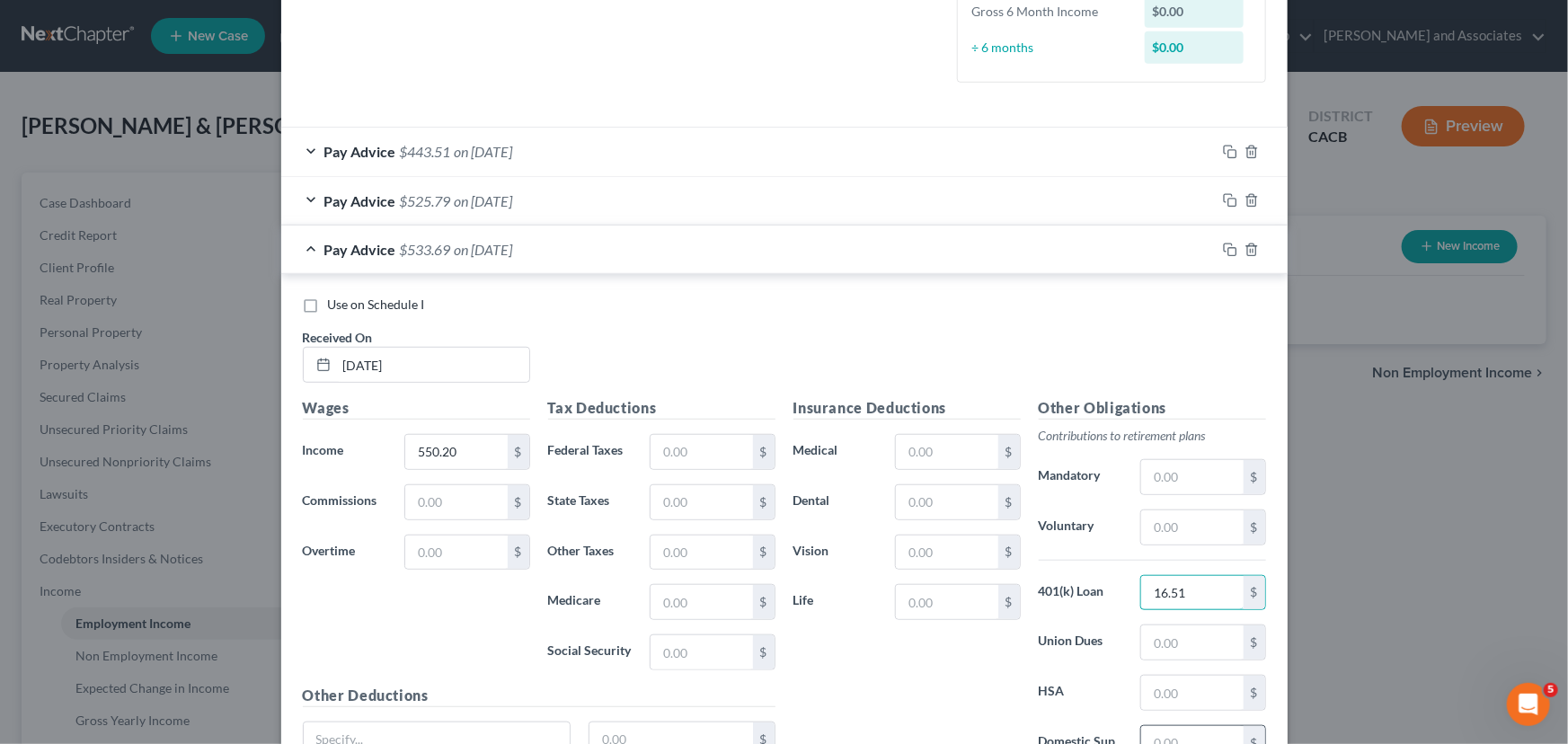
scroll to position [516, 0]
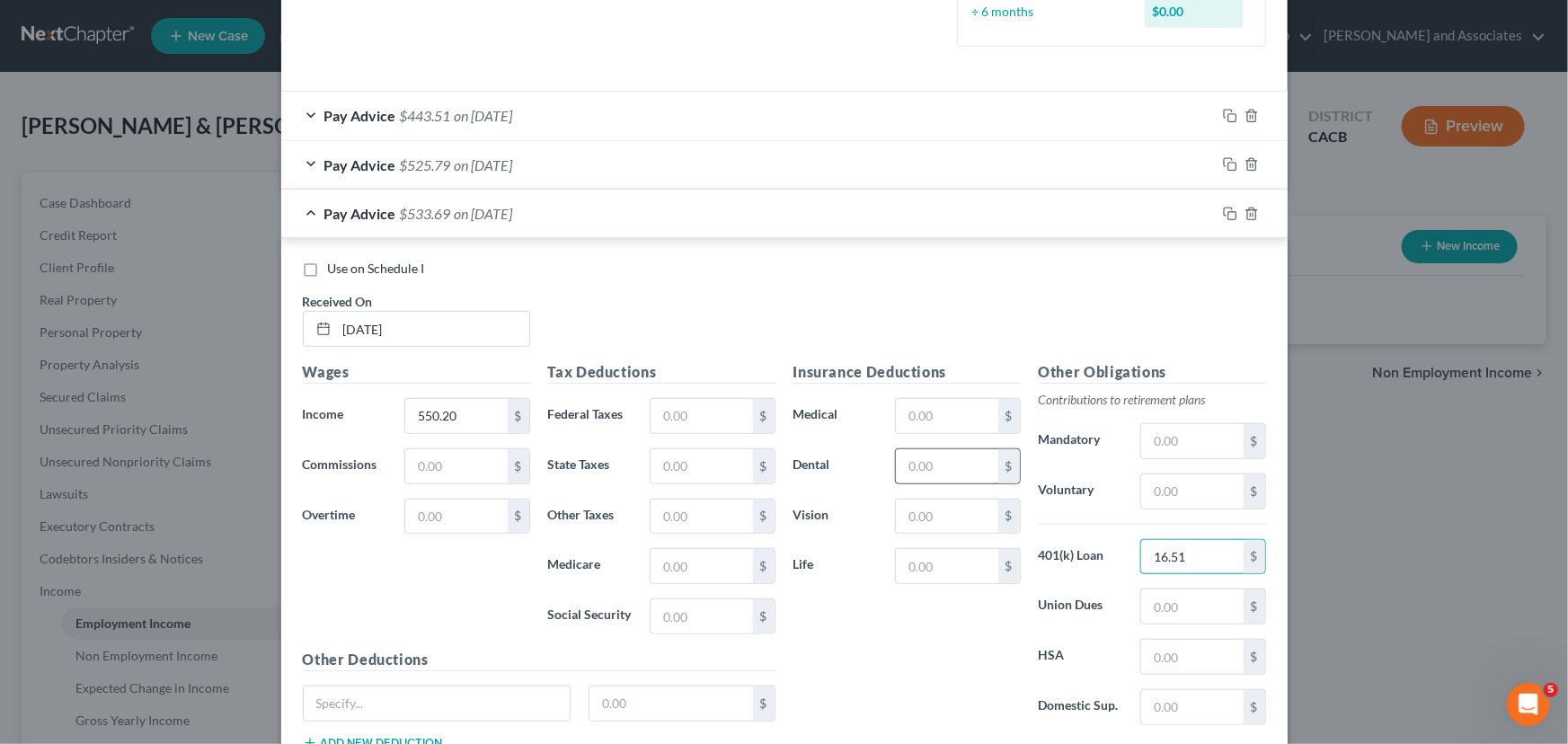
type input "16.51"
click at [946, 469] on input "text" at bounding box center [946, 465] width 102 height 34
type input "12.08"
click at [940, 431] on input "text" at bounding box center [946, 416] width 102 height 34
type input "44.65"
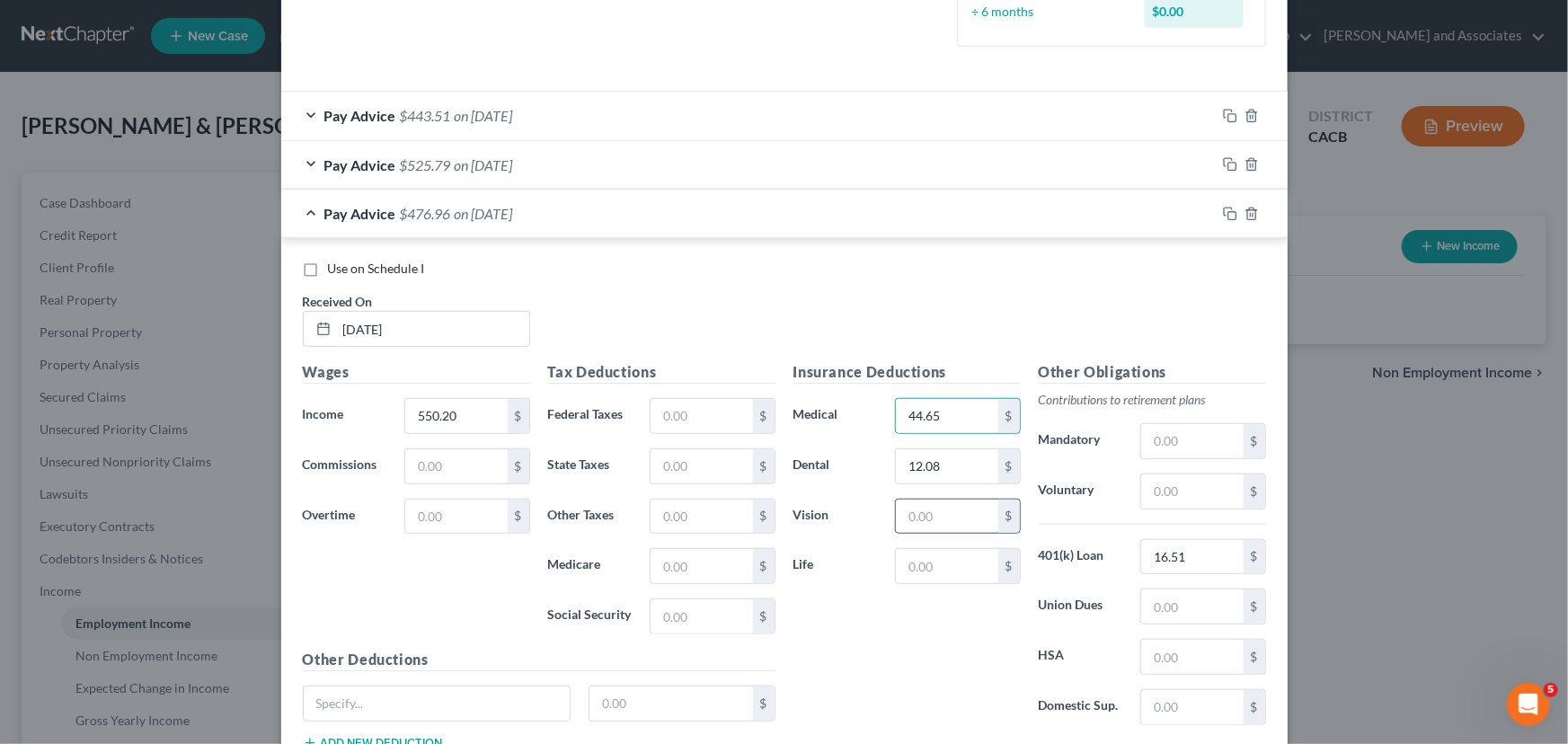
drag, startPoint x: 941, startPoint y: 516, endPoint x: 921, endPoint y: 516, distance: 20.0
click at [938, 516] on input "text" at bounding box center [946, 516] width 102 height 34
type input "2.54"
click at [669, 414] on input "text" at bounding box center [701, 416] width 102 height 34
type input "25"
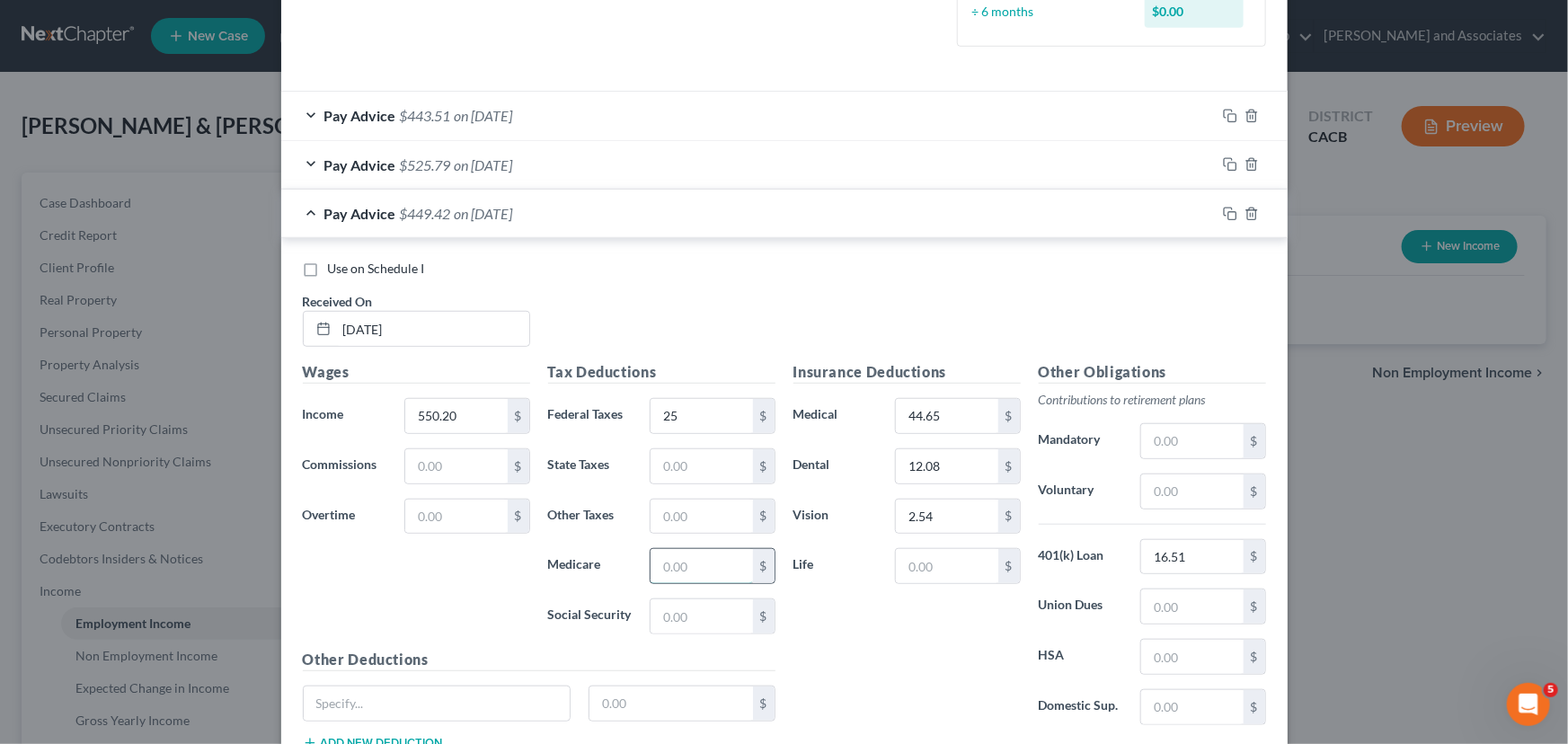
click at [695, 559] on input "text" at bounding box center [701, 565] width 102 height 34
type input "7.12"
click at [687, 614] on input "text" at bounding box center [701, 616] width 102 height 34
type input "30.44"
click at [665, 473] on input "text" at bounding box center [701, 465] width 102 height 34
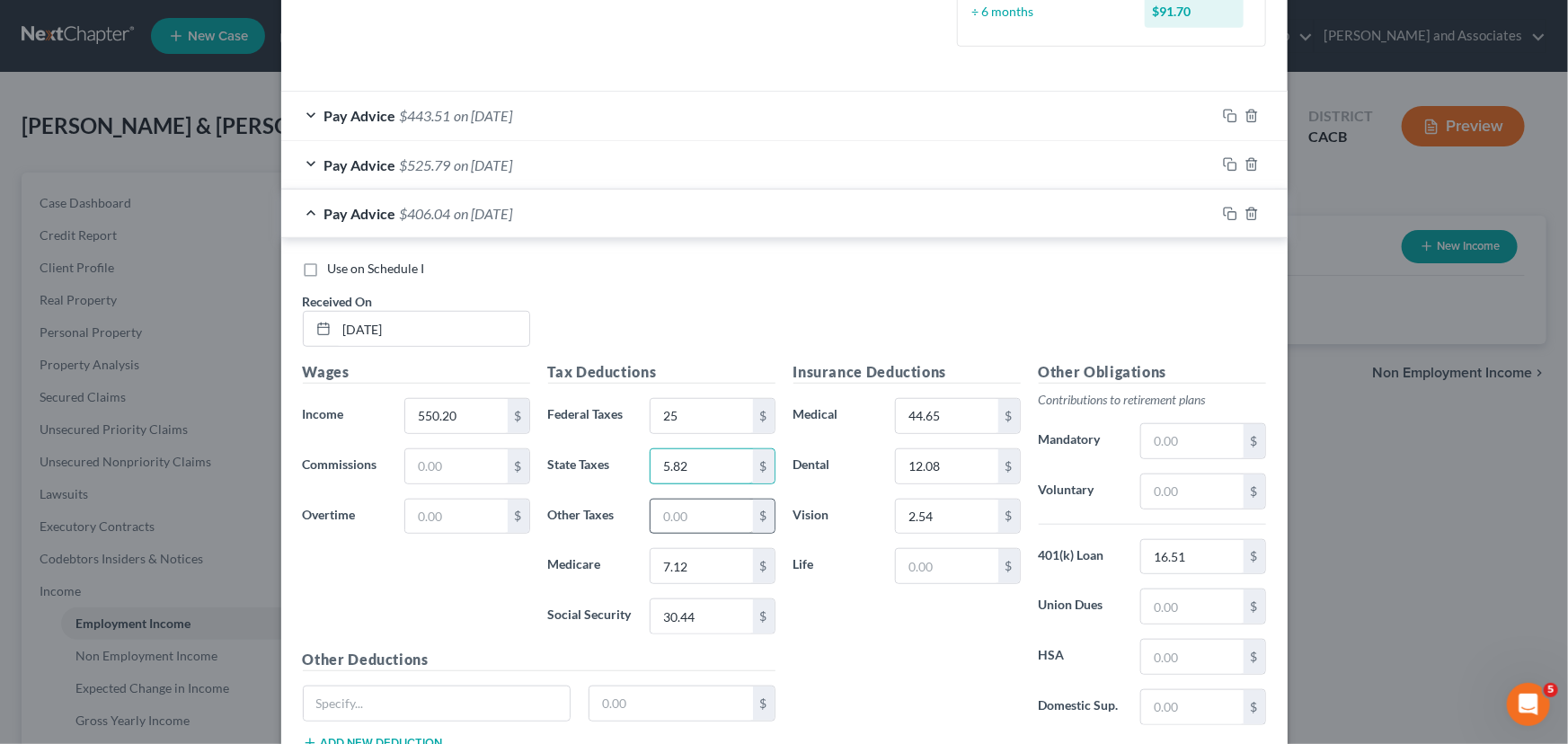
type input "5.82"
click at [660, 516] on input "text" at bounding box center [701, 516] width 102 height 34
type input "5.89"
click at [388, 229] on div "Pay Advice $400.15 on [DATE]" at bounding box center [748, 213] width 934 height 48
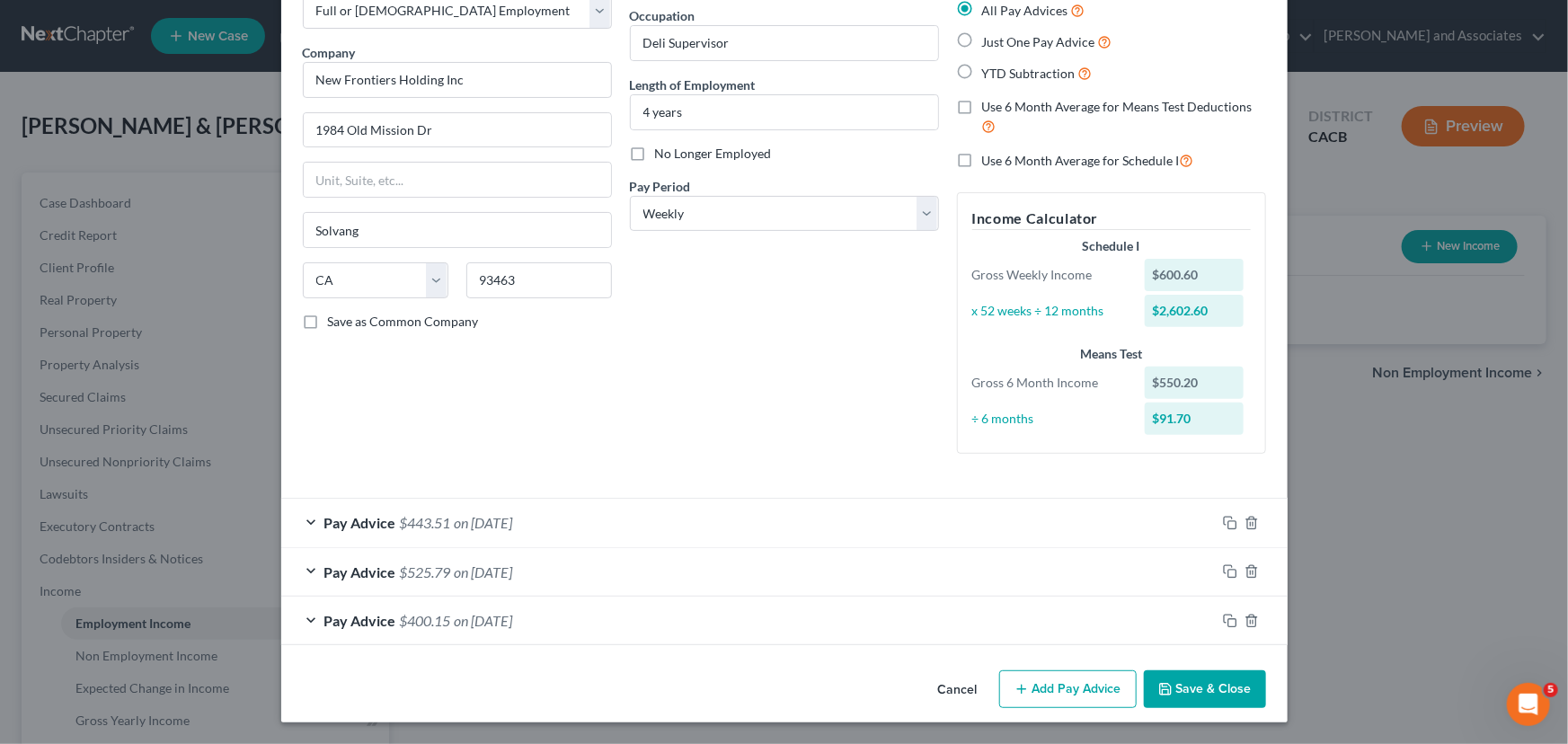
scroll to position [108, 0]
click at [1047, 691] on button "Add Pay Advice" at bounding box center [1068, 690] width 137 height 38
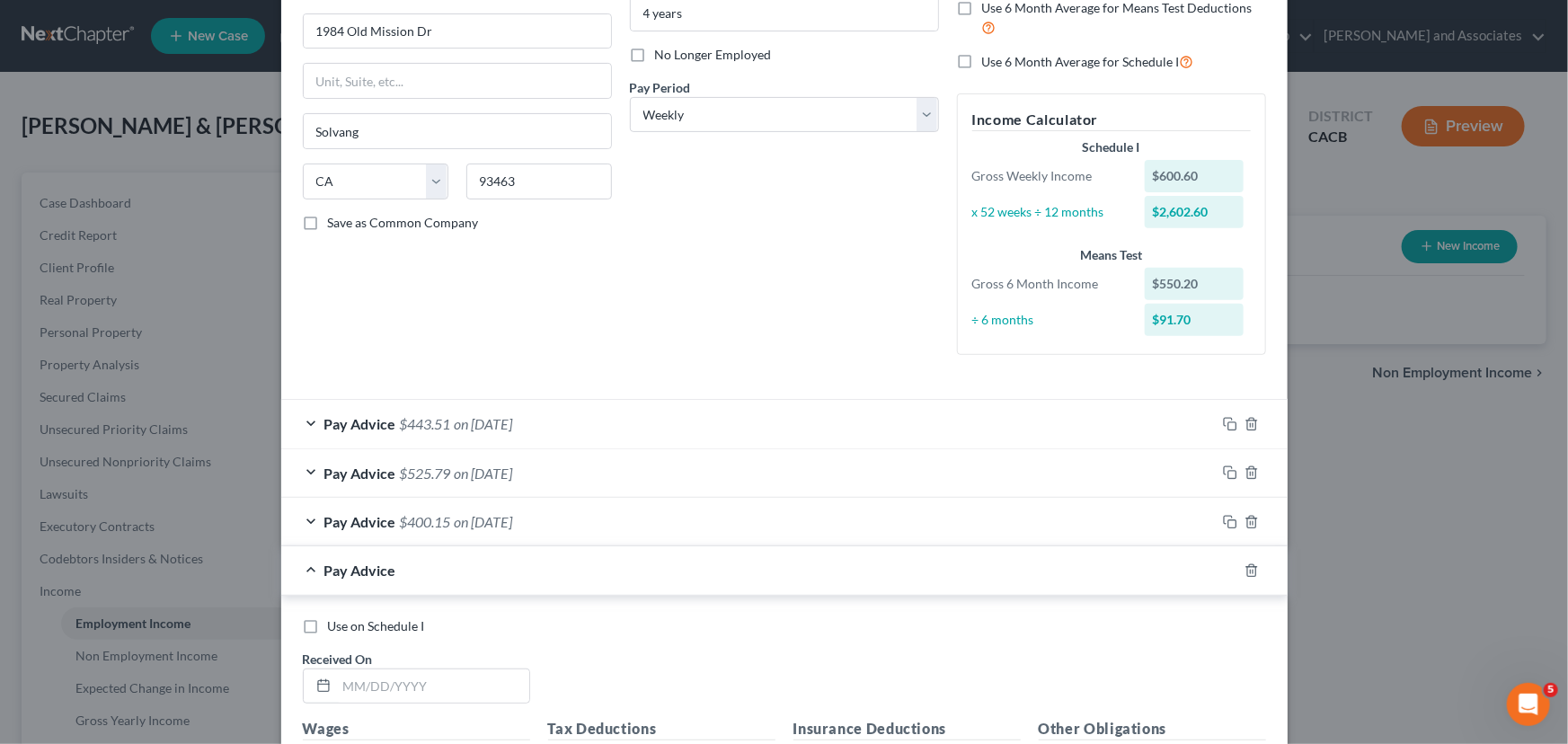
scroll to position [244, 0]
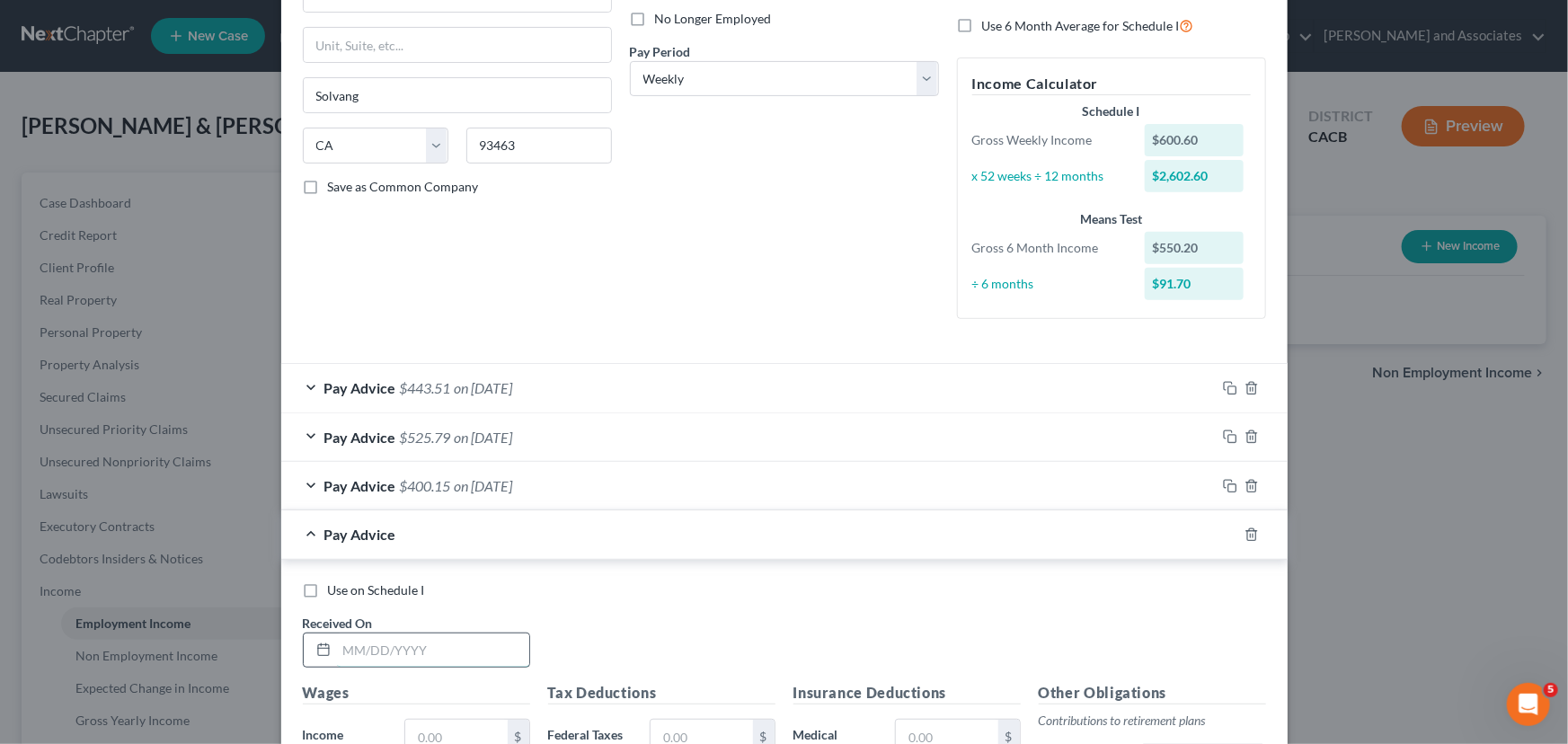
drag, startPoint x: 474, startPoint y: 657, endPoint x: 494, endPoint y: 645, distance: 23.3
click at [475, 657] on input "text" at bounding box center [433, 651] width 192 height 34
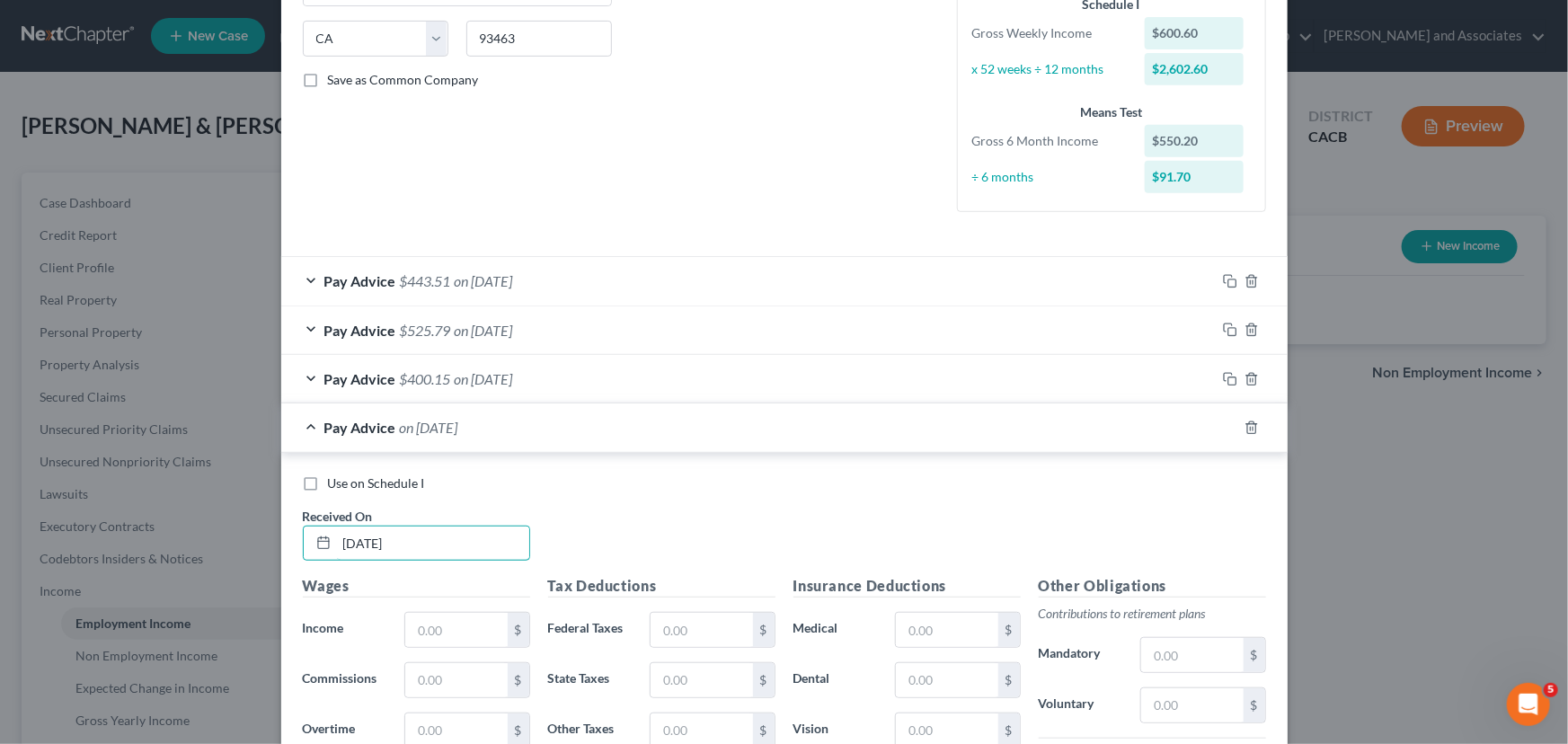
scroll to position [379, 0]
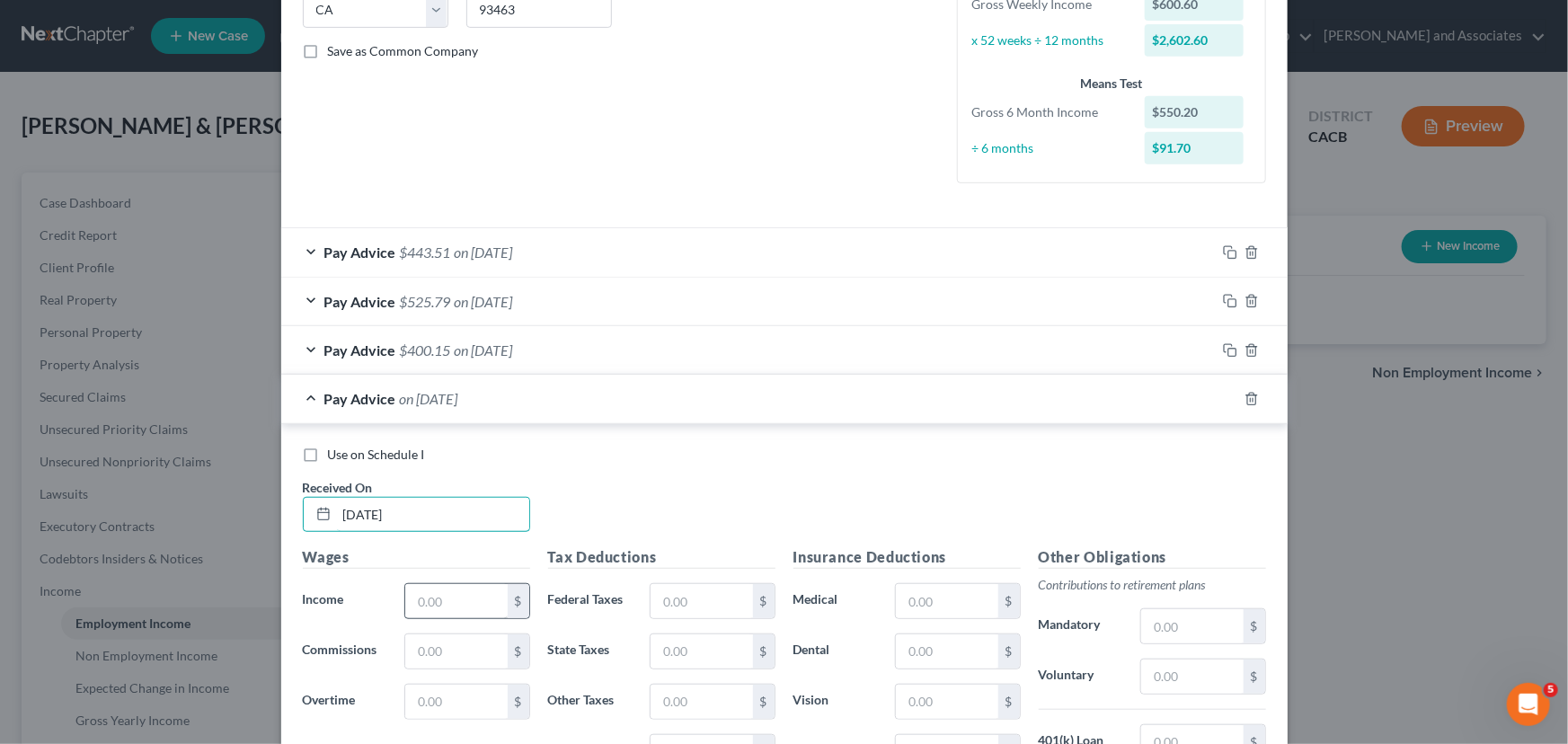
type input "[DATE]"
click at [460, 591] on input "text" at bounding box center [455, 601] width 102 height 34
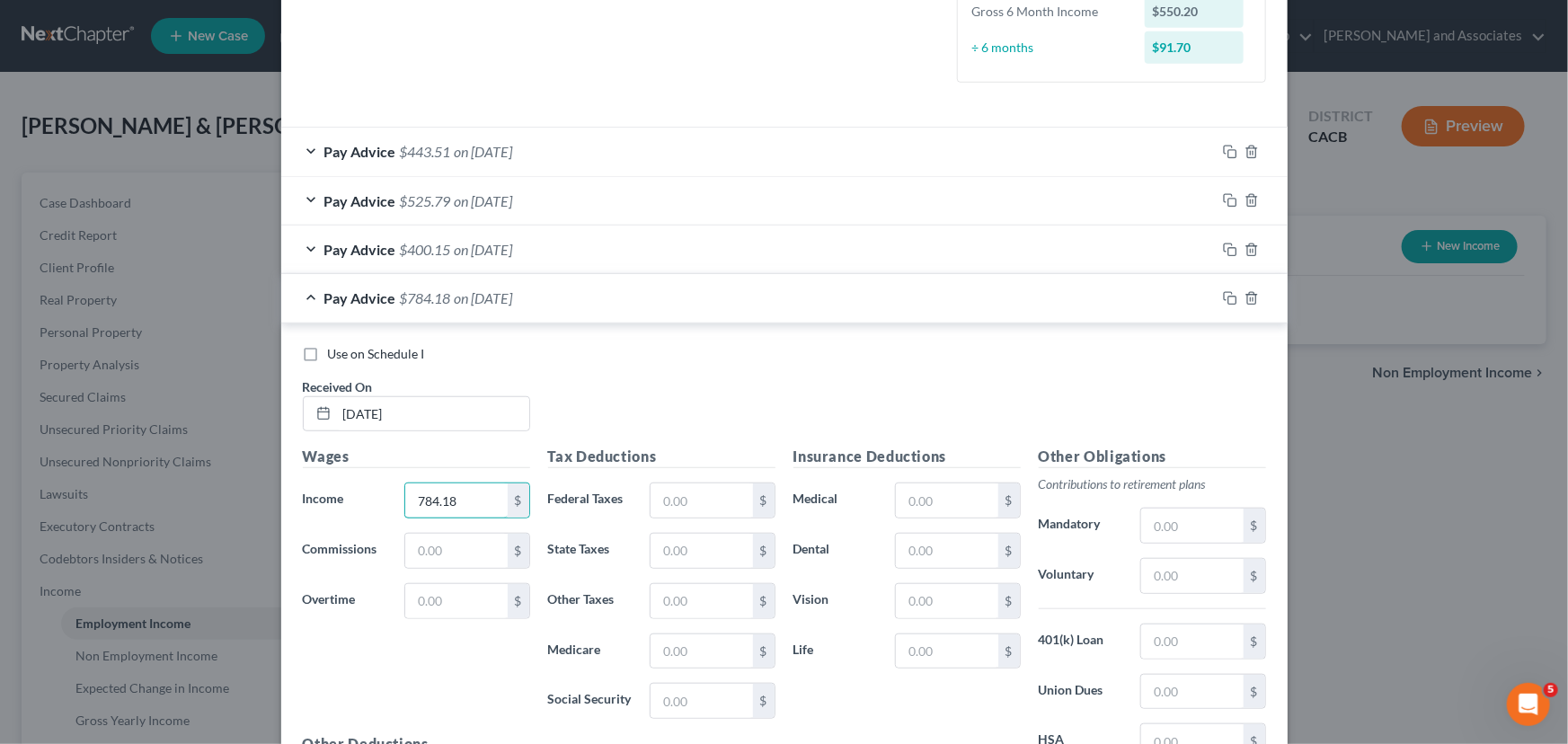
scroll to position [516, 0]
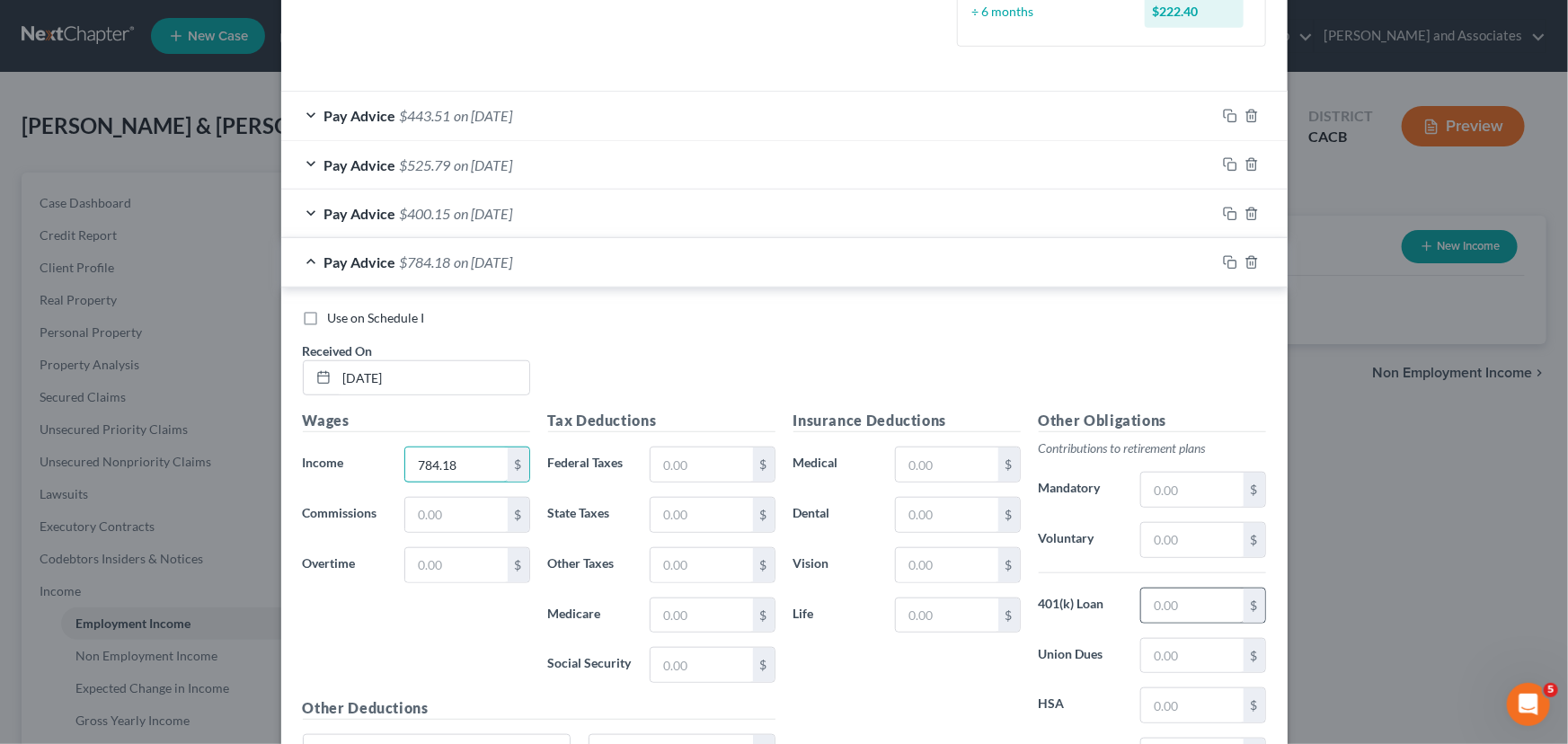
type input "784.18"
click at [1183, 606] on input "text" at bounding box center [1192, 606] width 102 height 34
type input "23.53"
click at [932, 508] on input "text" at bounding box center [946, 514] width 102 height 34
type input "12.08"
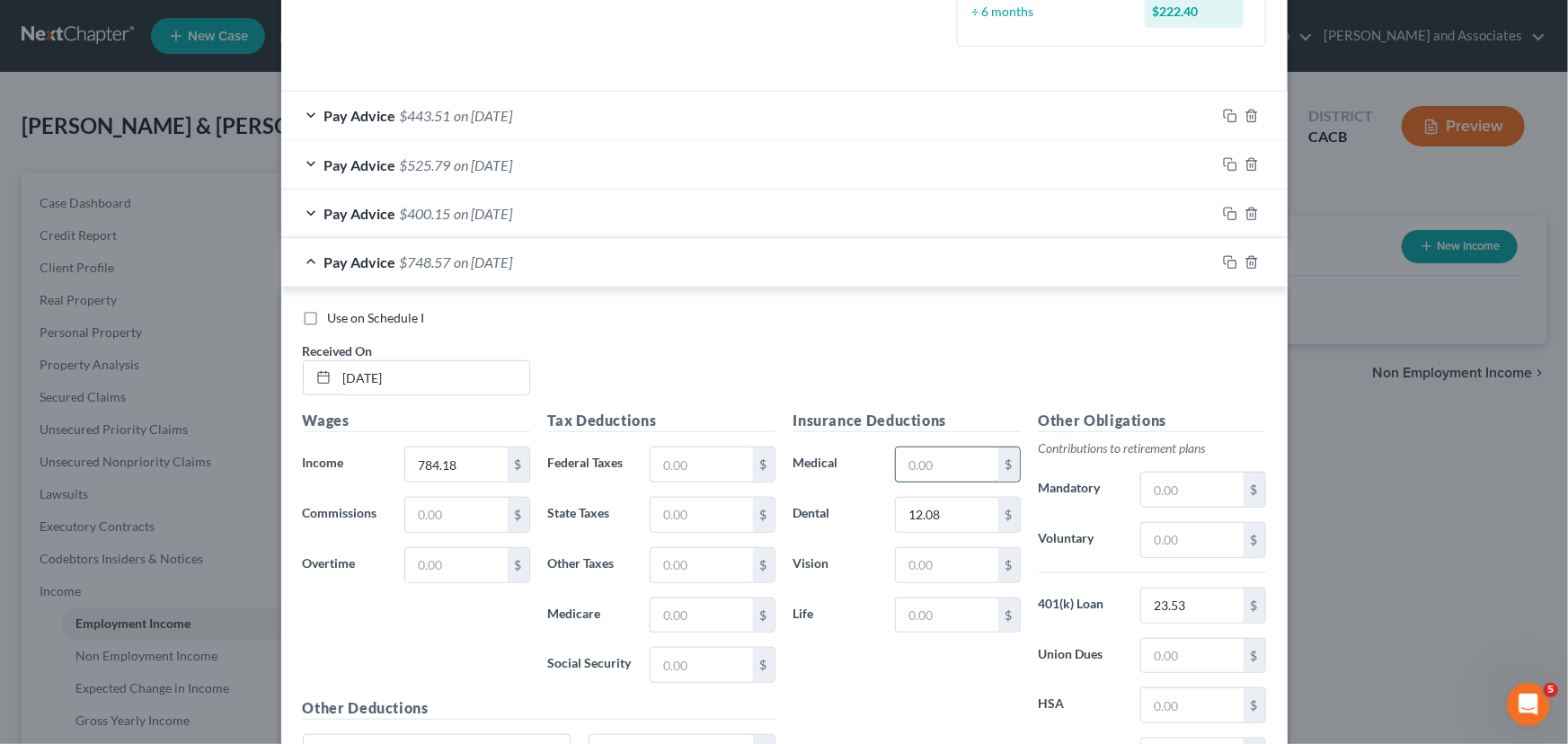
click at [934, 479] on input "text" at bounding box center [946, 465] width 102 height 34
type input "44.65"
click at [936, 566] on input "text" at bounding box center [946, 564] width 102 height 34
type input "2.54"
click at [717, 459] on input "text" at bounding box center [701, 465] width 102 height 34
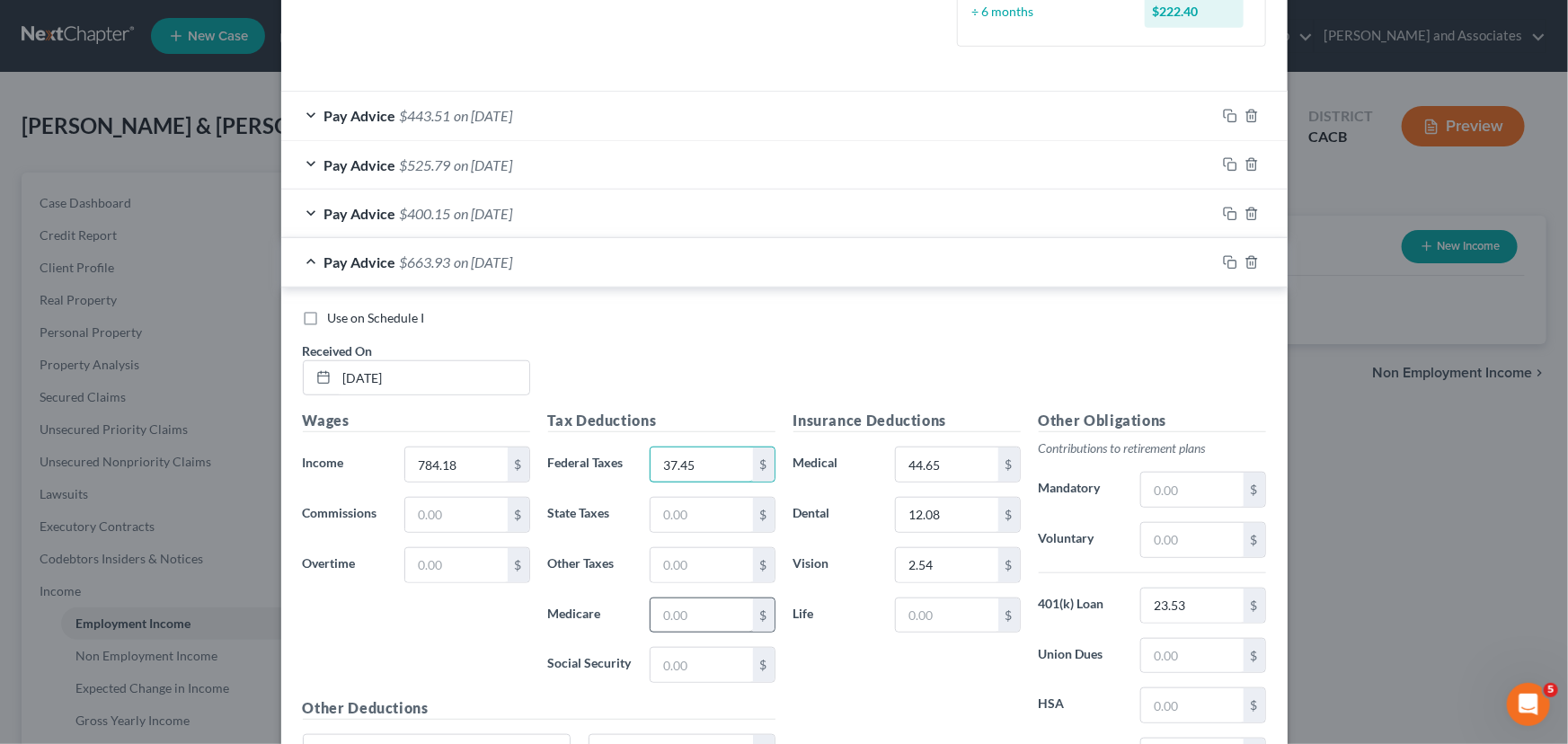
type input "37.45"
click at [711, 601] on input "text" at bounding box center [701, 615] width 102 height 34
type input "10.51"
click at [710, 657] on input "text" at bounding box center [701, 664] width 102 height 34
type input "44.94"
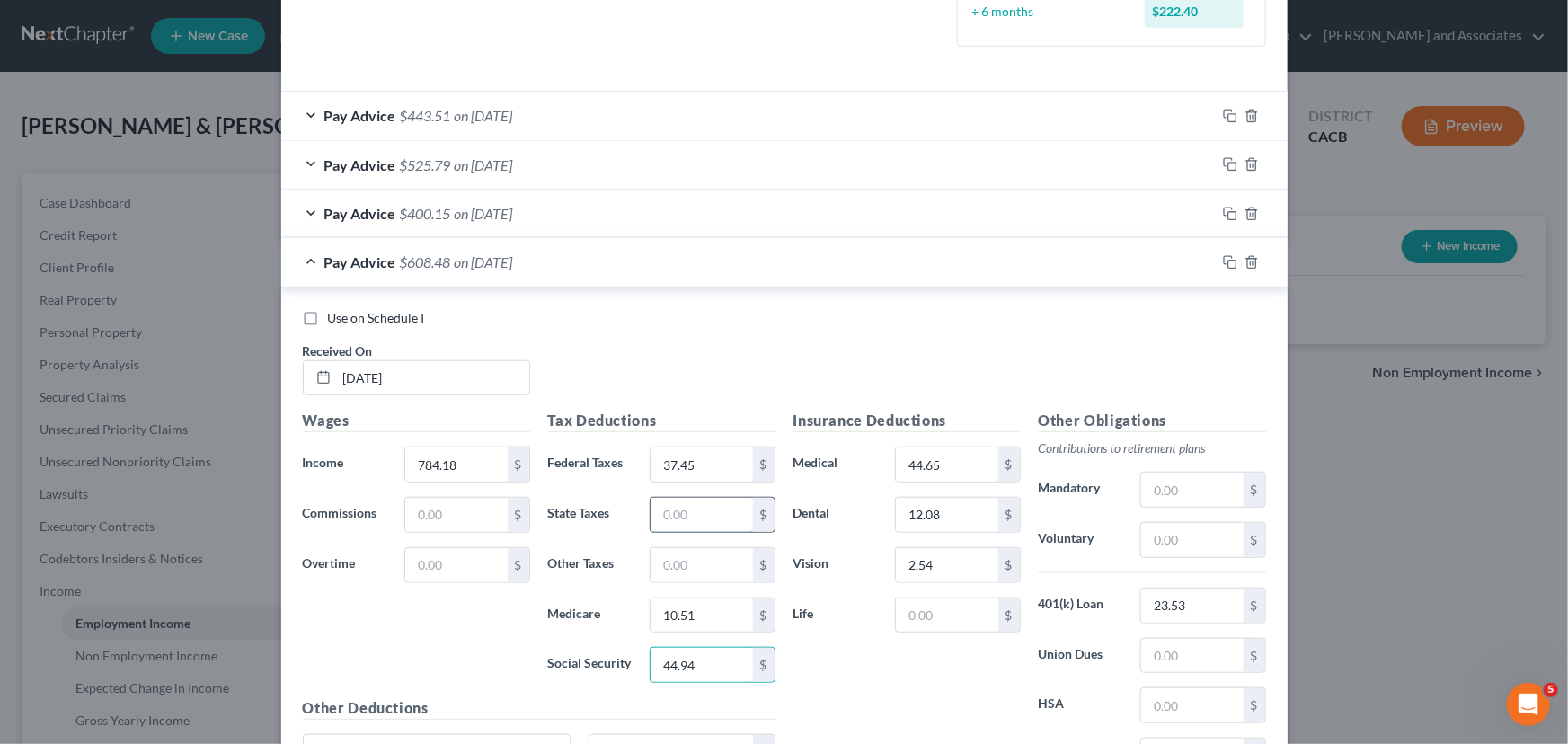
click at [724, 508] on input "text" at bounding box center [701, 514] width 102 height 34
type input "13.11"
click at [706, 577] on input "text" at bounding box center [701, 564] width 102 height 34
type input "8.70"
click at [370, 259] on span "Pay Advice" at bounding box center [360, 262] width 71 height 17
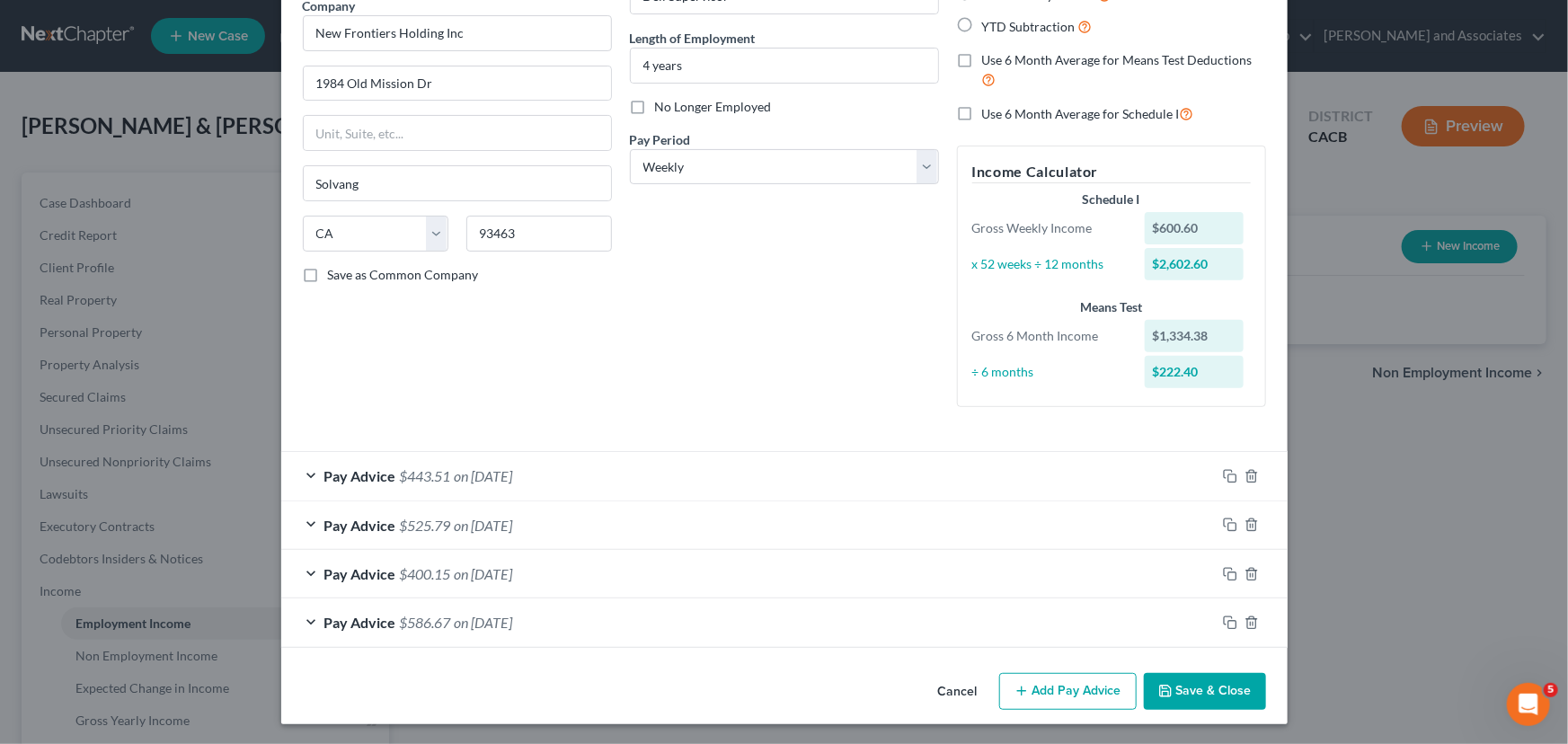
scroll to position [156, 0]
click at [1074, 693] on button "Add Pay Advice" at bounding box center [1068, 692] width 137 height 38
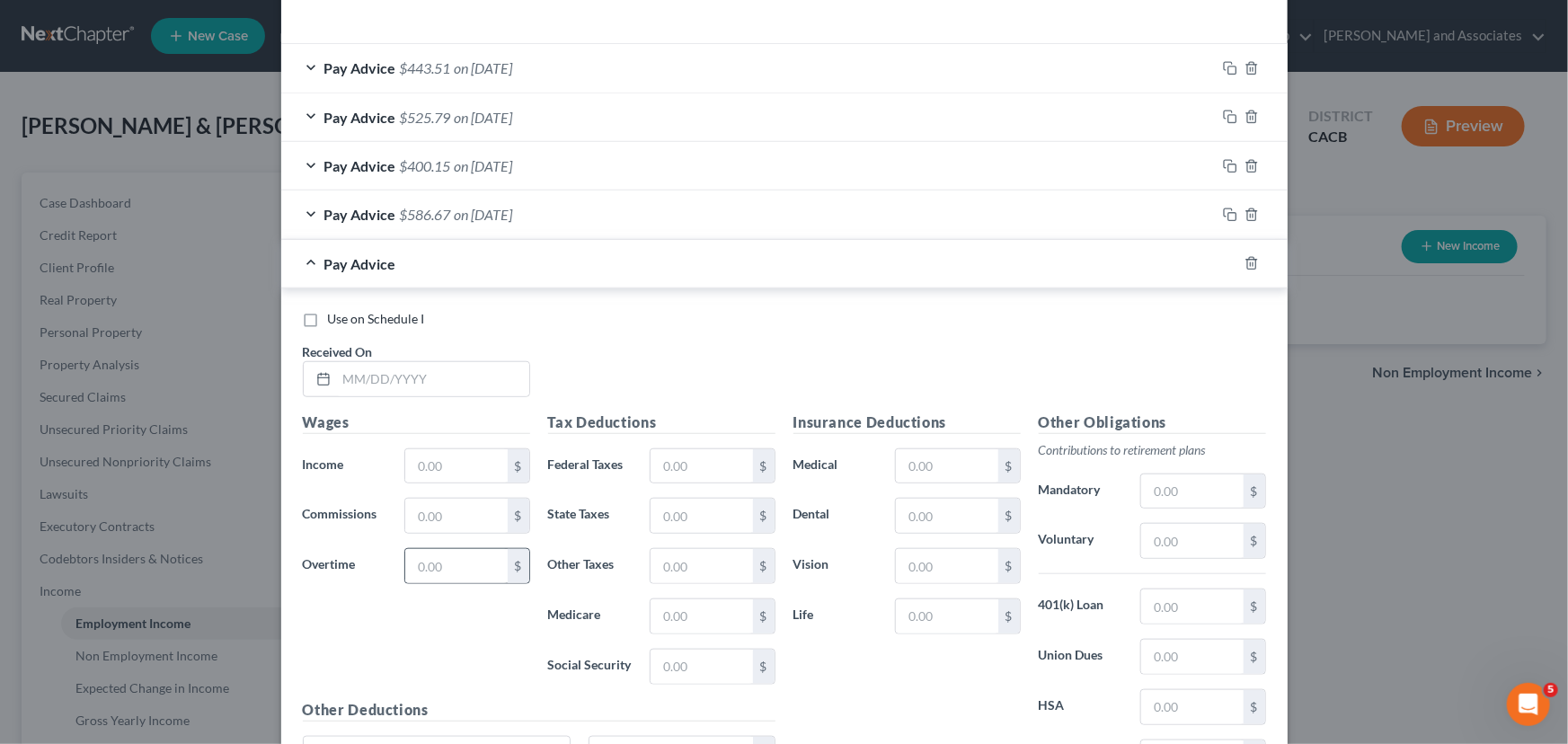
scroll to position [564, 0]
click at [433, 381] on input "text" at bounding box center [433, 377] width 192 height 34
type input "[DATE]"
click at [474, 457] on input "text" at bounding box center [455, 465] width 102 height 34
type input "761.07"
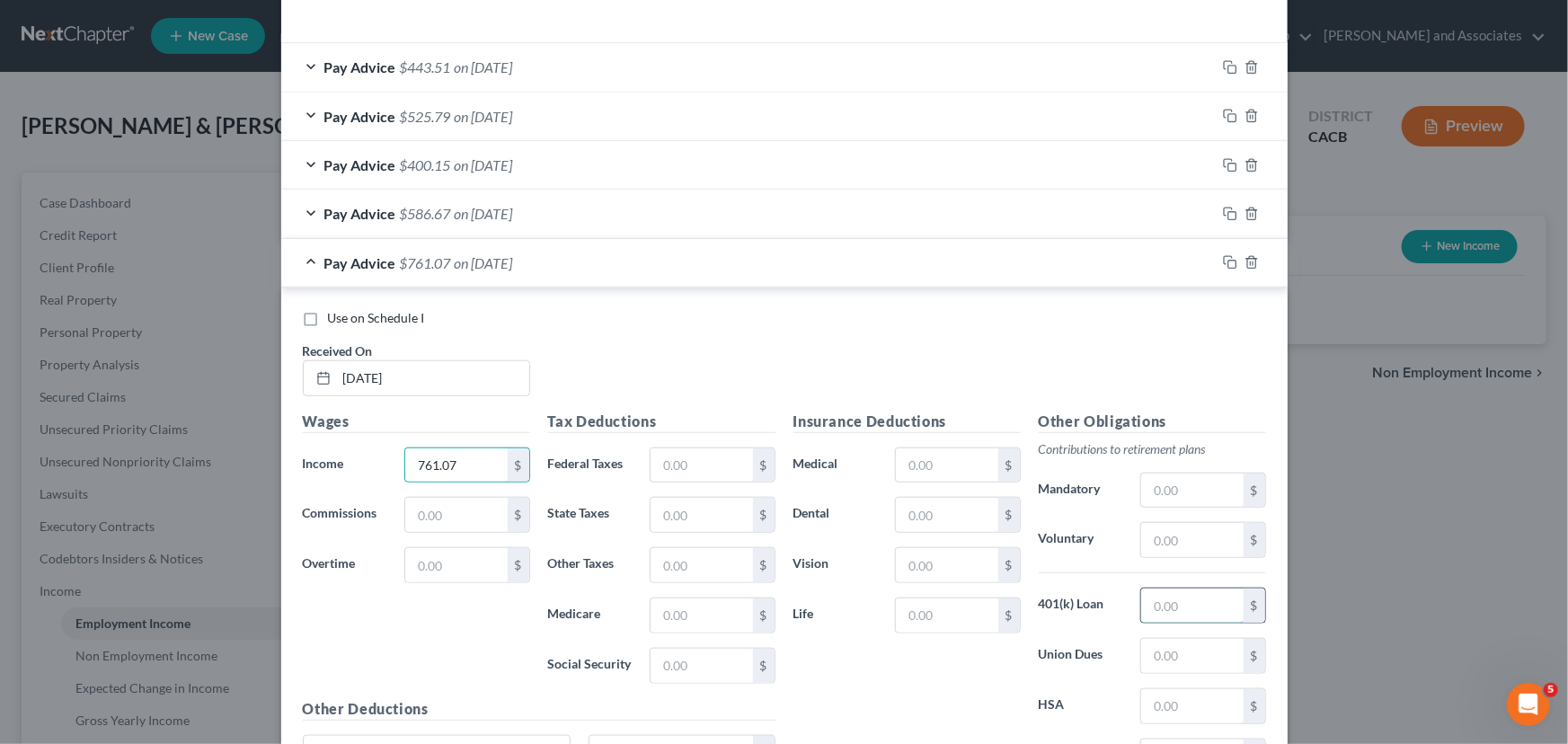
click at [1213, 607] on input "text" at bounding box center [1192, 606] width 102 height 34
type input "22.83"
click at [965, 515] on input "text" at bounding box center [946, 514] width 102 height 34
type input "12.08"
click at [941, 465] on input "text" at bounding box center [946, 465] width 102 height 34
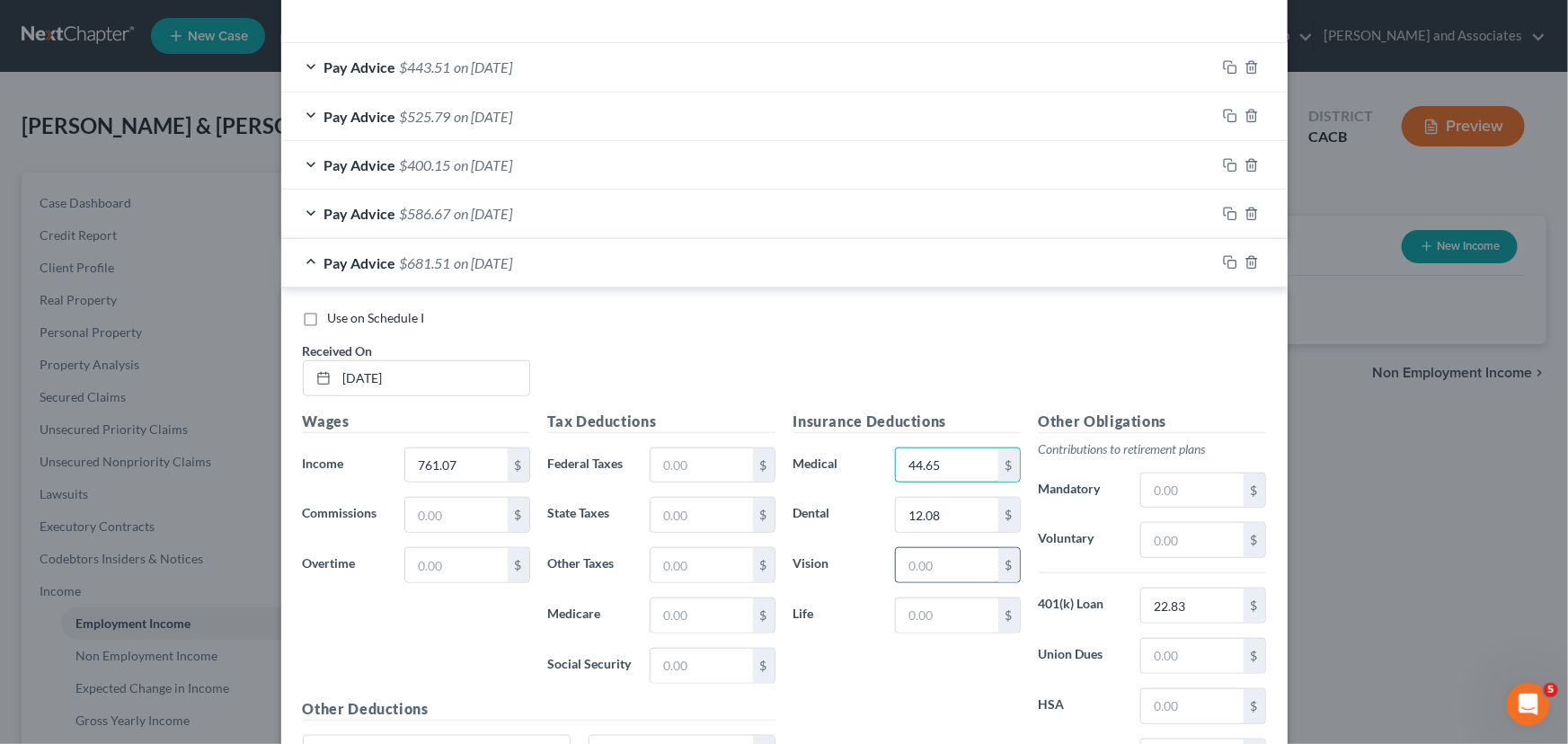
type input "44.65"
click at [916, 575] on input "text" at bounding box center [946, 564] width 102 height 34
type input "2.54"
click at [678, 458] on input "text" at bounding box center [701, 465] width 102 height 34
type input "35.20"
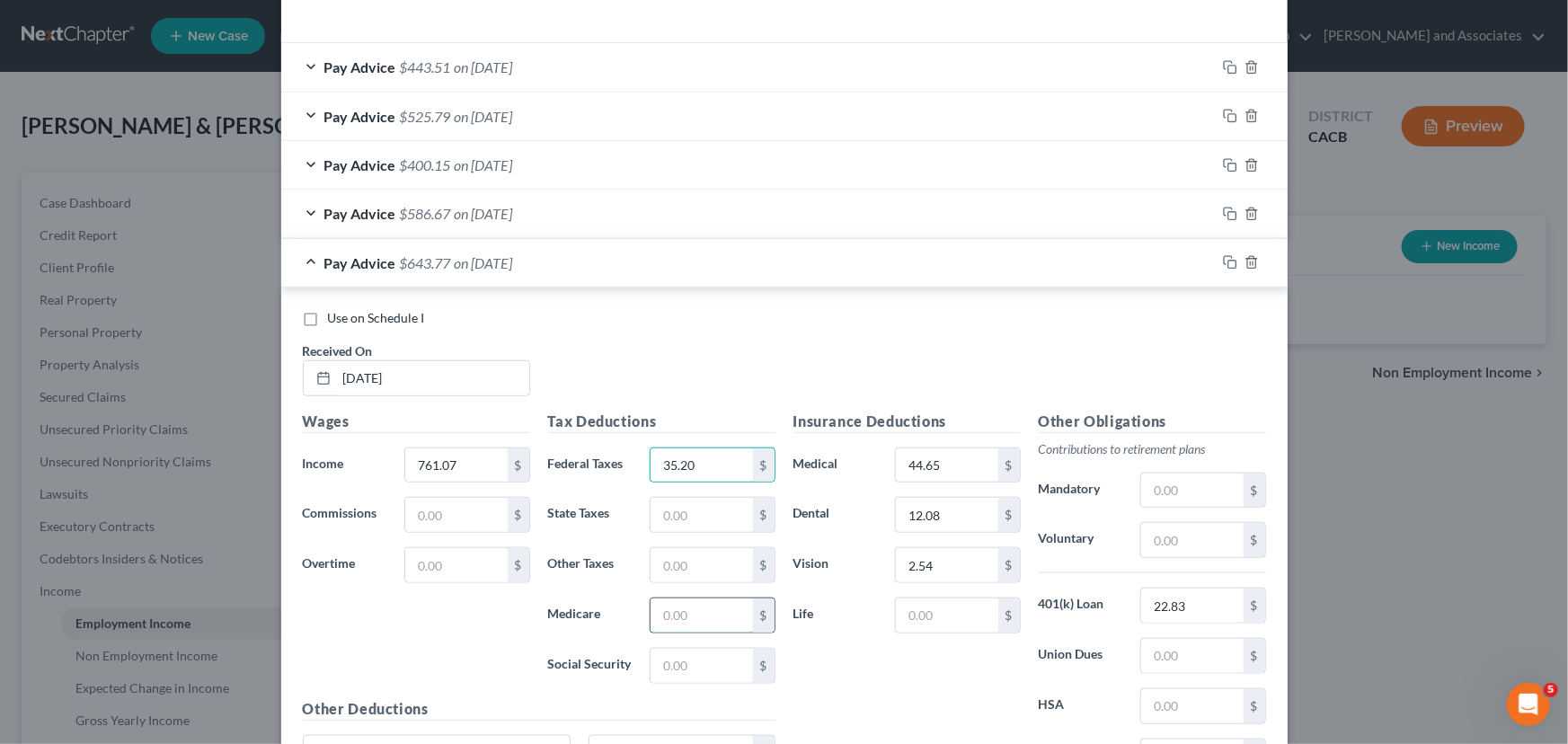
click at [691, 610] on input "text" at bounding box center [701, 615] width 102 height 34
type input "10.18"
click at [690, 667] on input "text" at bounding box center [701, 665] width 102 height 34
type input "43.51"
click at [665, 521] on input "text" at bounding box center [701, 514] width 102 height 34
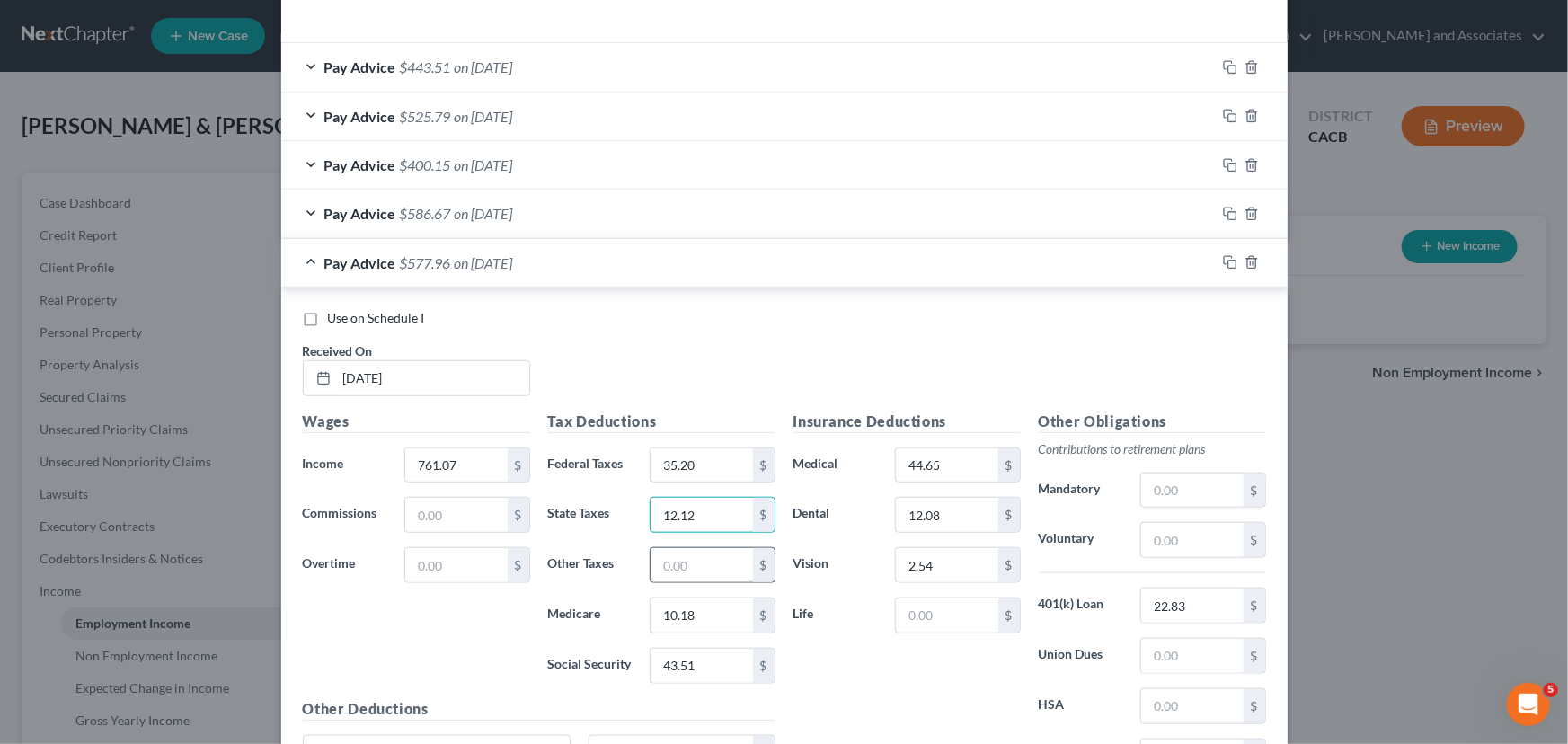
type input "12.12"
click at [679, 576] on input "text" at bounding box center [701, 564] width 102 height 34
type input "8.42"
click at [351, 259] on span "Pay Advice" at bounding box center [360, 263] width 71 height 17
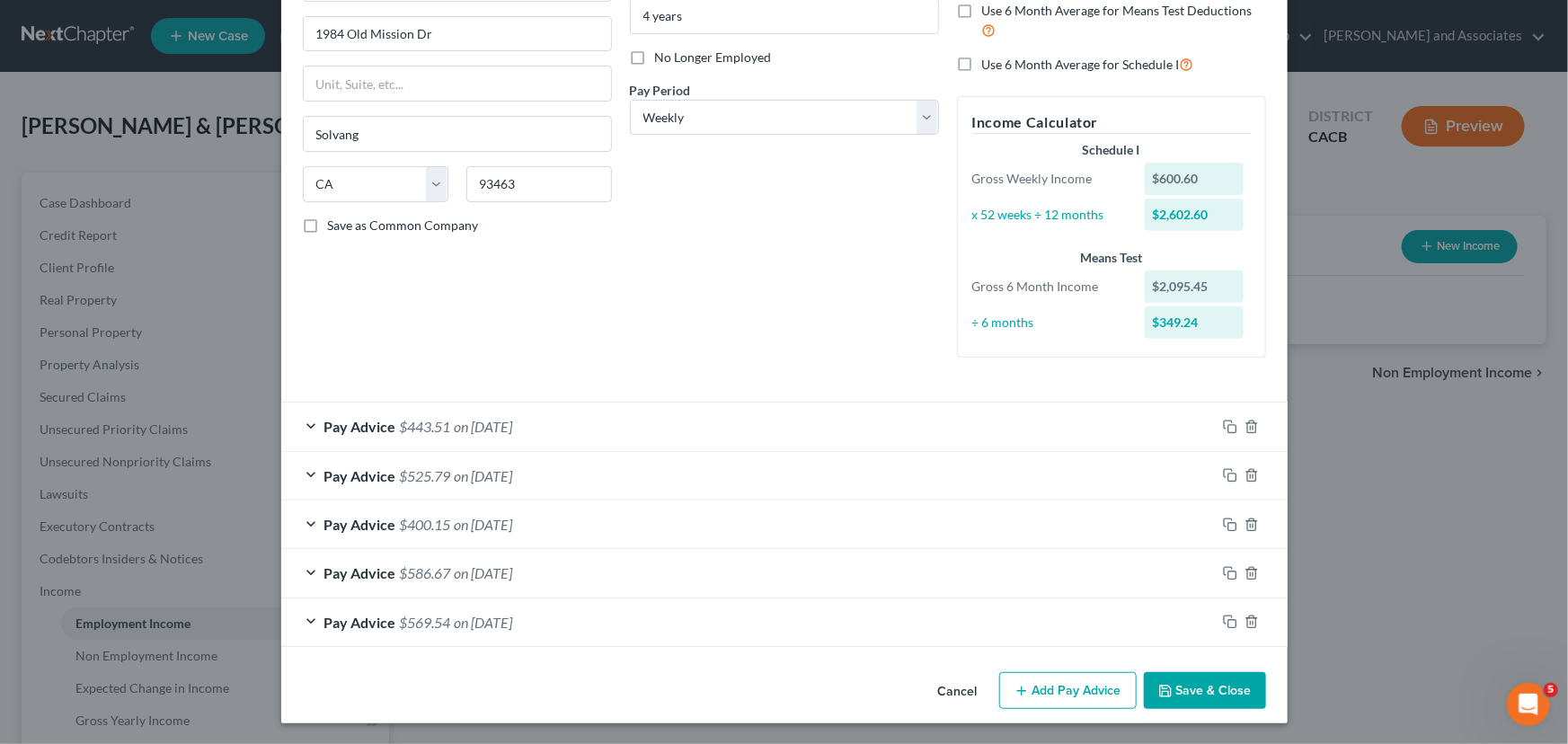
click at [1050, 676] on button "Add Pay Advice" at bounding box center [1068, 691] width 137 height 38
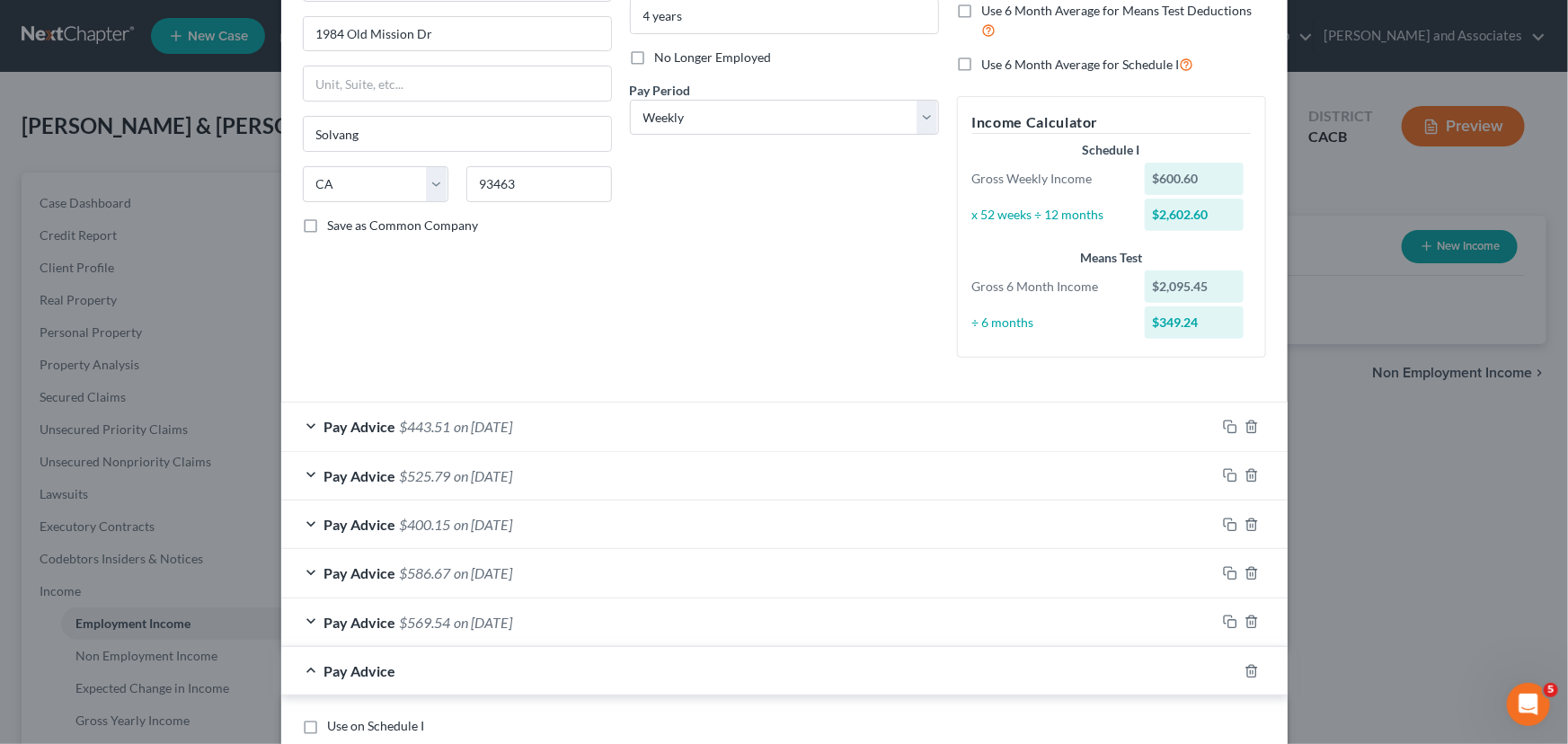
scroll to position [613, 0]
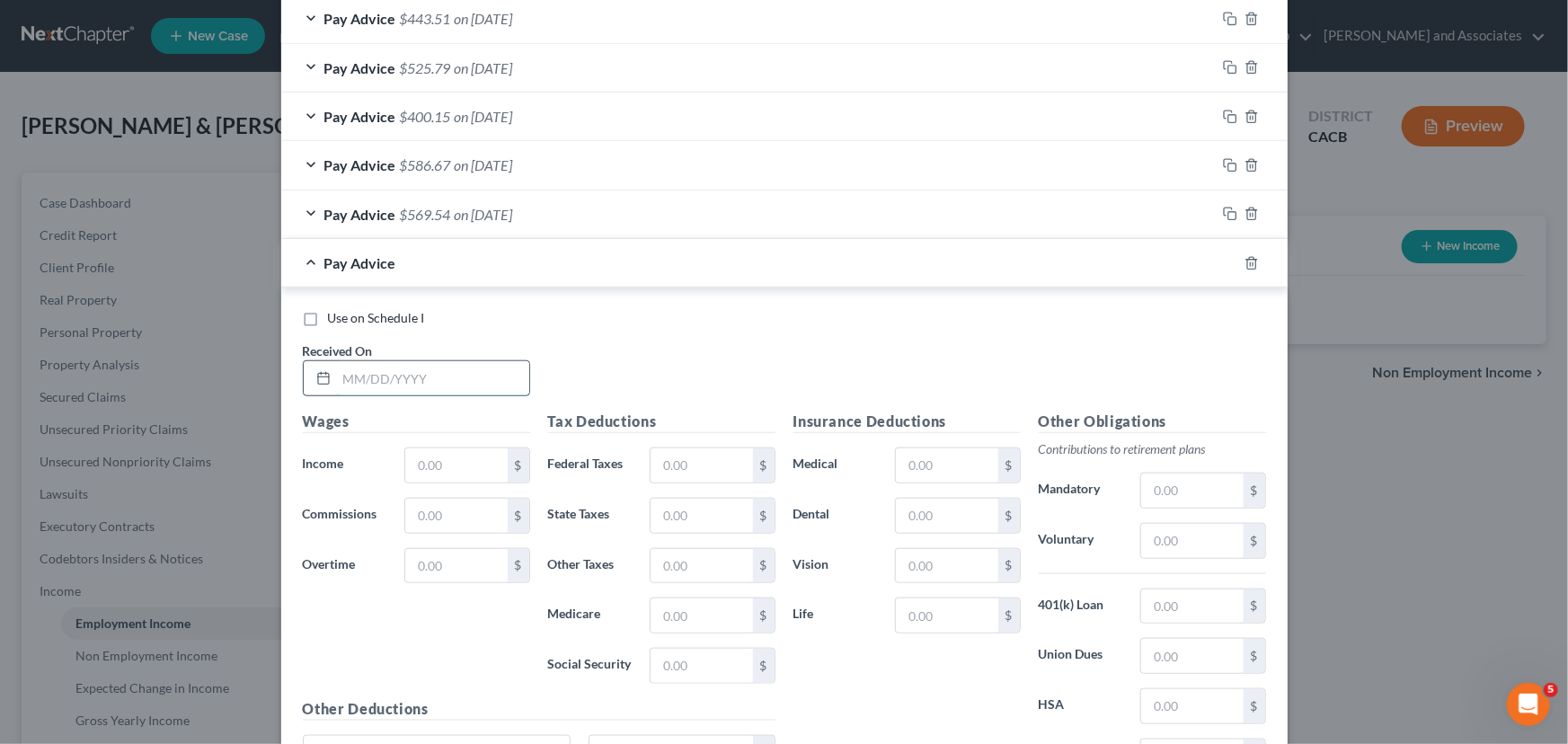
click at [421, 381] on input "text" at bounding box center [433, 377] width 192 height 34
type input "[DATE]"
click at [415, 472] on input "text" at bounding box center [455, 465] width 102 height 34
type input "779.45"
click at [1177, 609] on input "text" at bounding box center [1192, 607] width 102 height 34
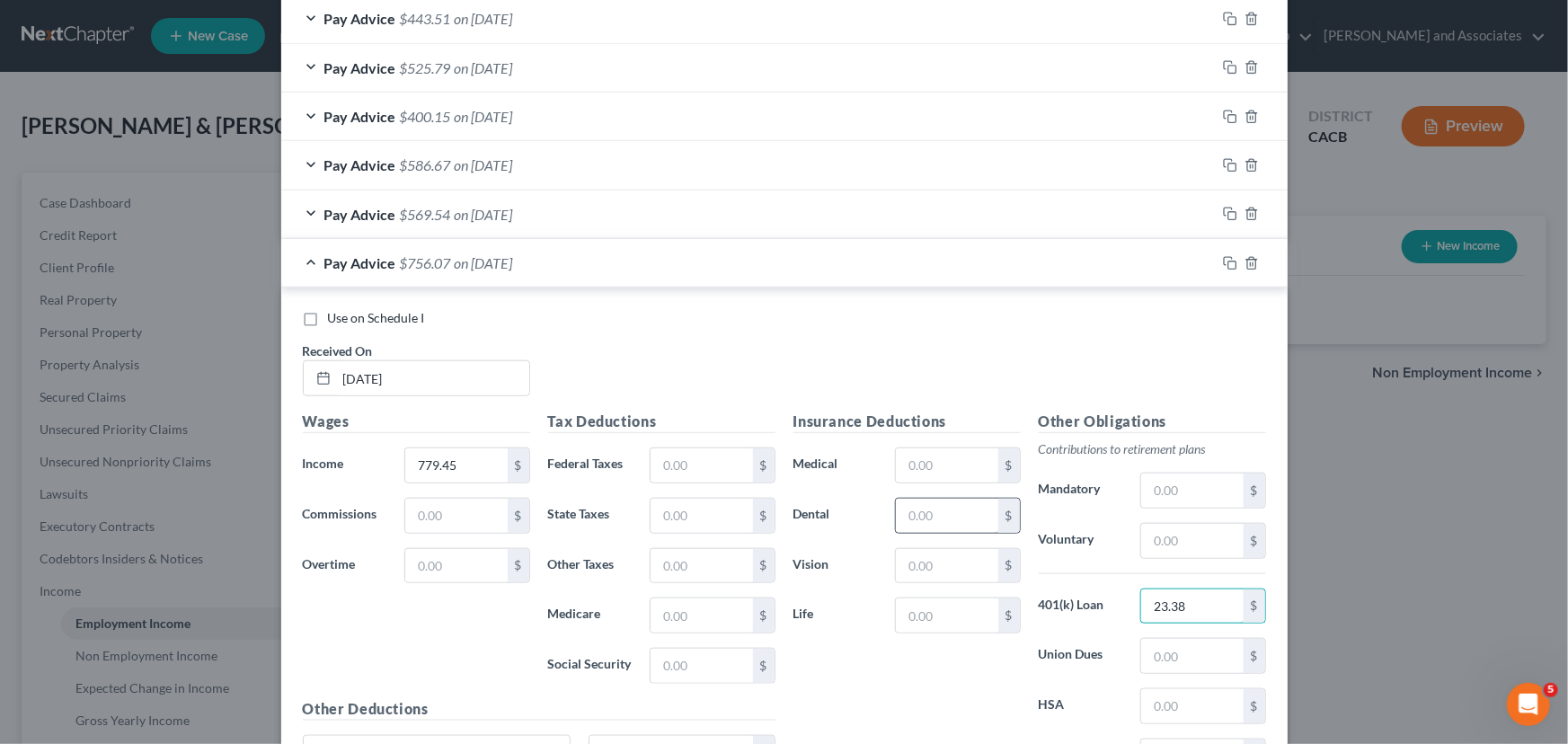
type input "23.38"
click at [931, 509] on input "text" at bounding box center [946, 515] width 102 height 34
type input "12.08"
click at [960, 468] on input "text" at bounding box center [946, 465] width 102 height 34
type input "44.65"
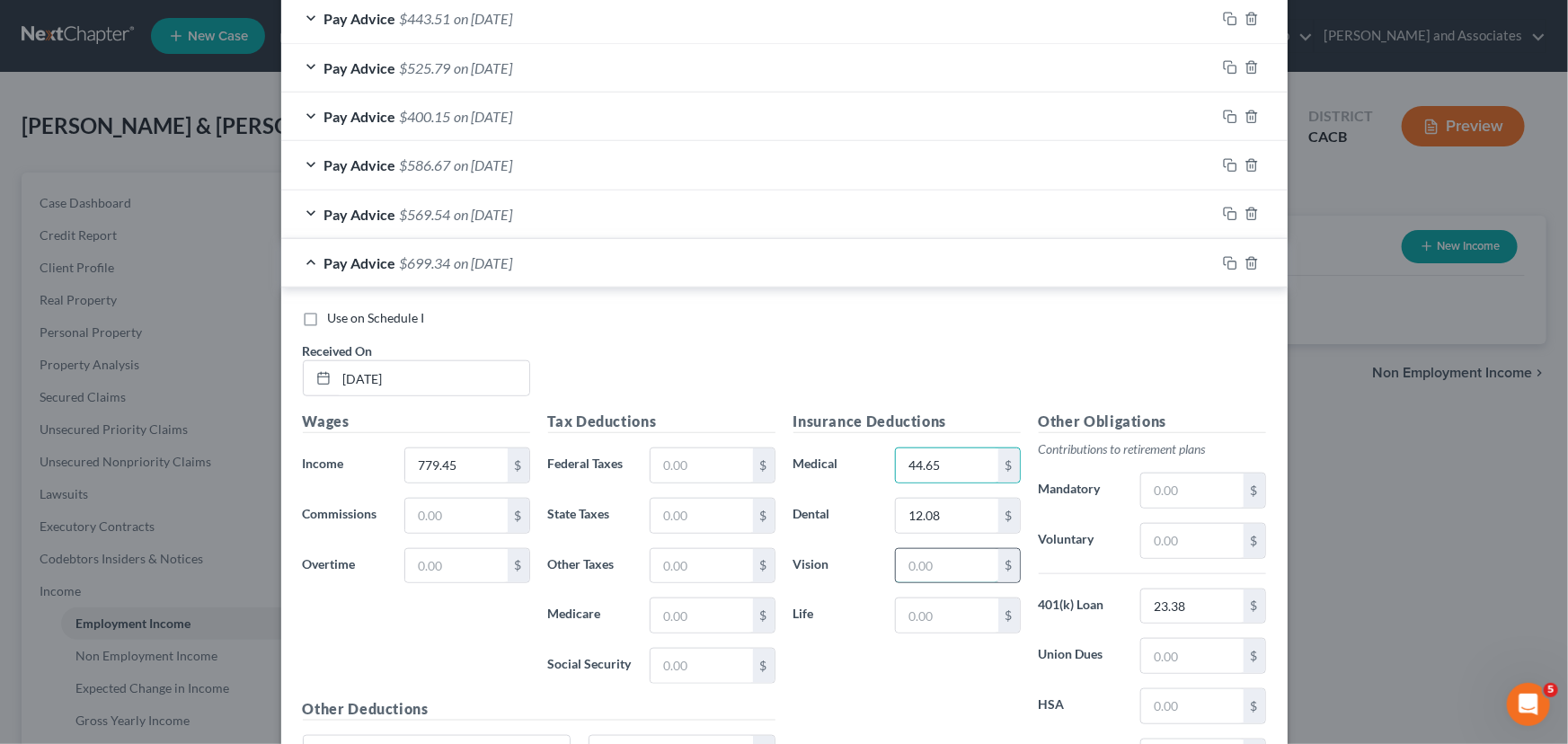
click at [958, 570] on input "text" at bounding box center [946, 565] width 102 height 34
type input "2.54"
click at [682, 467] on input "text" at bounding box center [701, 465] width 102 height 34
type input "36.99"
click at [678, 610] on input "text" at bounding box center [701, 615] width 102 height 34
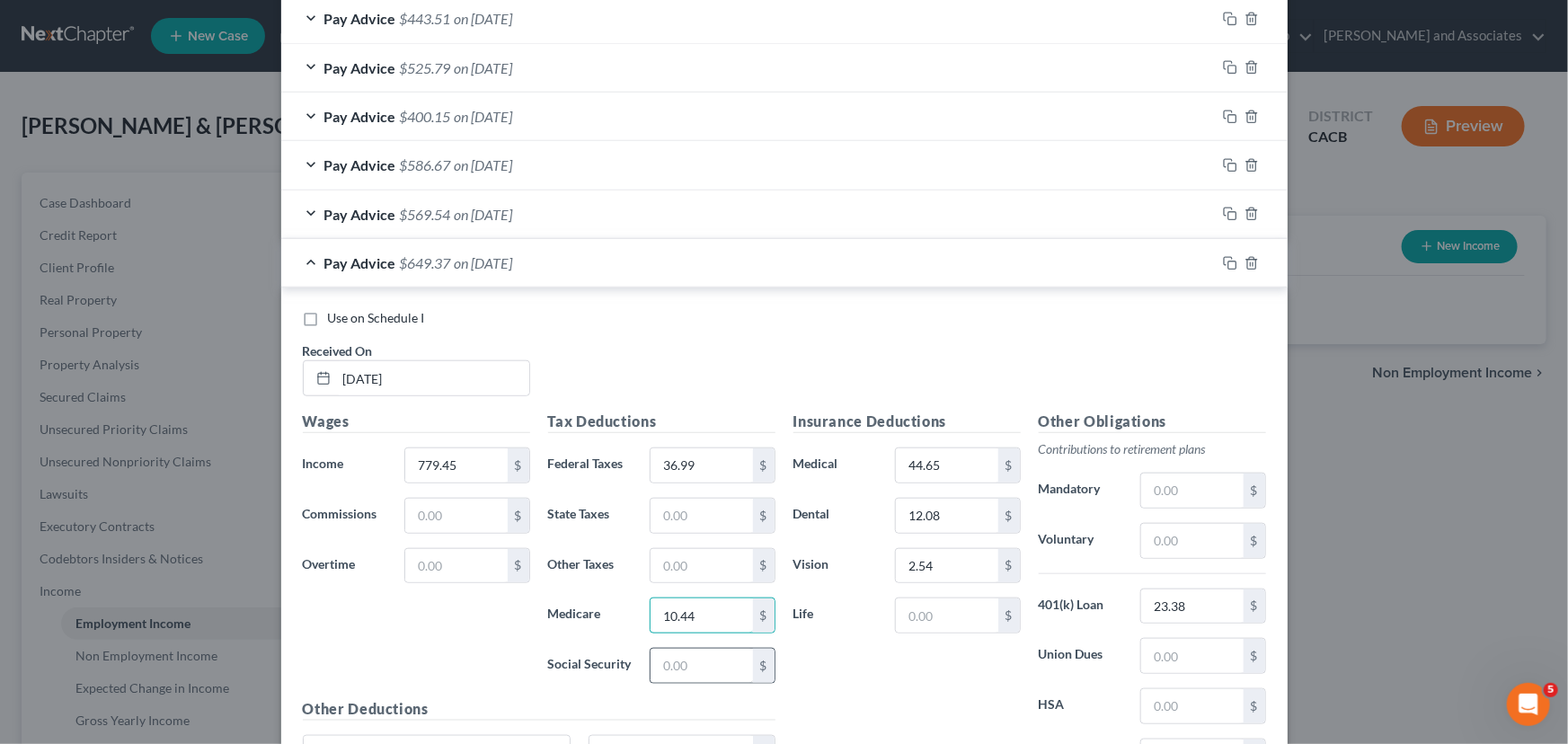
type input "10.44"
click at [689, 671] on input "text" at bounding box center [701, 665] width 102 height 34
type input "44.65"
click at [720, 521] on input "text" at bounding box center [701, 515] width 102 height 34
type input "12.91"
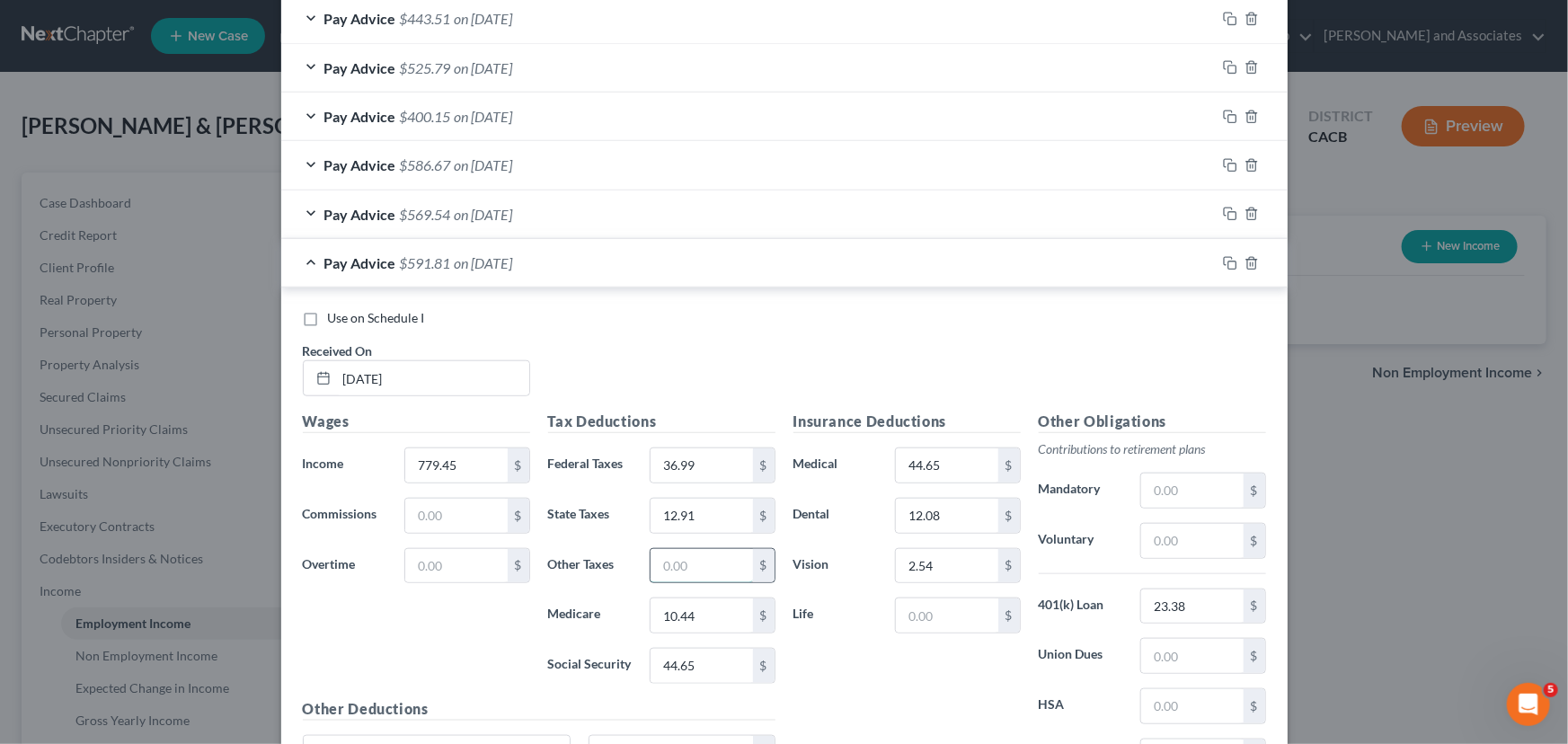
click at [713, 569] on input "text" at bounding box center [701, 565] width 102 height 34
type input "8.64"
click at [368, 266] on span "Pay Advice" at bounding box center [360, 263] width 71 height 17
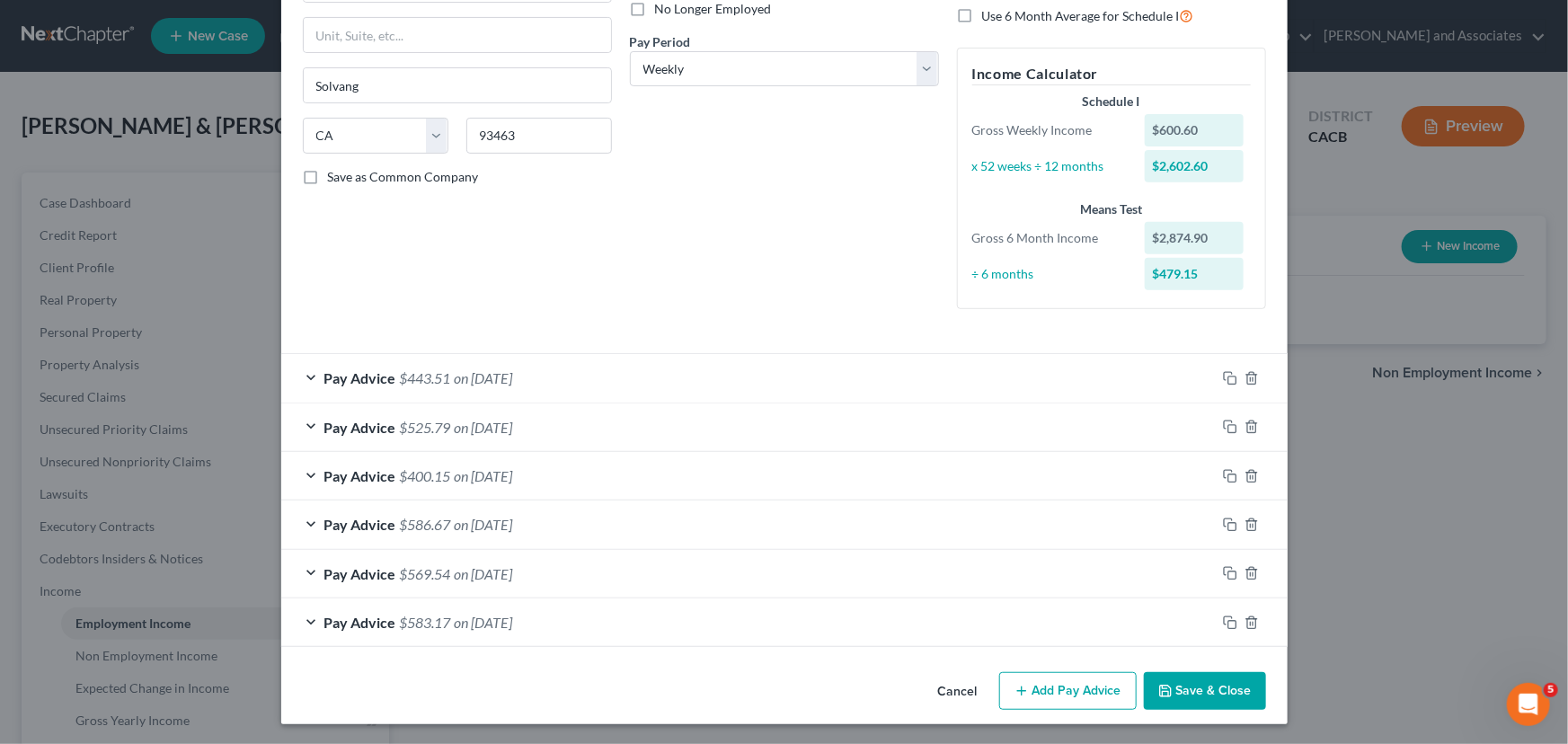
scroll to position [254, 0]
click at [1038, 674] on button "Add Pay Advice" at bounding box center [1068, 691] width 137 height 38
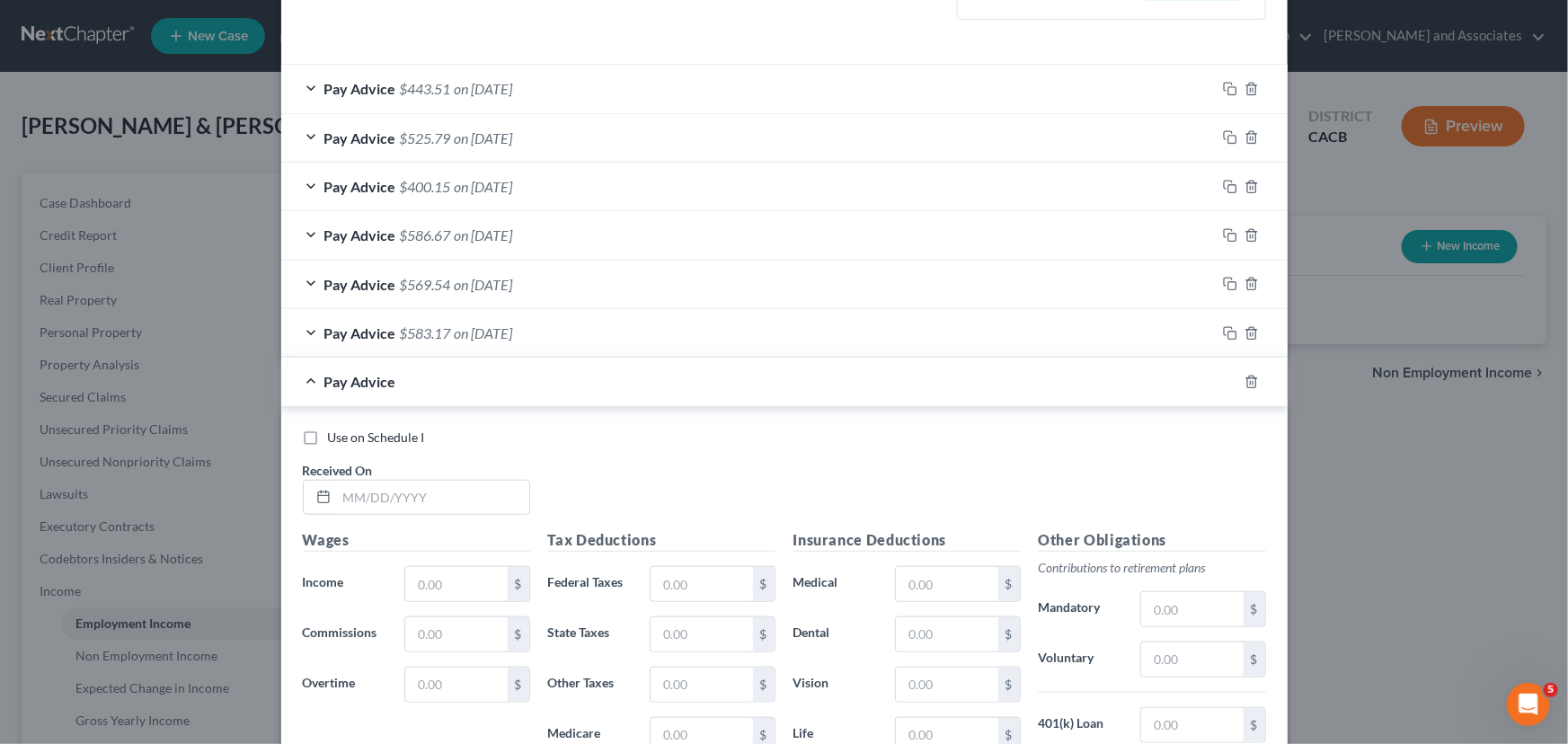
scroll to position [662, 0]
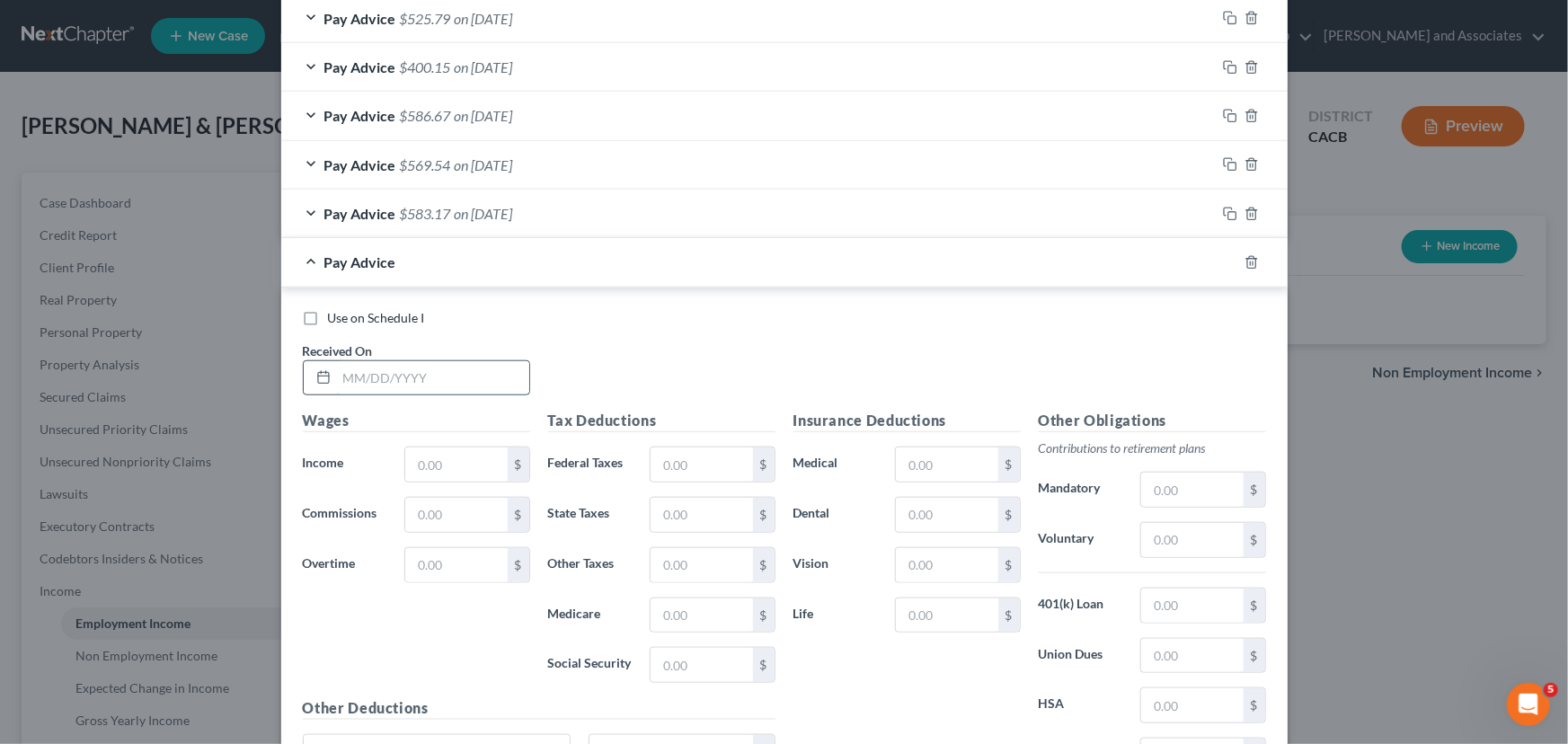
click at [426, 382] on input "text" at bounding box center [433, 377] width 192 height 34
type input "[DATE]"
click at [444, 461] on input "text" at bounding box center [455, 465] width 102 height 34
type input "453.60"
click at [1181, 626] on div "Other Obligations Contributions to retirement plans Mandatory $ Voluntary $ 401…" at bounding box center [1152, 598] width 245 height 378
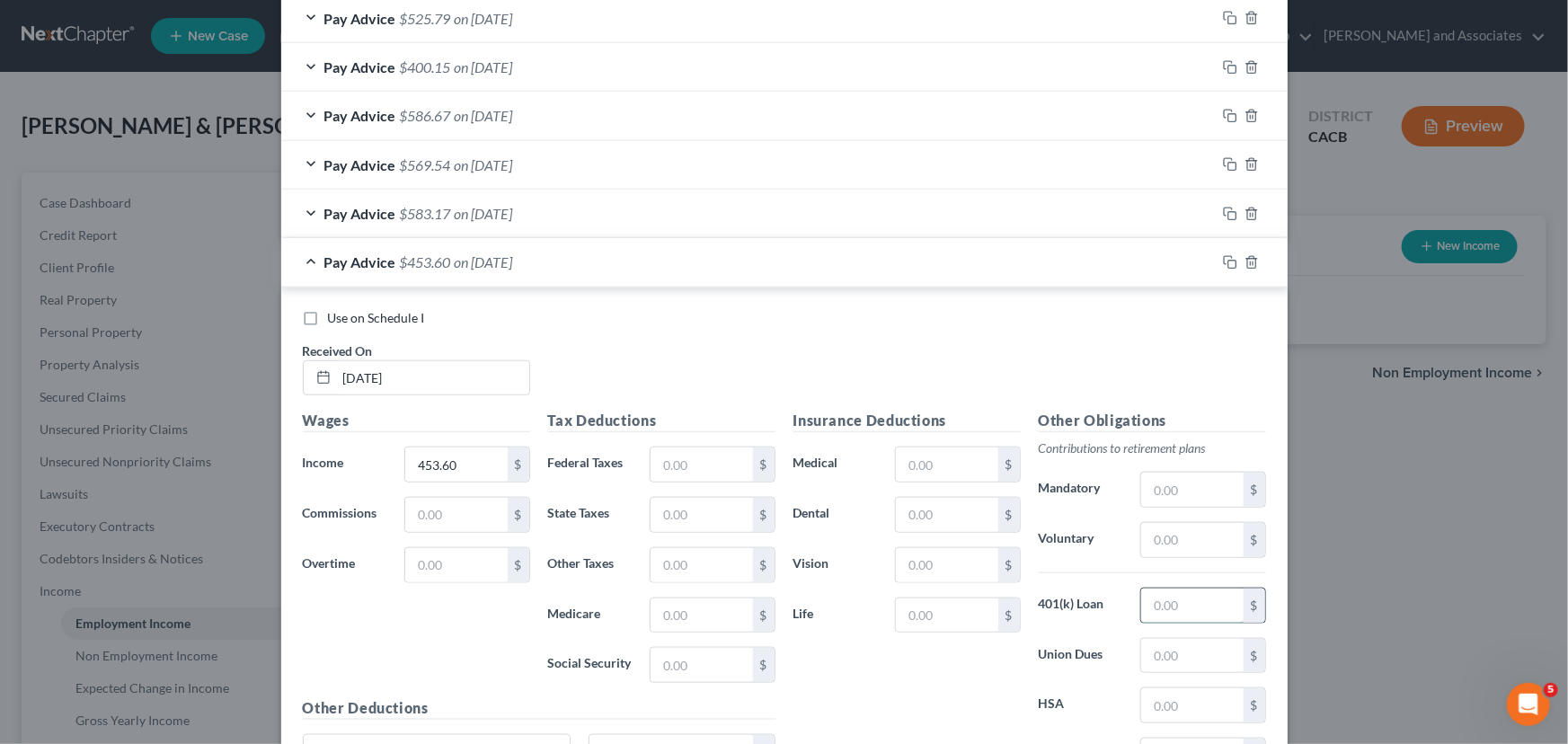
click at [1181, 609] on input "text" at bounding box center [1192, 606] width 102 height 34
type input "13.61"
click at [938, 519] on input "text" at bounding box center [946, 514] width 102 height 34
type input "12.08"
click at [953, 471] on input "text" at bounding box center [946, 465] width 102 height 34
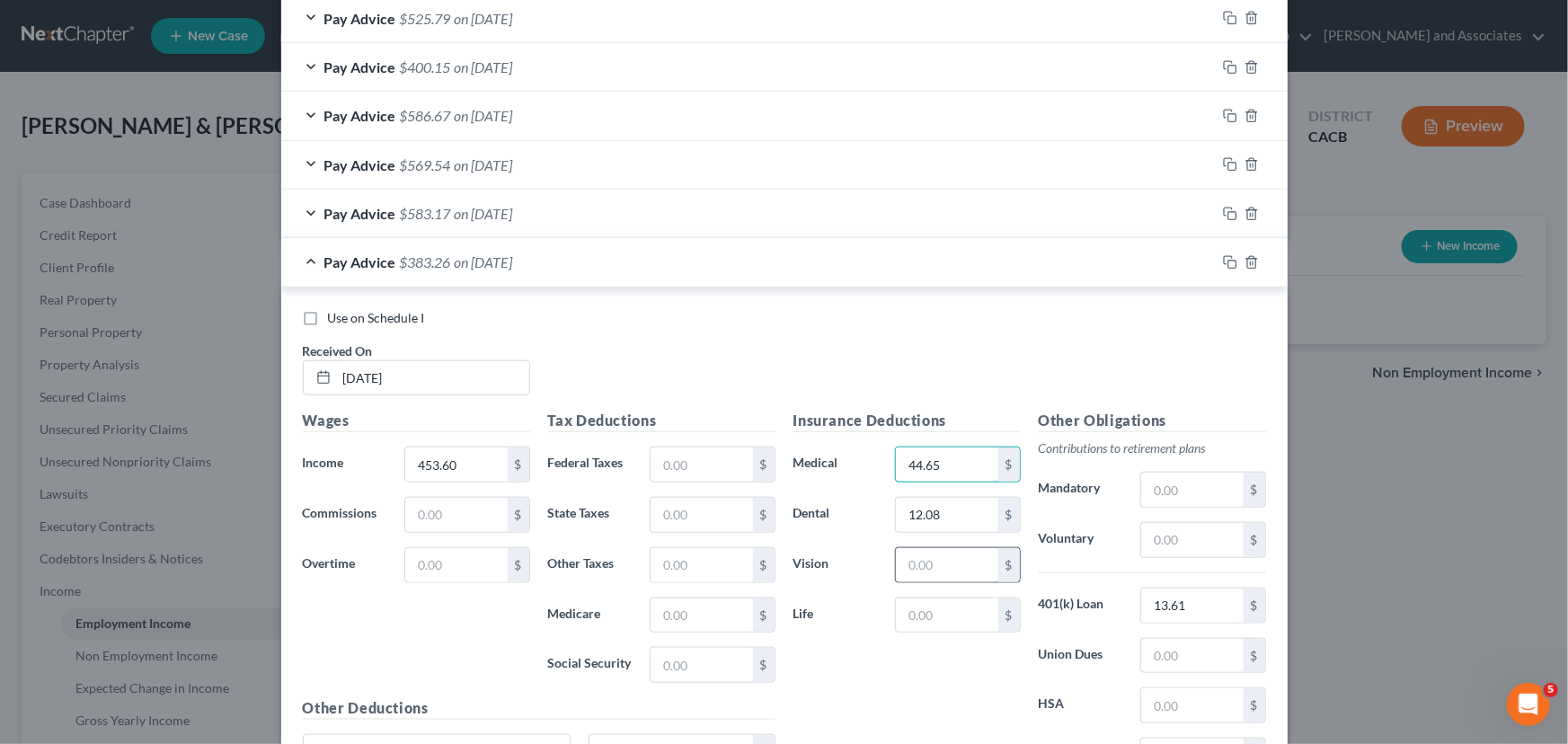
type input "44.65"
click at [942, 568] on input "text" at bounding box center [946, 564] width 102 height 34
type input "2.54"
click at [656, 469] on input "text" at bounding box center [701, 465] width 102 height 34
type input "25"
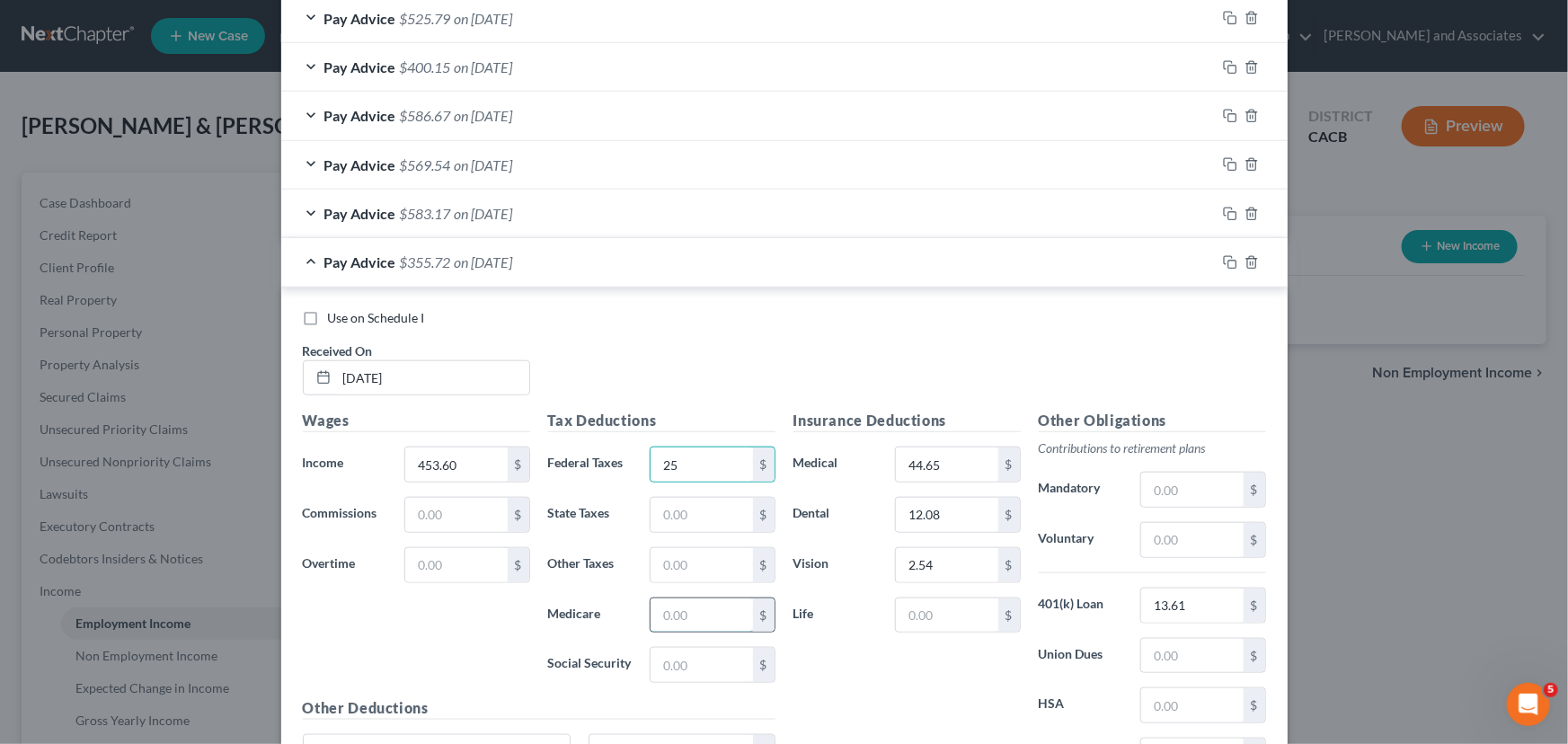
click at [686, 617] on input "text" at bounding box center [701, 615] width 102 height 34
type input "5.72"
click at [698, 662] on input "text" at bounding box center [701, 664] width 102 height 34
type input "24.45"
click at [704, 512] on input "text" at bounding box center [701, 514] width 102 height 34
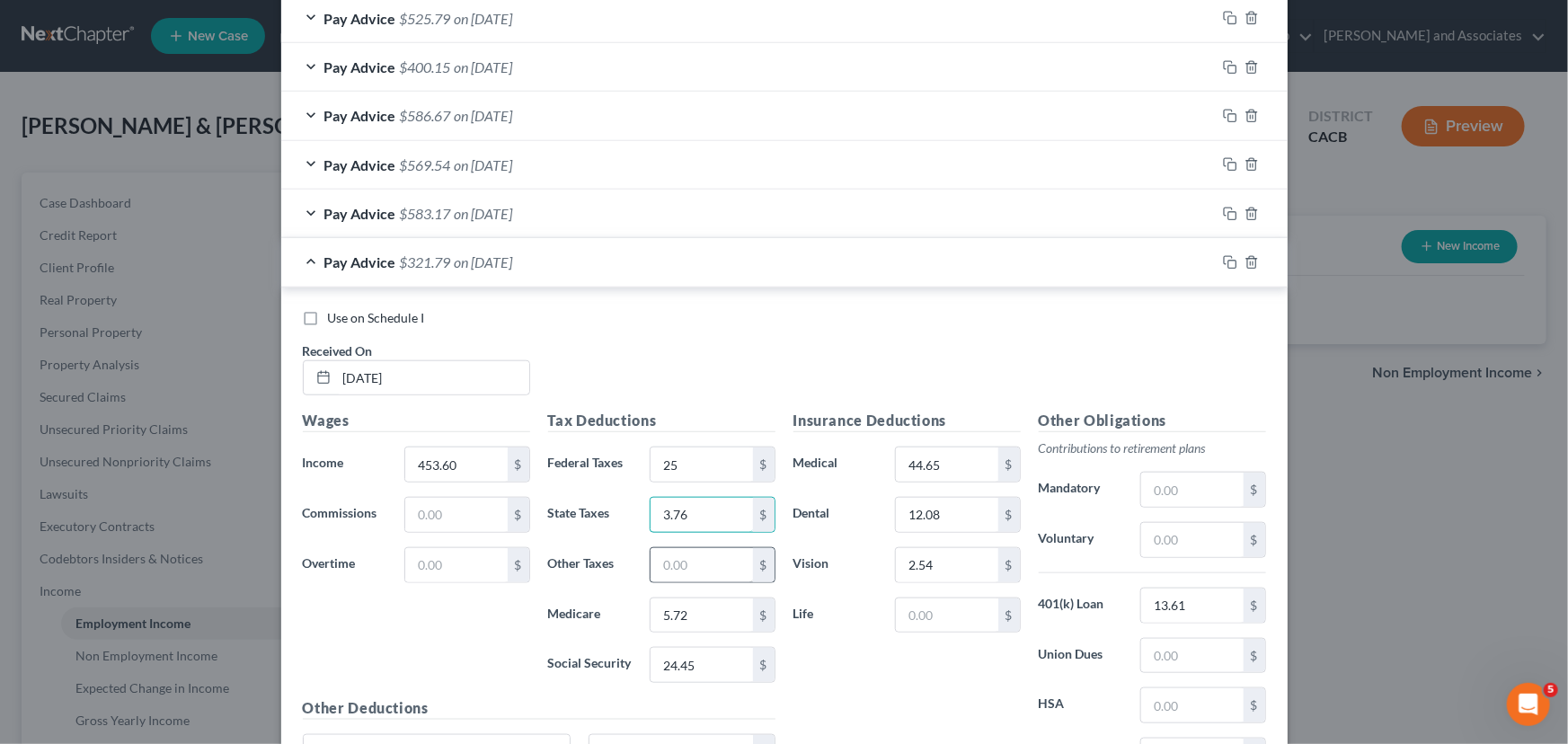
type input "3.76"
click at [672, 569] on input "text" at bounding box center [701, 564] width 102 height 34
type input "4.73"
click at [338, 259] on span "Pay Advice" at bounding box center [360, 262] width 71 height 17
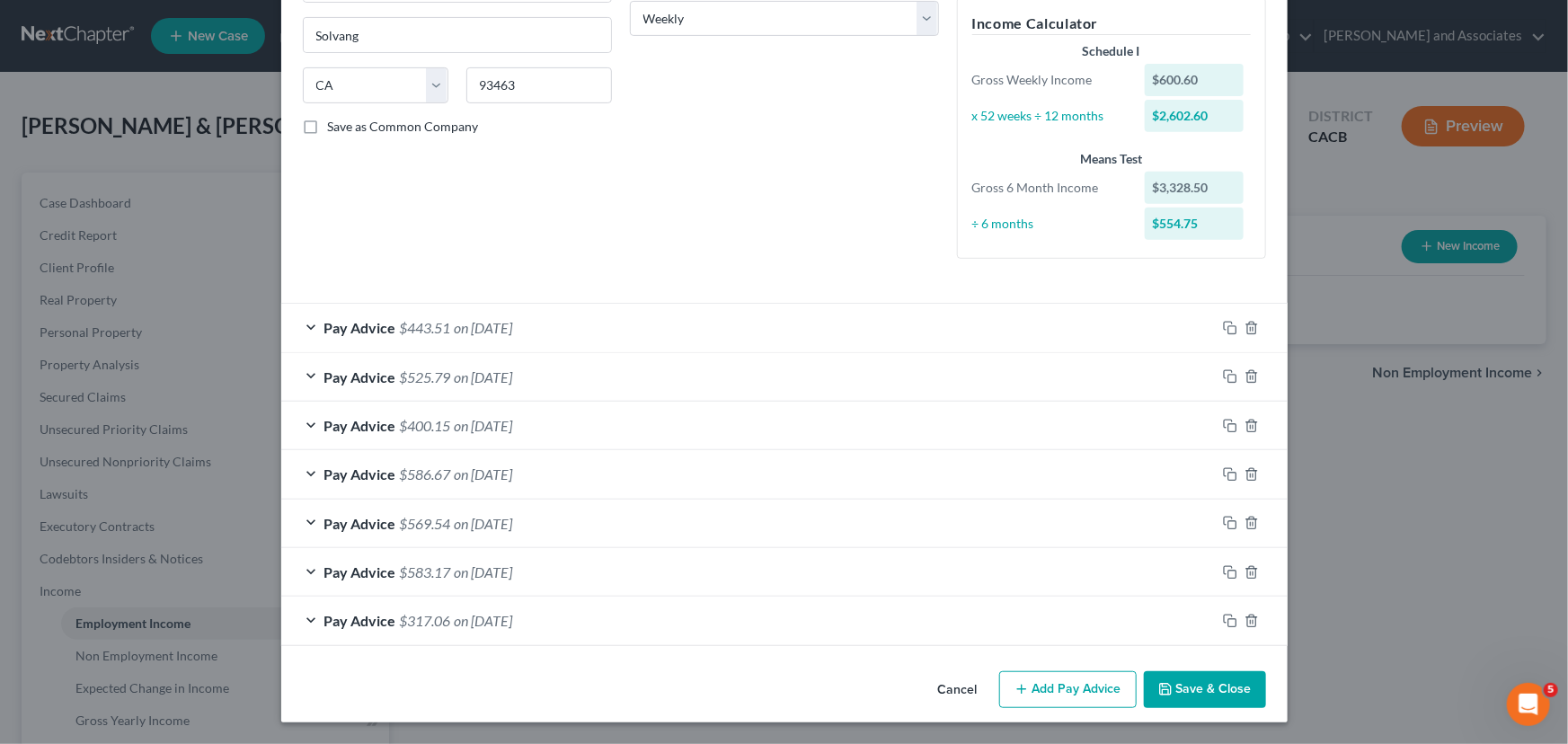
scroll to position [302, 0]
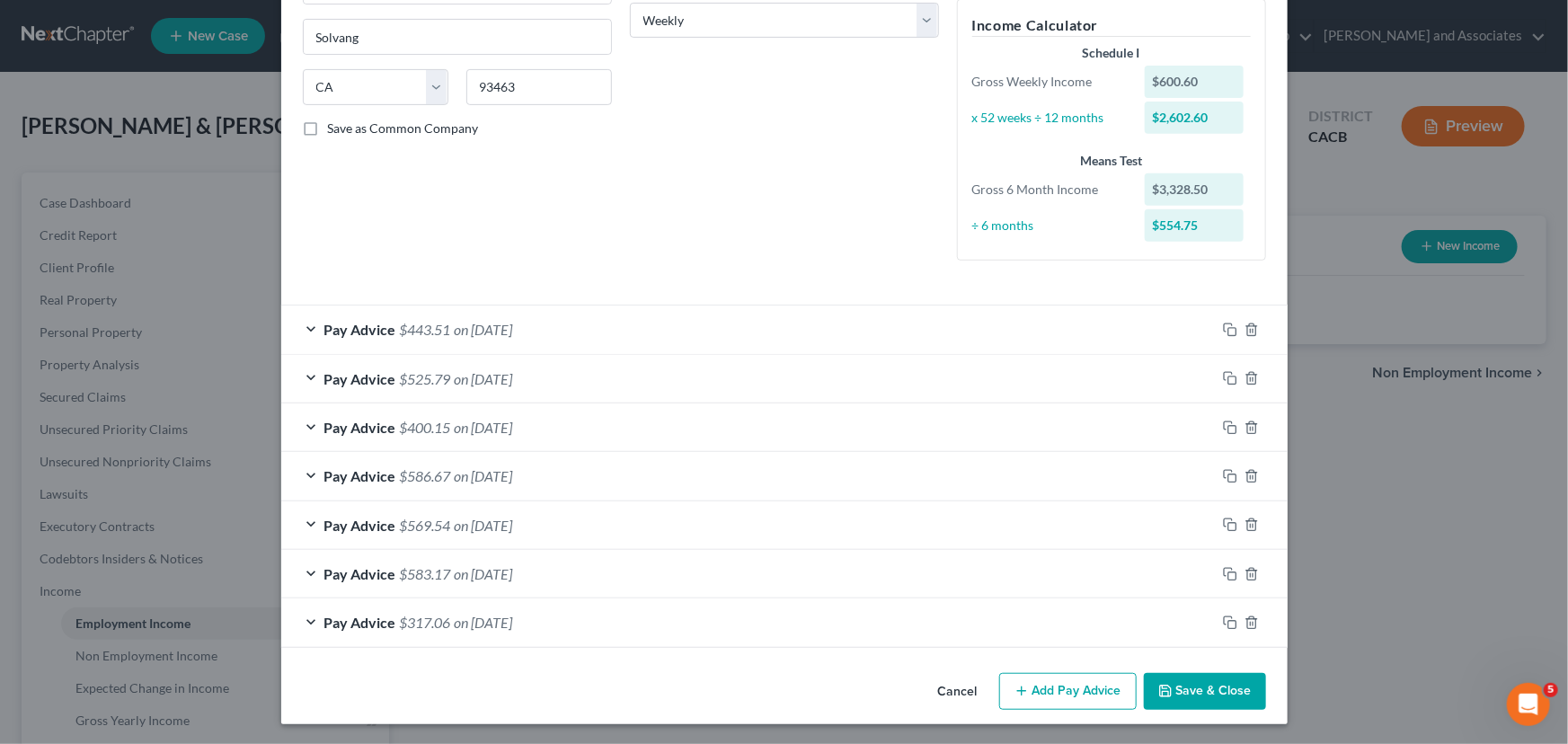
click at [1083, 700] on button "Add Pay Advice" at bounding box center [1068, 692] width 137 height 38
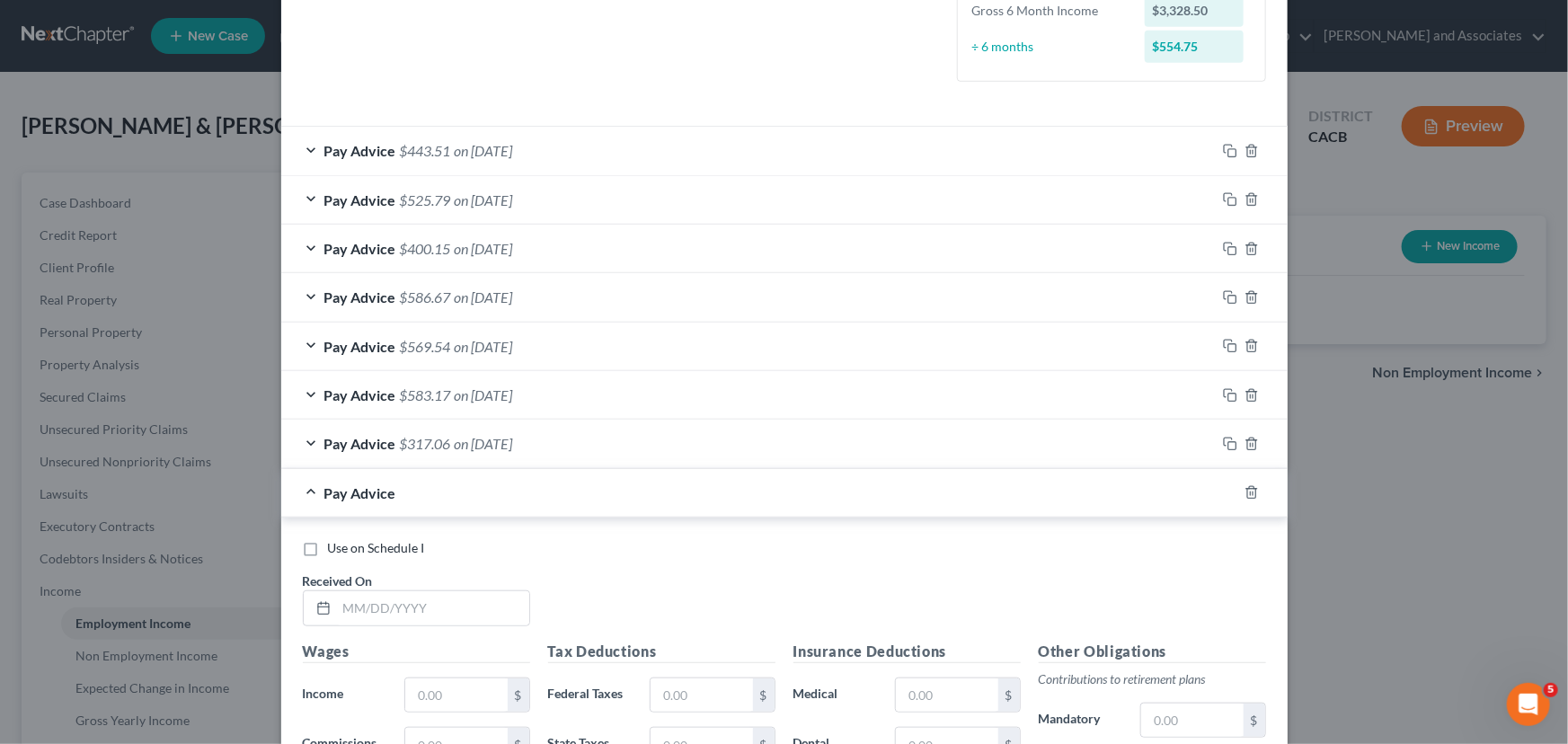
scroll to position [710, 0]
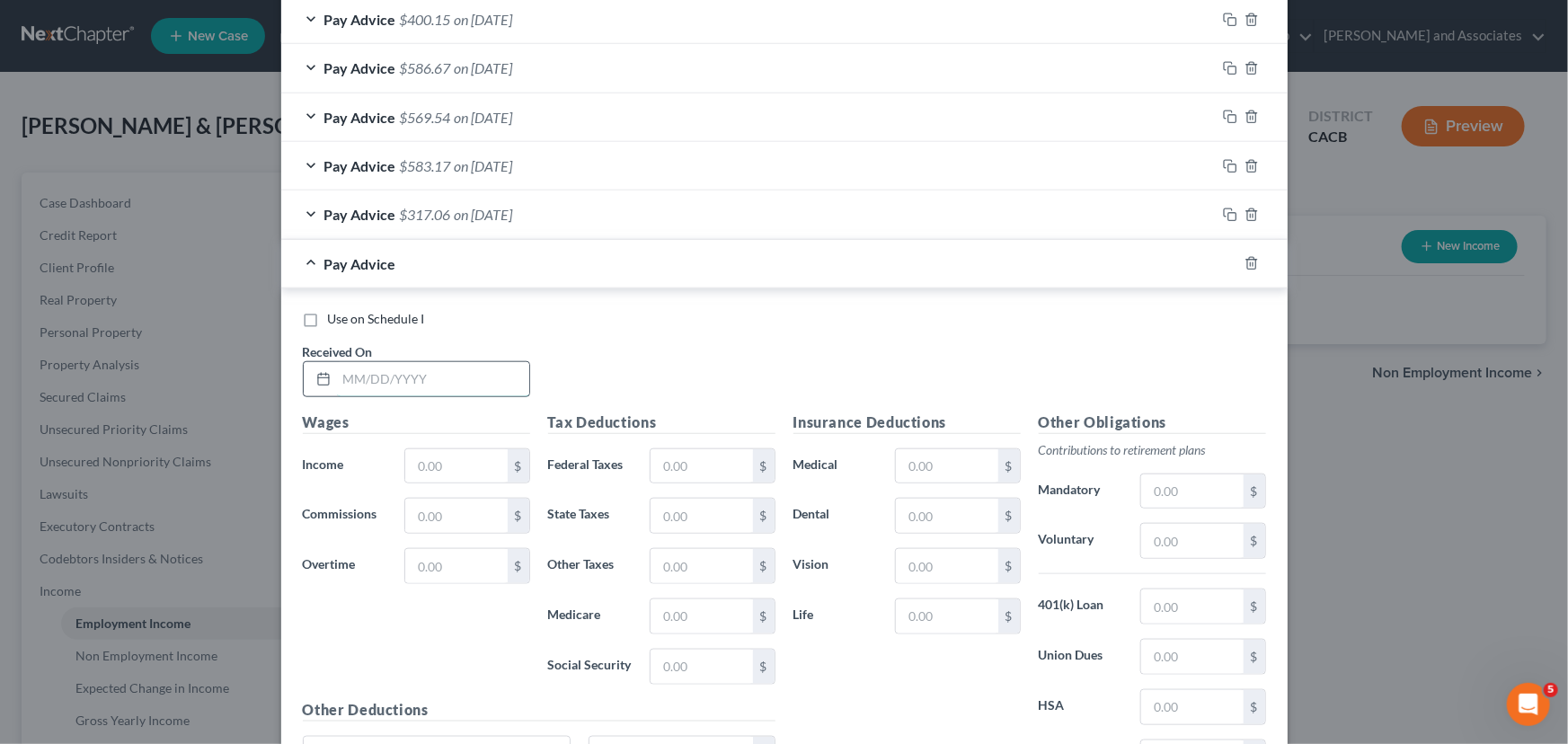
click at [430, 386] on input "text" at bounding box center [433, 378] width 192 height 34
type input "[DATE]"
click at [444, 457] on input "text" at bounding box center [455, 465] width 102 height 34
type input "651.87"
click at [1133, 600] on div "$" at bounding box center [1203, 607] width 143 height 36
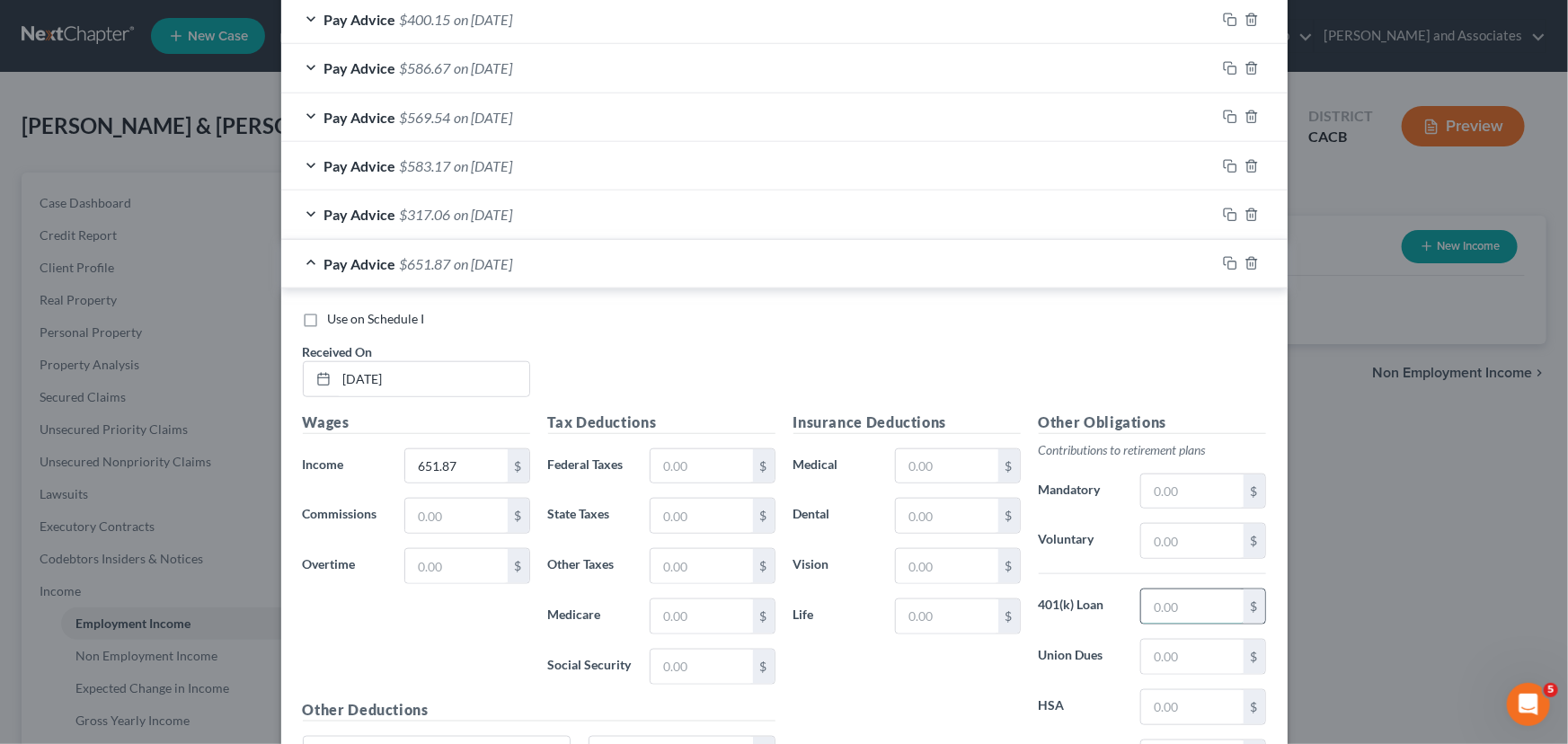
click at [1141, 604] on input "text" at bounding box center [1192, 607] width 102 height 34
type input "19.56"
click at [958, 532] on div "Insurance Deductions Medical $ Dental $ Vision $ Life $" at bounding box center [907, 600] width 245 height 378
click at [957, 521] on input "text" at bounding box center [946, 515] width 102 height 34
type input "12.08"
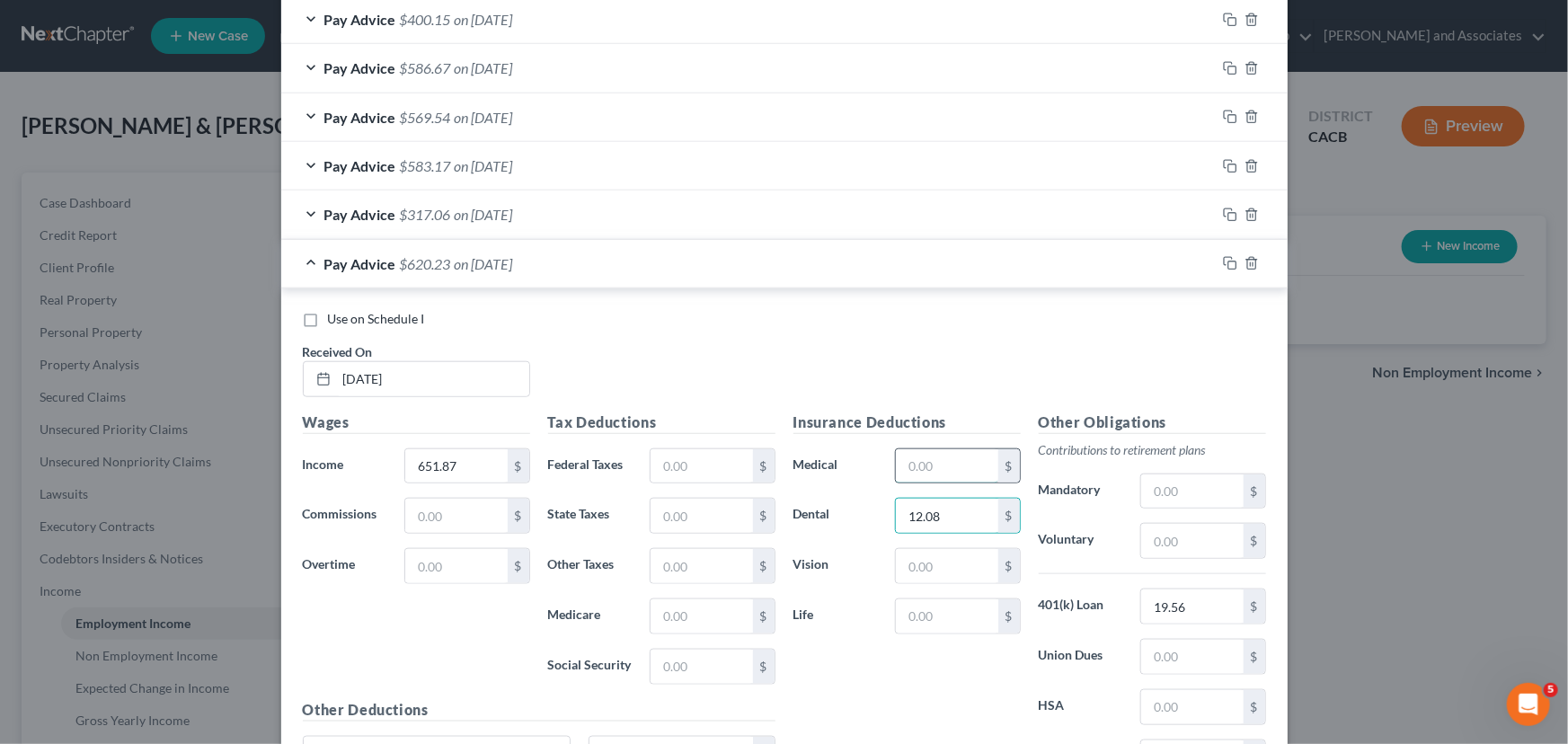
click at [953, 469] on input "text" at bounding box center [946, 465] width 102 height 34
type input "44.65"
click at [954, 561] on input "text" at bounding box center [946, 565] width 102 height 34
type input "2.54"
click at [700, 463] on input "text" at bounding box center [701, 465] width 102 height 34
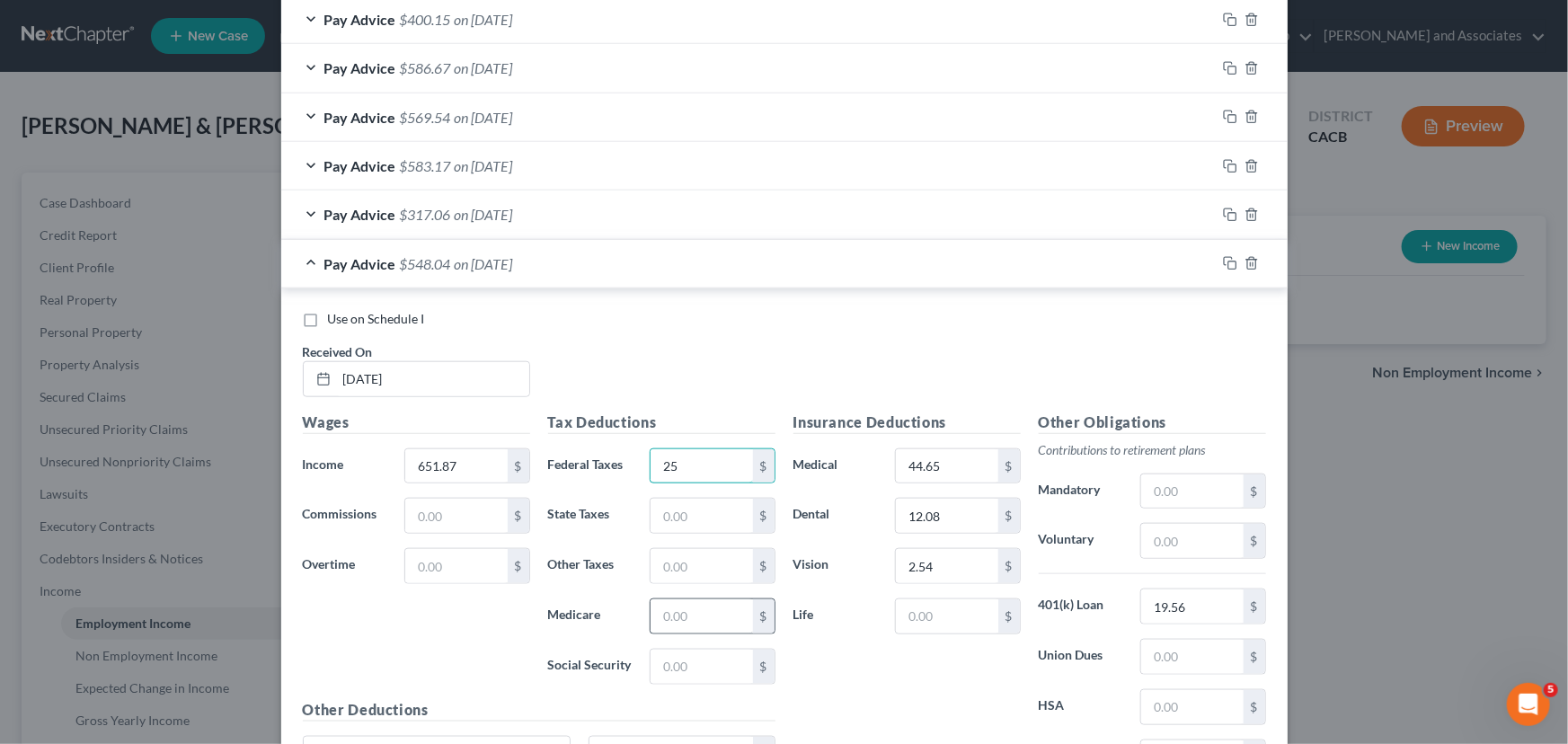
type input "25"
click at [680, 607] on input "text" at bounding box center [701, 616] width 102 height 34
type input "8.59"
click at [691, 667] on input "text" at bounding box center [701, 666] width 102 height 34
type input "36.74"
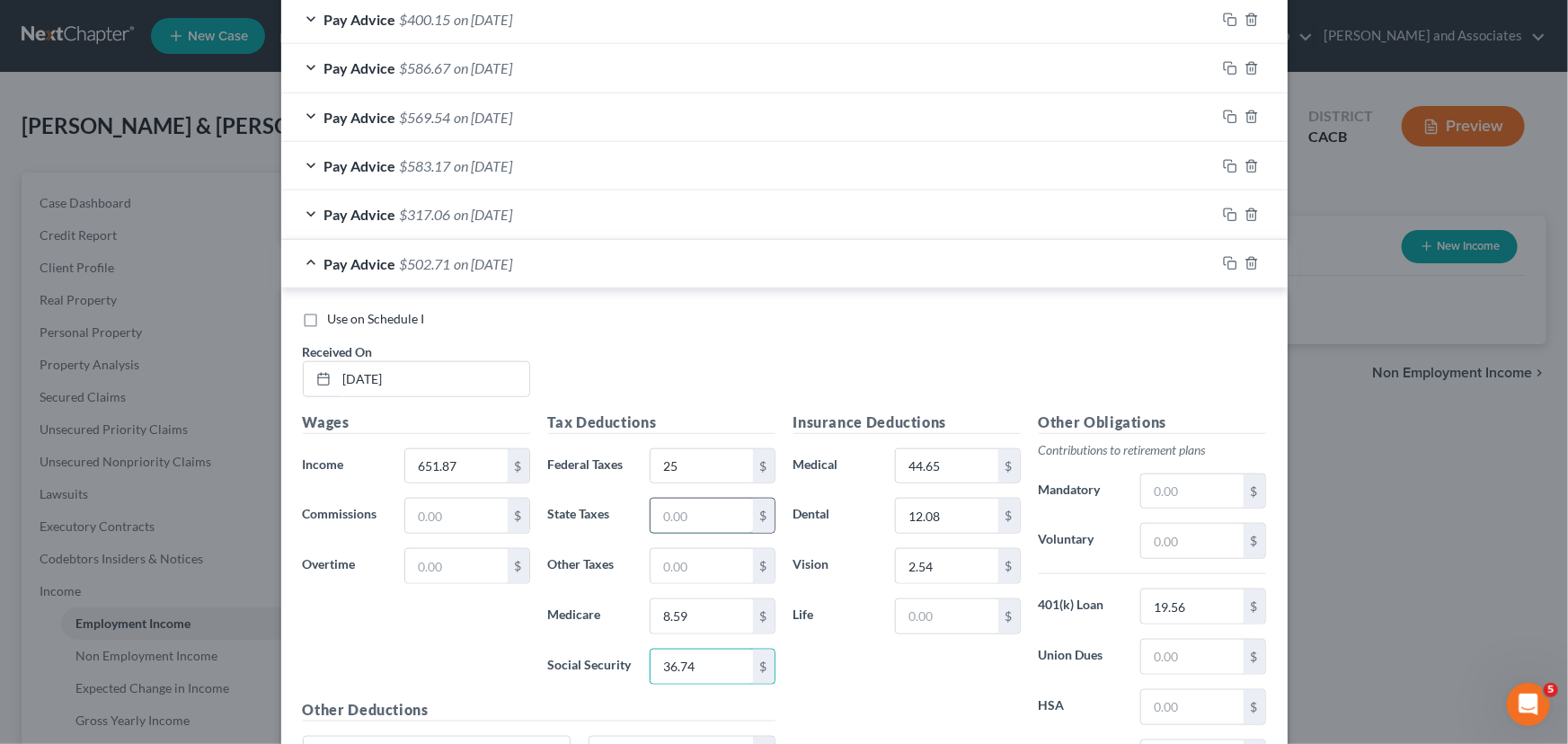
click at [674, 512] on input "text" at bounding box center [701, 515] width 102 height 34
type input "7.99"
click at [671, 566] on input "text" at bounding box center [701, 565] width 102 height 34
type input "1"
type input "7.11"
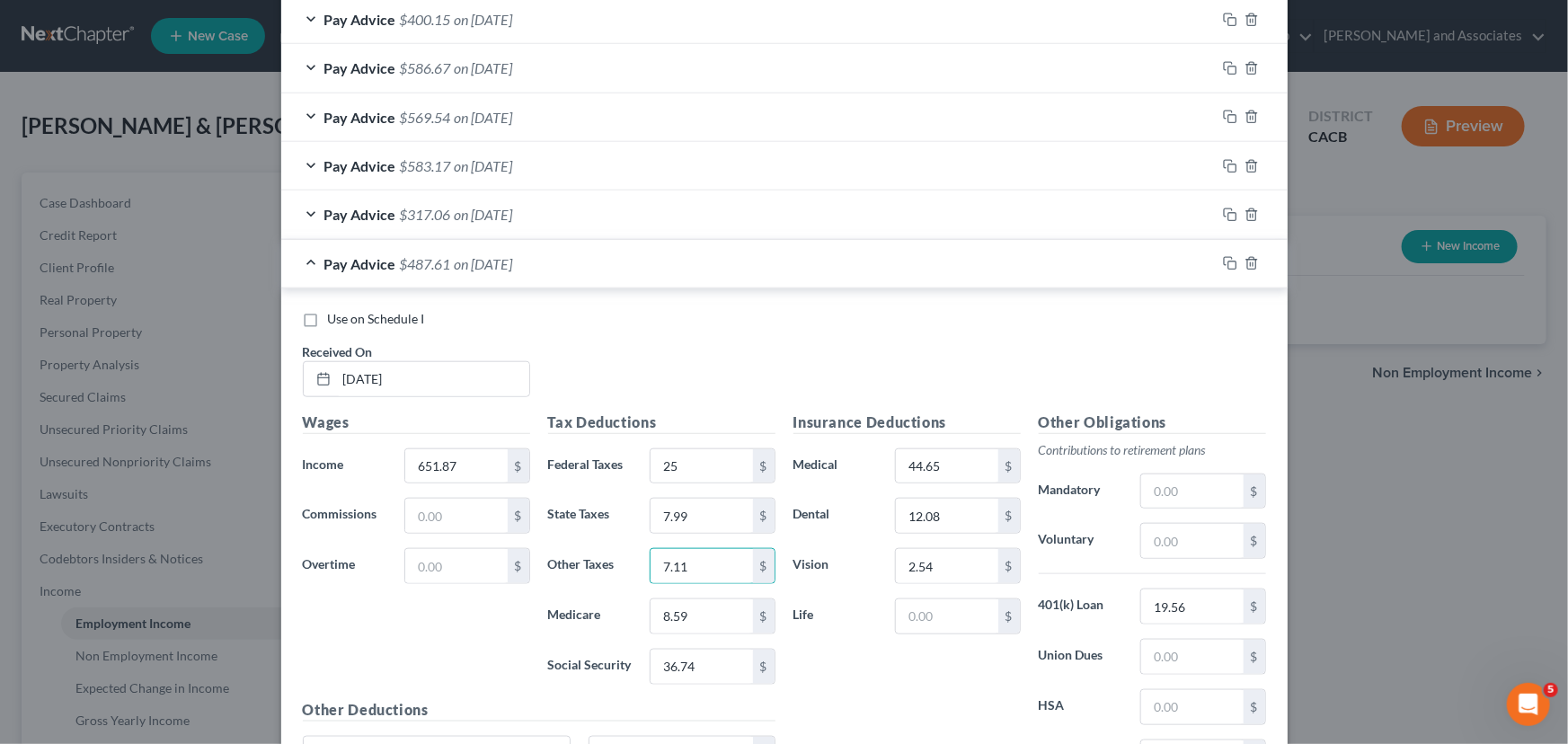
click at [454, 262] on span "on [DATE]" at bounding box center [484, 264] width 59 height 17
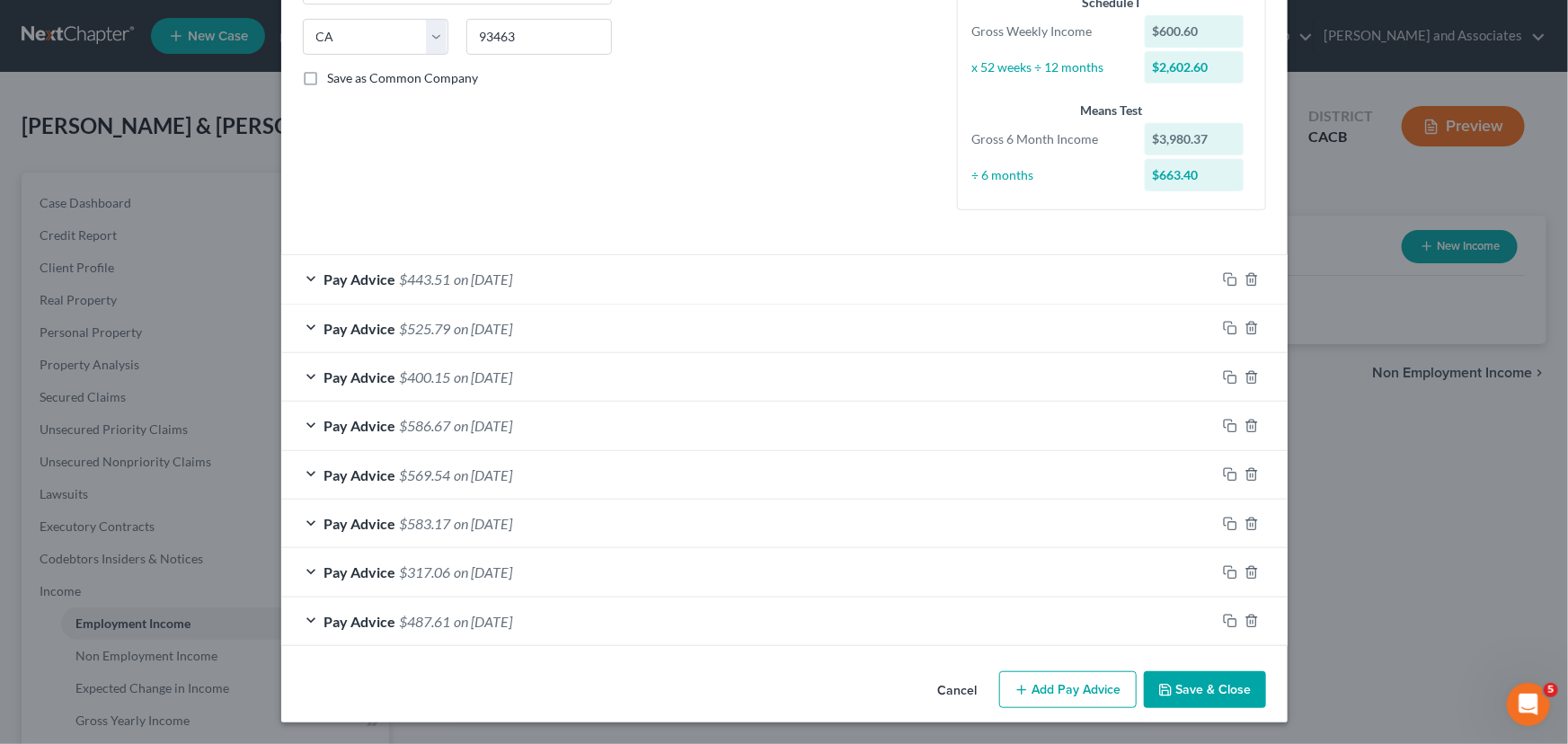
scroll to position [351, 0]
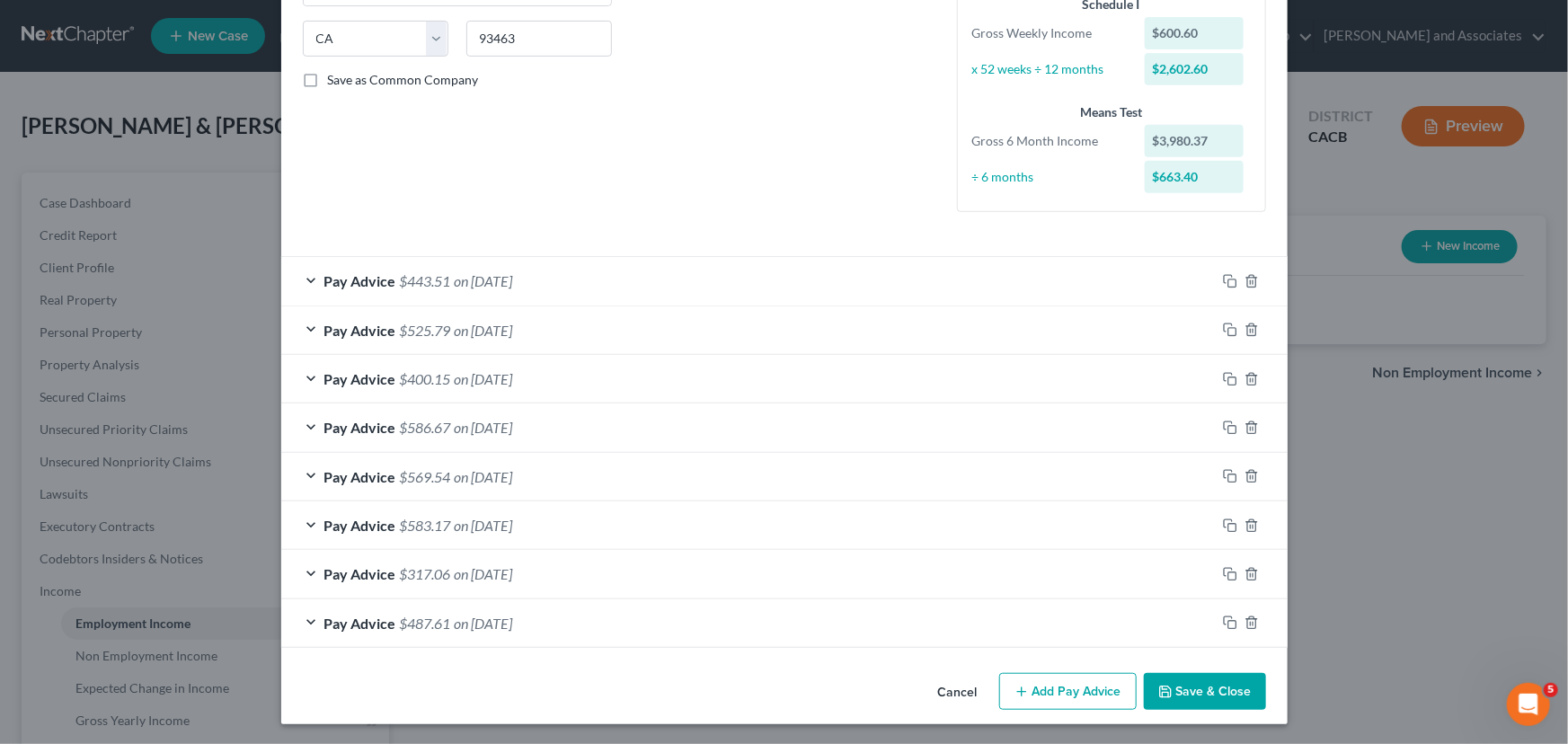
drag, startPoint x: 810, startPoint y: 607, endPoint x: 897, endPoint y: 684, distance: 116.2
click at [808, 619] on div "Pay Advice $487.61 on [DATE]" at bounding box center [748, 623] width 934 height 48
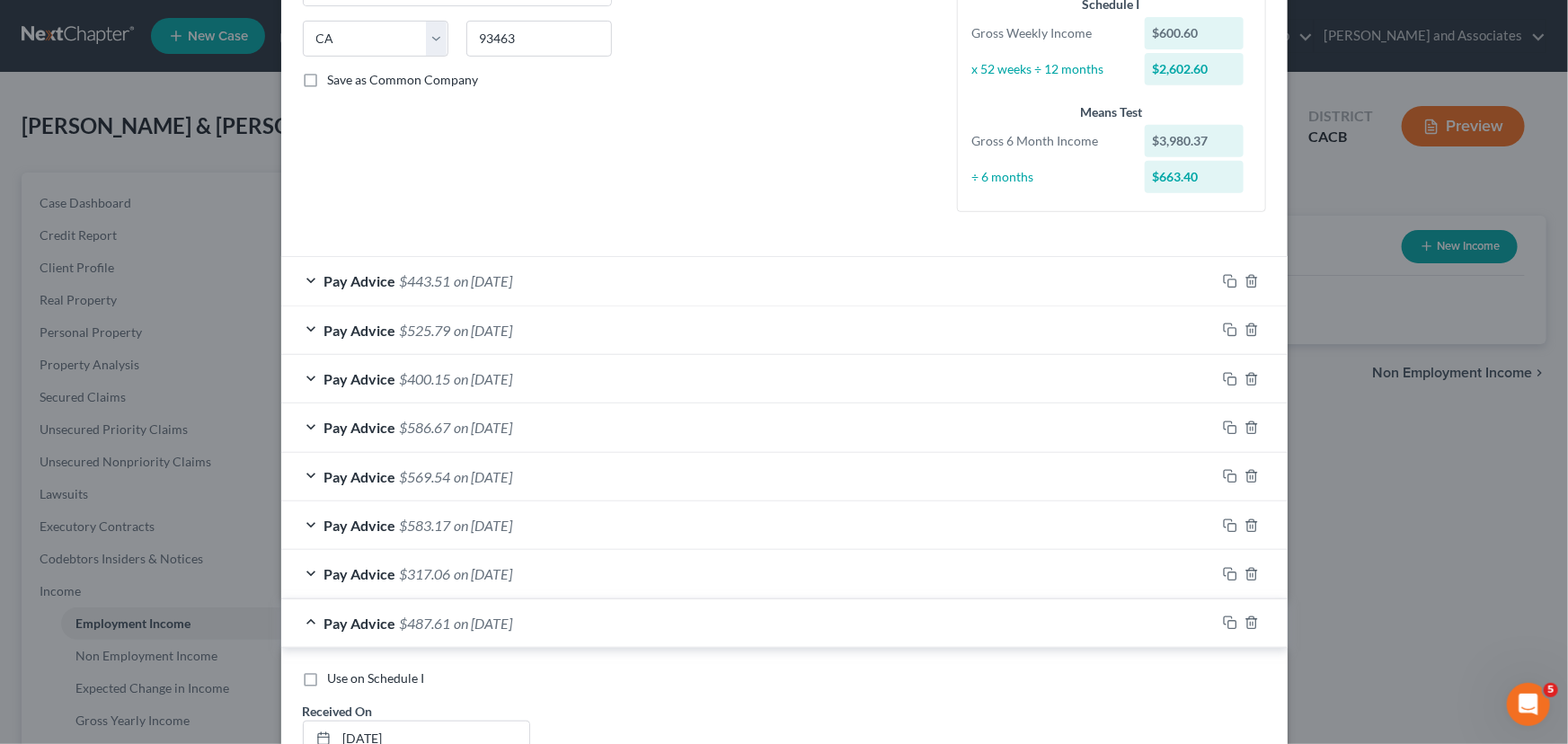
scroll to position [710, 0]
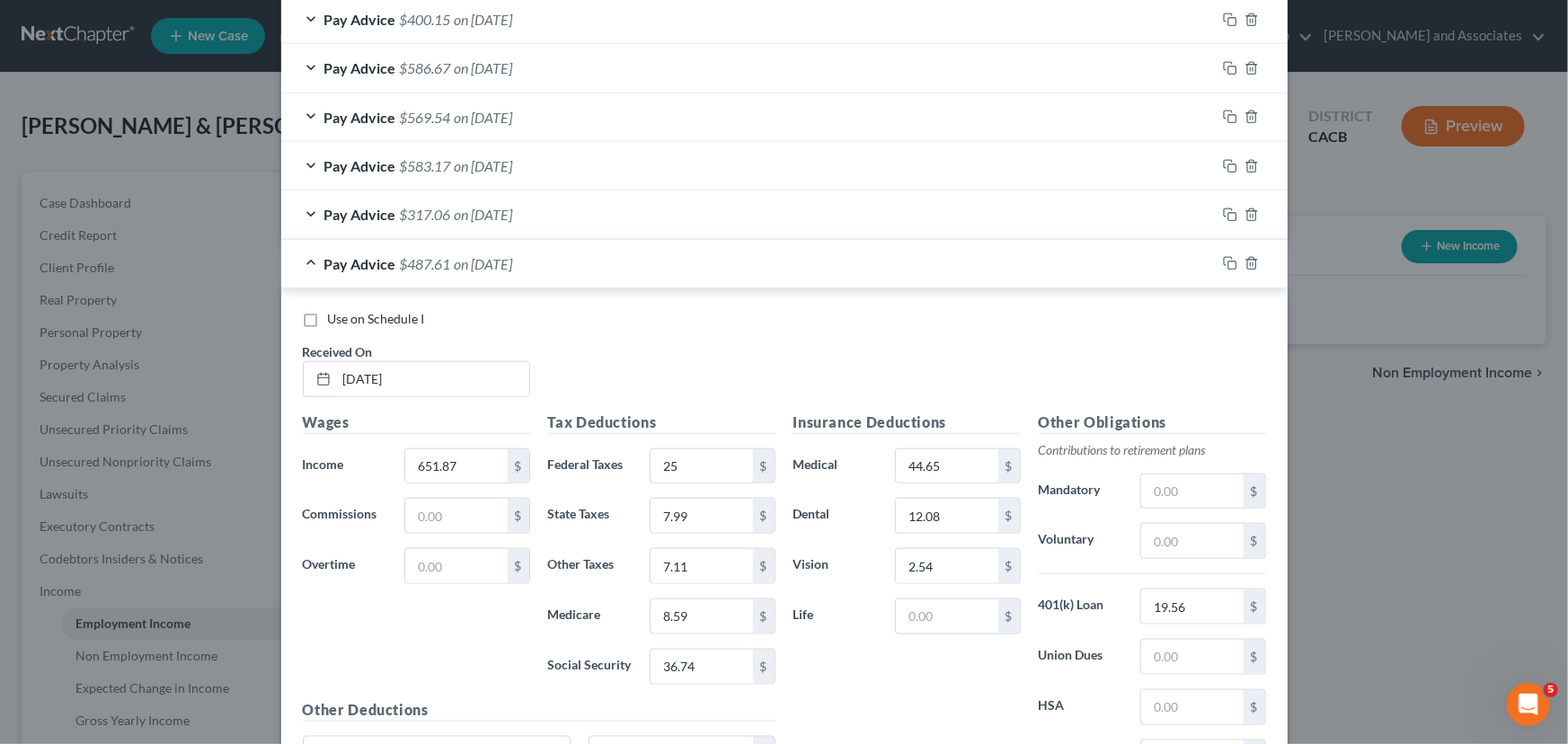
drag, startPoint x: 897, startPoint y: 684, endPoint x: 888, endPoint y: 673, distance: 14.2
click at [886, 674] on div "Insurance Deductions Medical 44.65 $ Dental 12.08 $ Vision 2.54 $ Life $" at bounding box center [907, 600] width 245 height 378
click at [365, 260] on span "Pay Advice" at bounding box center [360, 264] width 71 height 17
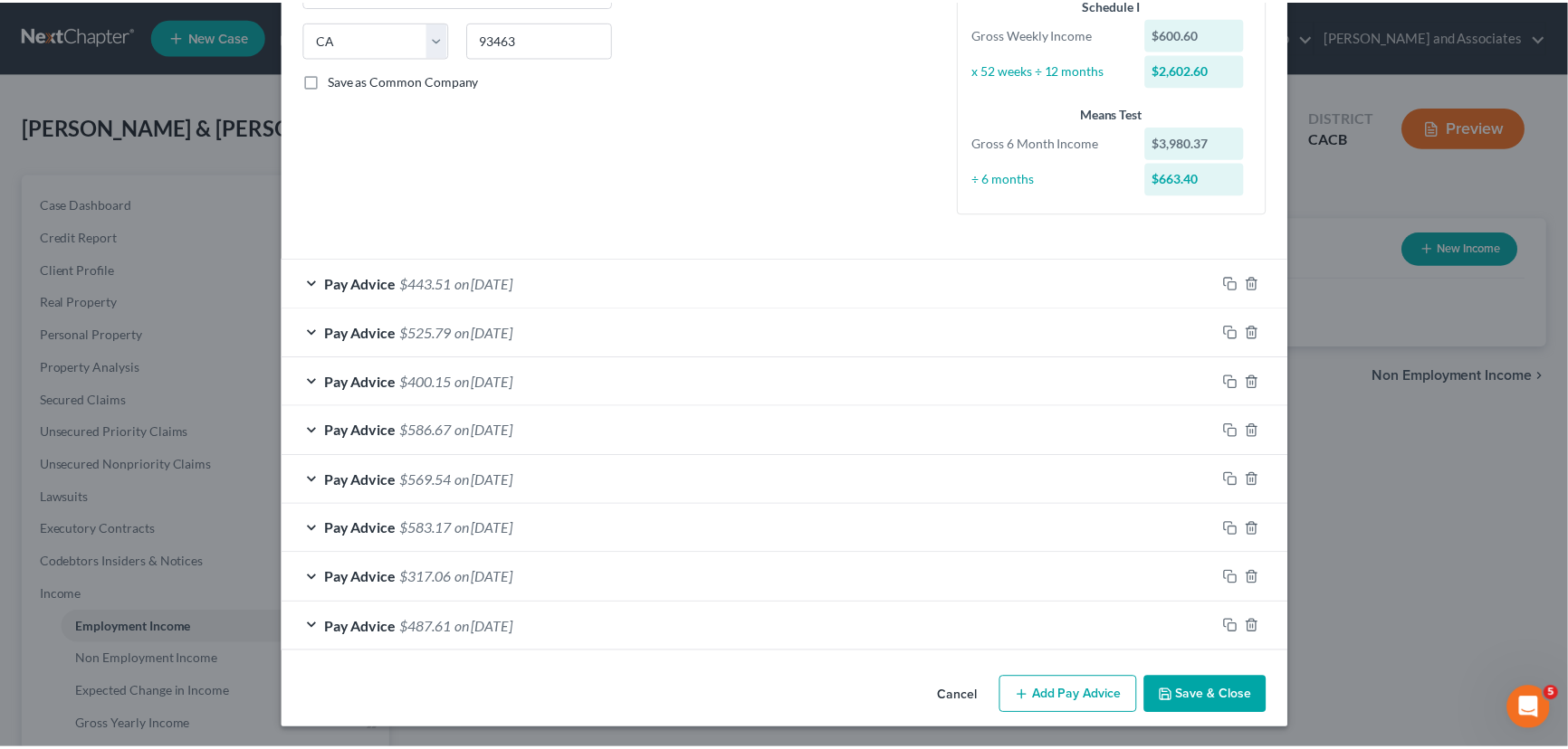
scroll to position [353, 0]
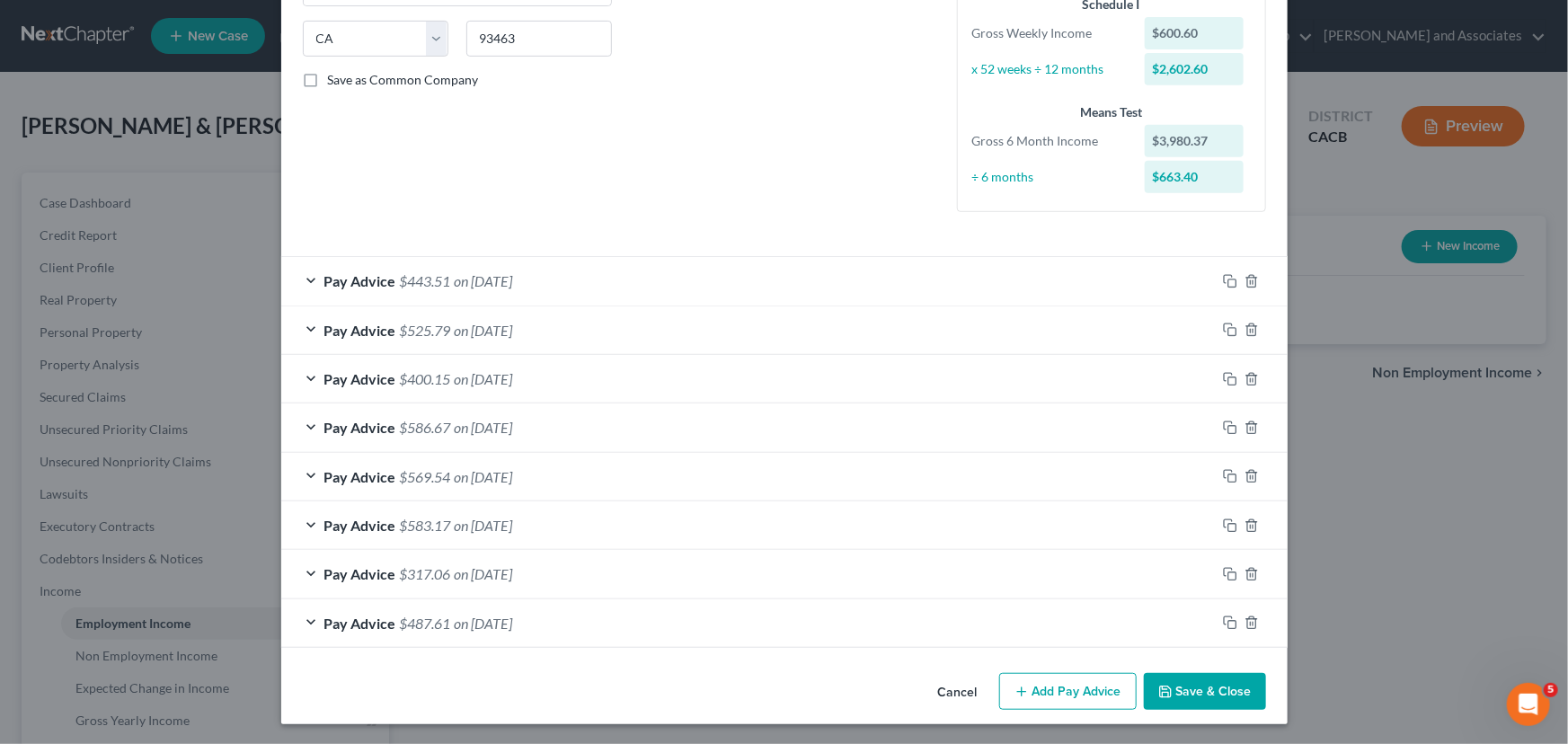
click at [1190, 684] on button "Save & Close" at bounding box center [1204, 692] width 122 height 38
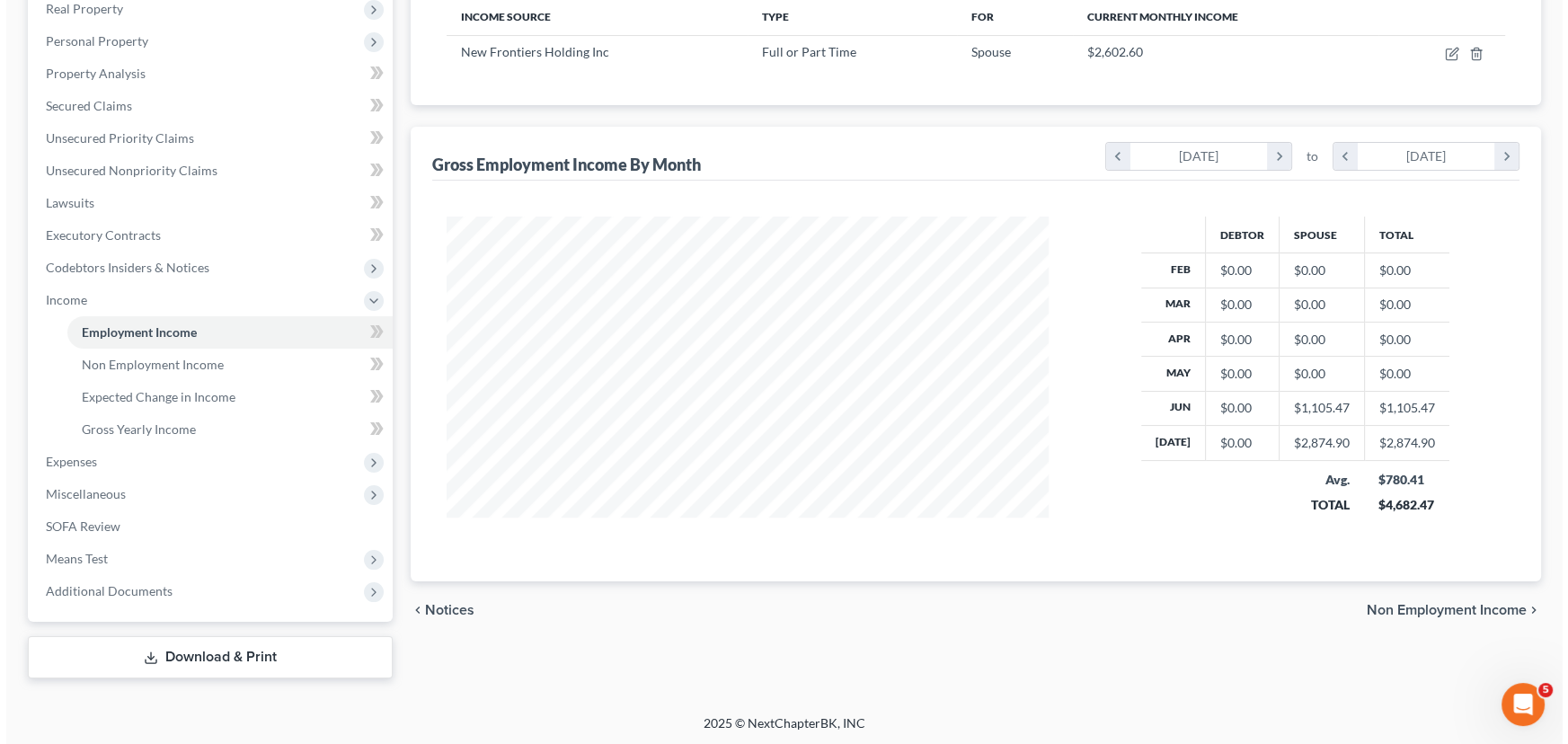
scroll to position [0, 0]
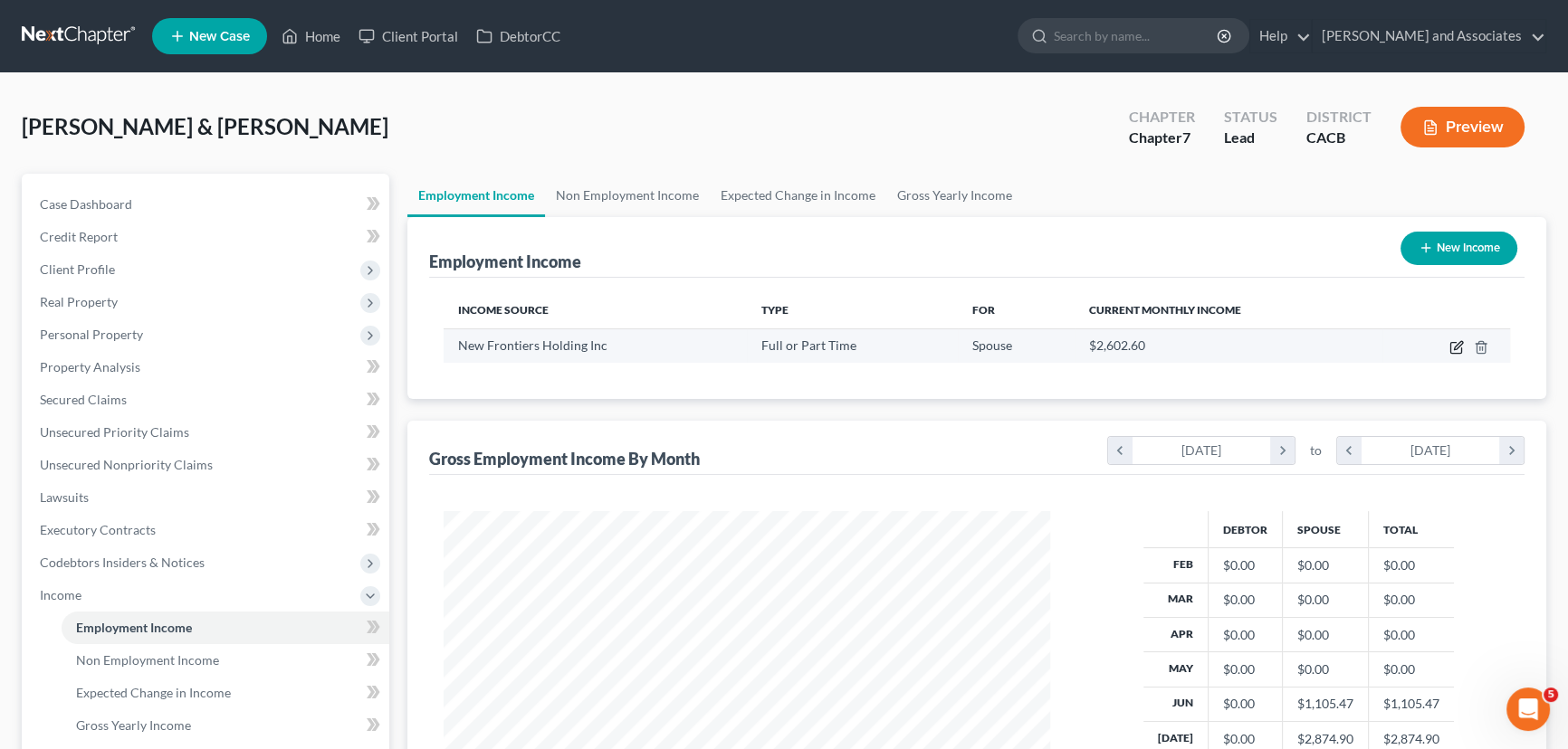
click at [1450, 347] on icon "button" at bounding box center [1455, 349] width 11 height 11
select select "0"
select select "4"
select select "3"
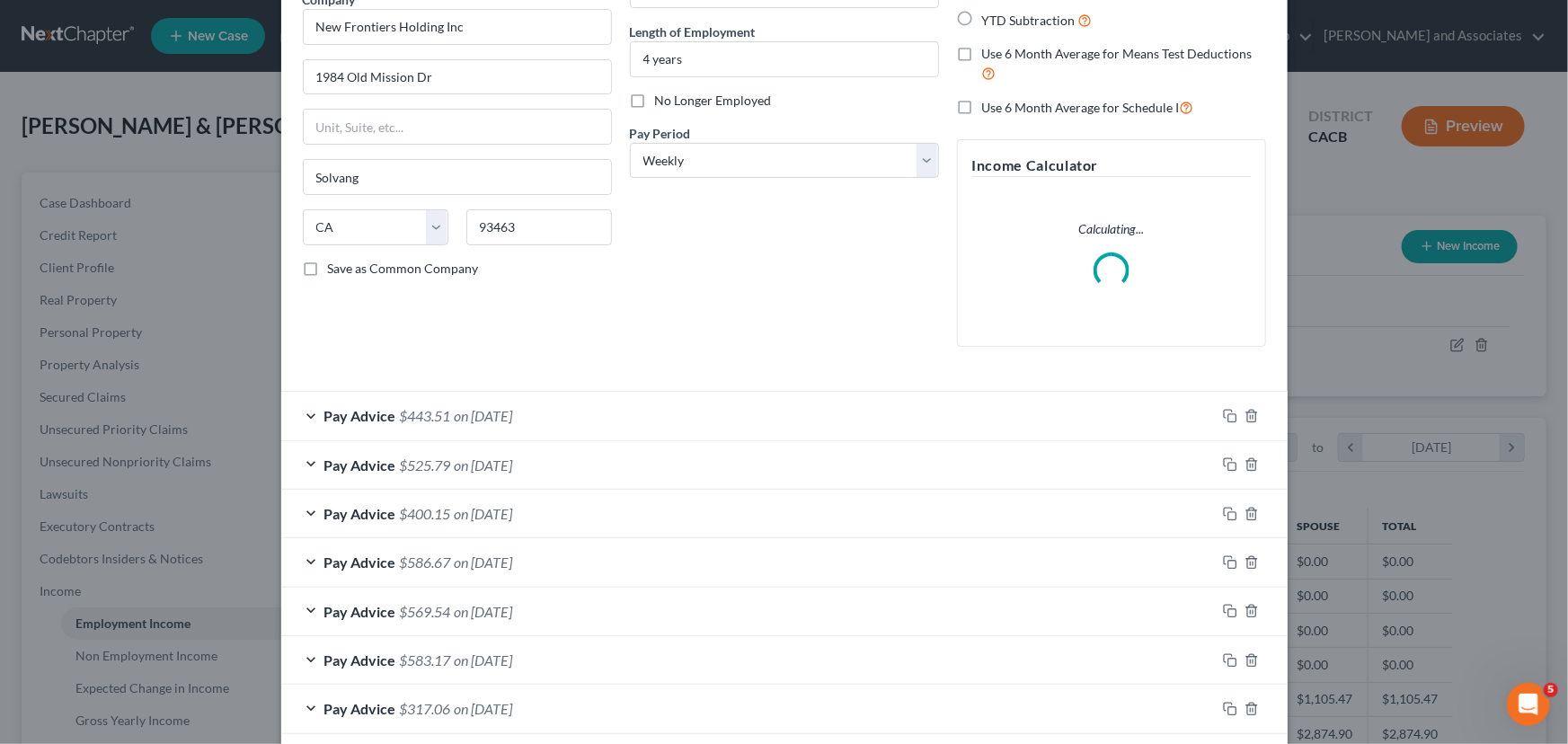
scroll to position [297, 0]
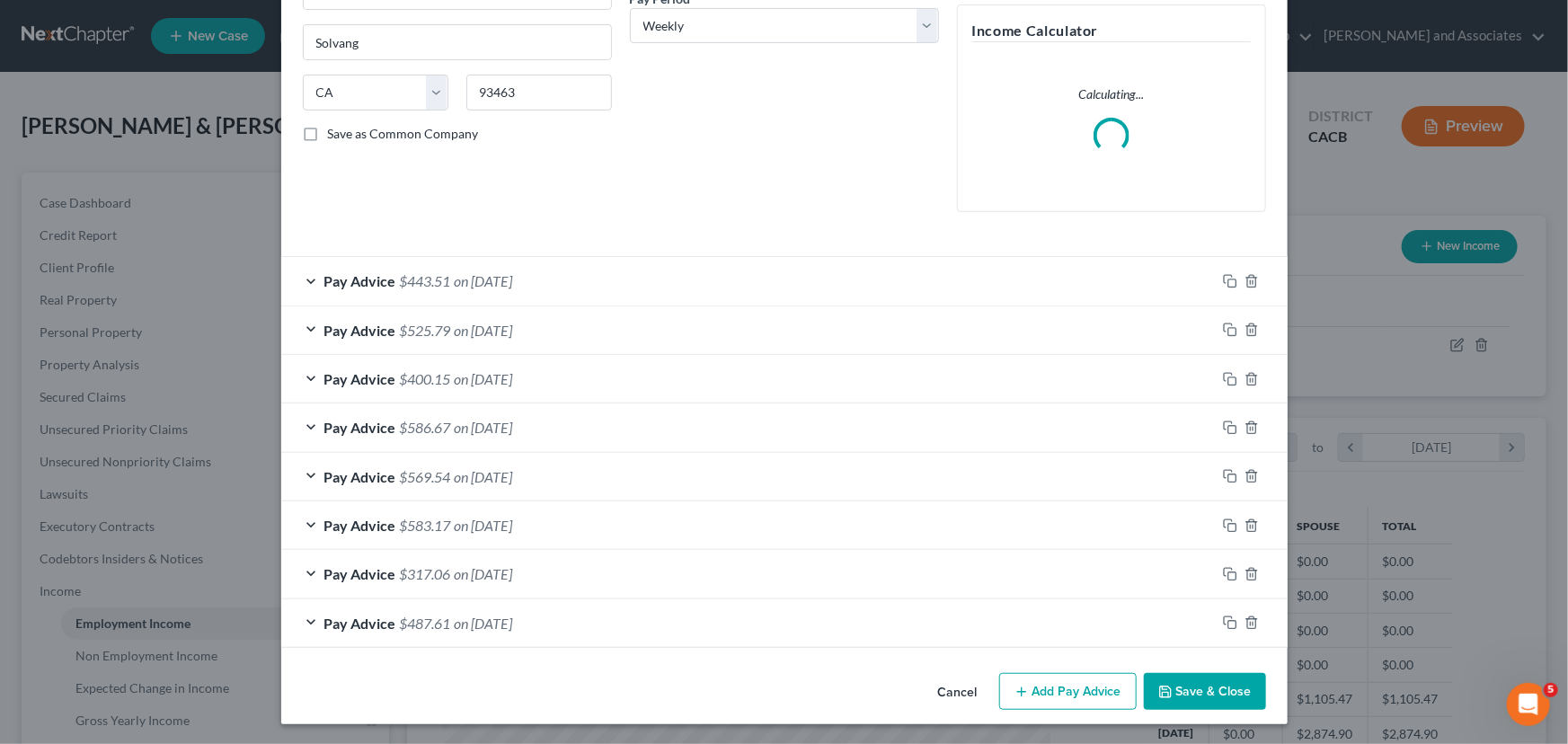
click at [1050, 693] on button "Add Pay Advice" at bounding box center [1068, 692] width 137 height 38
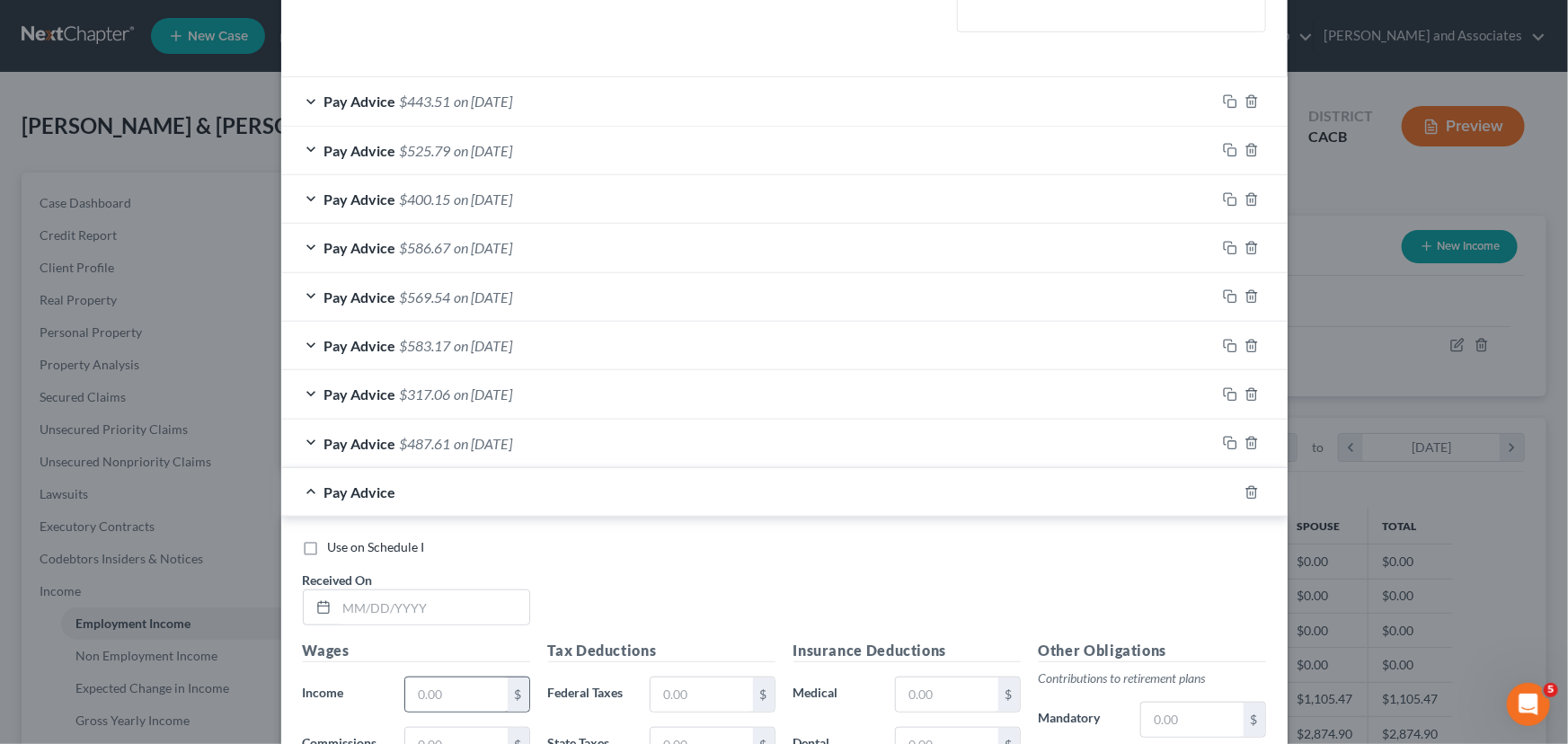
scroll to position [569, 0]
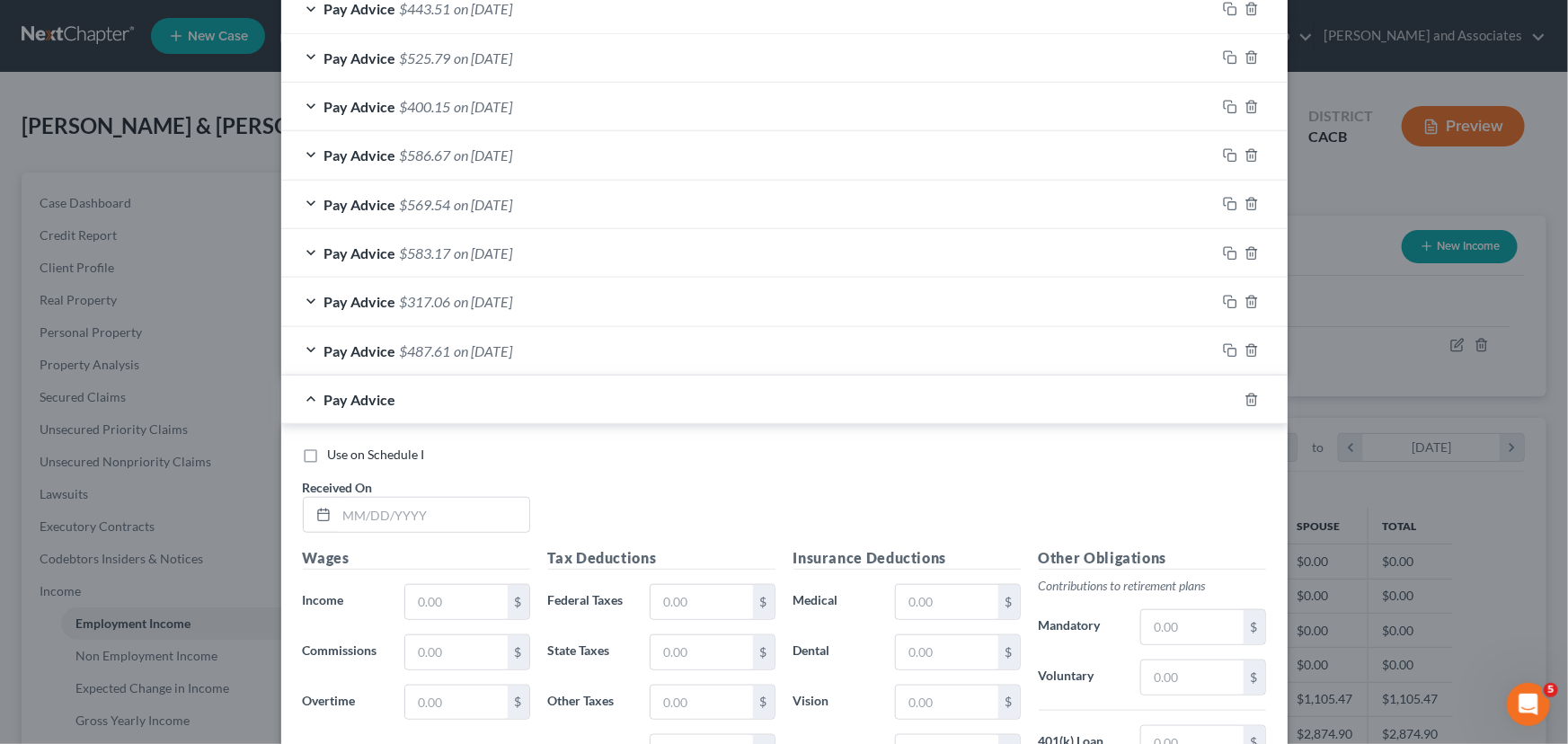
click at [400, 492] on div "Received On *" at bounding box center [417, 506] width 245 height 55
click at [401, 517] on input "text" at bounding box center [433, 514] width 192 height 34
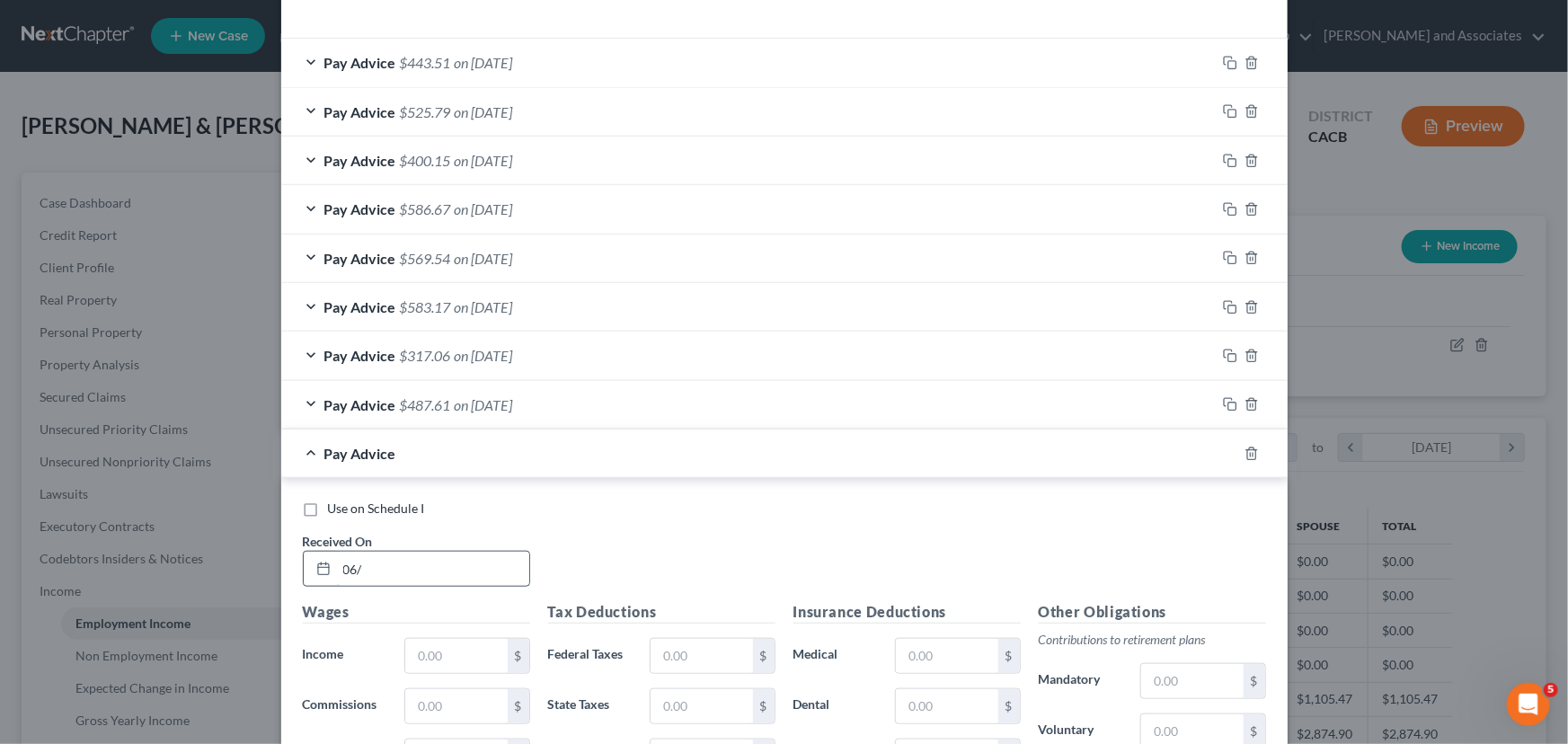
scroll to position [623, 0]
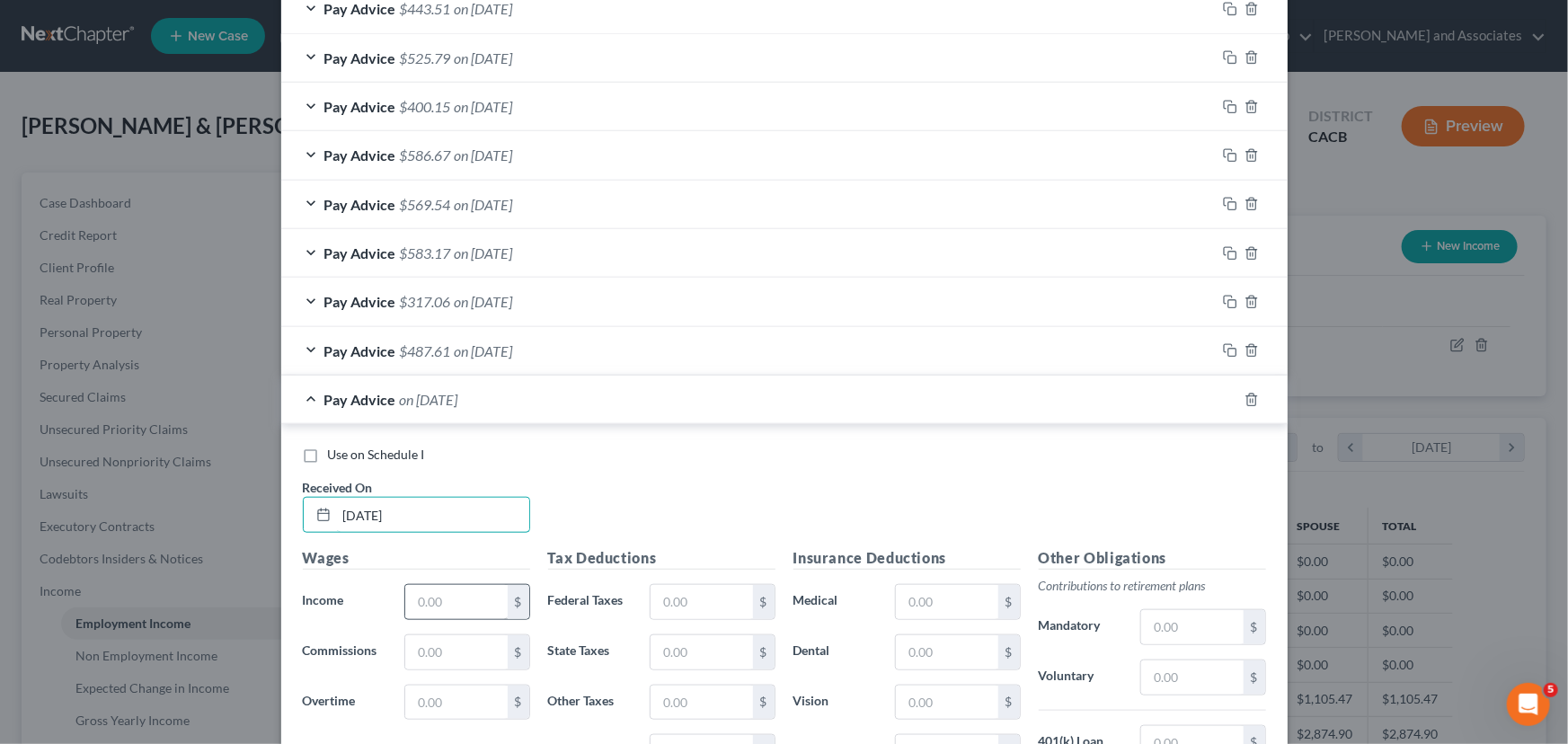
type input "[DATE]"
click at [461, 606] on input "text" at bounding box center [455, 602] width 102 height 34
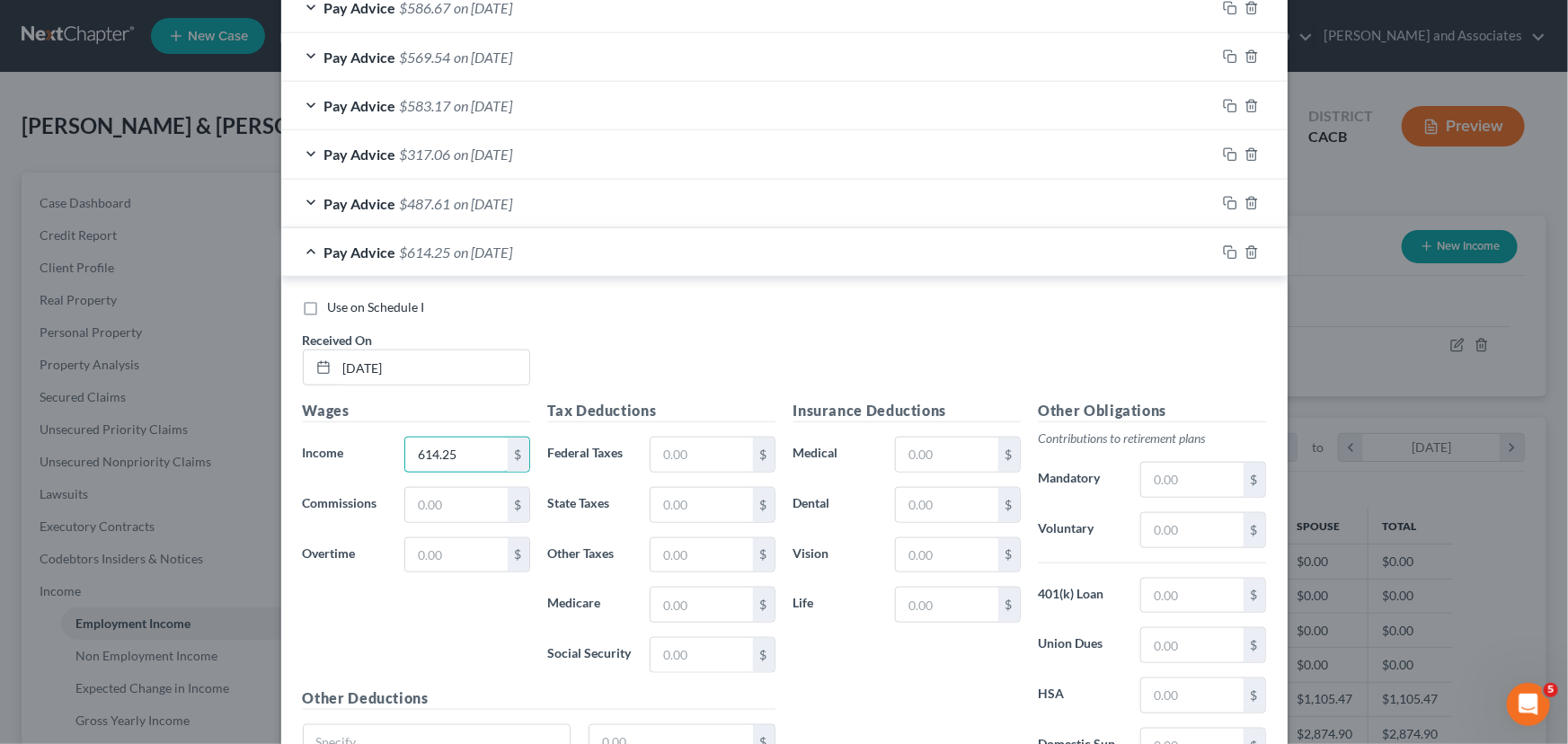
scroll to position [896, 0]
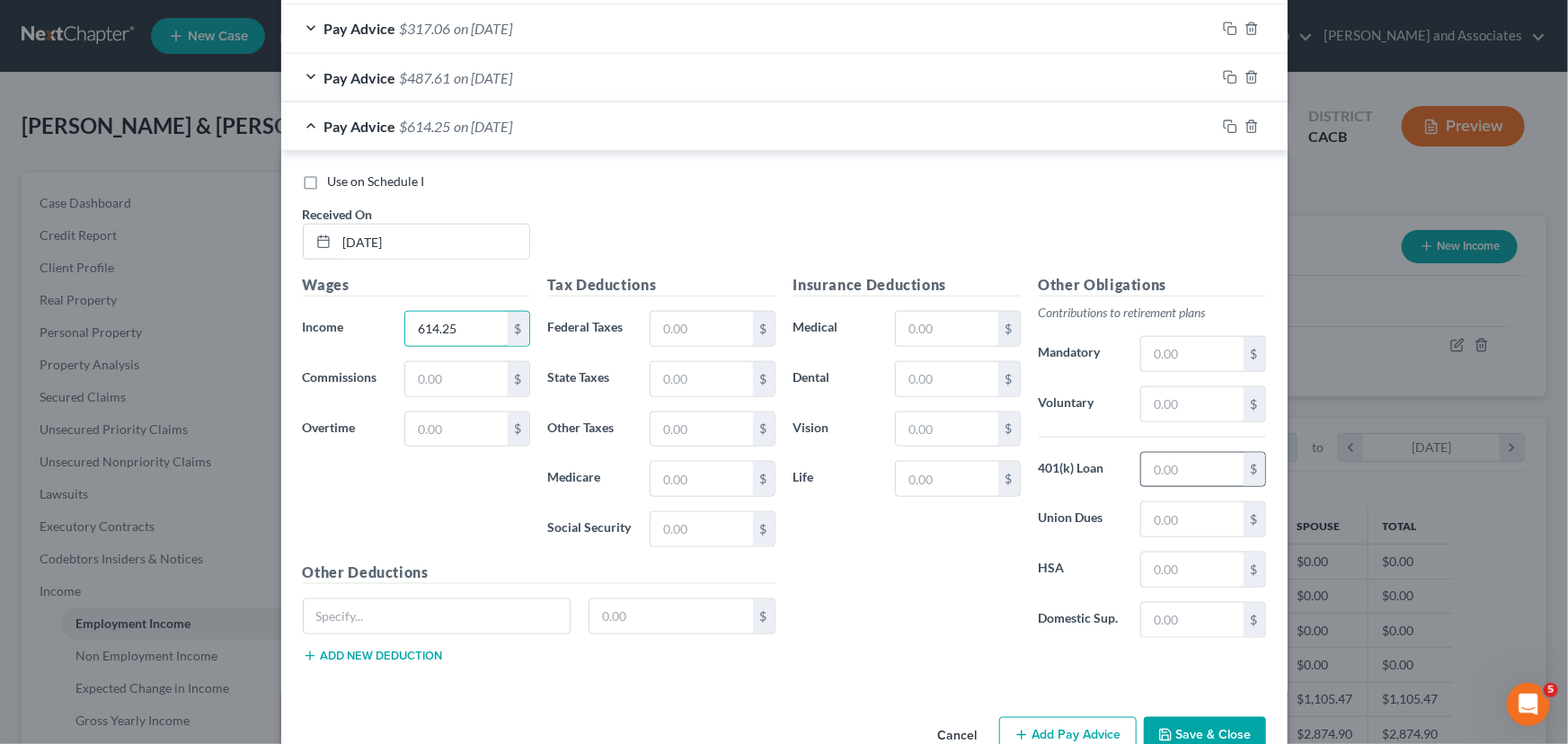
type input "614.25"
click at [1212, 467] on input "text" at bounding box center [1192, 469] width 102 height 34
type input "18.43"
click at [931, 389] on input "text" at bounding box center [946, 378] width 102 height 34
type input "12.08"
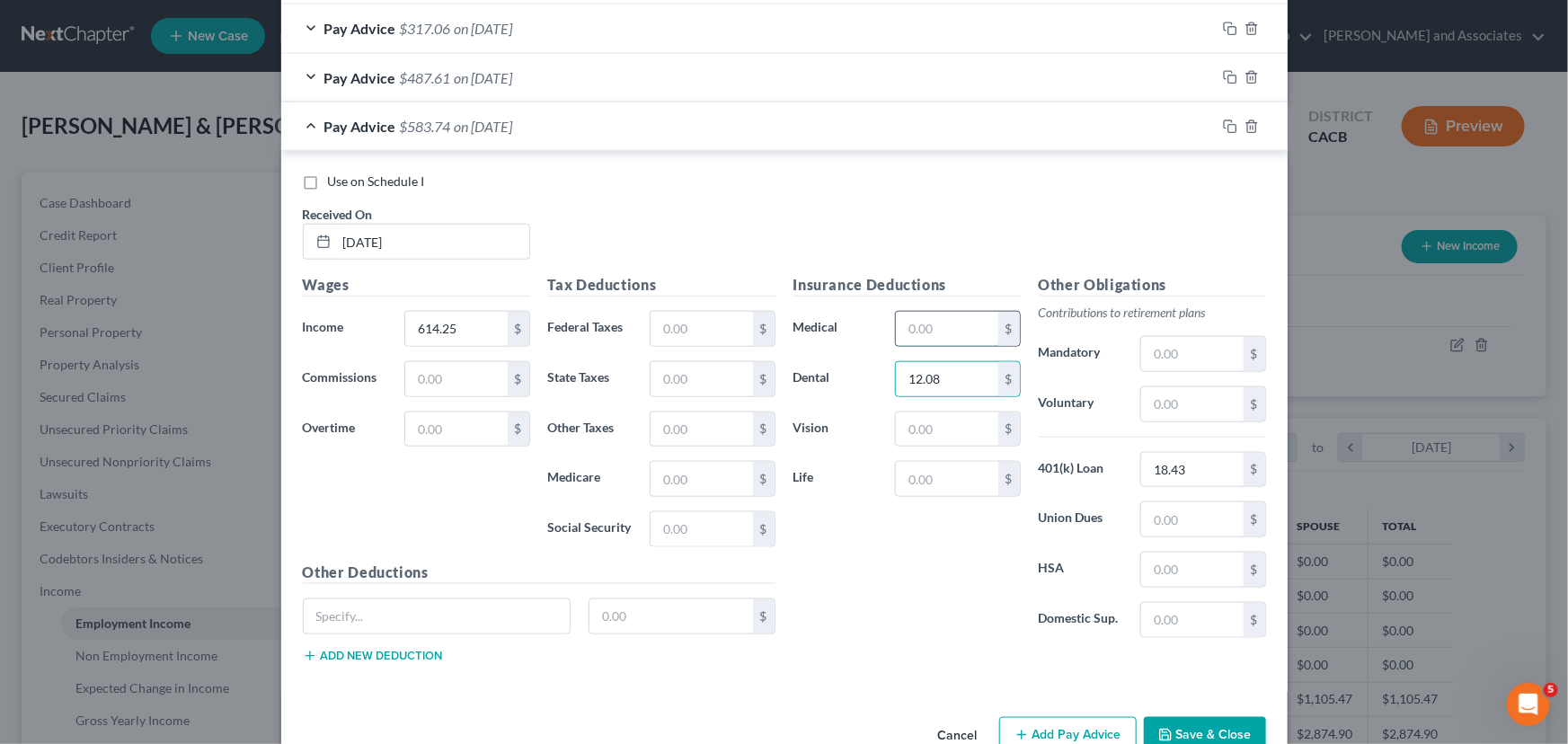
click at [920, 334] on input "text" at bounding box center [946, 328] width 102 height 34
type input "44.65"
click at [949, 440] on input "text" at bounding box center [946, 429] width 102 height 34
type input "2.54"
click at [701, 329] on input "text" at bounding box center [701, 328] width 102 height 34
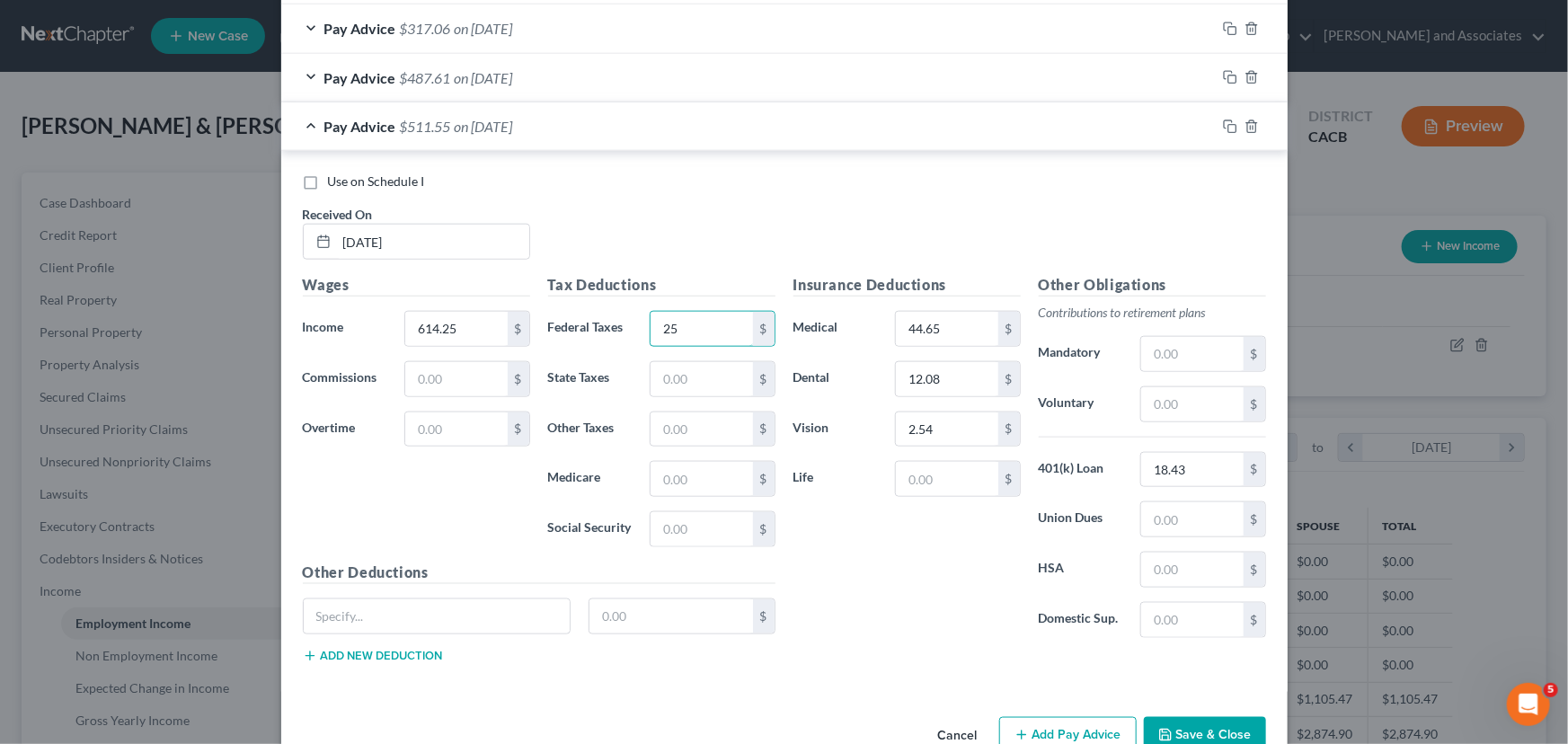
type input "25"
click at [752, 355] on div "Tax Deductions Federal Taxes 25 $ State Taxes $ Other Taxes $ Medicare $ Social…" at bounding box center [662, 418] width 245 height 288
click at [720, 389] on input "text" at bounding box center [701, 378] width 102 height 34
click at [702, 490] on input "text" at bounding box center [701, 478] width 102 height 34
type input "8.05"
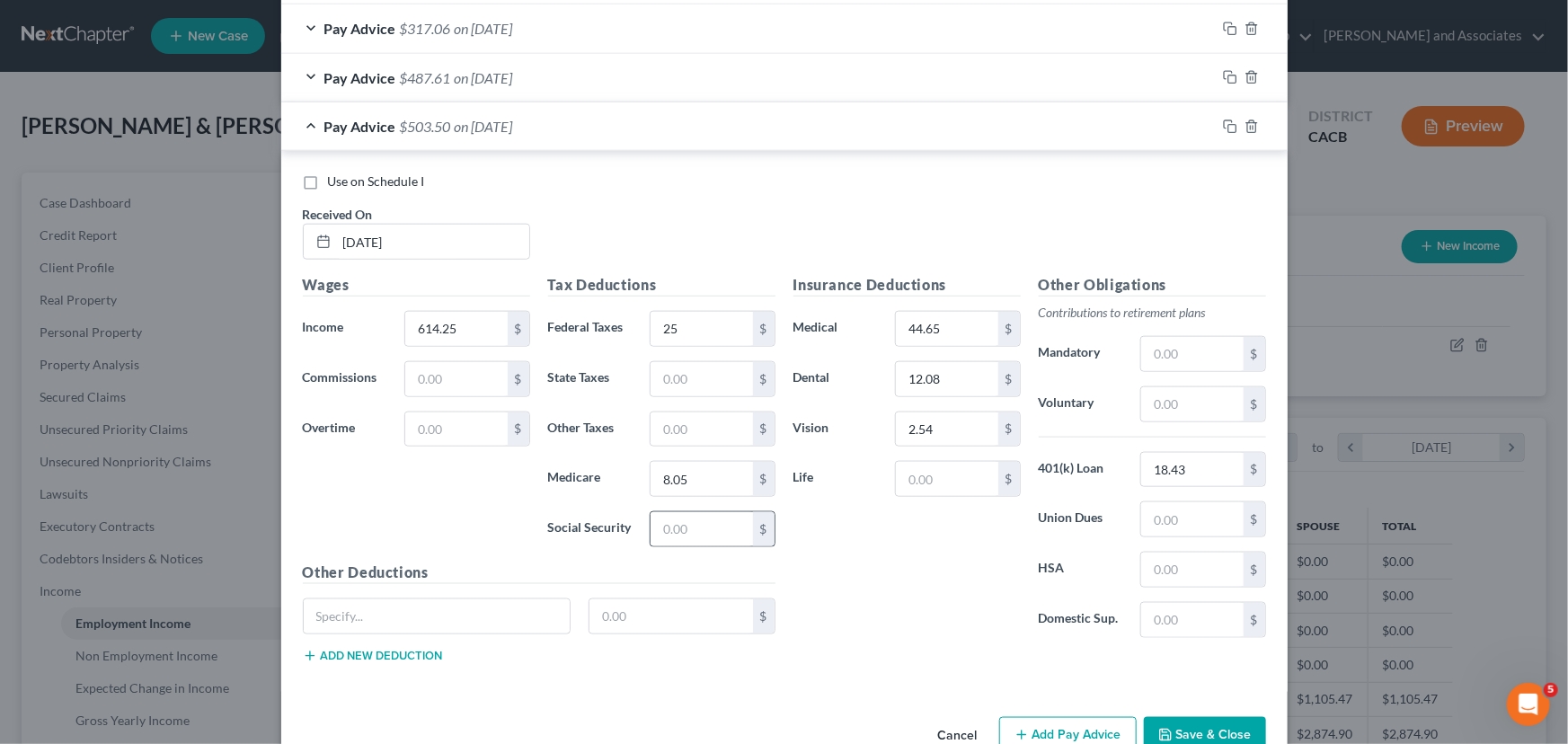
click at [760, 521] on div "$" at bounding box center [764, 529] width 22 height 34
click at [707, 533] on input "text" at bounding box center [701, 529] width 102 height 34
type input "34.41"
click at [709, 386] on input "text" at bounding box center [701, 378] width 102 height 34
type input "7.19"
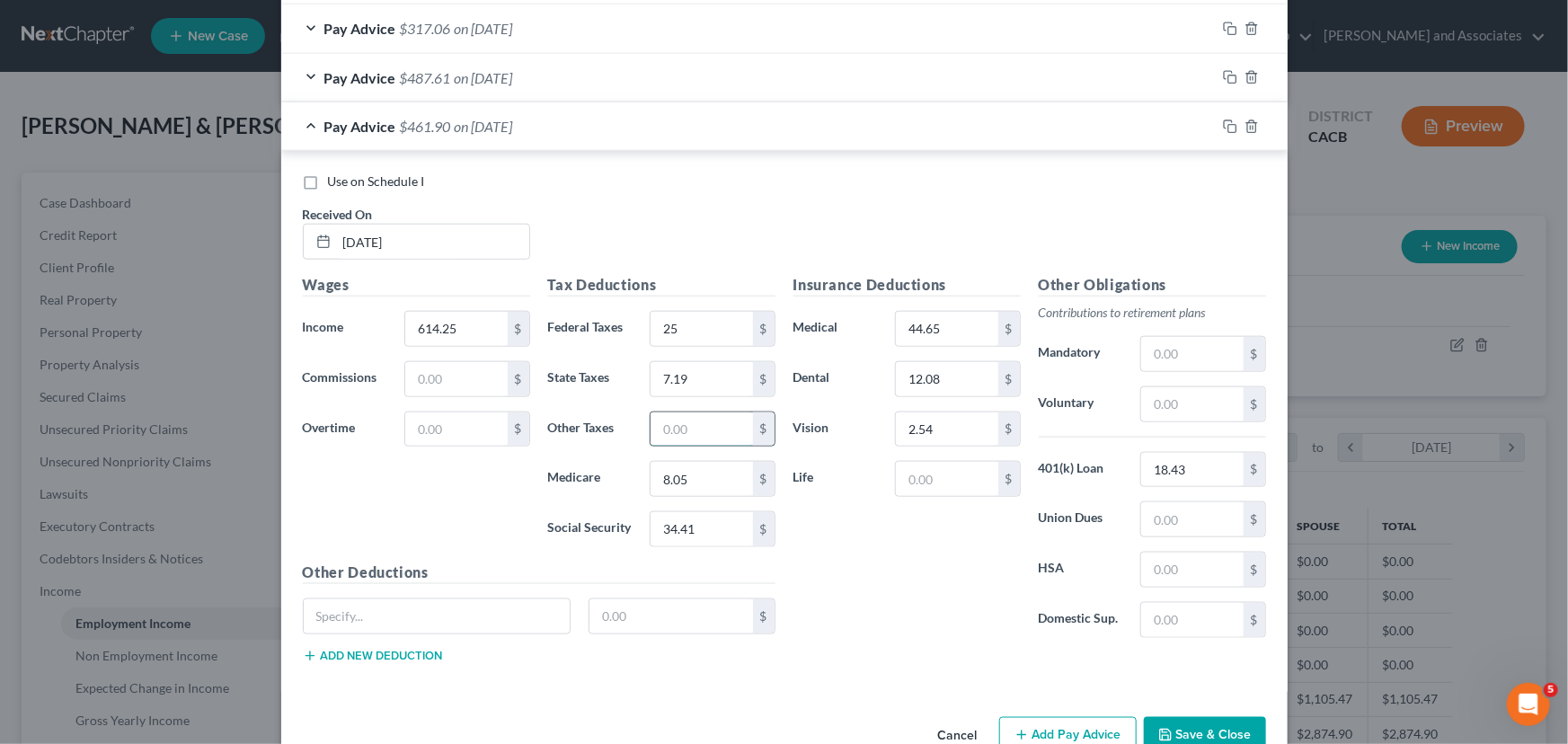
click at [678, 440] on input "text" at bounding box center [701, 429] width 102 height 34
type input "6.66"
drag, startPoint x: 429, startPoint y: 124, endPoint x: 440, endPoint y: 132, distance: 13.6
click at [434, 128] on span "$455.24" at bounding box center [426, 126] width 51 height 17
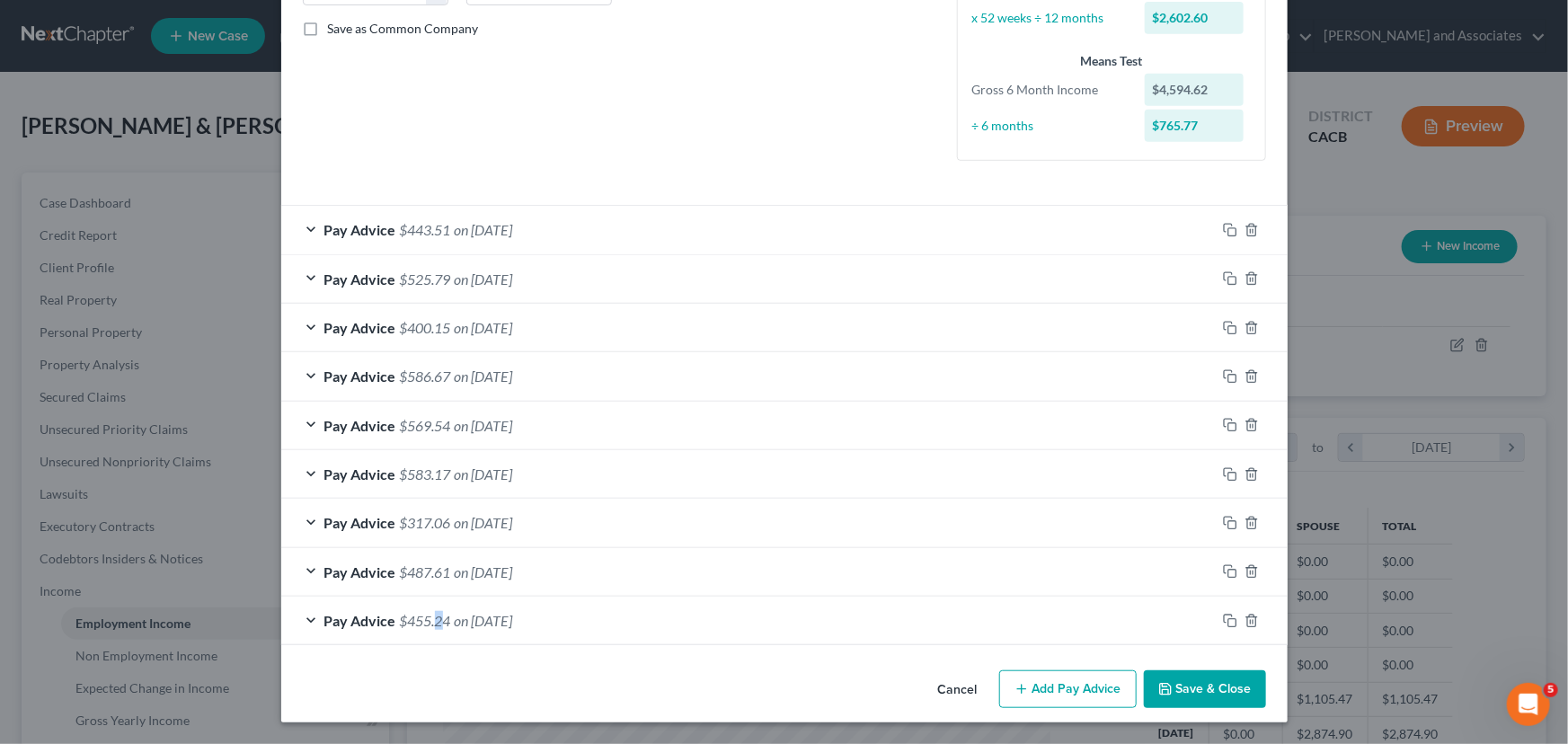
scroll to position [400, 0]
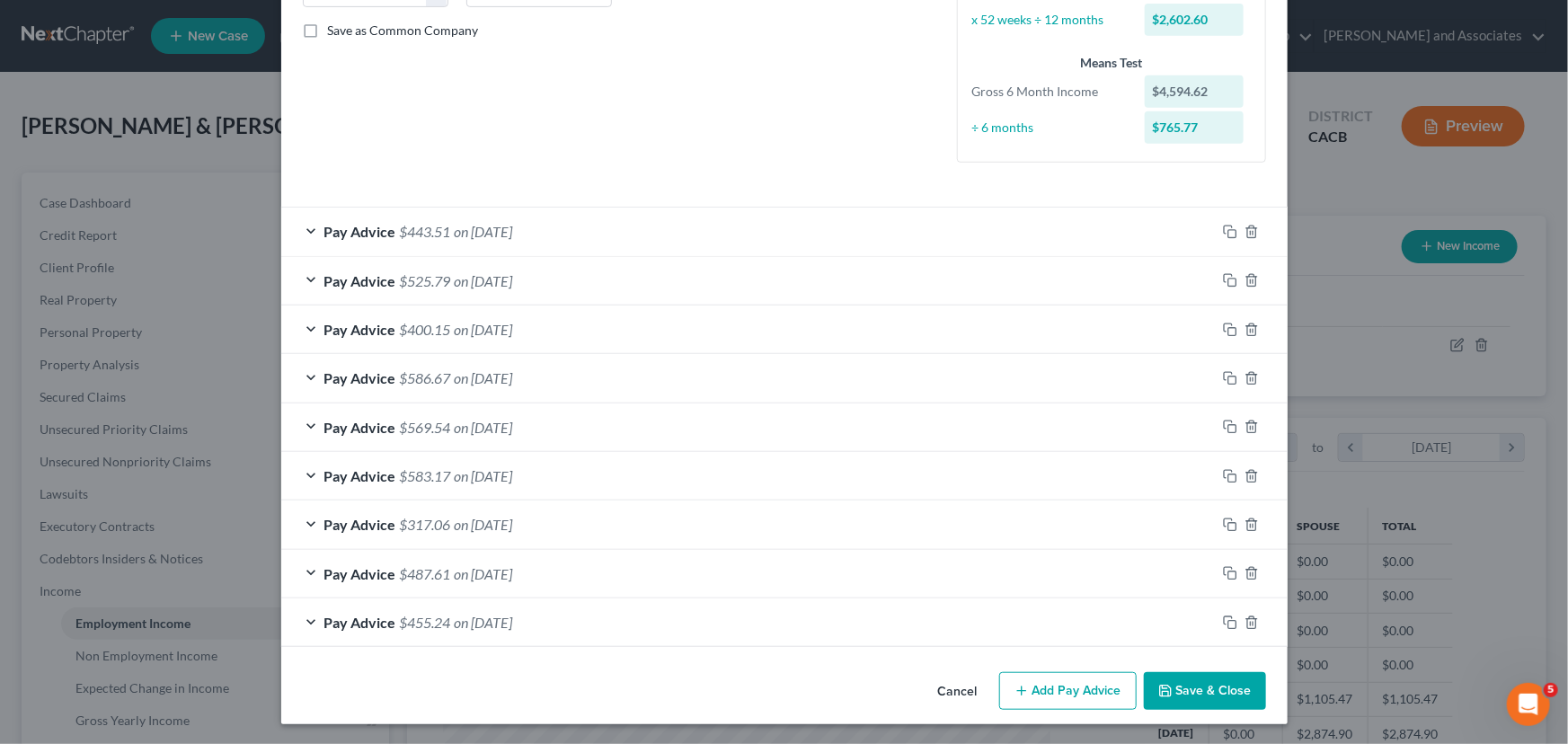
click at [1040, 665] on div "Cancel Add Pay Advice Save & Close" at bounding box center [784, 695] width 1007 height 60
click at [1042, 674] on button "Add Pay Advice" at bounding box center [1068, 691] width 137 height 38
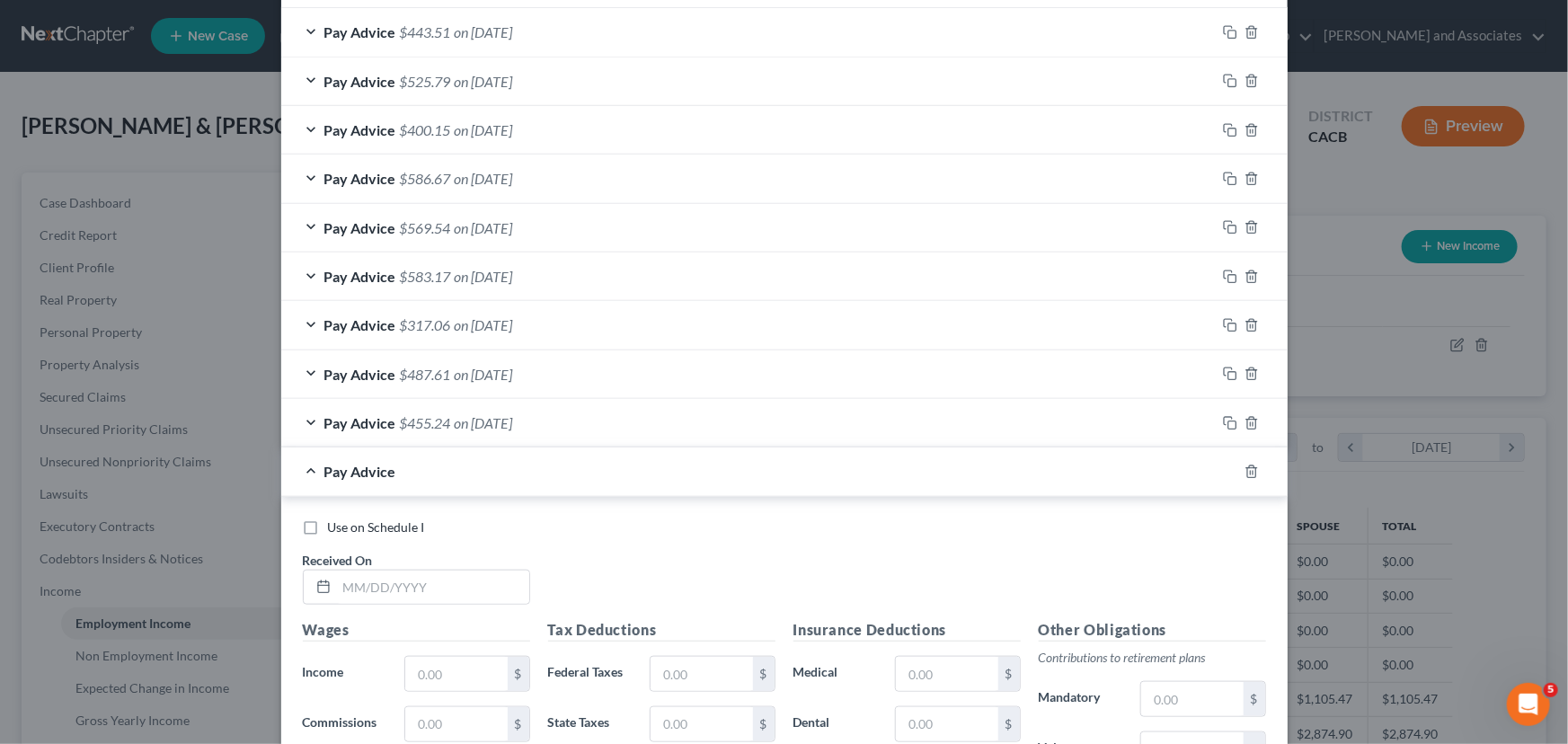
scroll to position [809, 0]
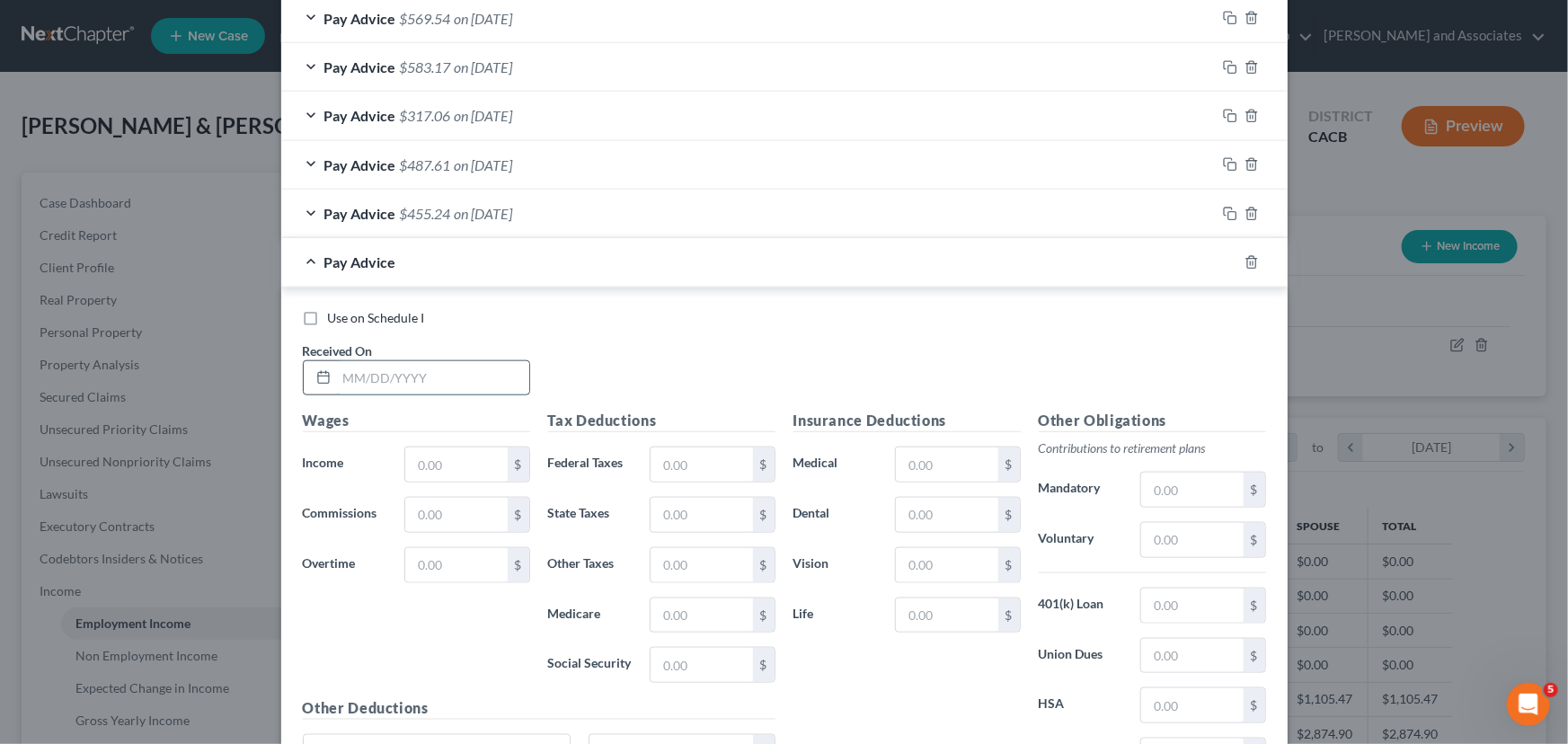
click at [445, 378] on input "text" at bounding box center [433, 377] width 192 height 34
type input "[DATE]"
click at [443, 468] on input "text" at bounding box center [455, 465] width 102 height 34
click at [677, 469] on input "text" at bounding box center [701, 465] width 102 height 34
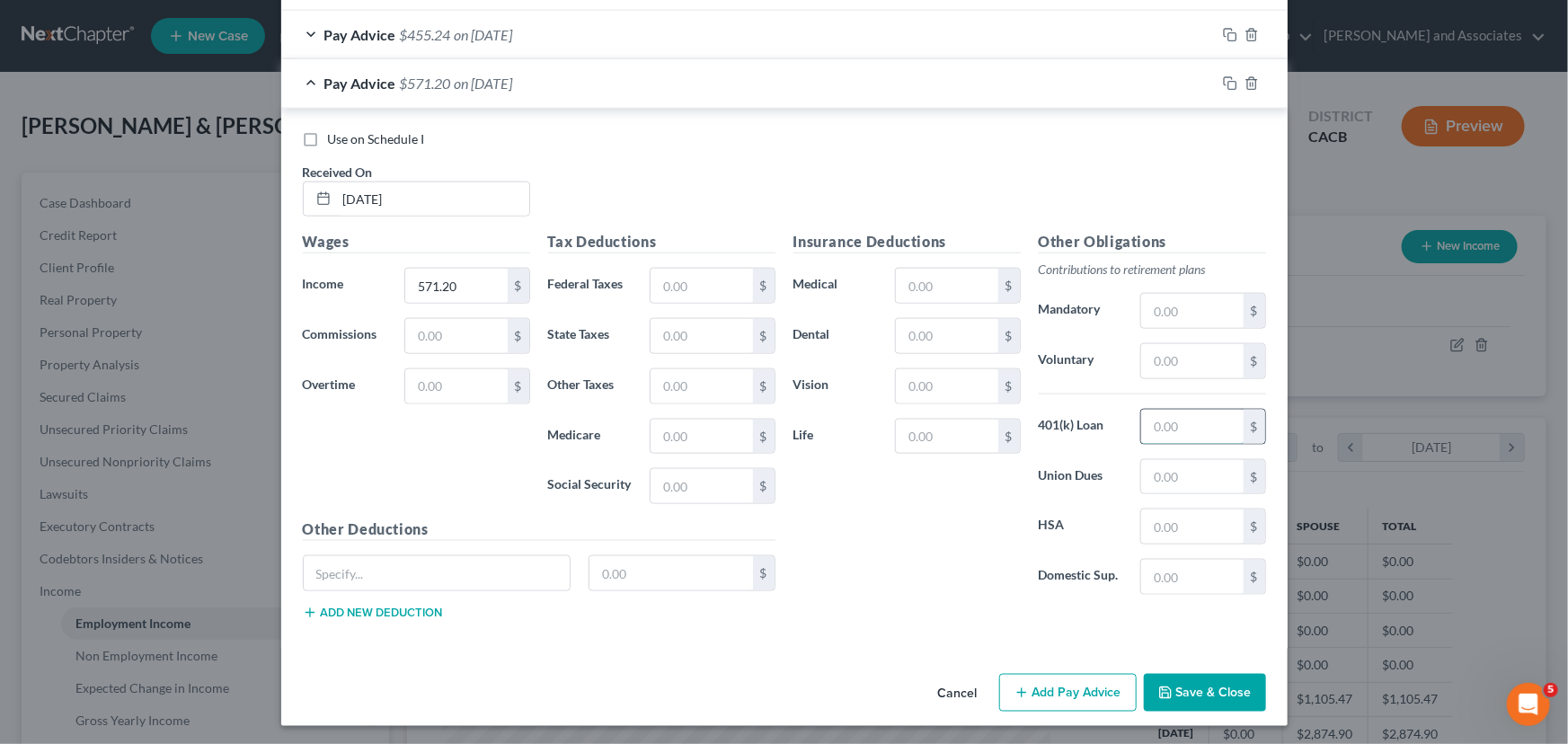
click at [1162, 425] on input "text" at bounding box center [1192, 426] width 102 height 34
click at [948, 343] on input "text" at bounding box center [946, 335] width 102 height 34
click at [924, 291] on input "text" at bounding box center [946, 285] width 102 height 34
click at [922, 406] on div "Insurance Deductions Medical 44.65 $ Dental 12.08 $ Vision $ Life $" at bounding box center [907, 420] width 245 height 378
click at [702, 292] on input "text" at bounding box center [701, 285] width 102 height 34
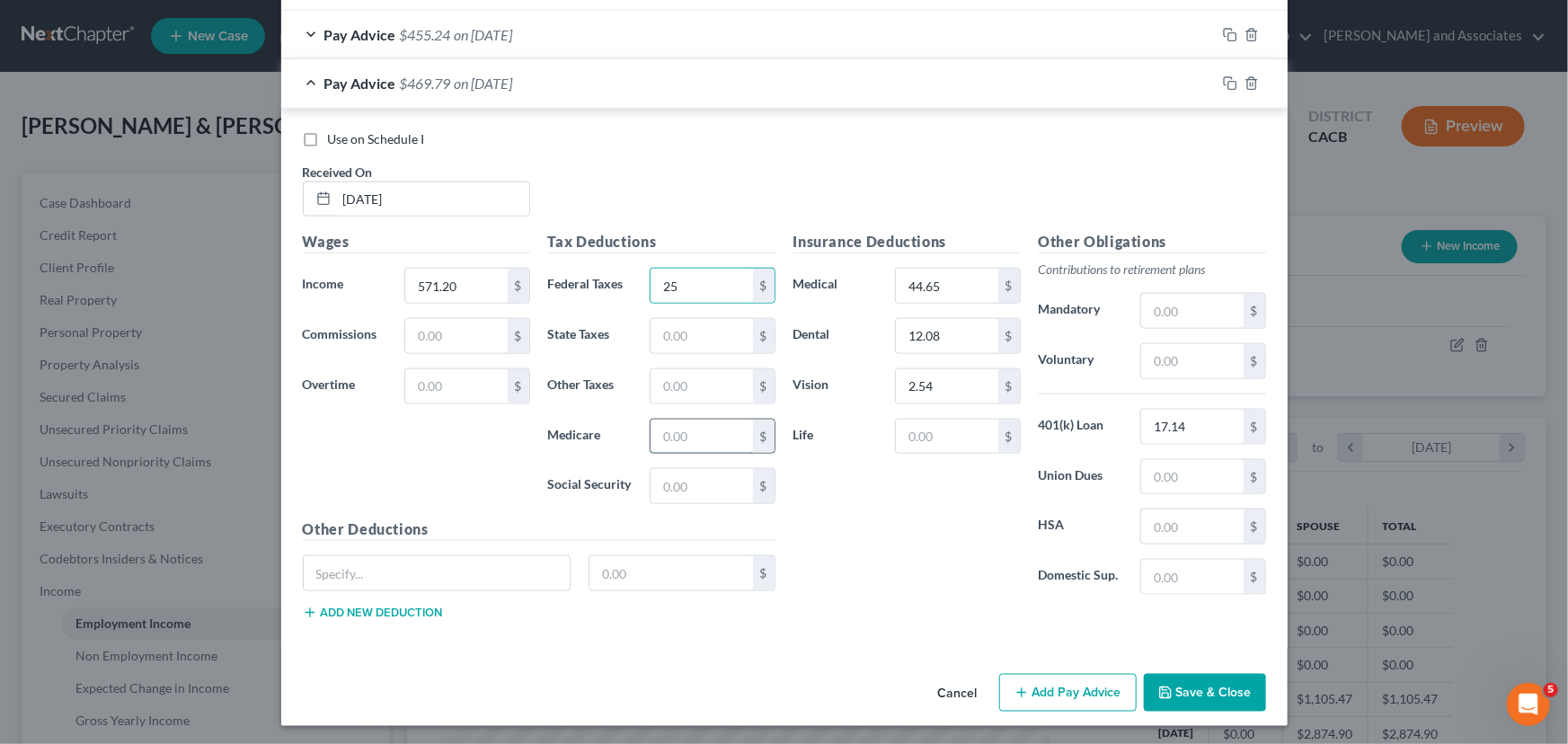
click at [690, 449] on input "text" at bounding box center [701, 436] width 102 height 34
click at [705, 378] on input "text" at bounding box center [701, 386] width 102 height 34
click at [706, 479] on input "text" at bounding box center [701, 486] width 102 height 34
click at [695, 342] on input "text" at bounding box center [701, 335] width 102 height 34
click at [685, 386] on input "text" at bounding box center [701, 386] width 102 height 34
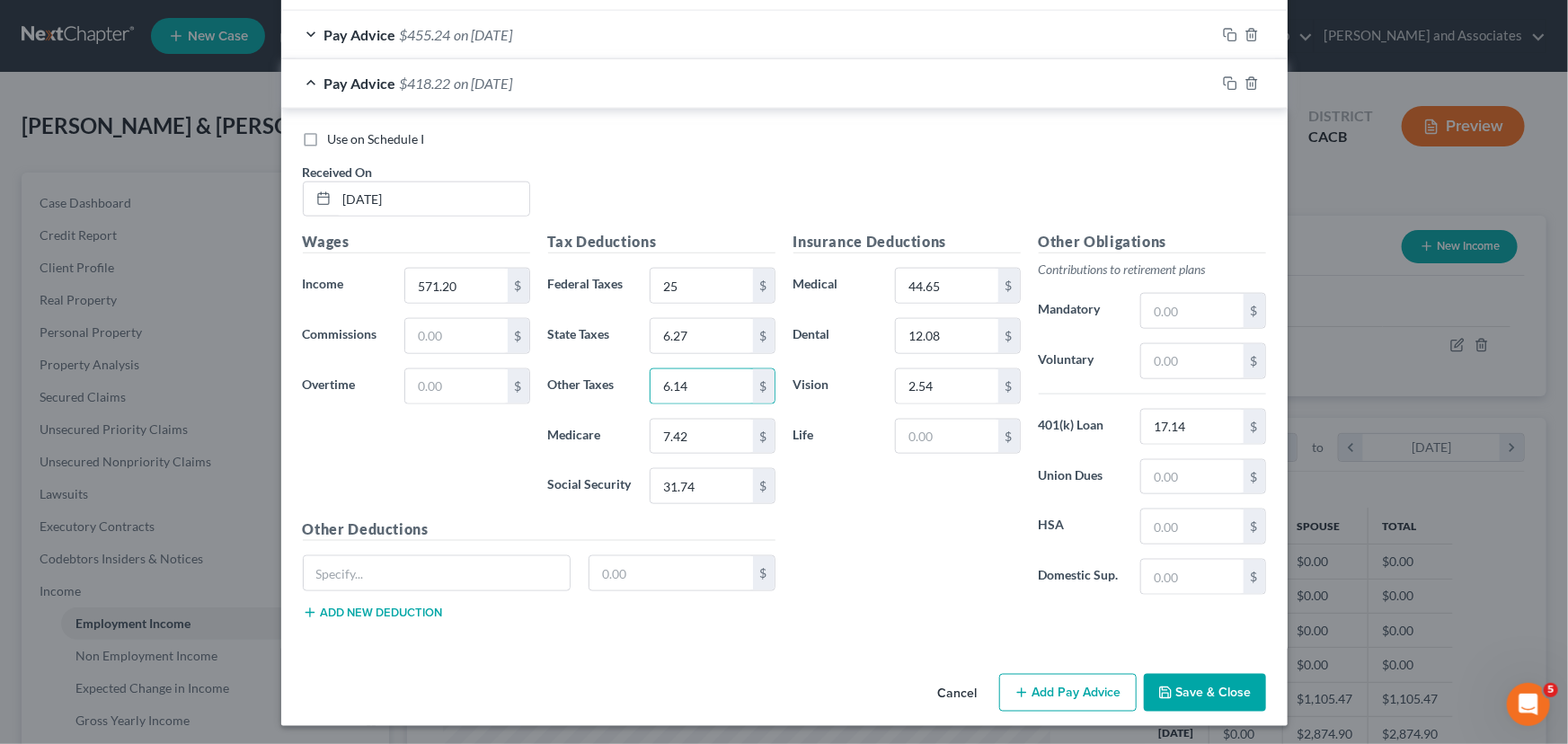
click at [387, 88] on span "Pay Advice" at bounding box center [360, 82] width 71 height 17
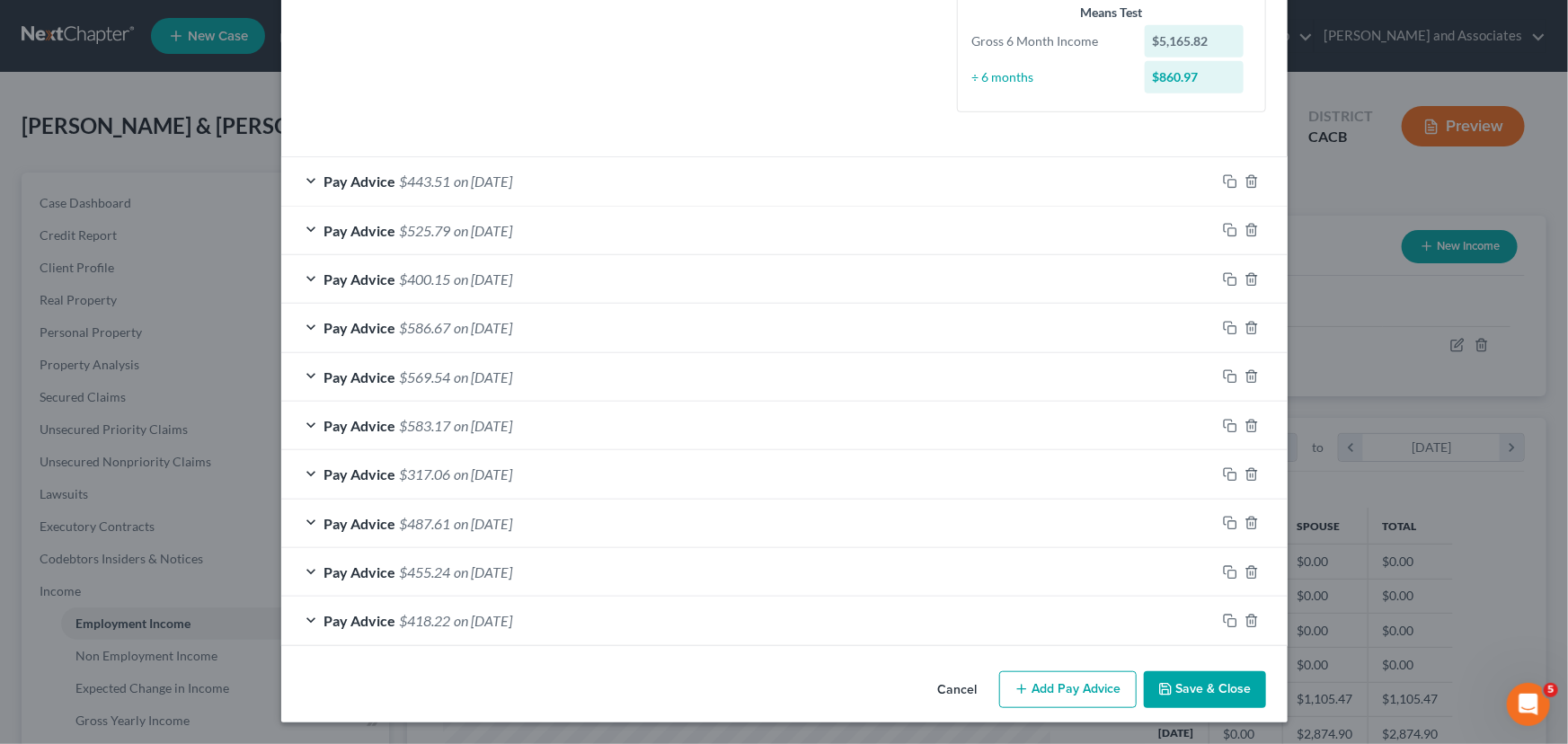
scroll to position [448, 0]
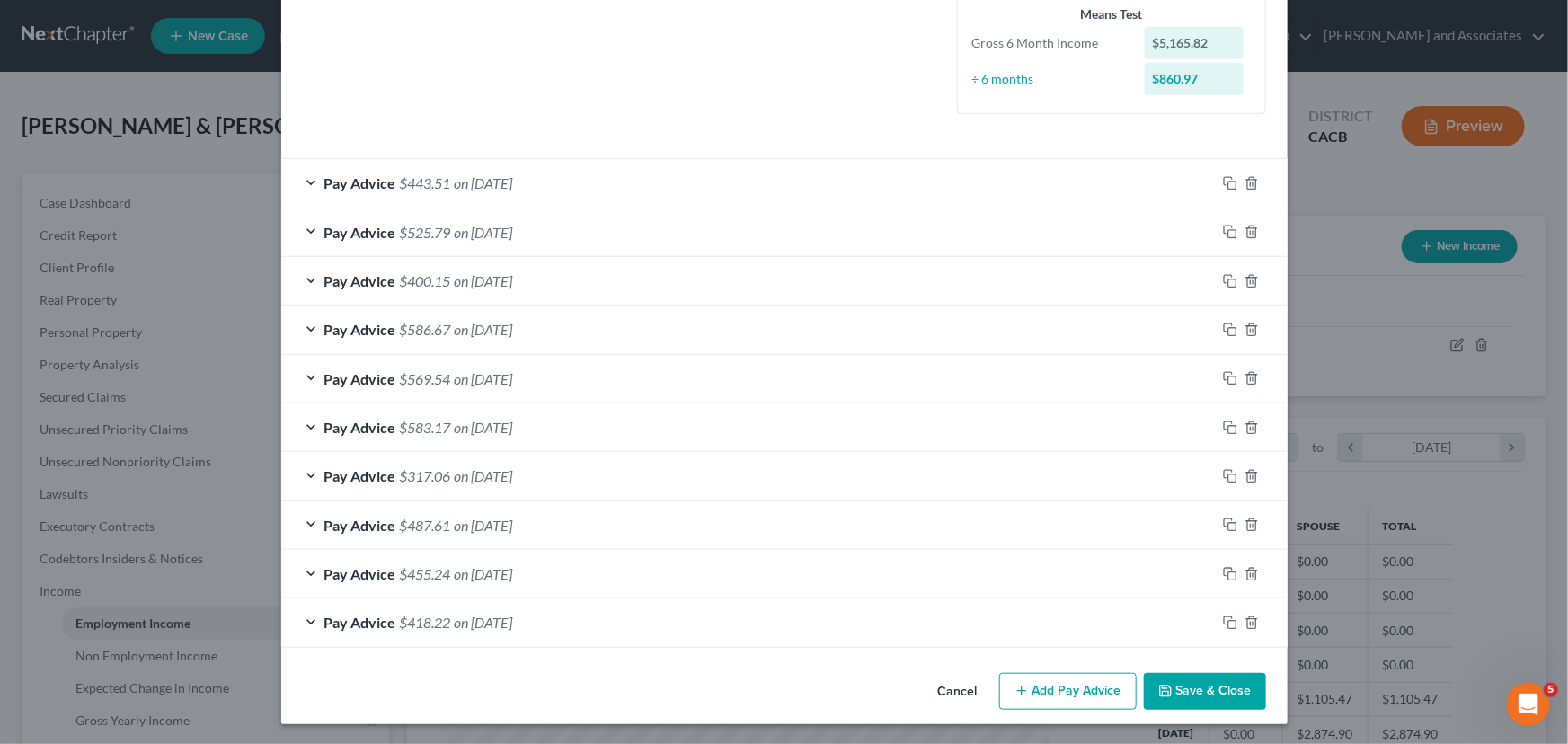
click at [1040, 663] on div "Employment Type * Select Full or [DEMOGRAPHIC_DATA] Employment Self Employment …" at bounding box center [784, 150] width 1007 height 1032
click at [1040, 674] on button "Add Pay Advice" at bounding box center [1068, 692] width 137 height 38
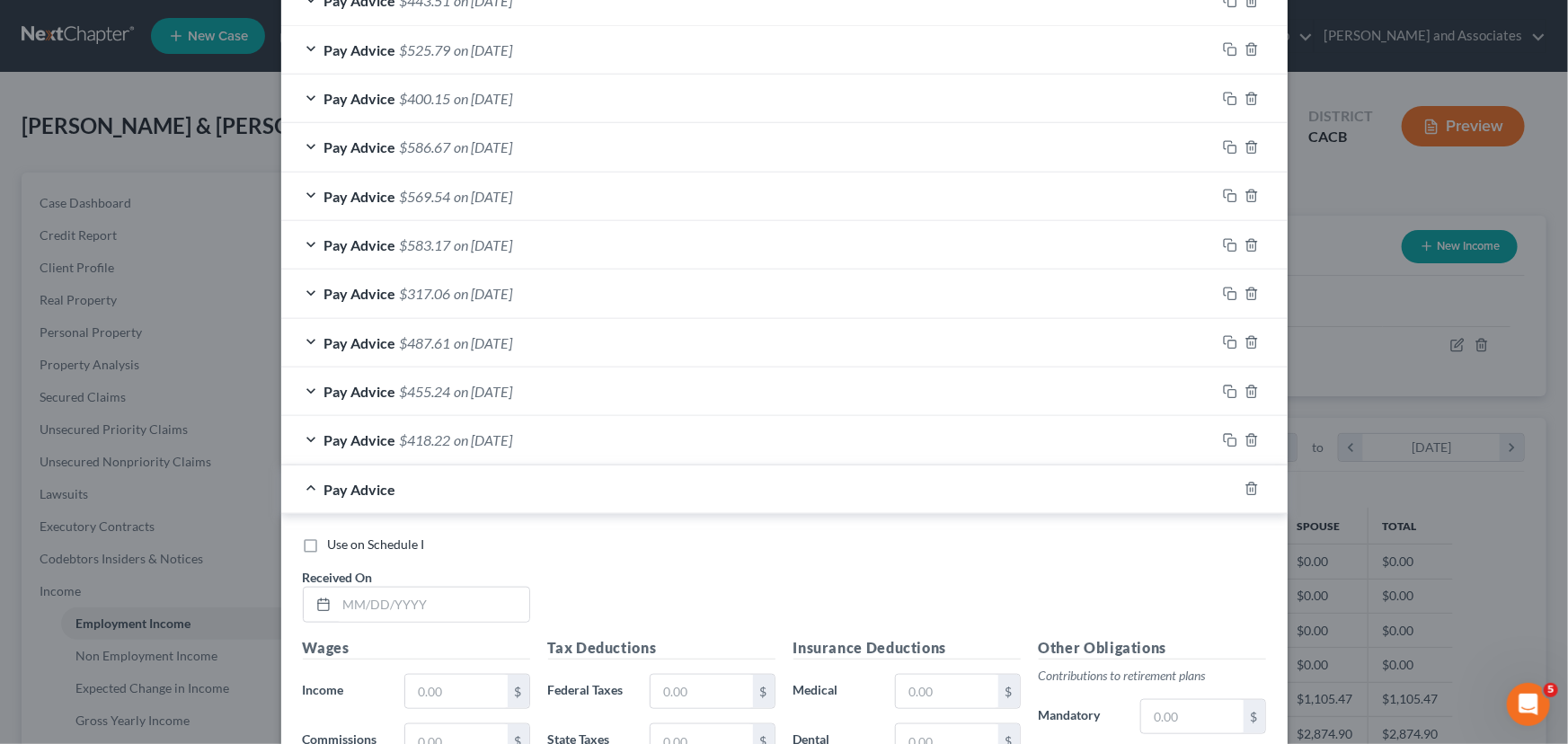
scroll to position [857, 0]
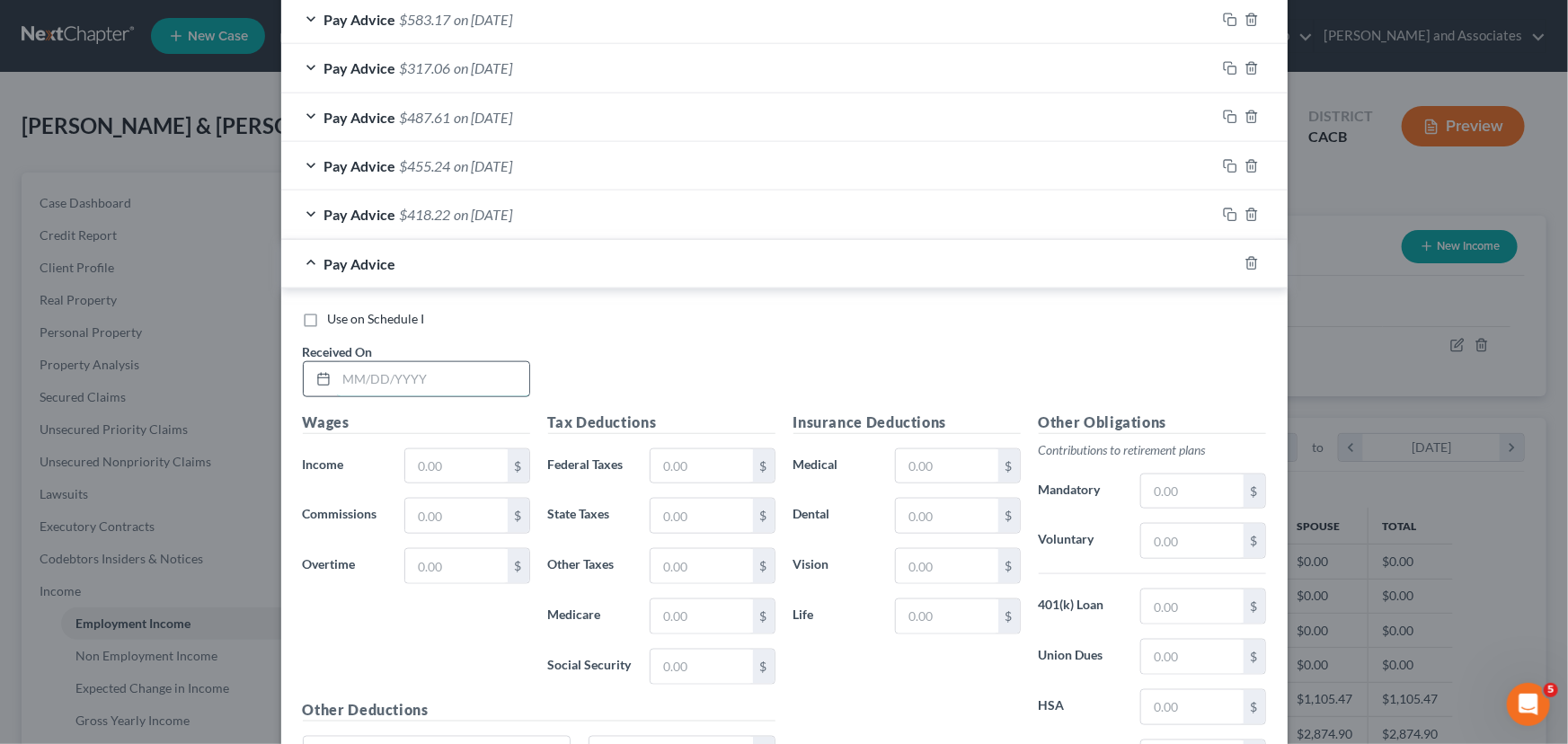
click at [415, 383] on input "text" at bounding box center [433, 378] width 192 height 34
click at [422, 464] on input "text" at bounding box center [455, 465] width 102 height 34
click at [702, 461] on input "text" at bounding box center [701, 465] width 102 height 34
click at [1186, 601] on input "text" at bounding box center [1192, 607] width 102 height 34
click at [1001, 521] on div "$" at bounding box center [1009, 515] width 22 height 34
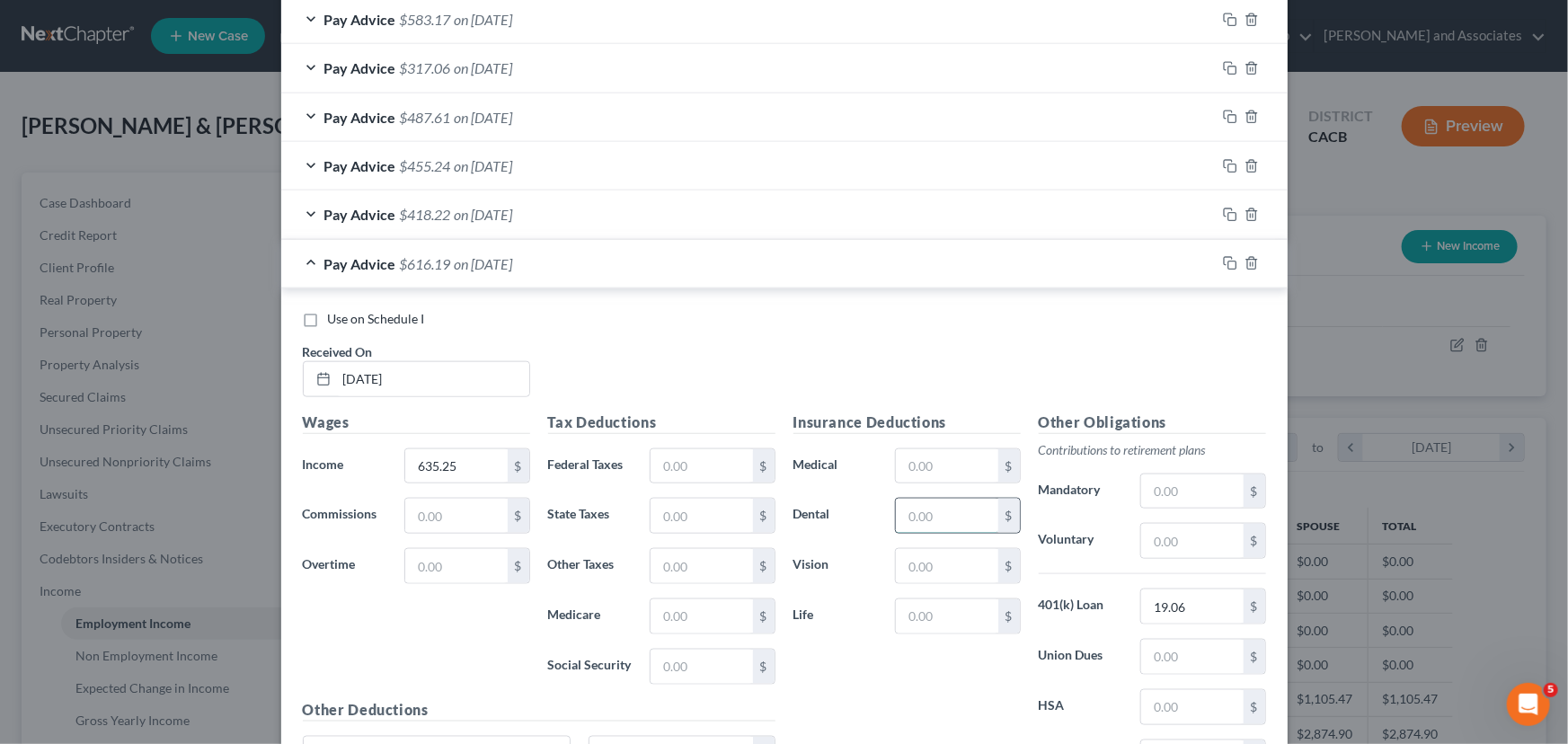
click at [925, 505] on input "text" at bounding box center [946, 515] width 102 height 34
click at [934, 470] on input "text" at bounding box center [946, 465] width 102 height 34
click at [952, 565] on input "text" at bounding box center [946, 565] width 102 height 34
click at [690, 465] on input "text" at bounding box center [701, 465] width 102 height 34
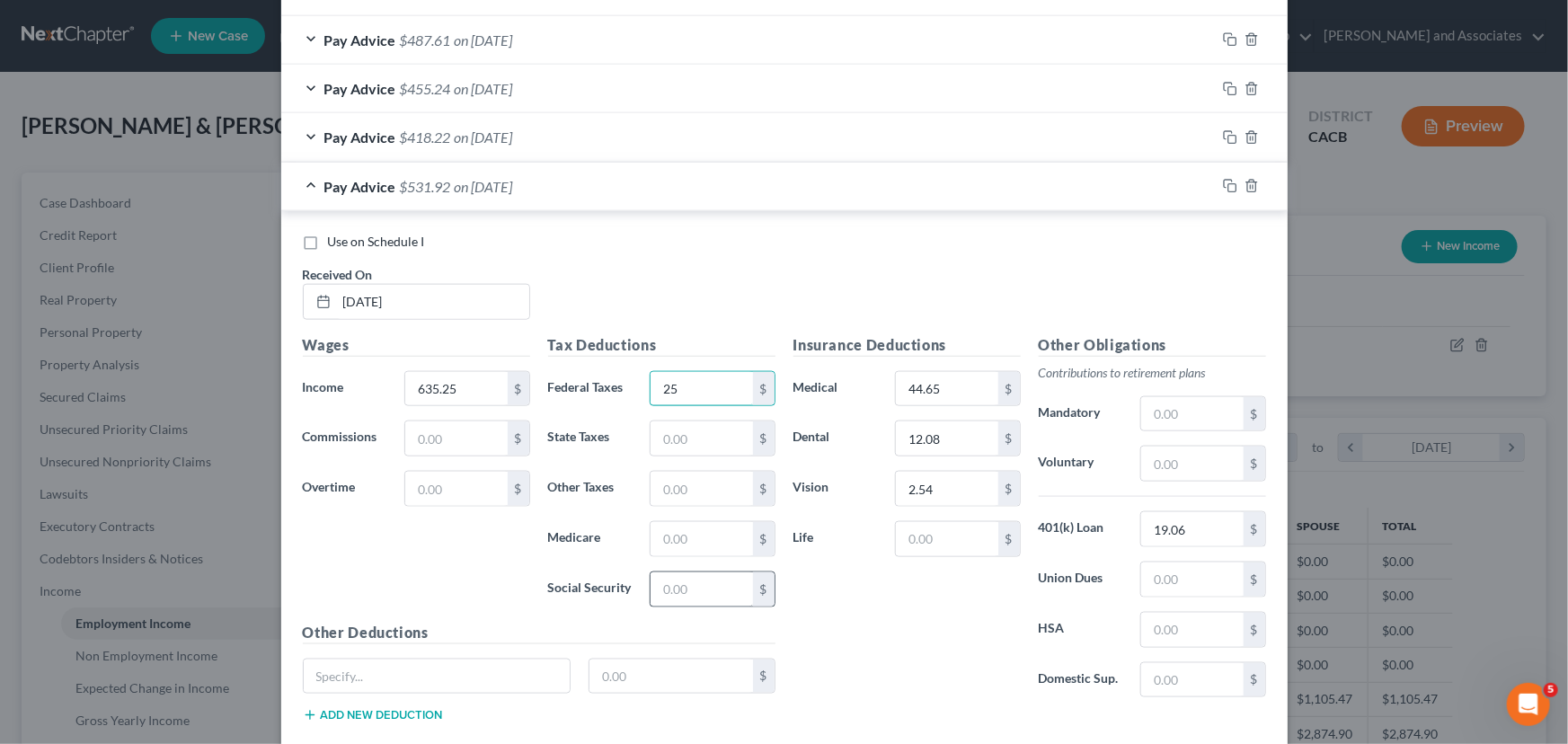
scroll to position [993, 0]
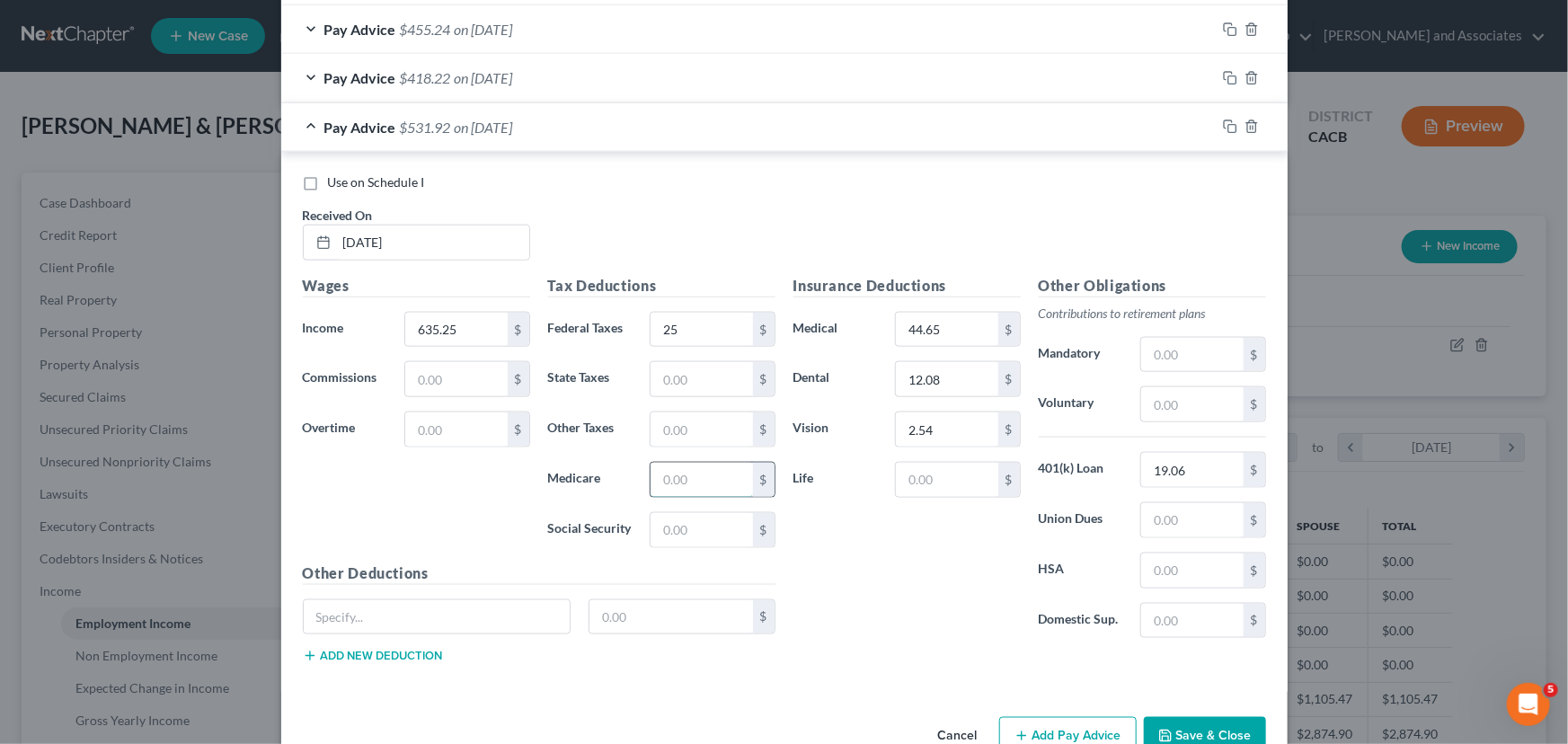
click at [701, 490] on input "text" at bounding box center [701, 479] width 102 height 34
click at [704, 521] on input "text" at bounding box center [701, 530] width 102 height 34
click at [711, 387] on input "text" at bounding box center [701, 378] width 102 height 34
click at [735, 428] on input "text" at bounding box center [701, 429] width 102 height 34
drag, startPoint x: 380, startPoint y: 128, endPoint x: 506, endPoint y: 178, distance: 135.6
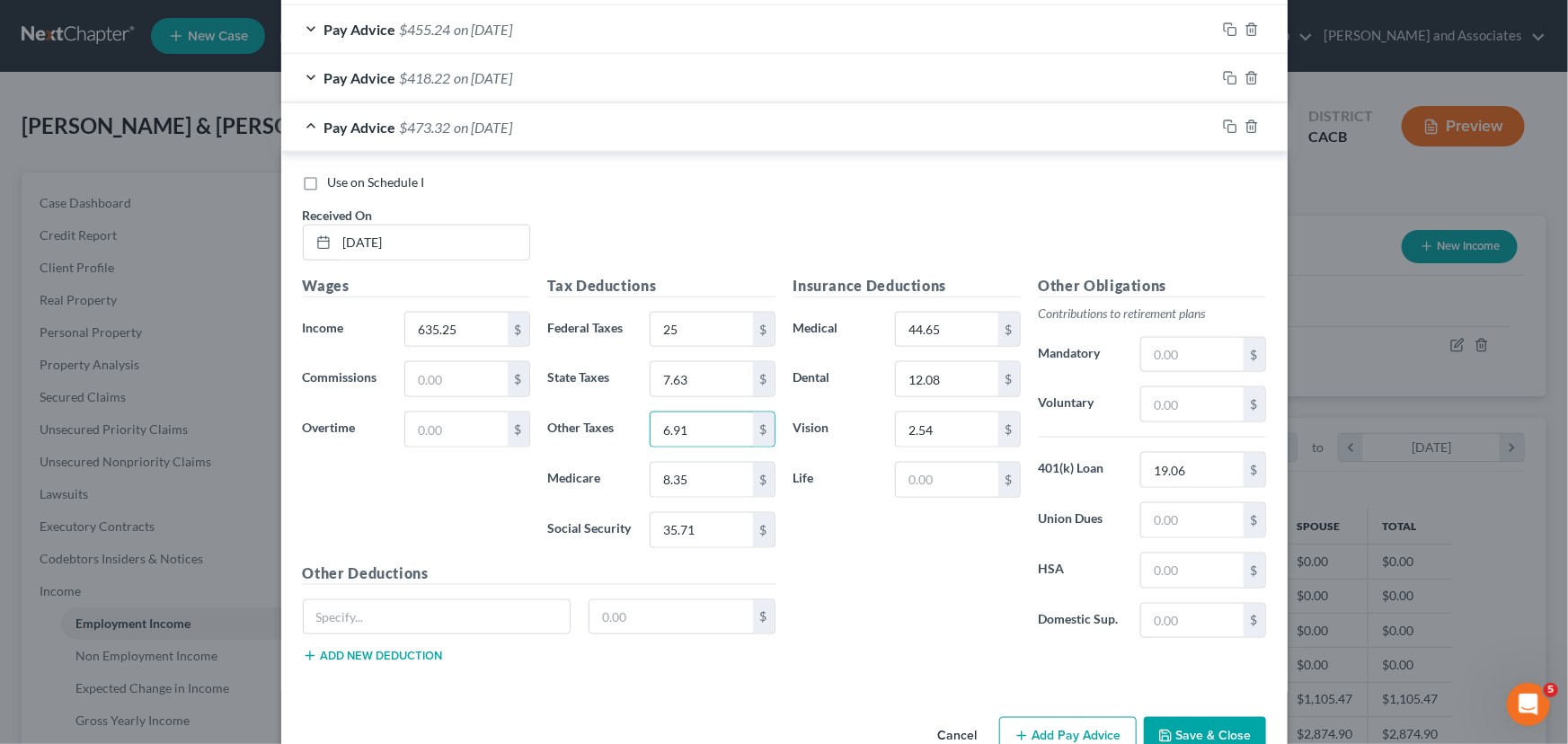
click at [380, 127] on span "Pay Advice" at bounding box center [360, 126] width 71 height 17
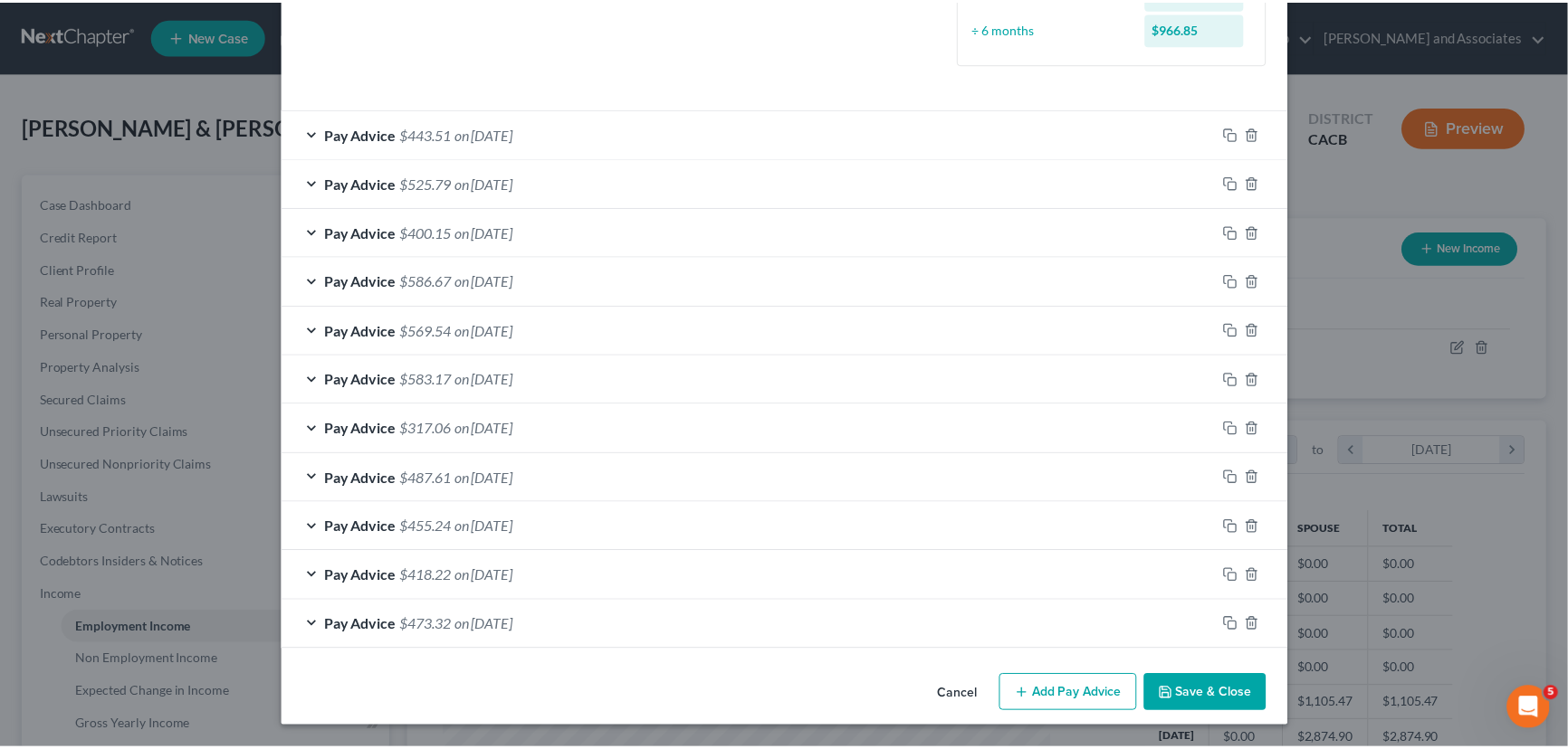
scroll to position [500, 0]
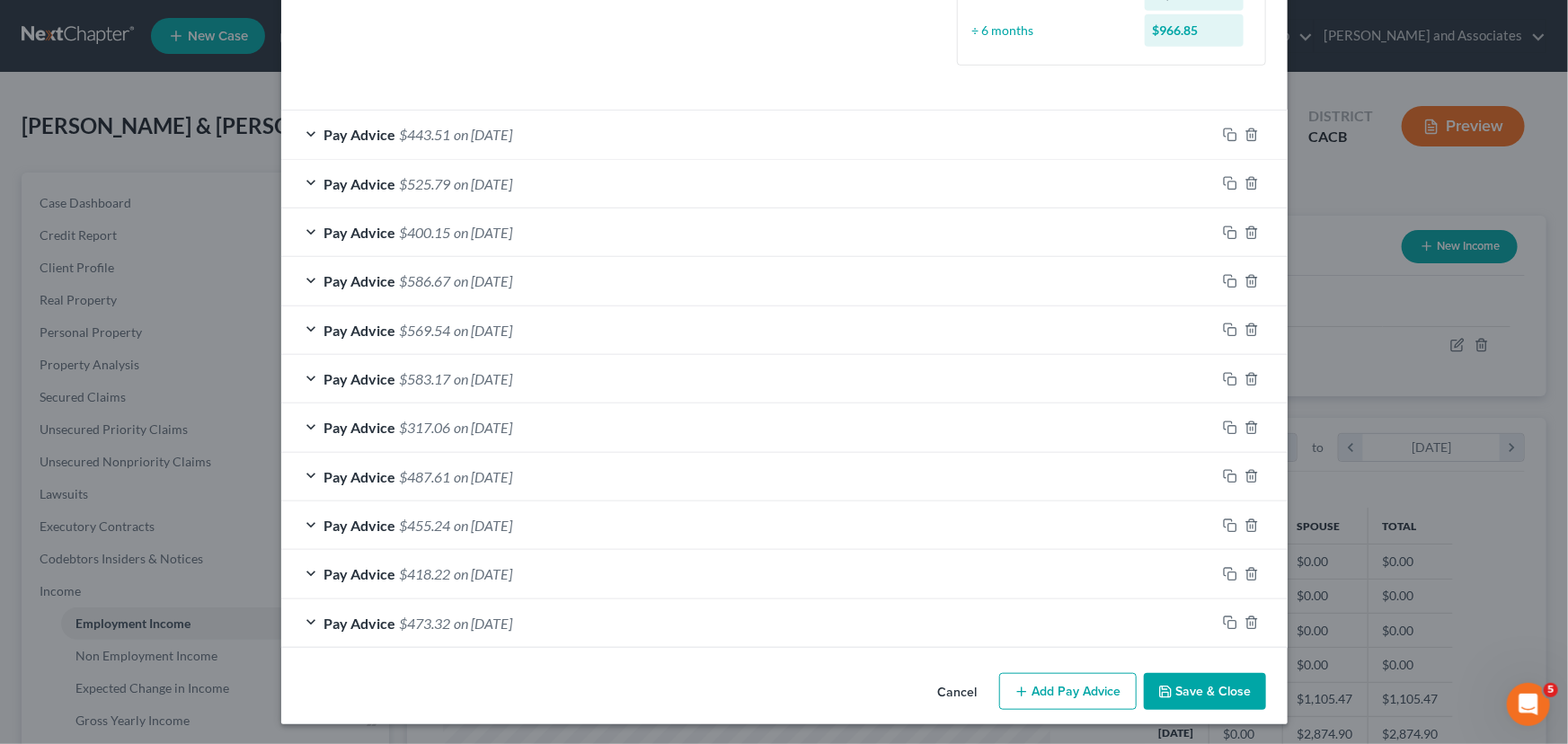
click at [1221, 681] on button "Save & Close" at bounding box center [1204, 692] width 122 height 38
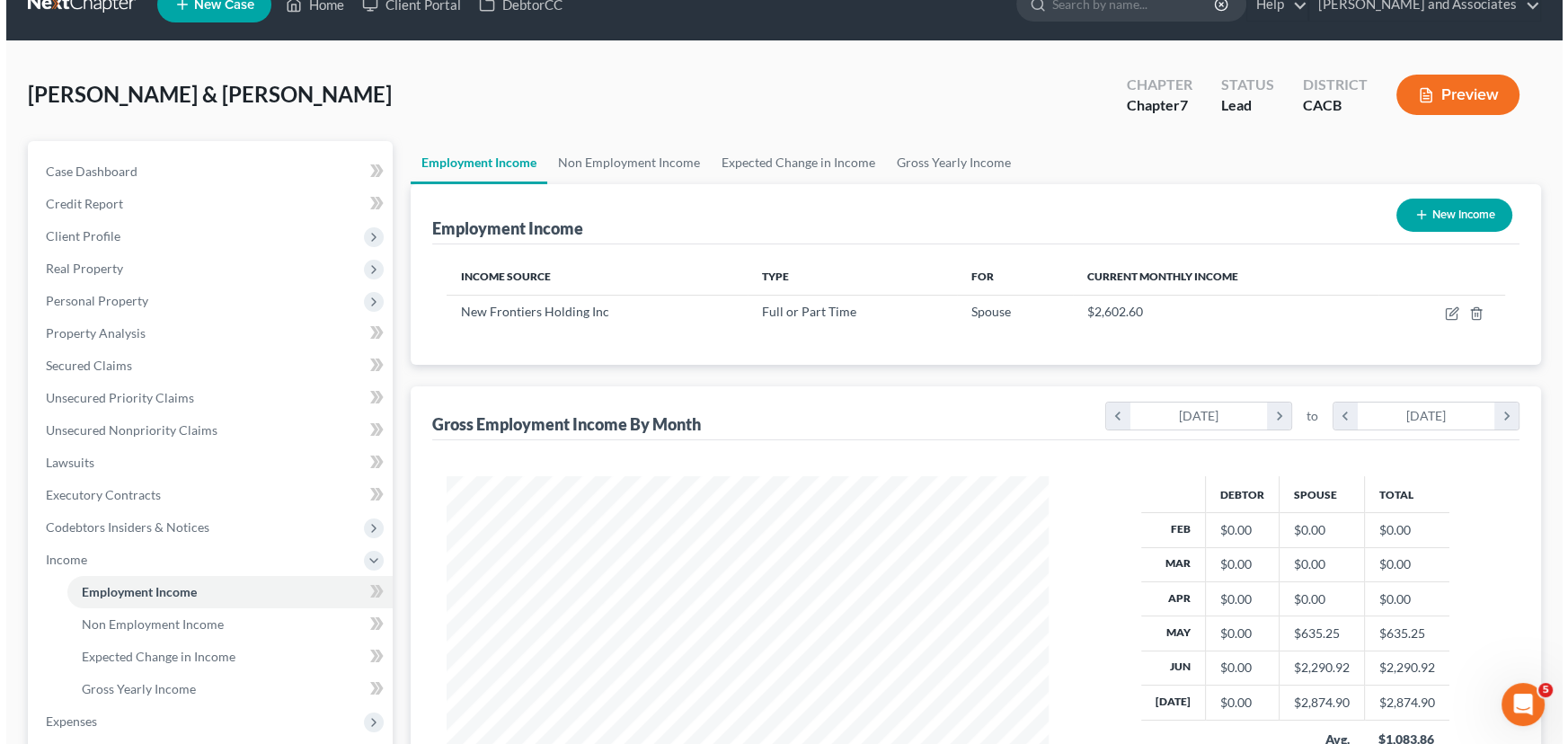
scroll to position [0, 0]
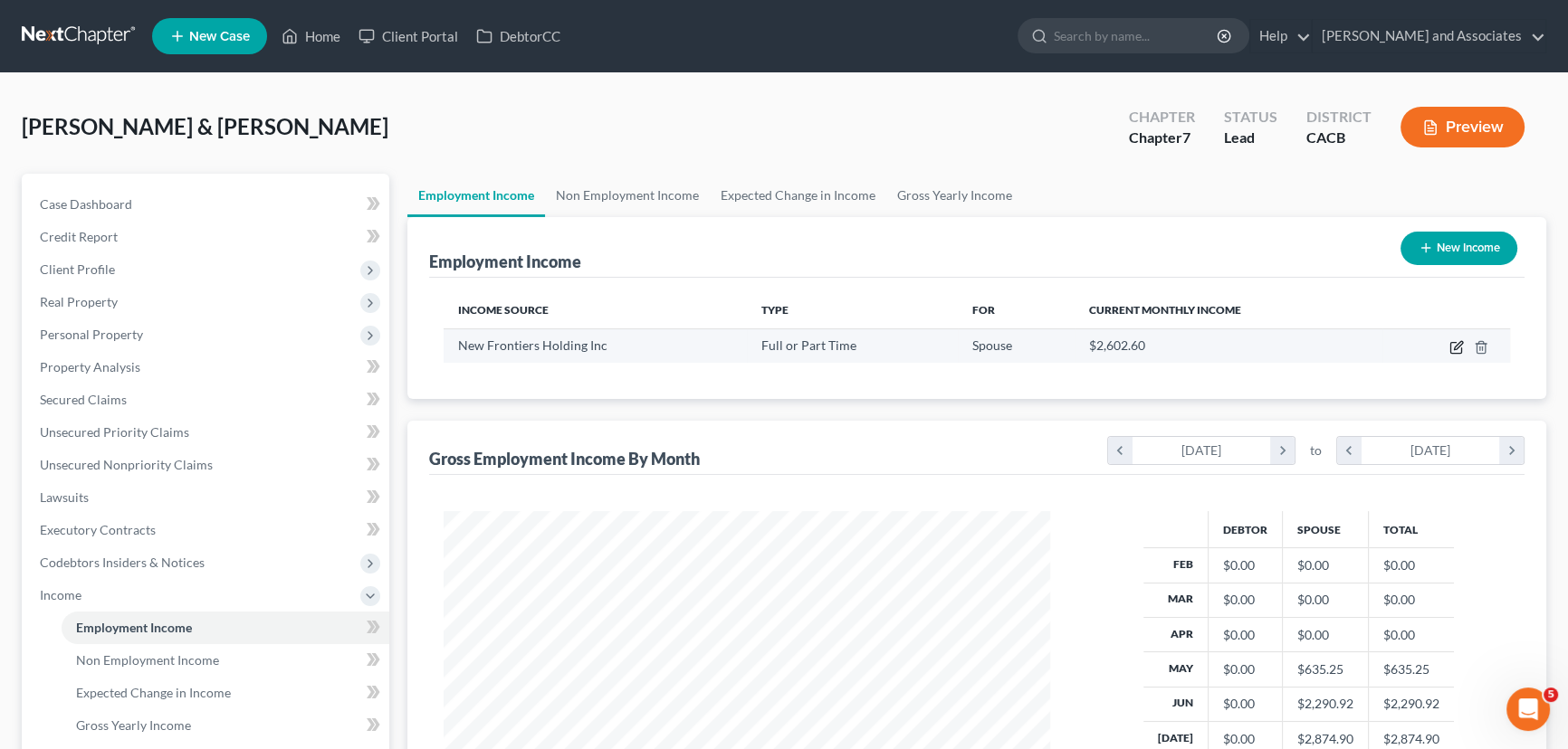
click at [1455, 349] on icon "button" at bounding box center [1457, 345] width 8 height 8
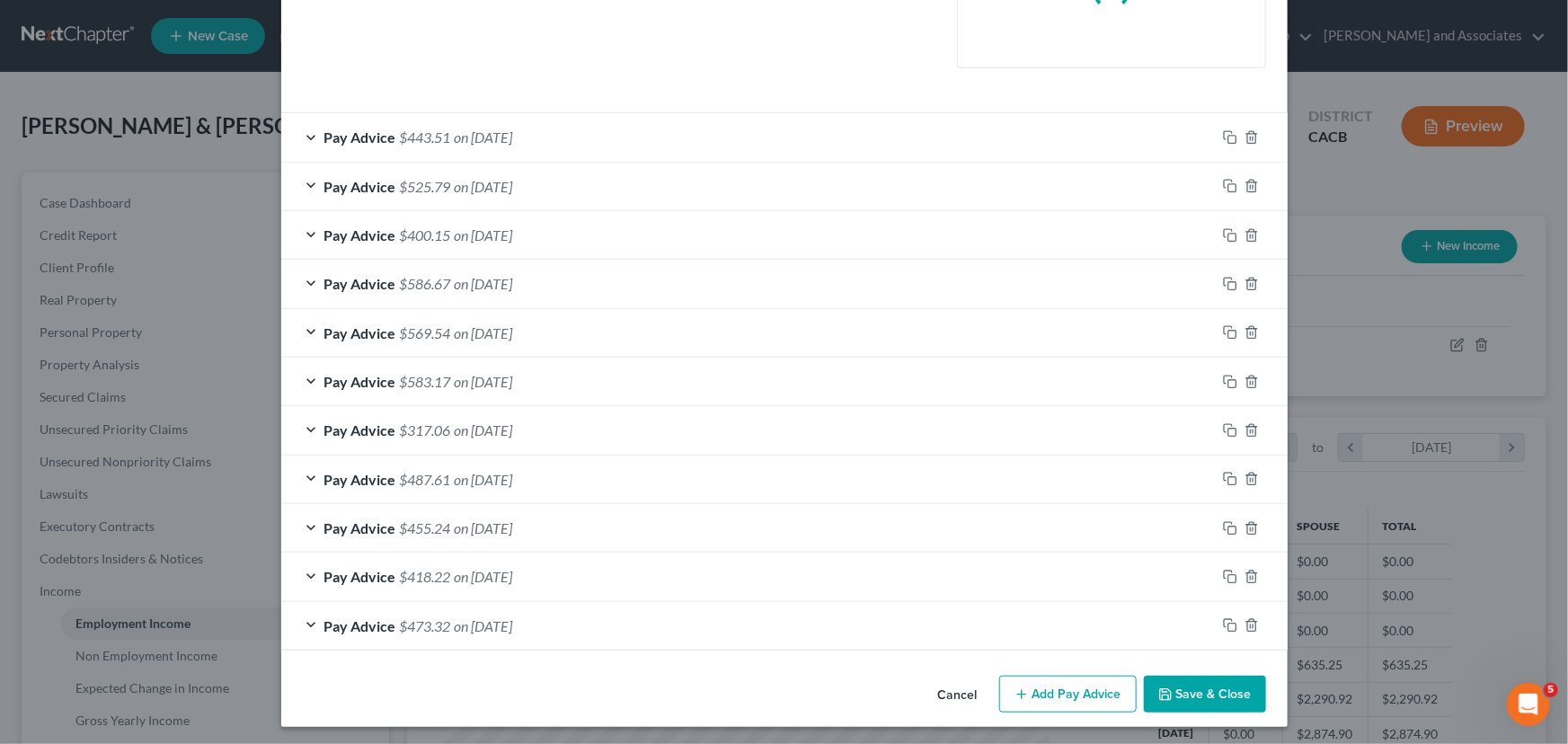
scroll to position [443, 0]
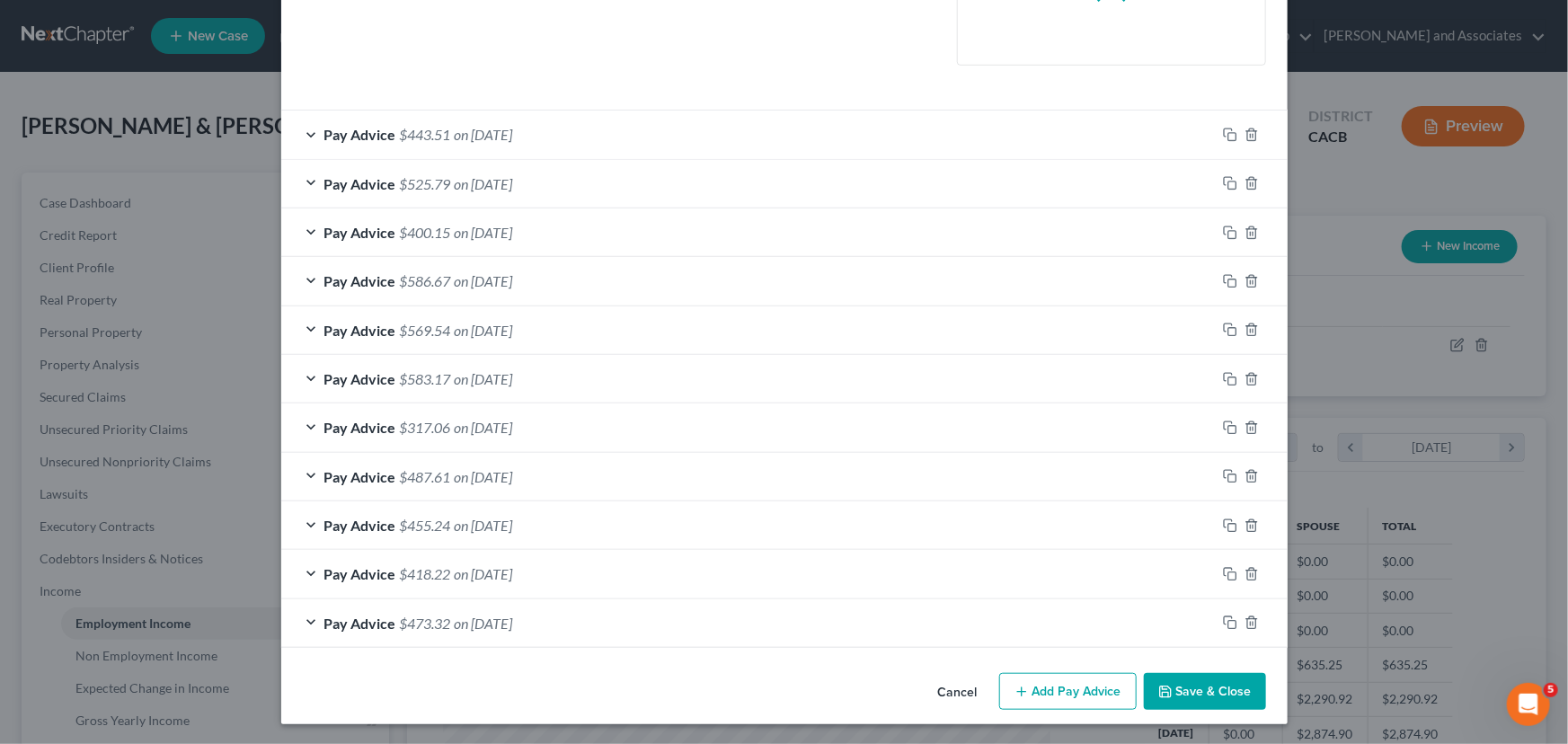
click at [1106, 684] on button "Add Pay Advice" at bounding box center [1068, 692] width 137 height 38
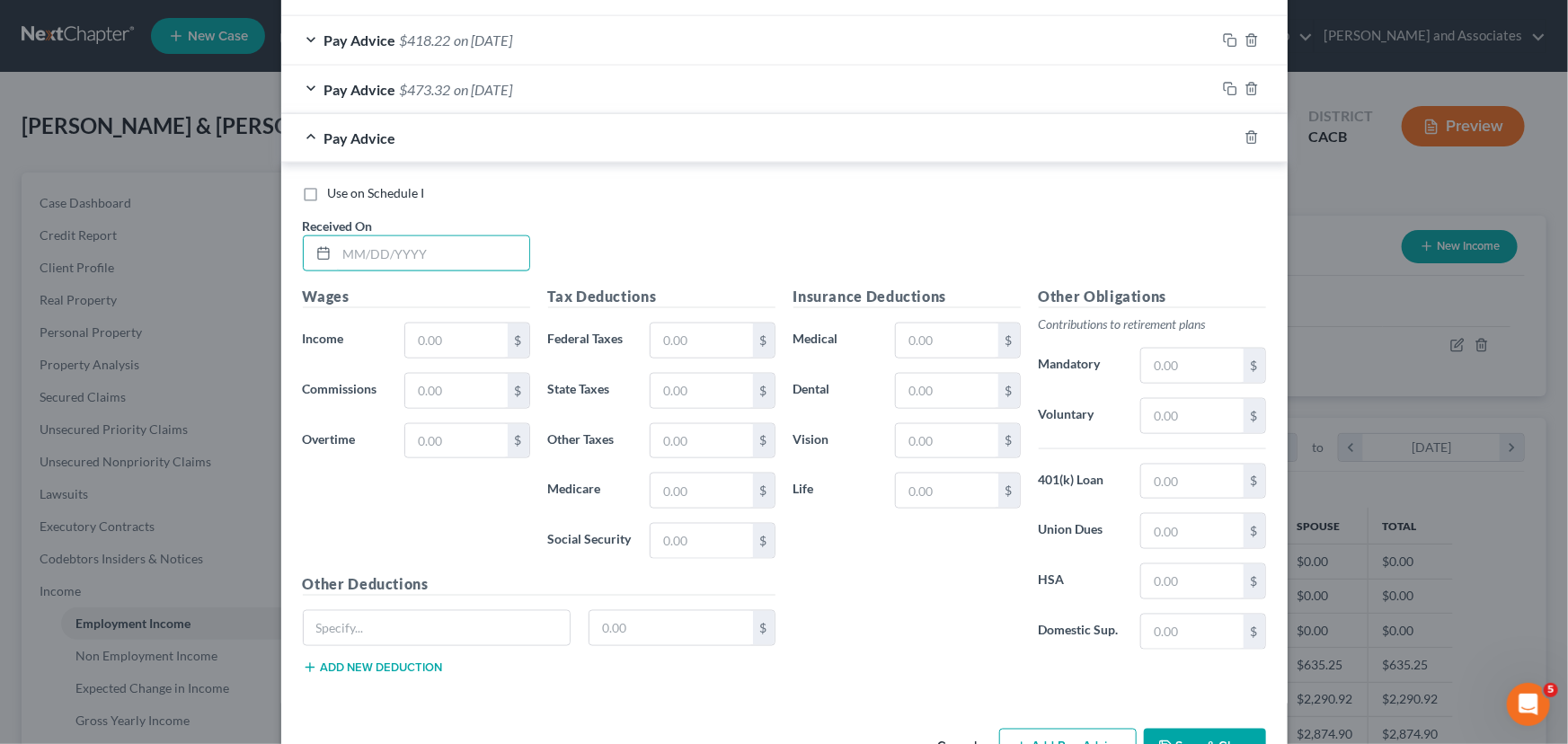
click at [463, 236] on input "text" at bounding box center [433, 253] width 192 height 34
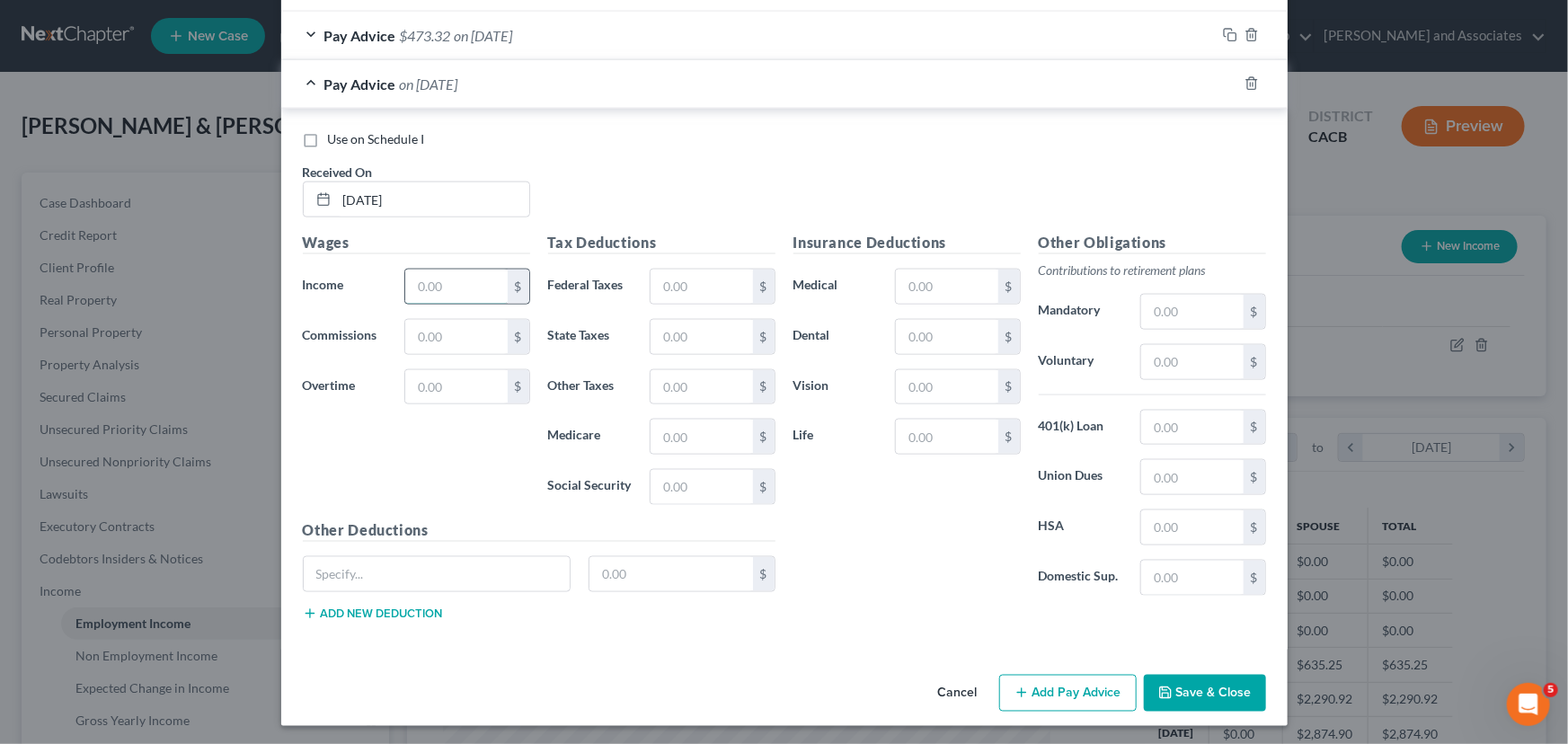
click at [452, 288] on input "text" at bounding box center [455, 286] width 102 height 34
click at [1195, 428] on input "text" at bounding box center [1192, 427] width 102 height 34
click at [943, 345] on input "text" at bounding box center [946, 336] width 102 height 34
click at [933, 297] on input "text" at bounding box center [946, 286] width 102 height 34
click at [942, 384] on input "text" at bounding box center [946, 387] width 102 height 34
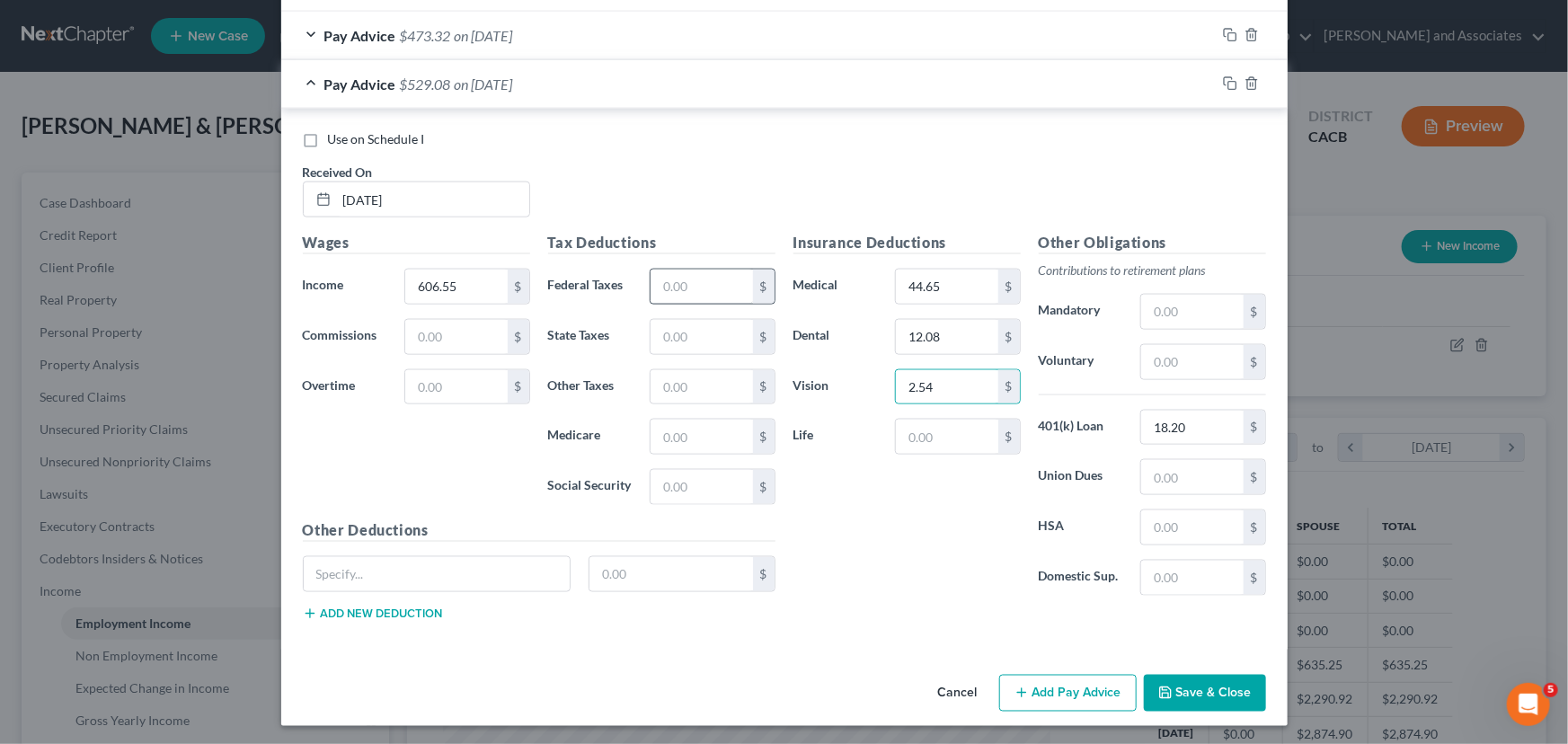
drag, startPoint x: 707, startPoint y: 308, endPoint x: 707, endPoint y: 295, distance: 13.0
click at [707, 307] on div "Tax Deductions Federal Taxes $ State Taxes $ Other Taxes $ Medicare $ Social Se…" at bounding box center [662, 376] width 245 height 288
click at [707, 293] on input "text" at bounding box center [701, 286] width 102 height 34
click at [715, 424] on input "text" at bounding box center [701, 436] width 102 height 34
click at [708, 504] on div "Tax Deductions Federal Taxes 25 $ State Taxes $ Other Taxes $ Medicare 7.94 $ S…" at bounding box center [662, 376] width 245 height 288
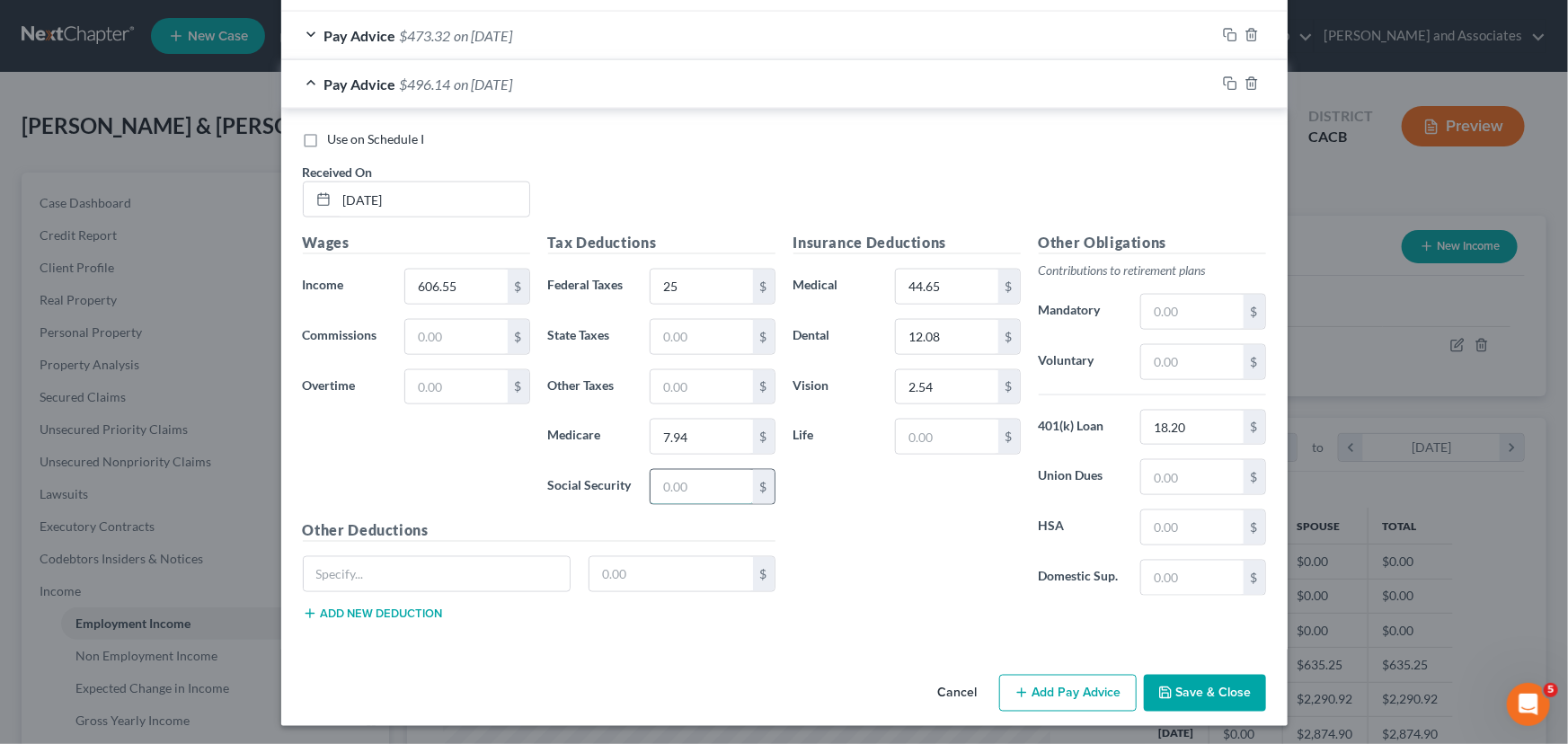
click at [706, 494] on input "text" at bounding box center [701, 487] width 102 height 34
click at [684, 342] on input "text" at bounding box center [701, 336] width 102 height 34
click at [703, 378] on input "text" at bounding box center [701, 387] width 102 height 34
click at [394, 100] on div "Pay Advice $448.62 on [DATE]" at bounding box center [748, 84] width 934 height 48
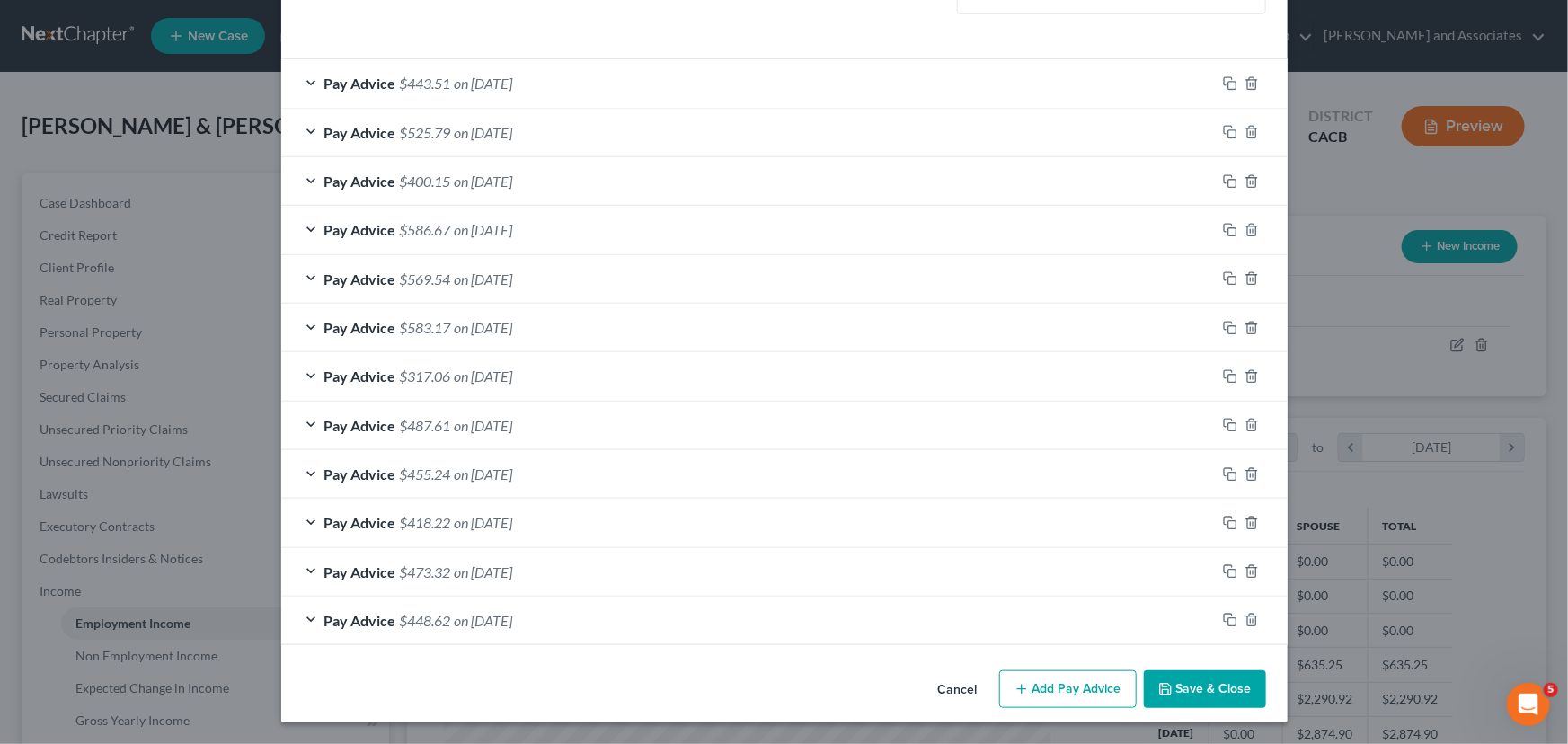
scroll to position [545, 0]
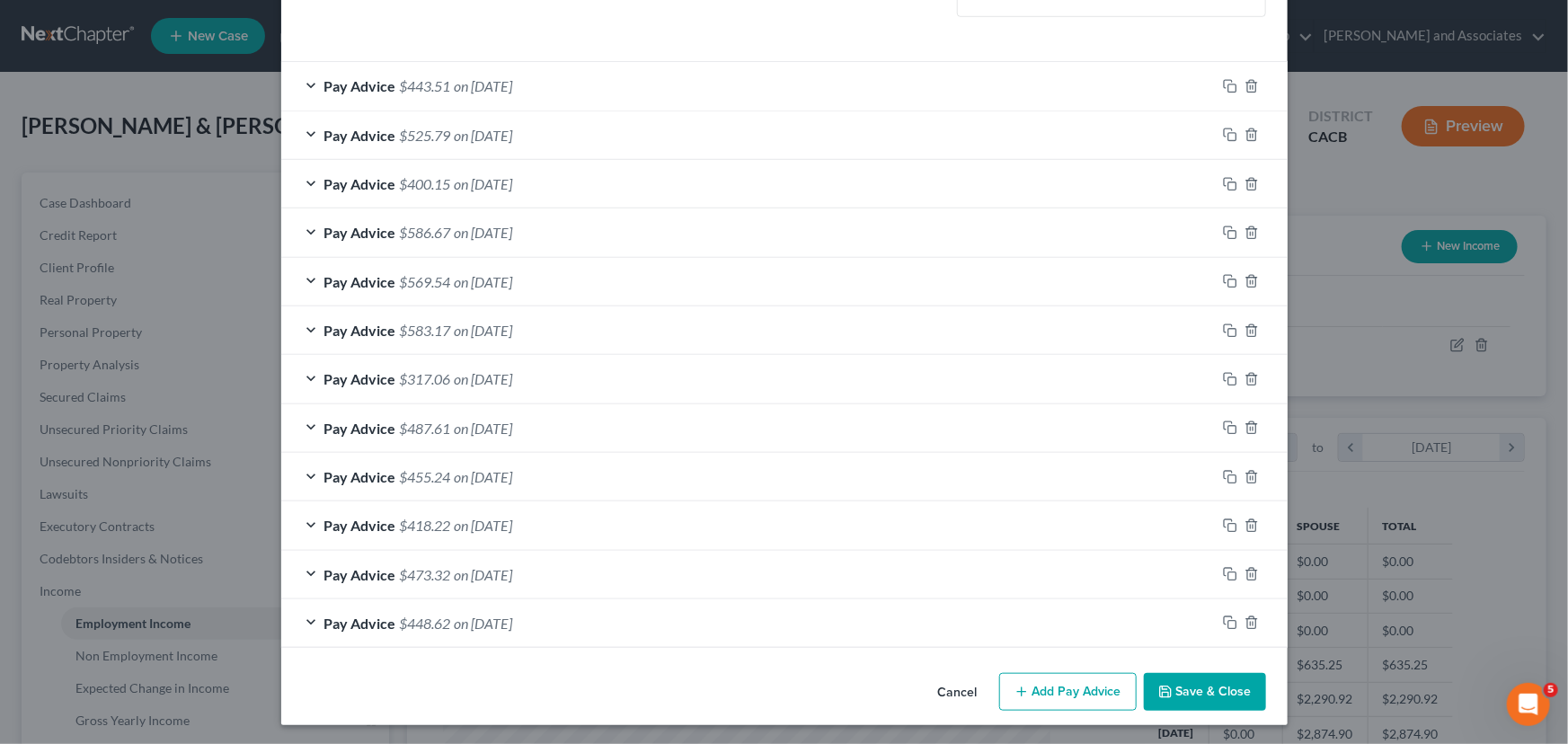
drag, startPoint x: 1069, startPoint y: 683, endPoint x: 674, endPoint y: 586, distance: 406.7
click at [1069, 684] on button "Add Pay Advice" at bounding box center [1068, 692] width 137 height 38
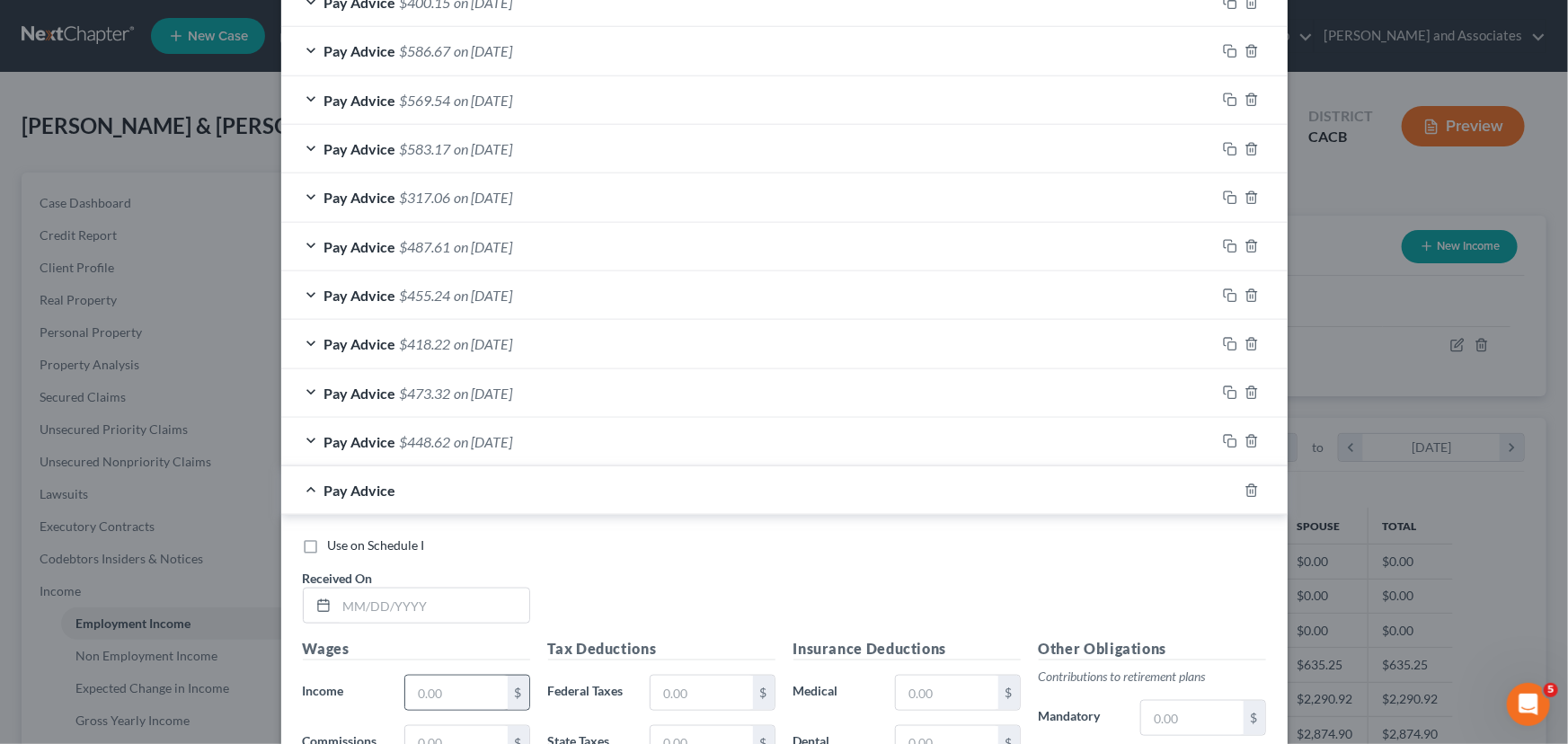
scroll to position [818, 0]
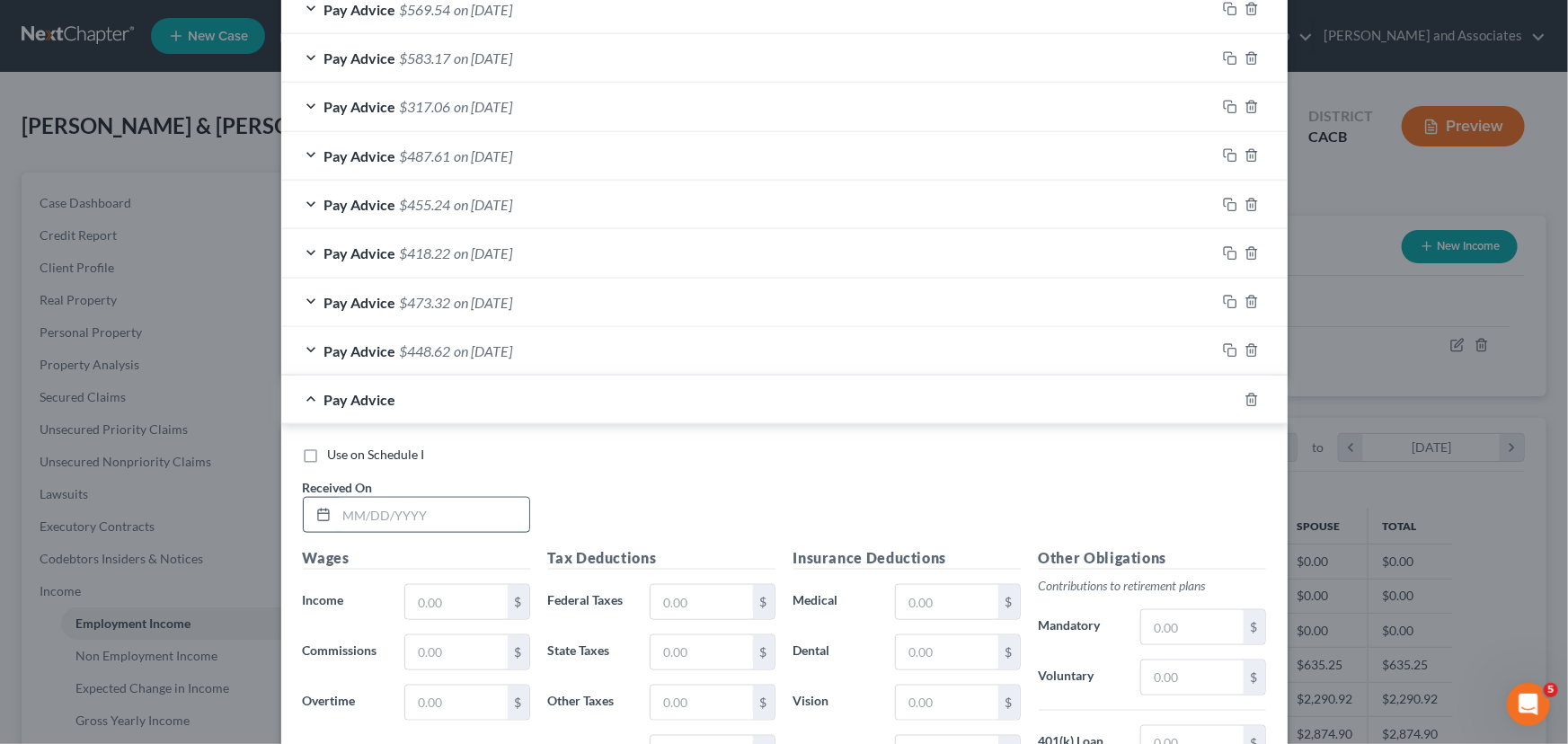
click at [437, 515] on input "text" at bounding box center [433, 514] width 192 height 34
click at [481, 593] on input "text" at bounding box center [455, 602] width 102 height 34
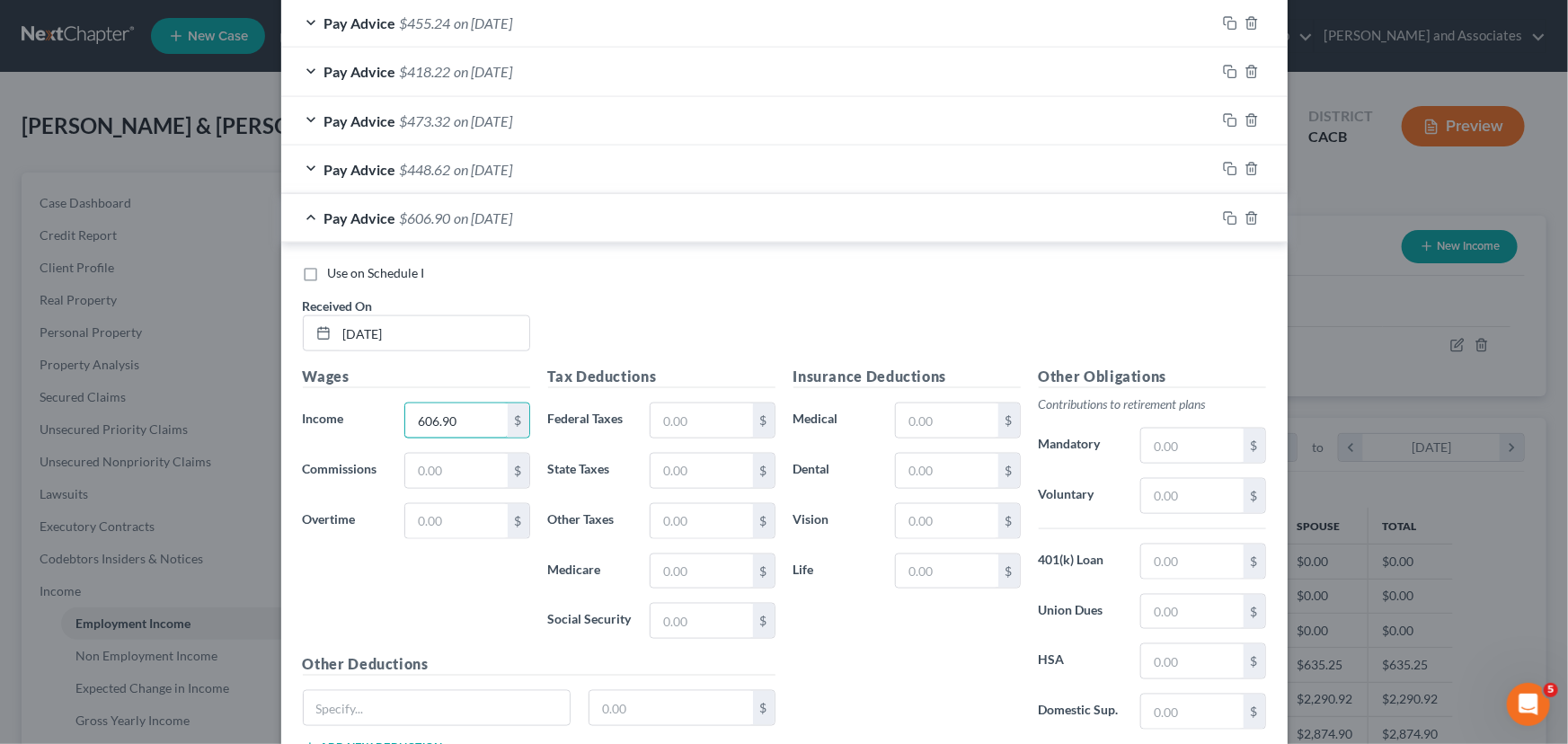
scroll to position [1090, 0]
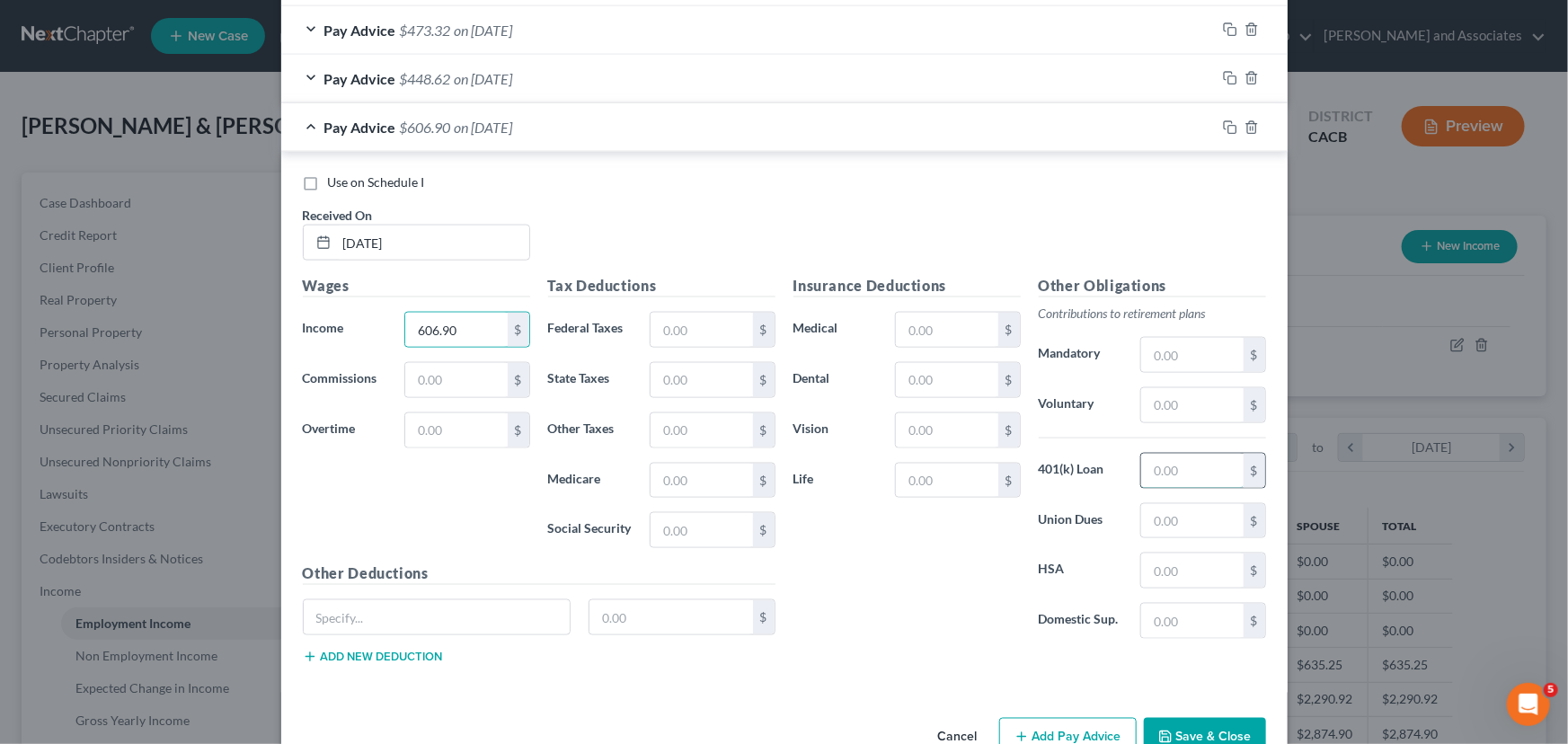
click at [1190, 470] on input "text" at bounding box center [1192, 470] width 102 height 34
click at [953, 386] on input "text" at bounding box center [946, 379] width 102 height 34
click at [939, 333] on input "text" at bounding box center [946, 329] width 102 height 34
drag, startPoint x: 935, startPoint y: 432, endPoint x: 902, endPoint y: 390, distance: 53.4
click at [935, 432] on input "text" at bounding box center [946, 430] width 102 height 34
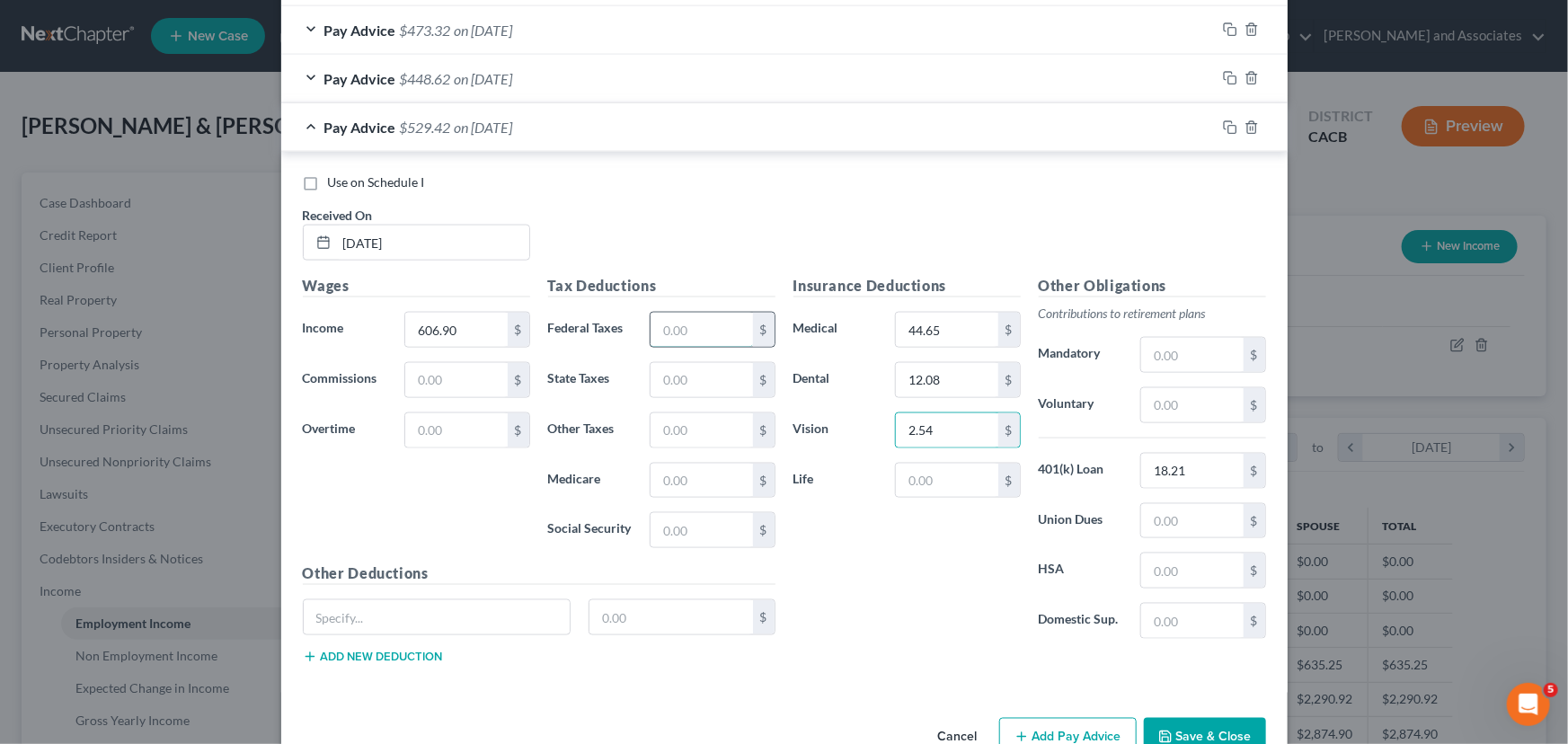
click at [698, 323] on input "text" at bounding box center [701, 329] width 102 height 34
click at [684, 475] on input "text" at bounding box center [701, 480] width 102 height 34
click at [687, 621] on input "text" at bounding box center [671, 617] width 164 height 34
click at [684, 533] on input "text" at bounding box center [701, 530] width 102 height 34
click at [694, 389] on input "text" at bounding box center [701, 379] width 102 height 34
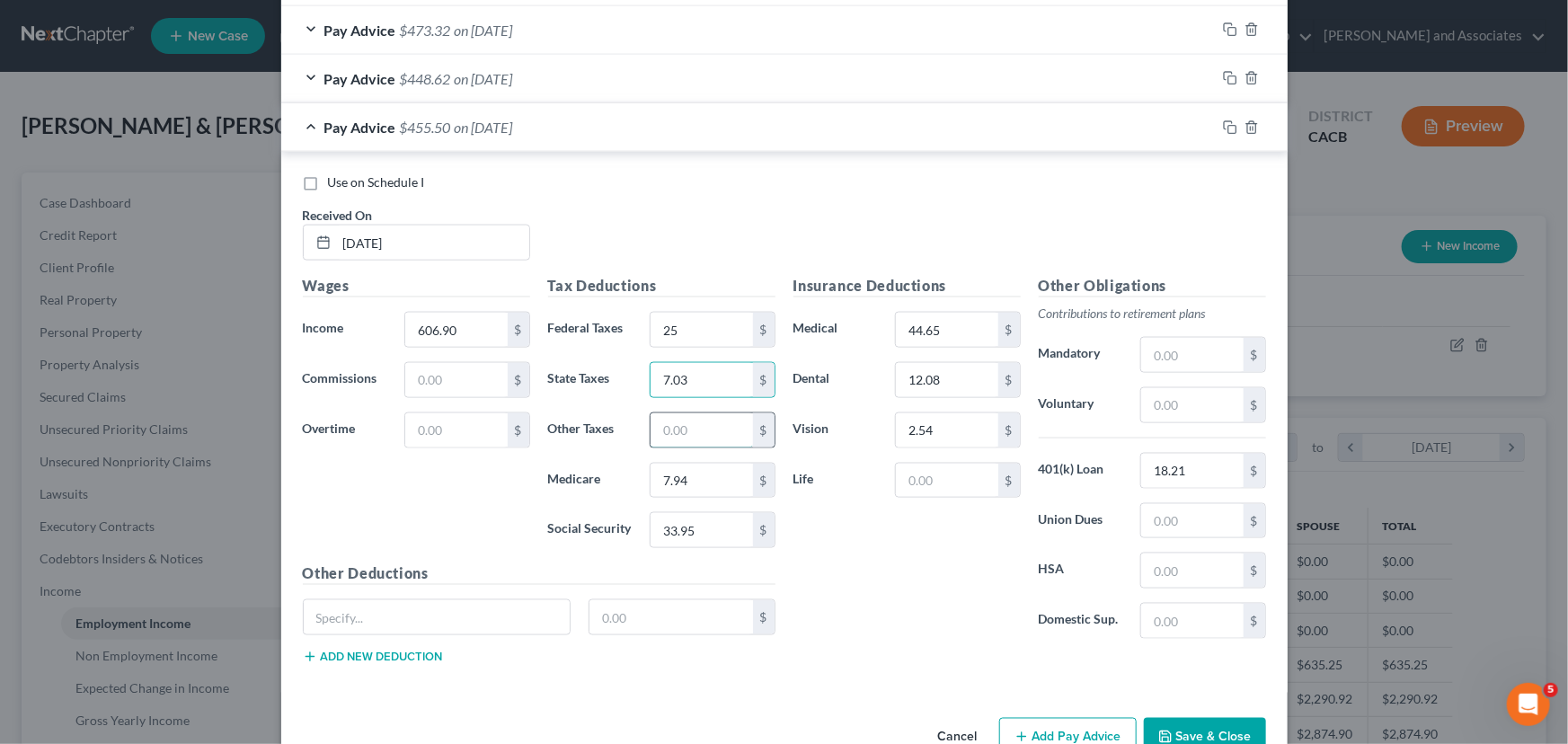
click at [700, 423] on input "text" at bounding box center [701, 430] width 102 height 34
click at [391, 131] on div "Pay Advice $448.93 on [DATE]" at bounding box center [748, 127] width 934 height 48
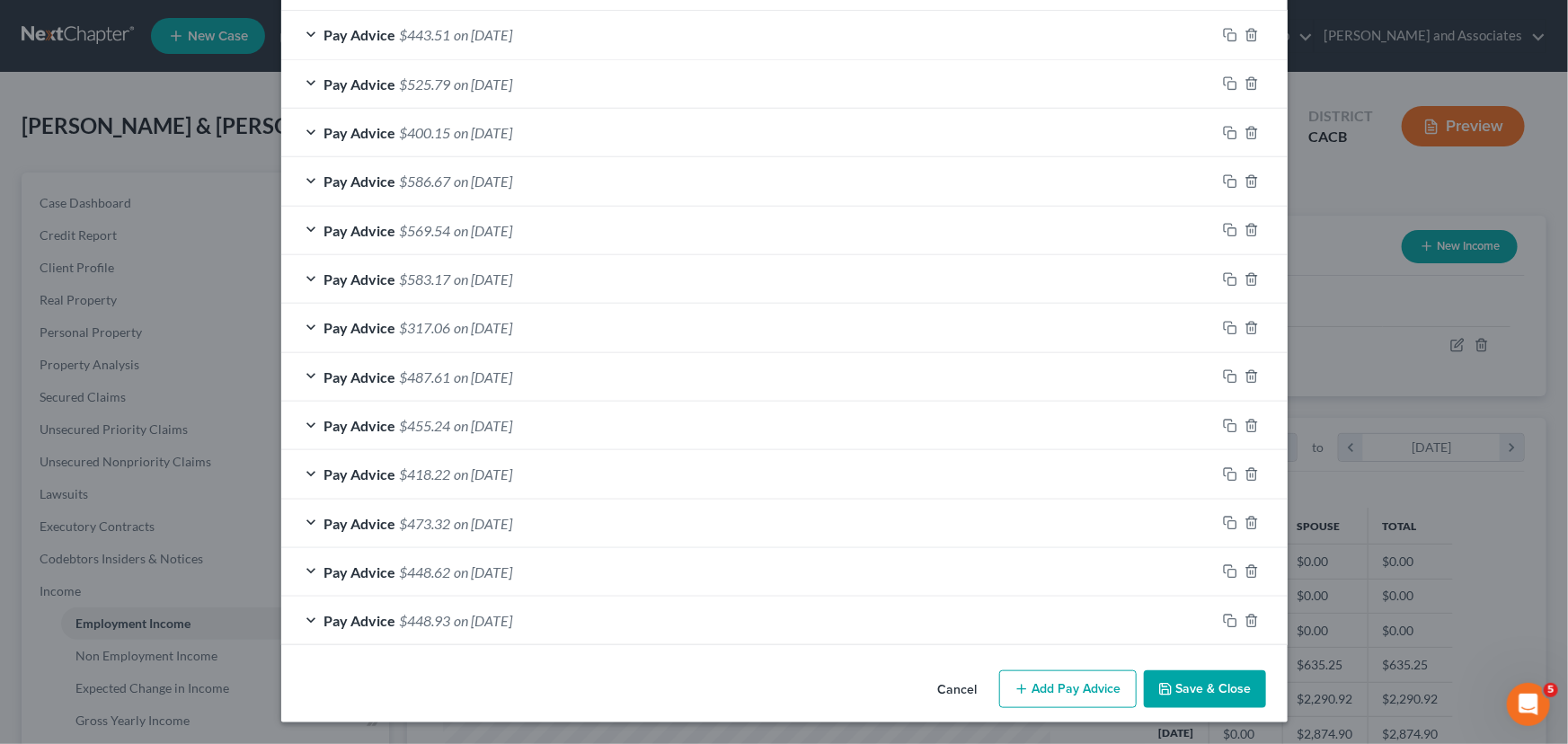
scroll to position [594, 0]
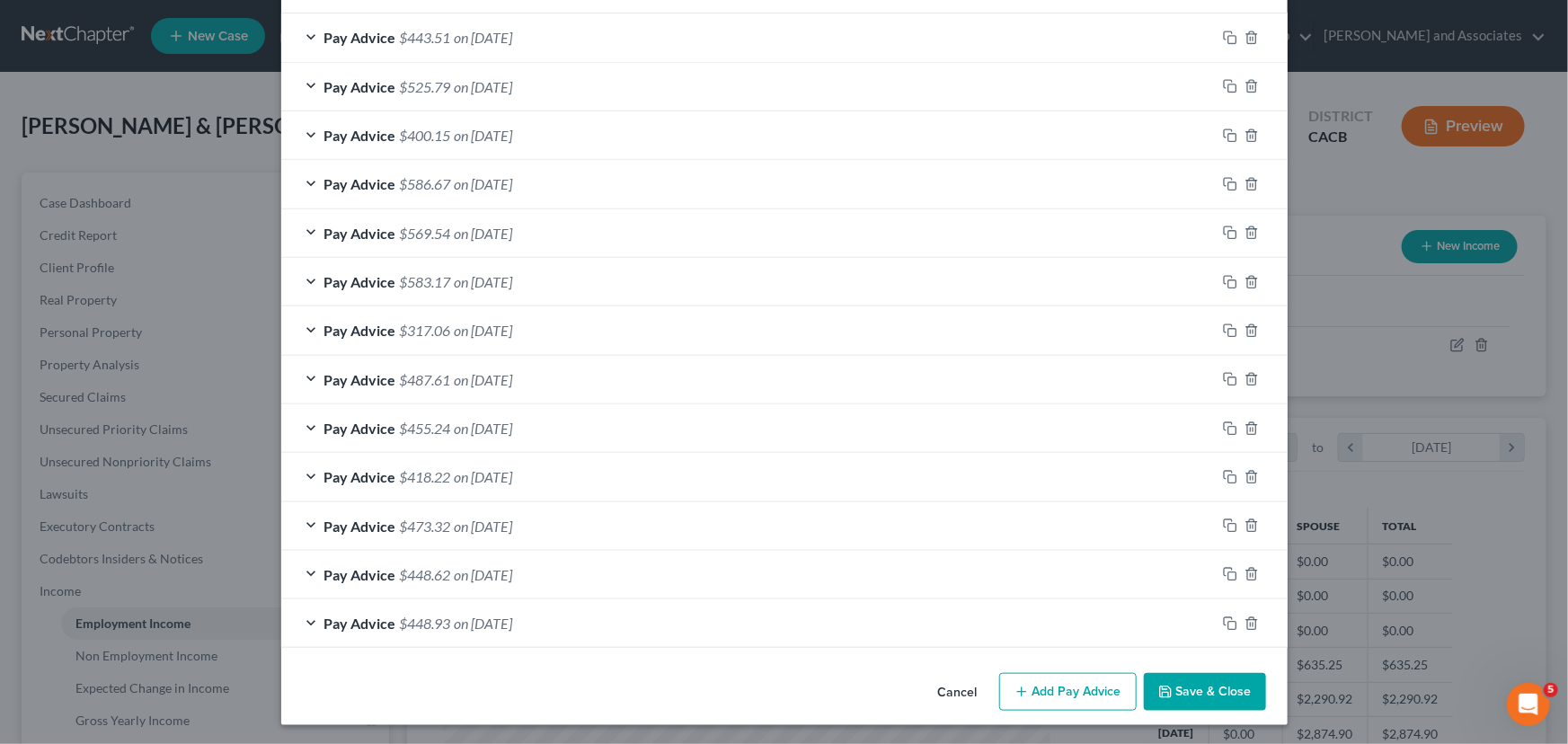
drag, startPoint x: 1083, startPoint y: 679, endPoint x: 731, endPoint y: 598, distance: 361.2
click at [1083, 681] on button "Add Pay Advice" at bounding box center [1068, 692] width 137 height 38
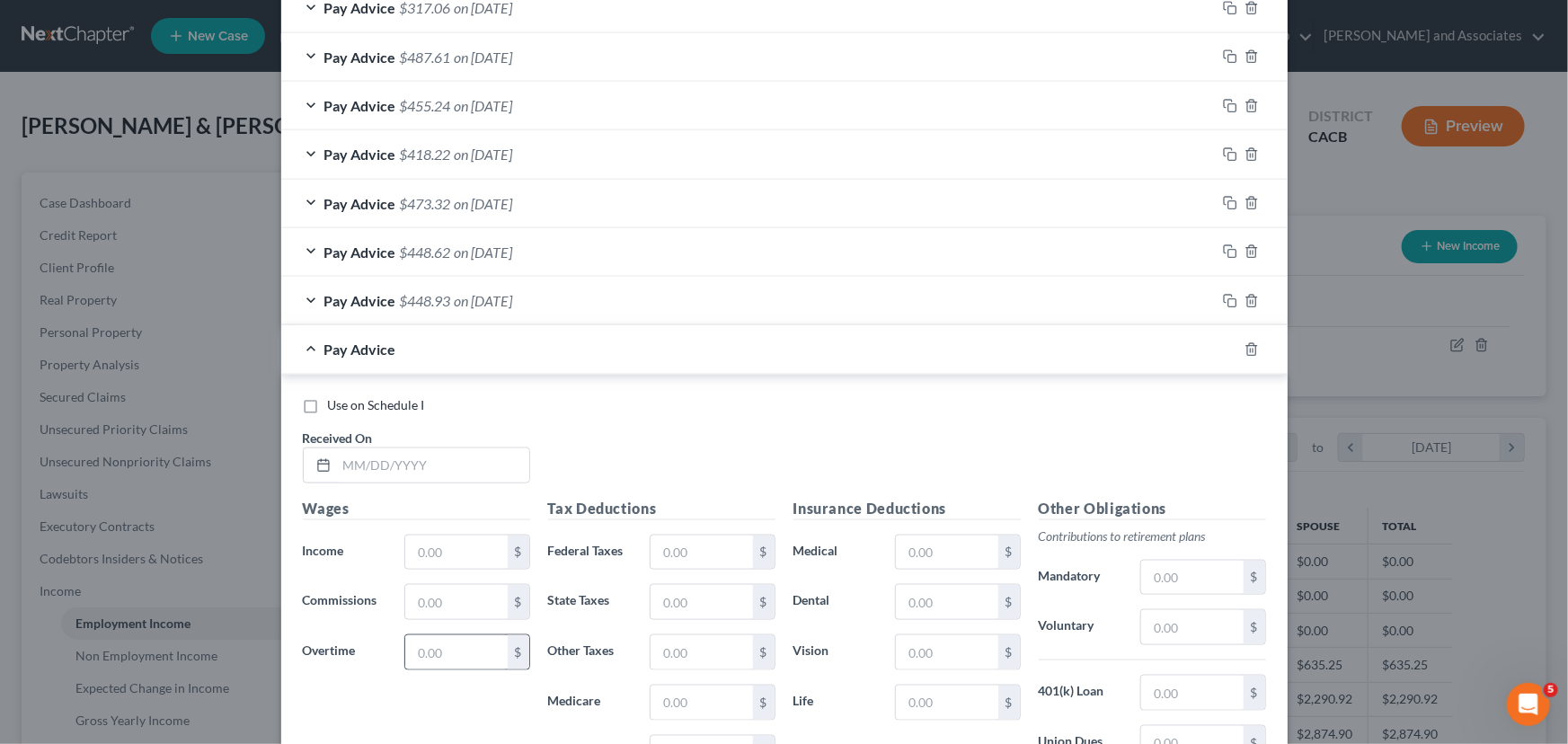
scroll to position [1003, 0]
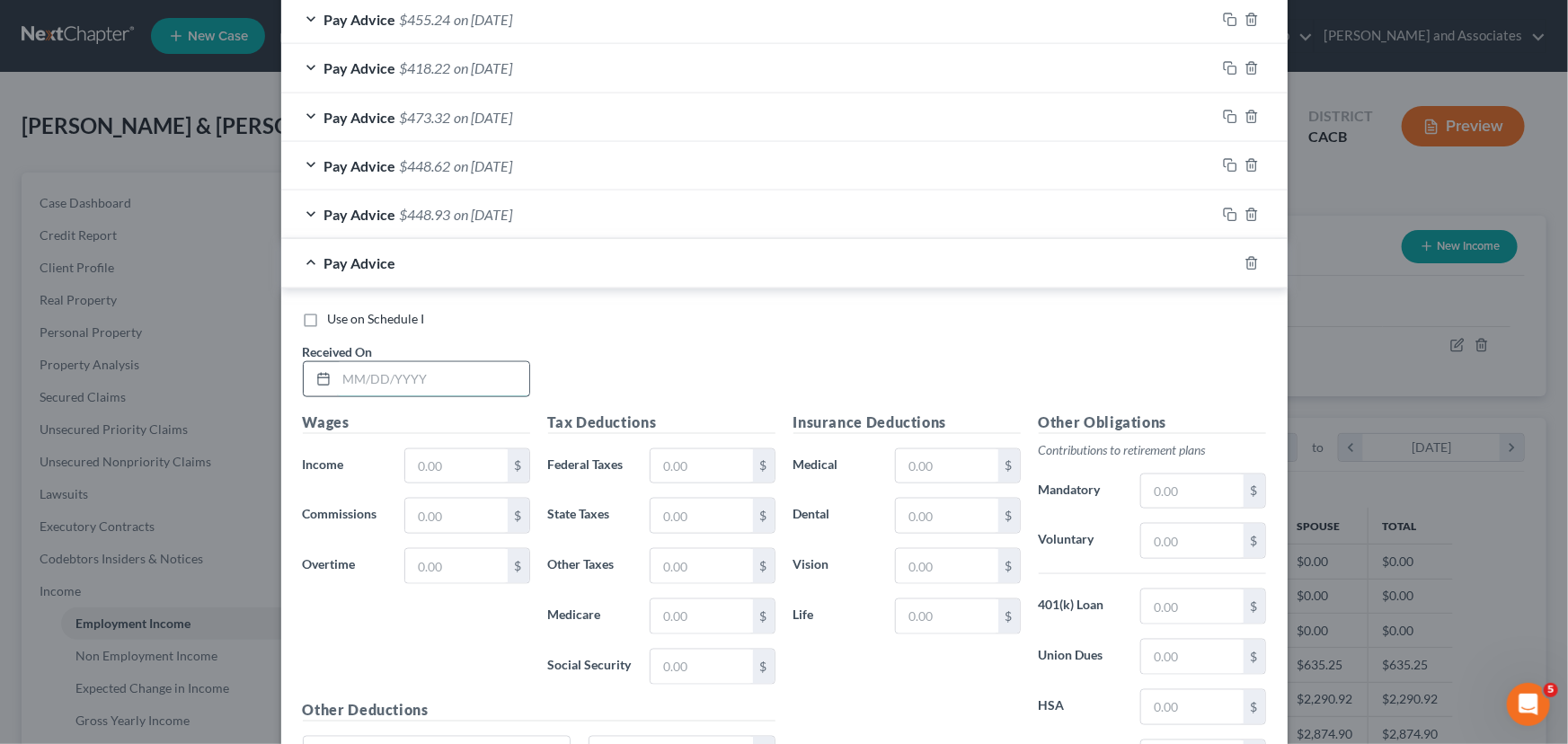
click at [440, 373] on input "text" at bounding box center [433, 378] width 192 height 34
click at [452, 477] on input "text" at bounding box center [455, 465] width 102 height 34
click at [1159, 611] on input "text" at bounding box center [1192, 607] width 102 height 34
click at [958, 509] on input "text" at bounding box center [946, 515] width 102 height 34
click at [965, 474] on input "text" at bounding box center [946, 465] width 102 height 34
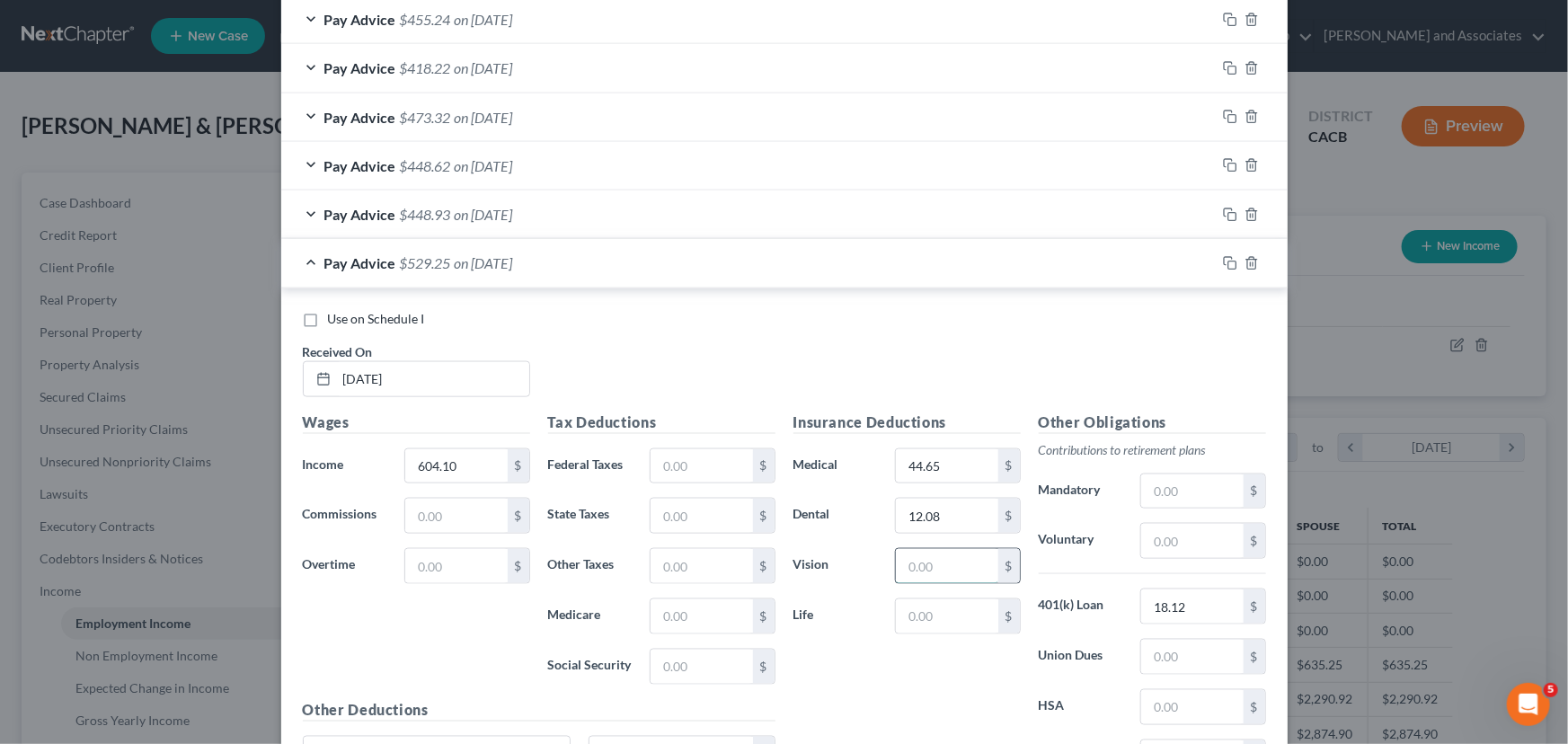
click at [946, 563] on input "text" at bounding box center [946, 565] width 102 height 34
click at [685, 459] on input "text" at bounding box center [701, 465] width 102 height 34
click at [722, 614] on input "text" at bounding box center [701, 616] width 102 height 34
drag, startPoint x: 713, startPoint y: 661, endPoint x: 714, endPoint y: 651, distance: 10.0
click at [713, 660] on input "text" at bounding box center [701, 666] width 102 height 34
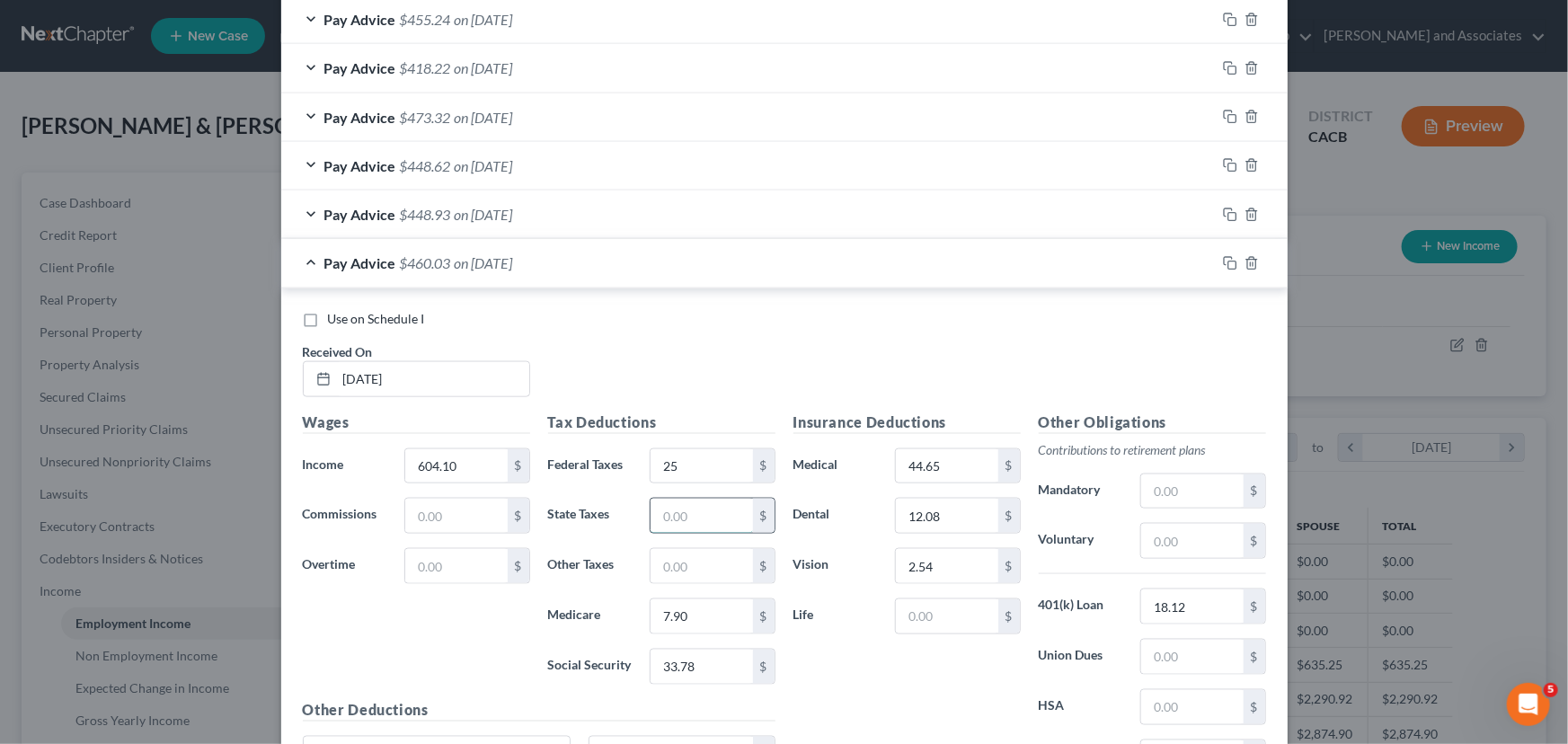
click at [698, 508] on input "text" at bounding box center [701, 515] width 102 height 34
click at [682, 561] on input "text" at bounding box center [701, 565] width 102 height 34
click at [379, 269] on span "Pay Advice" at bounding box center [360, 263] width 71 height 17
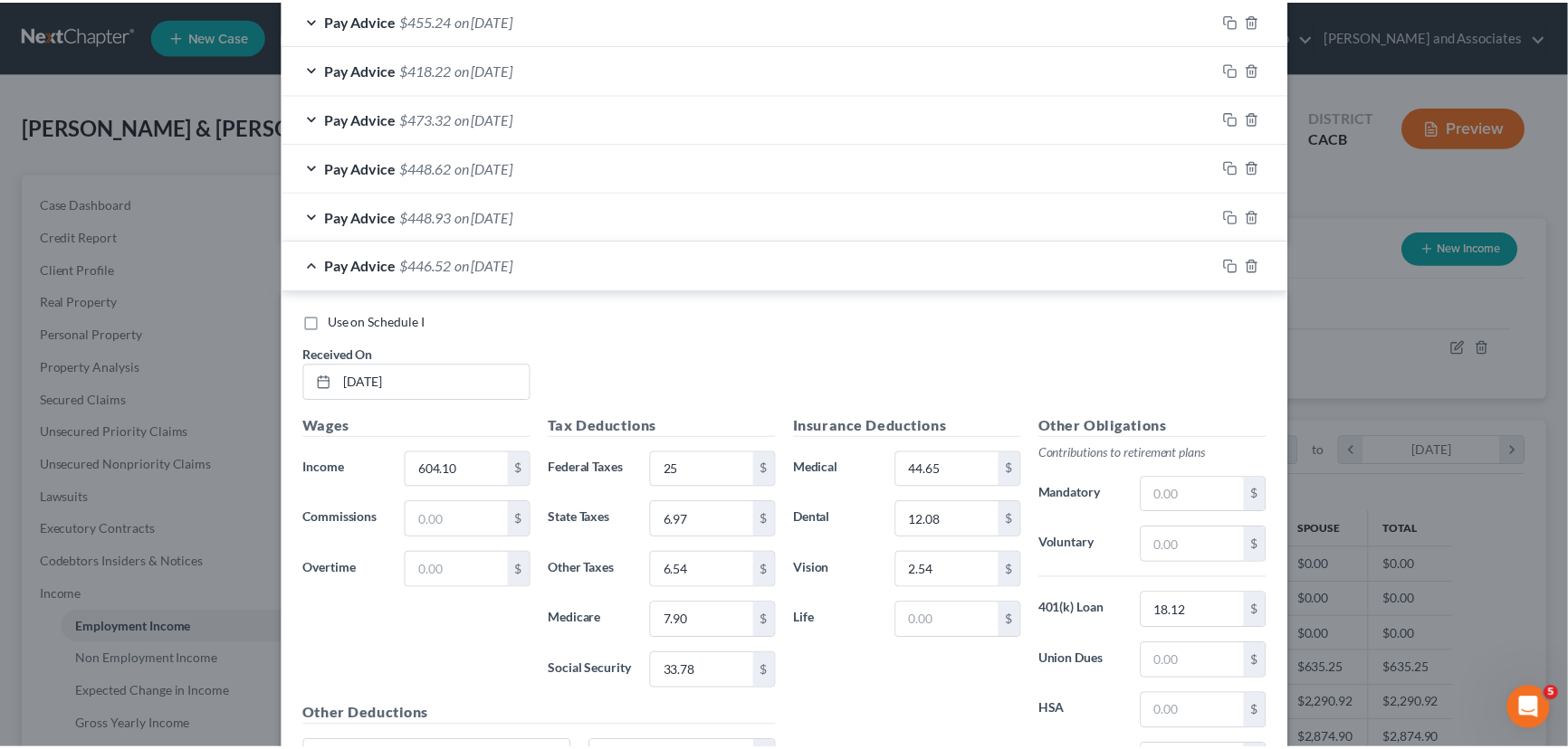
scroll to position [648, 0]
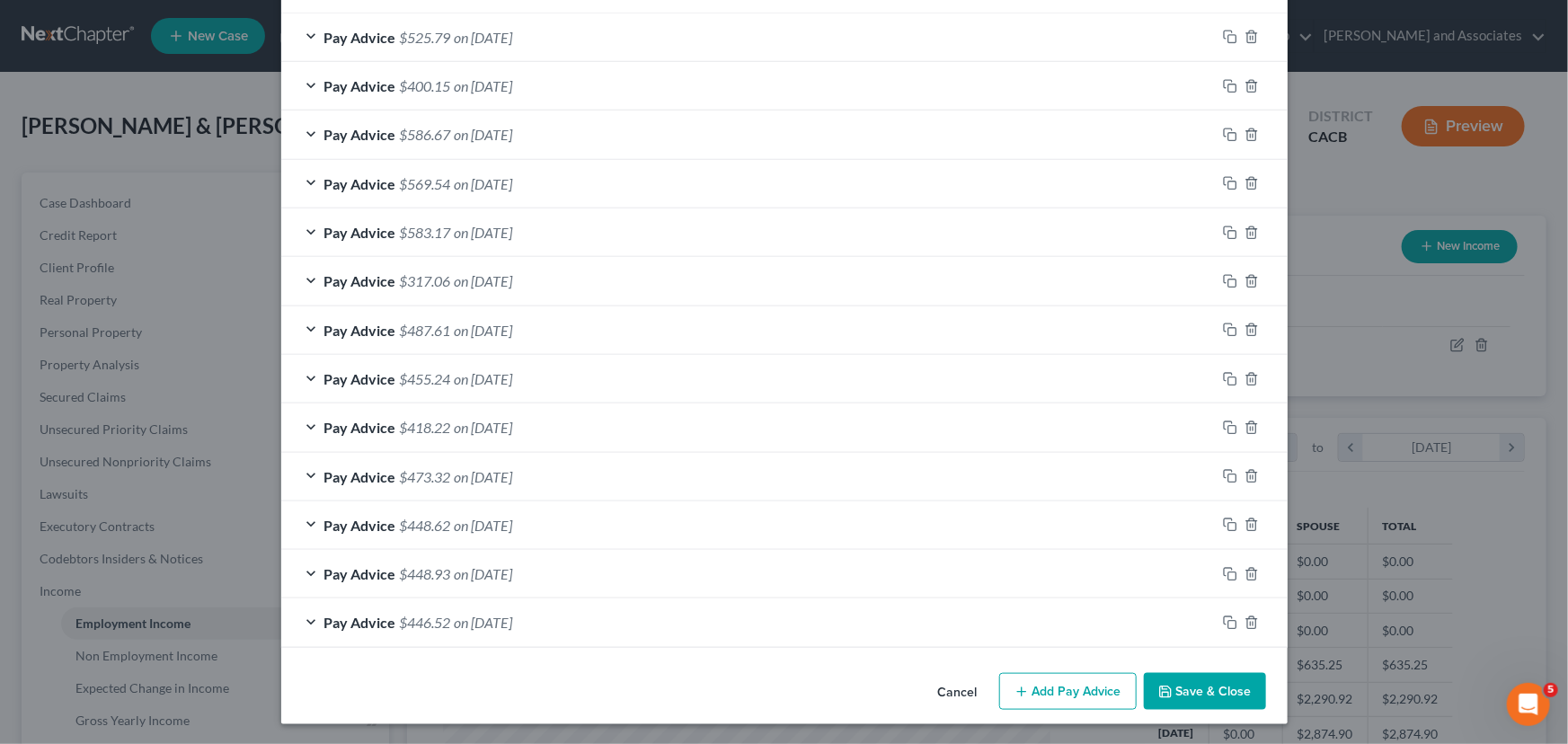
click at [1237, 679] on button "Save & Close" at bounding box center [1204, 692] width 122 height 38
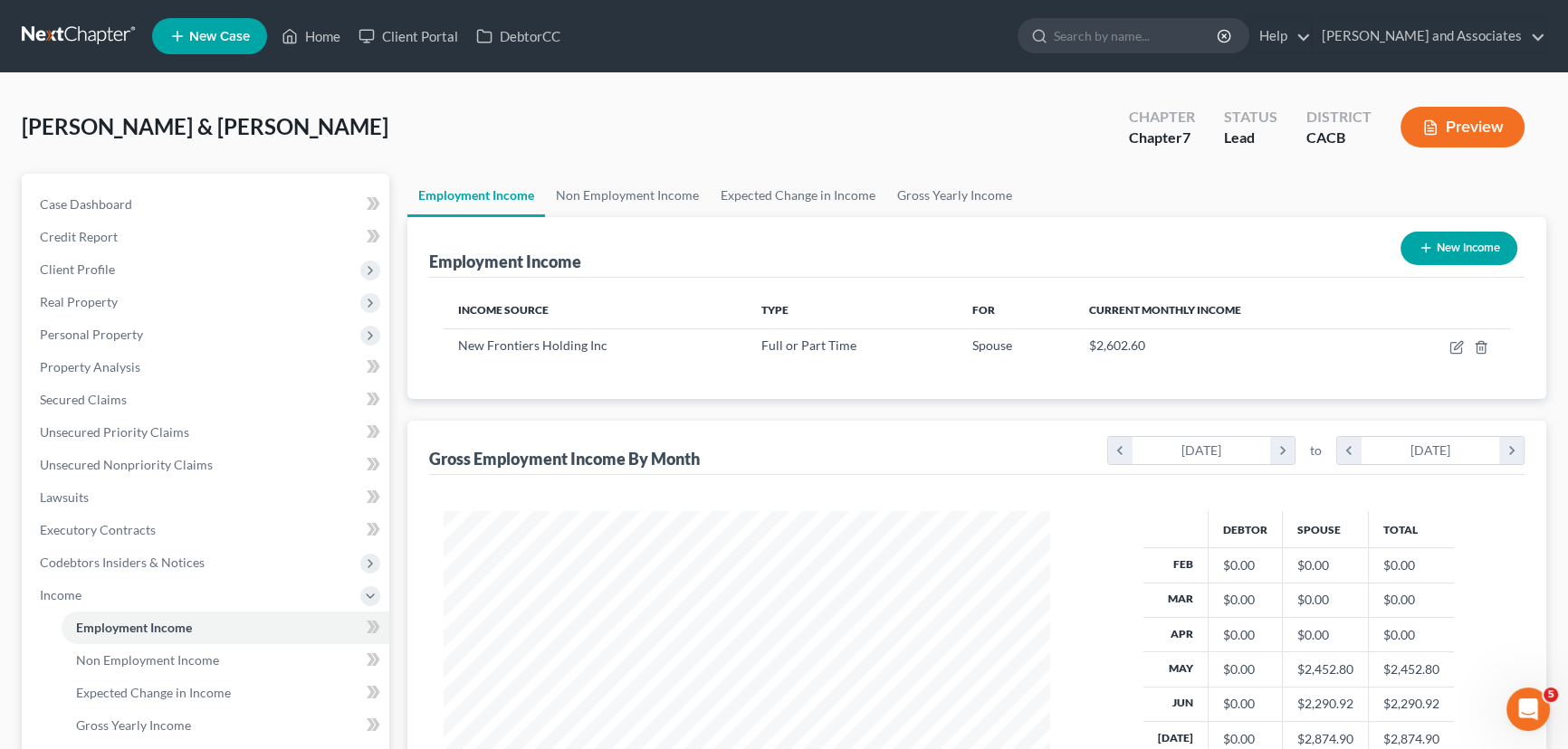
scroll to position [904517, 904671]
